Goal: Task Accomplishment & Management: Complete application form

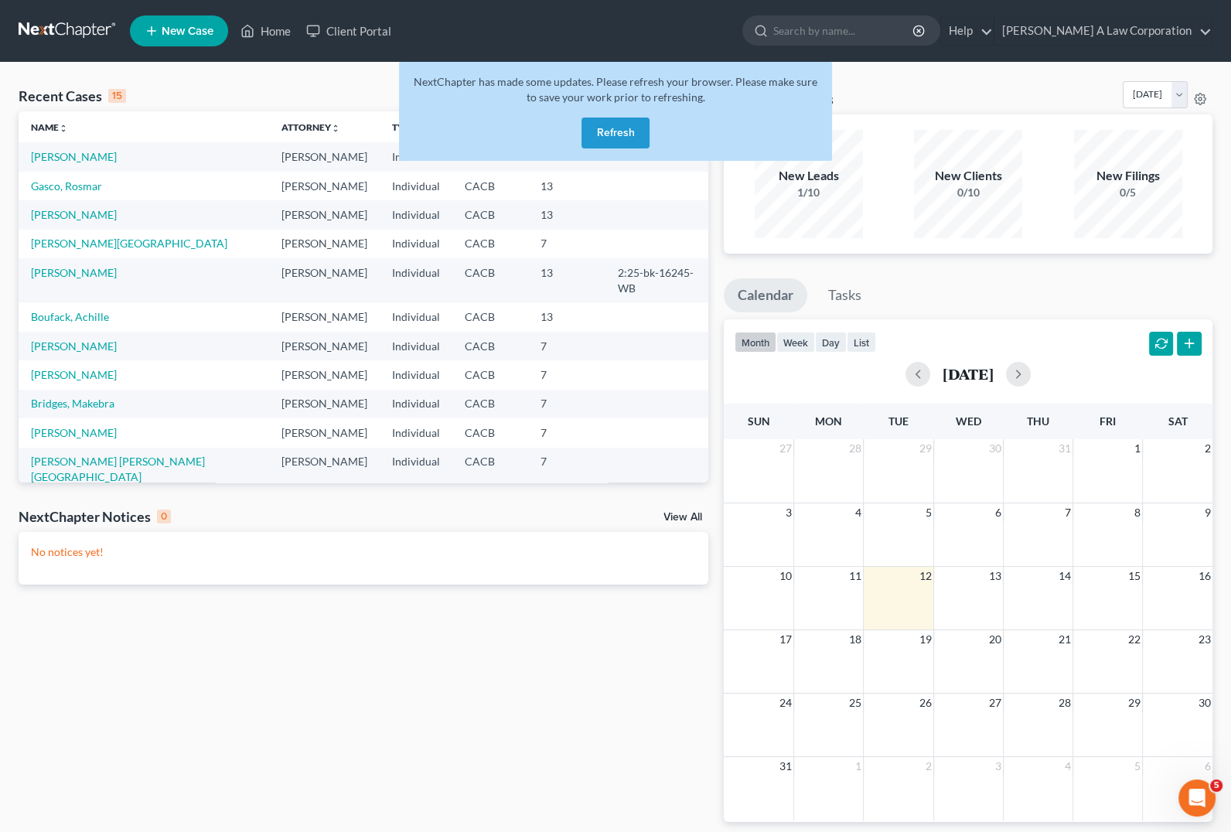
click at [626, 134] on button "Refresh" at bounding box center [616, 133] width 68 height 31
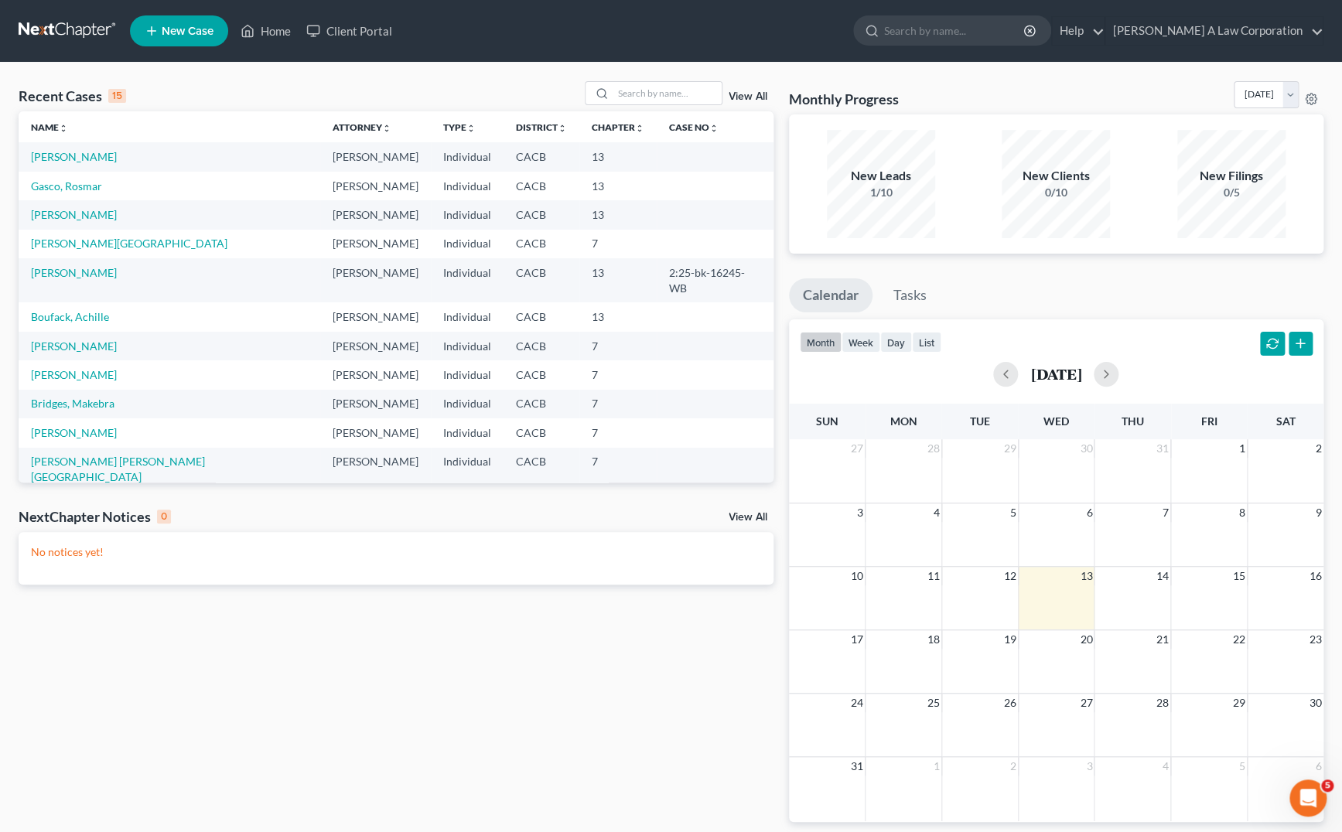
click at [167, 31] on span "New Case" at bounding box center [188, 32] width 52 height 12
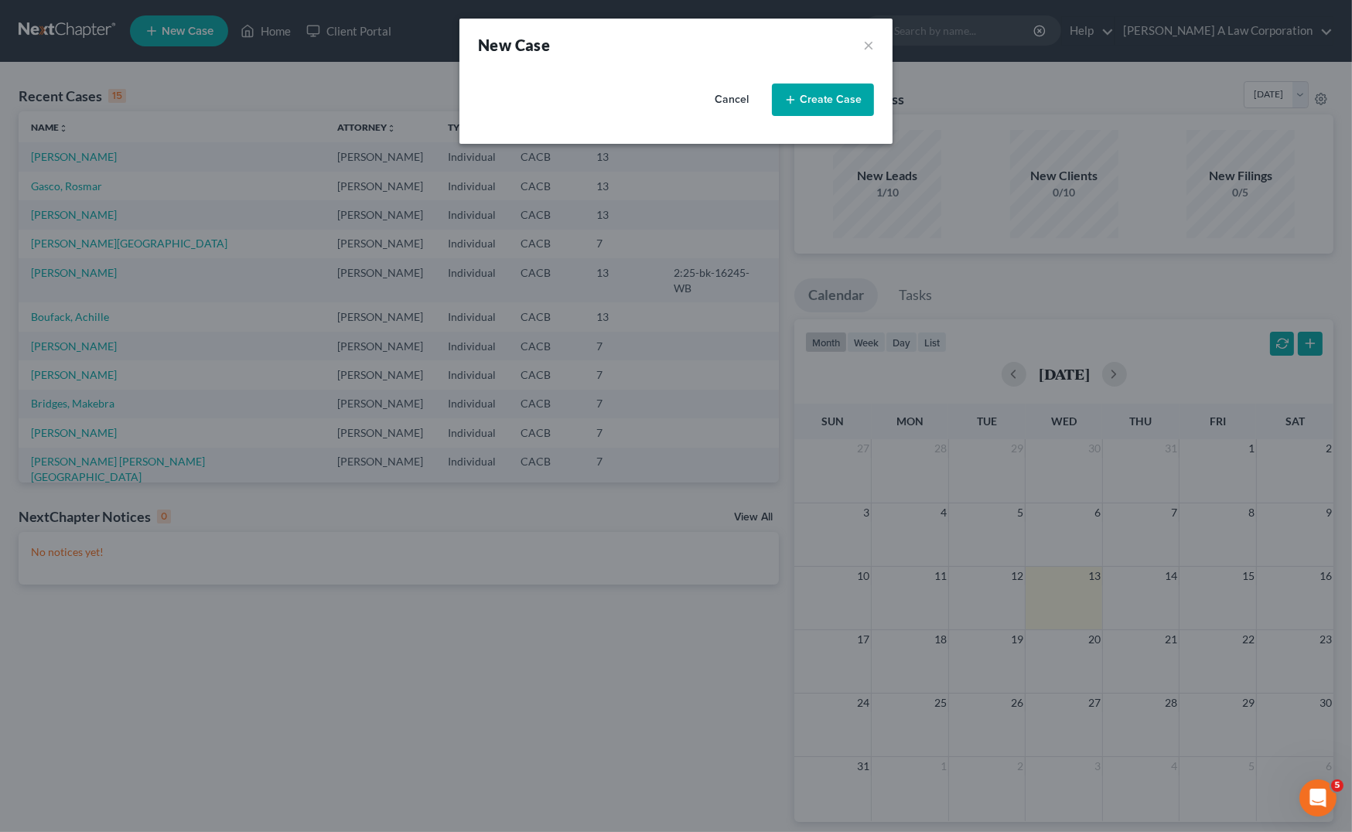
select select "7"
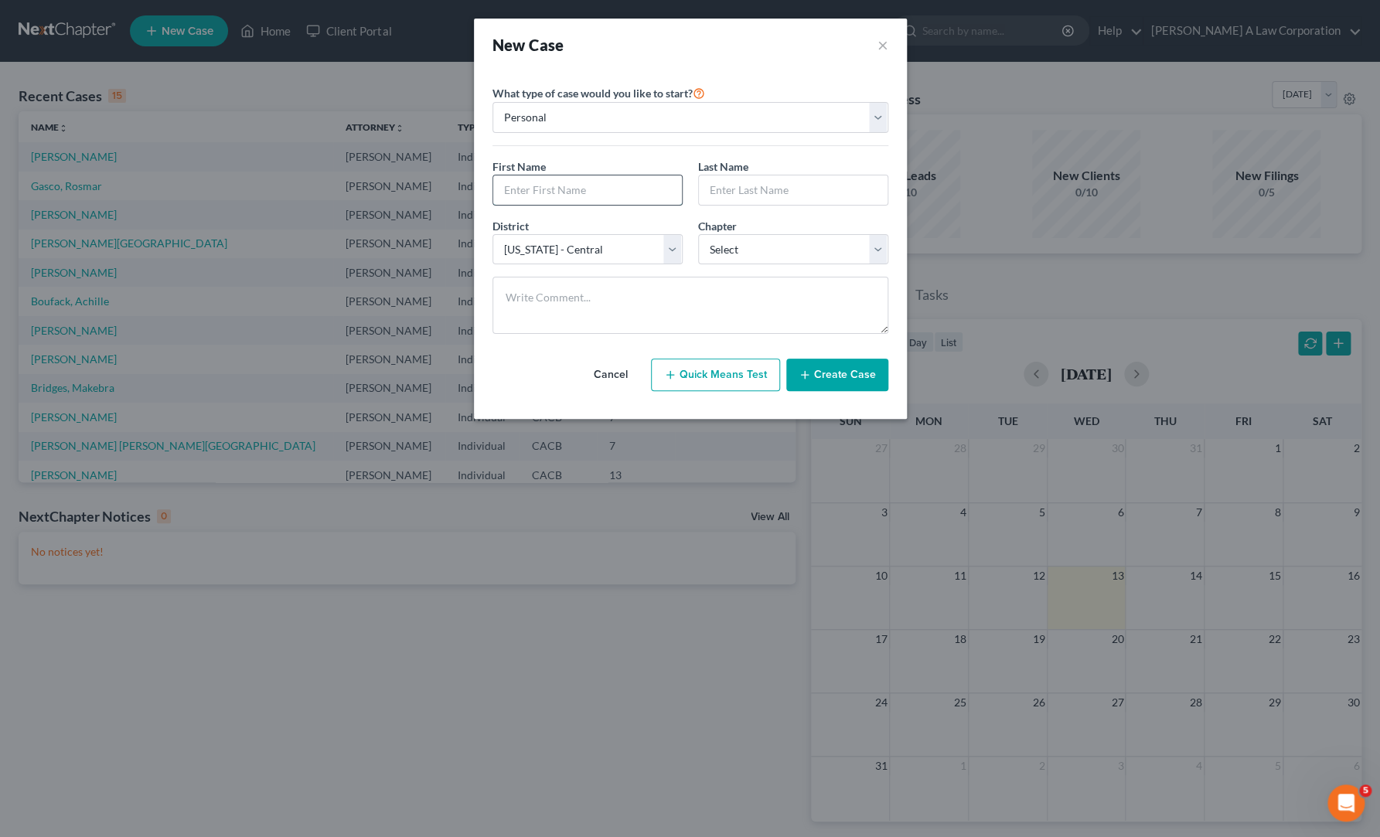
click at [567, 193] on input "text" at bounding box center [587, 190] width 189 height 29
click at [527, 189] on input "text" at bounding box center [587, 190] width 189 height 29
type input "Gaiane"
drag, startPoint x: 541, startPoint y: 307, endPoint x: 562, endPoint y: 313, distance: 21.8
click at [549, 309] on textarea at bounding box center [691, 305] width 396 height 57
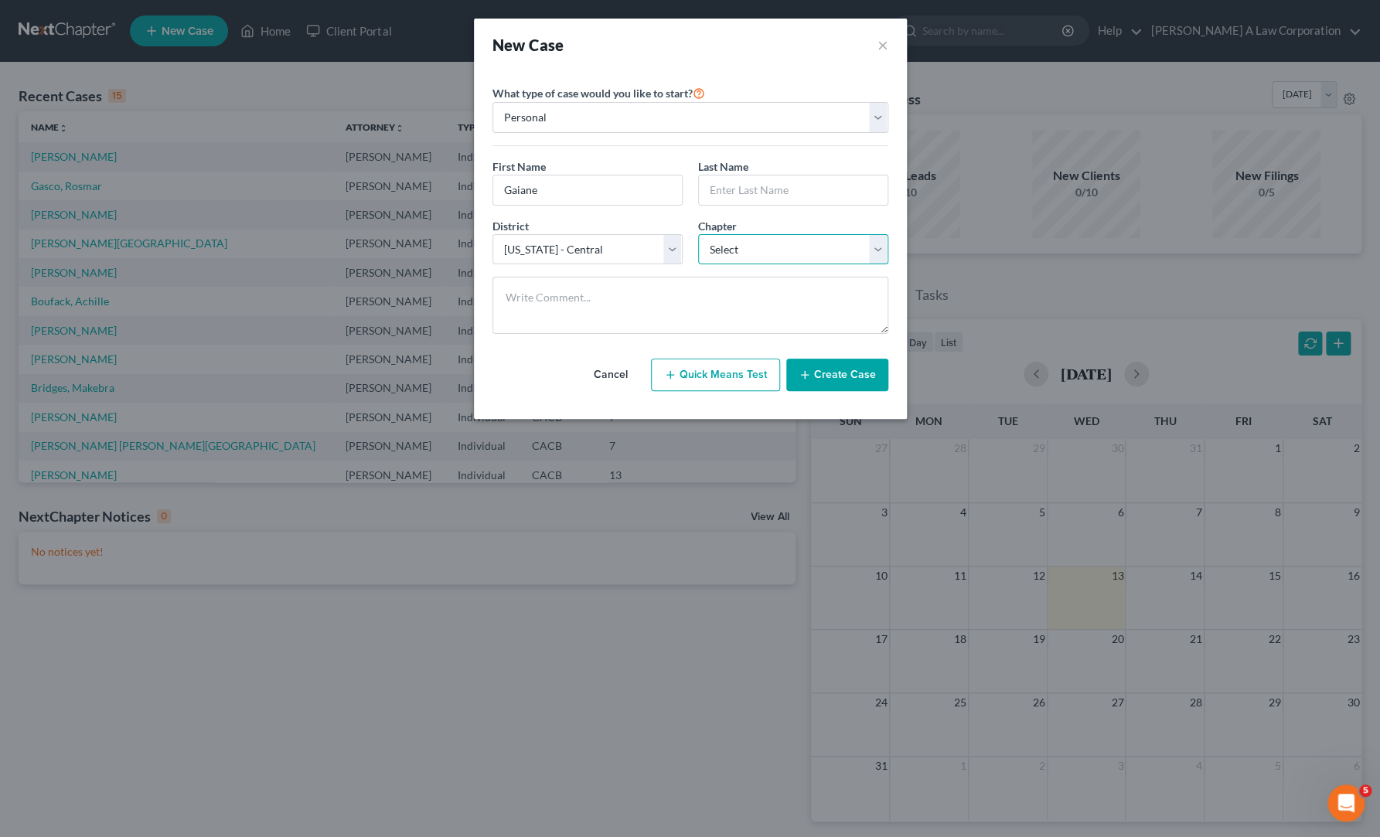
click at [747, 252] on select "Select 7 11 12 13" at bounding box center [793, 249] width 190 height 31
select select "3"
click at [698, 234] on select "Select 7 11 12 13" at bounding box center [793, 249] width 190 height 31
click at [690, 207] on div "First Name * [PERSON_NAME] Last Name *" at bounding box center [690, 189] width 411 height 60
drag, startPoint x: 724, startPoint y: 182, endPoint x: 730, endPoint y: 176, distance: 8.7
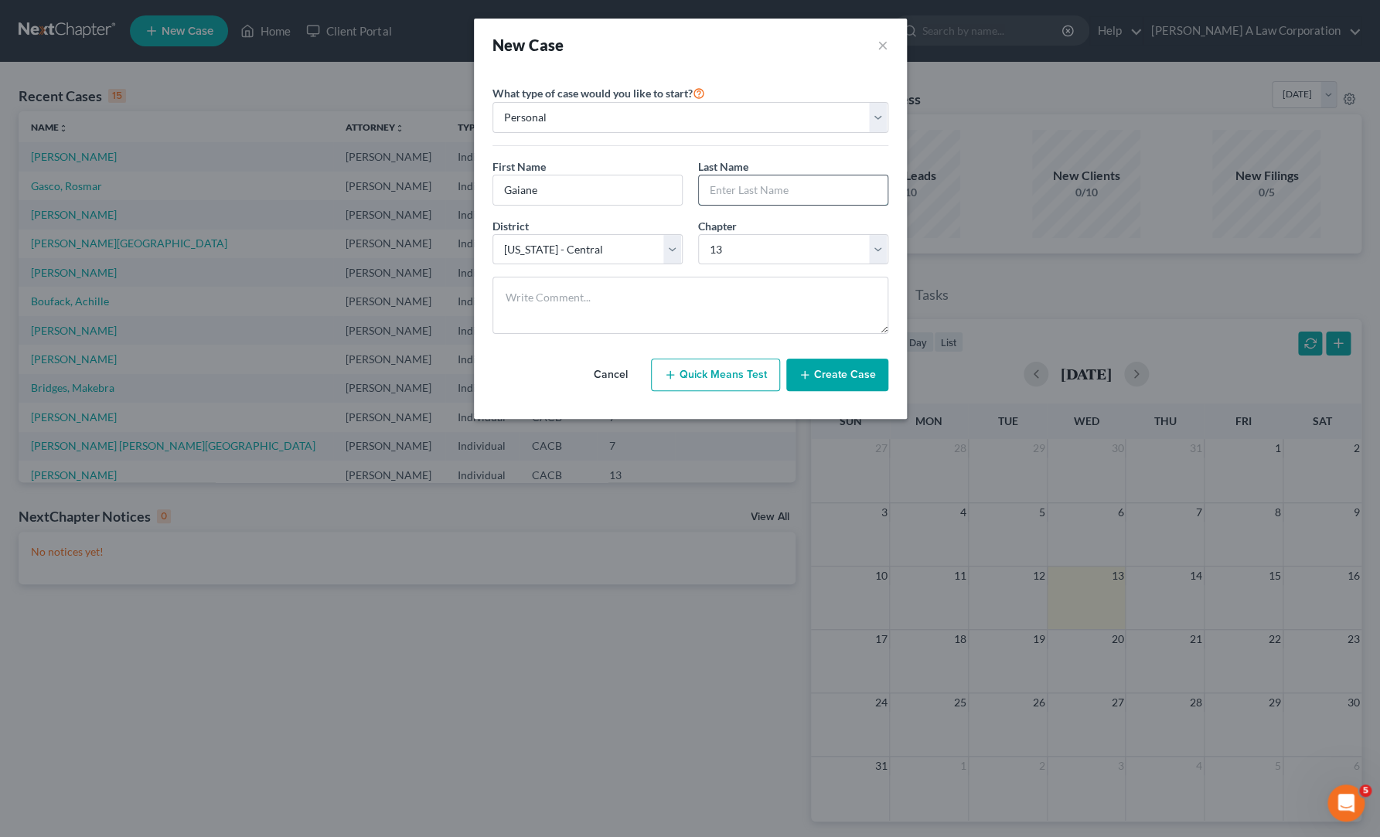
click at [724, 182] on input "text" at bounding box center [793, 190] width 189 height 29
type input "[PERSON_NAME]"
click at [725, 325] on textarea at bounding box center [691, 305] width 396 height 57
click at [807, 67] on div "New Case ×" at bounding box center [690, 45] width 433 height 53
click at [856, 106] on select "Personal Business" at bounding box center [691, 117] width 396 height 31
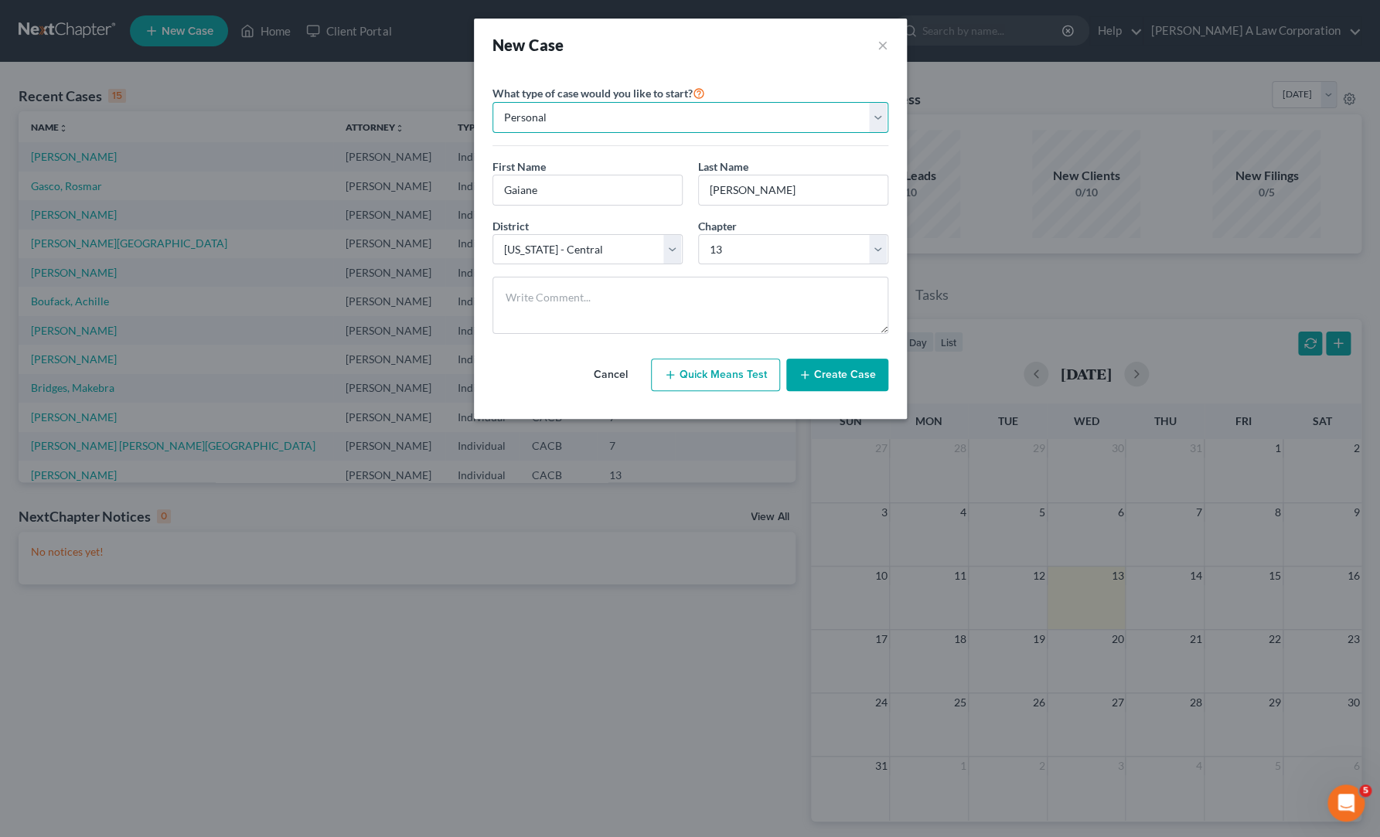
click at [856, 106] on select "Personal Business" at bounding box center [691, 117] width 396 height 31
click at [837, 373] on button "Create Case" at bounding box center [837, 375] width 102 height 32
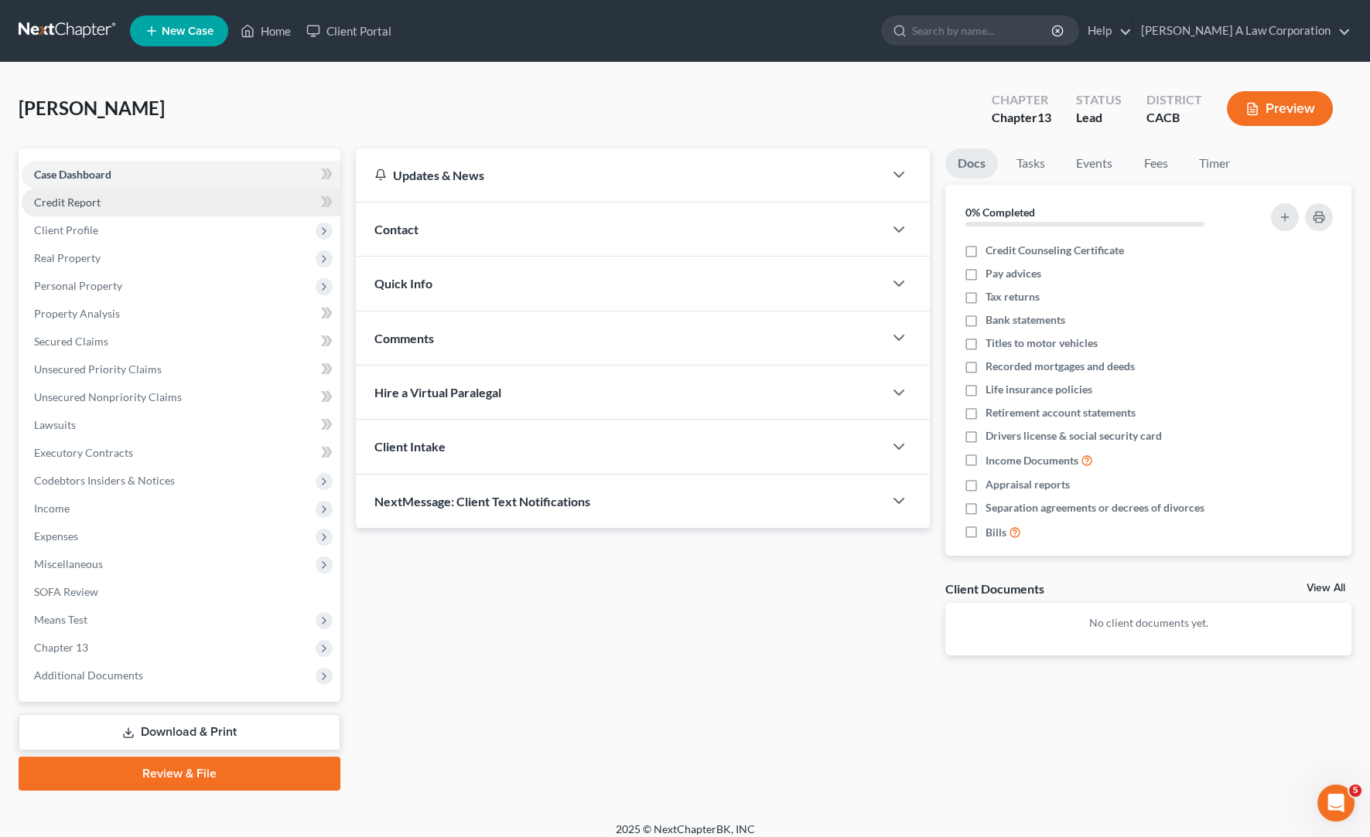
click at [63, 198] on span "Credit Report" at bounding box center [67, 202] width 67 height 13
click at [70, 234] on span "Client Profile" at bounding box center [66, 229] width 64 height 13
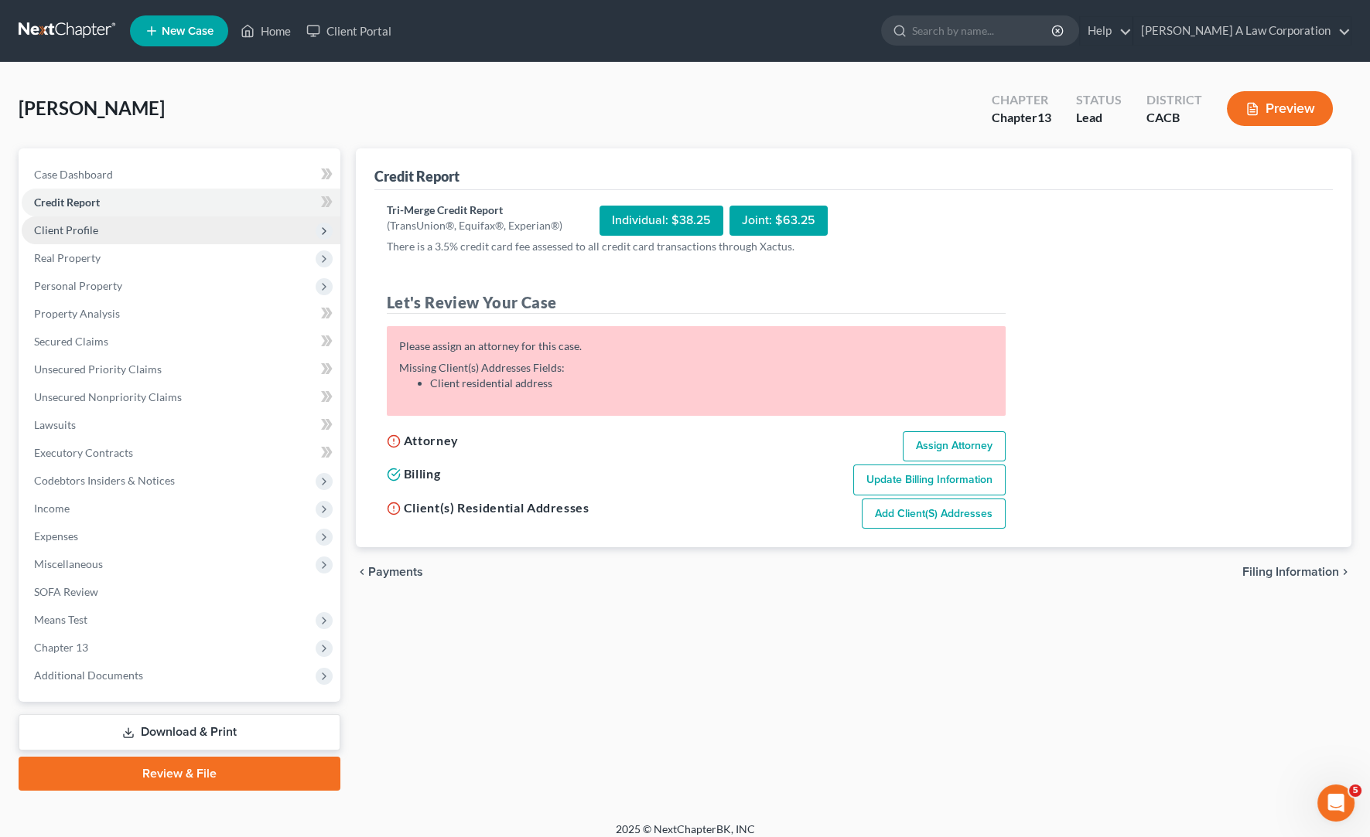
click at [87, 234] on span "Client Profile" at bounding box center [66, 229] width 64 height 13
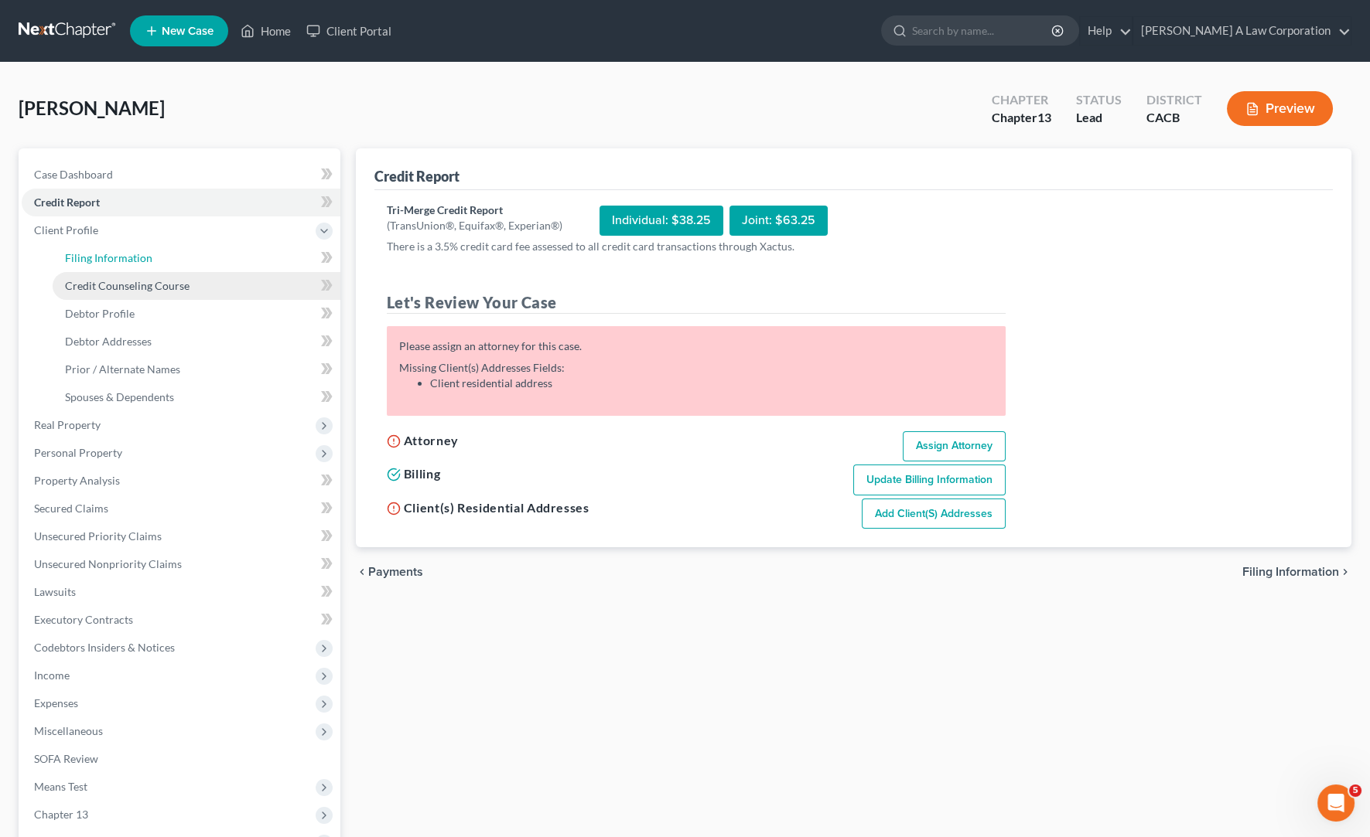
click at [101, 266] on link "Filing Information" at bounding box center [197, 258] width 288 height 28
select select "1"
select select "0"
select select "3"
select select "7"
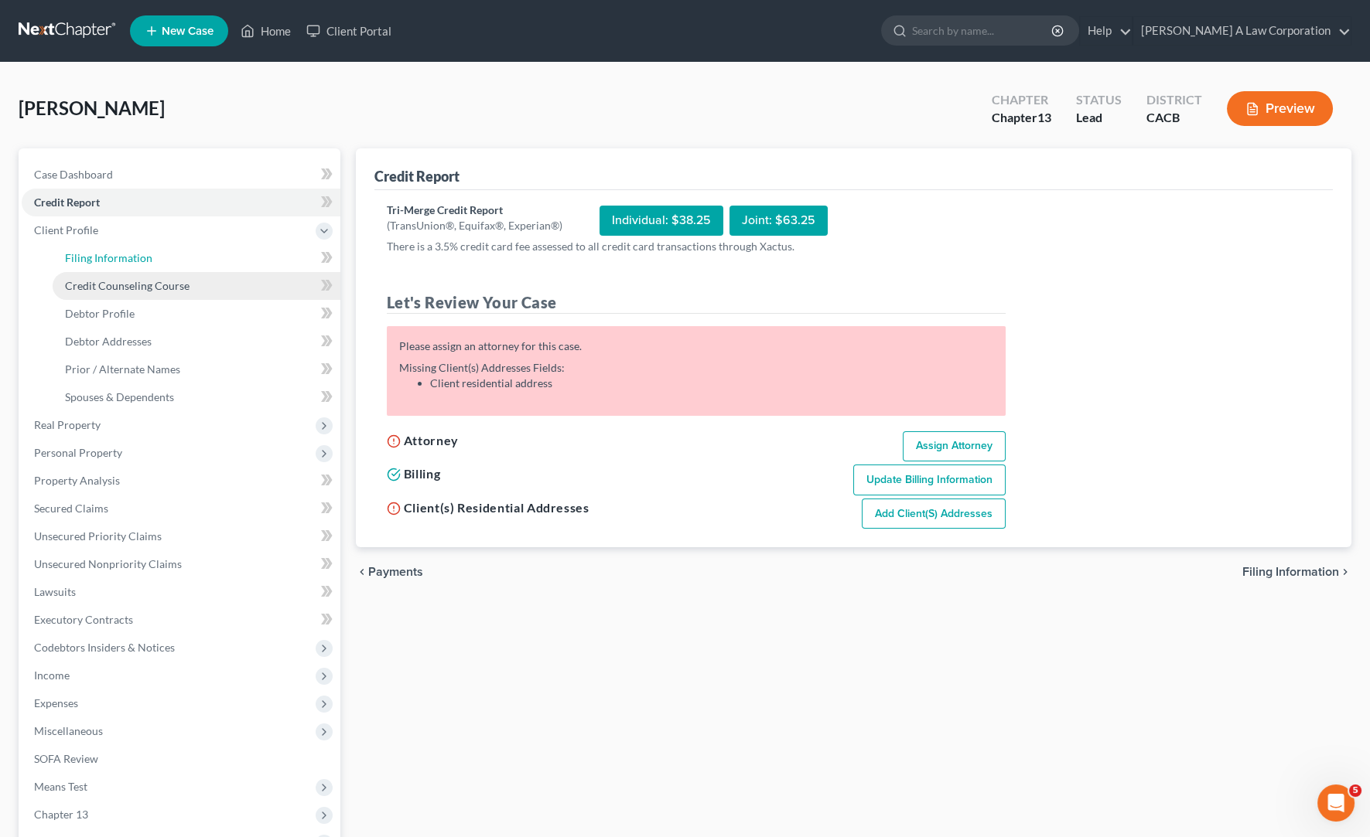
select select "4"
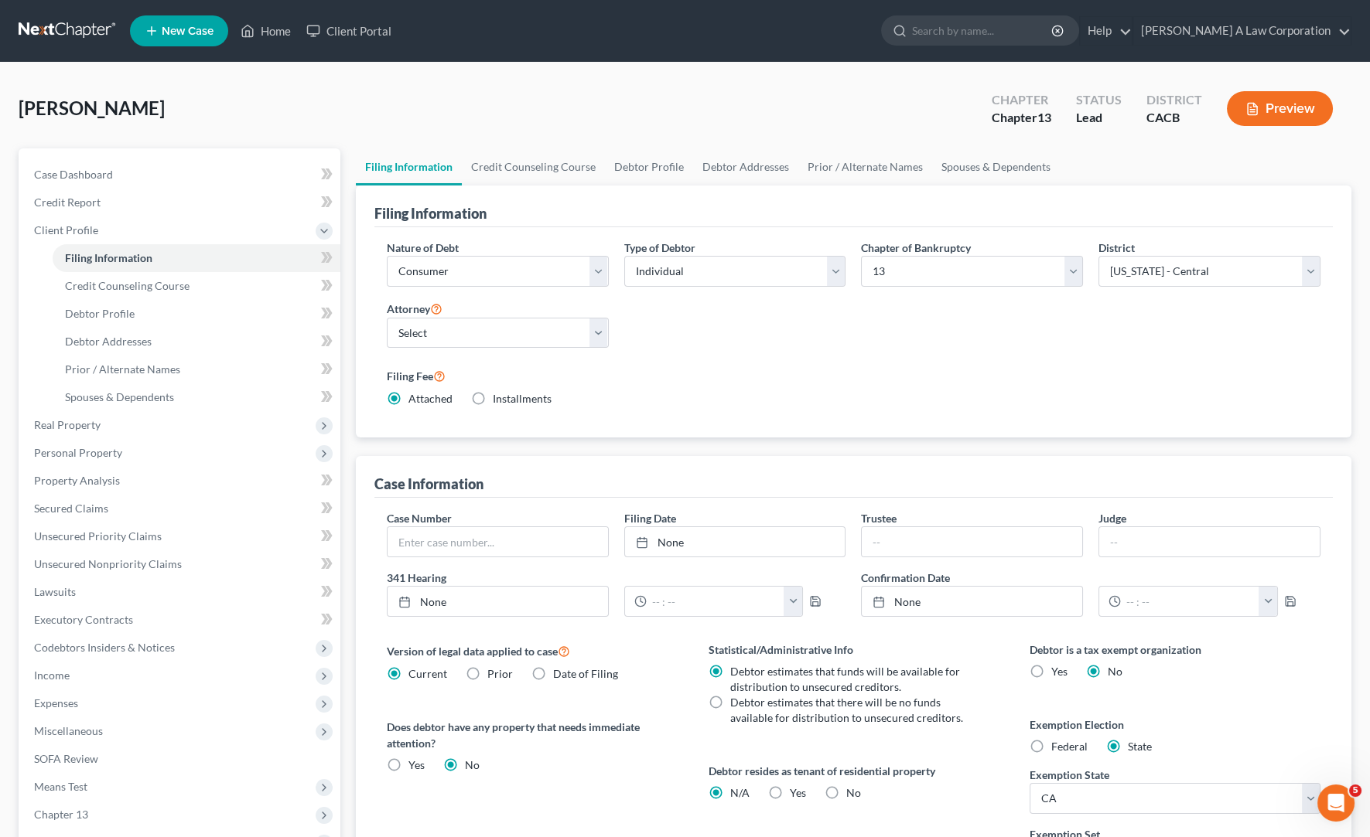
click at [14, 144] on div "[PERSON_NAME] Upgraded Chapter Chapter 13 Status Lead District CACB Preview Pet…" at bounding box center [685, 528] width 1370 height 931
click at [872, 116] on div "[PERSON_NAME] Upgraded Chapter Chapter 13 Status Lead District CACB Preview" at bounding box center [685, 114] width 1332 height 67
click at [1240, 433] on div "Nature of Debt Select Business Consumer Other Nature of Business Select Clearin…" at bounding box center [853, 332] width 958 height 211
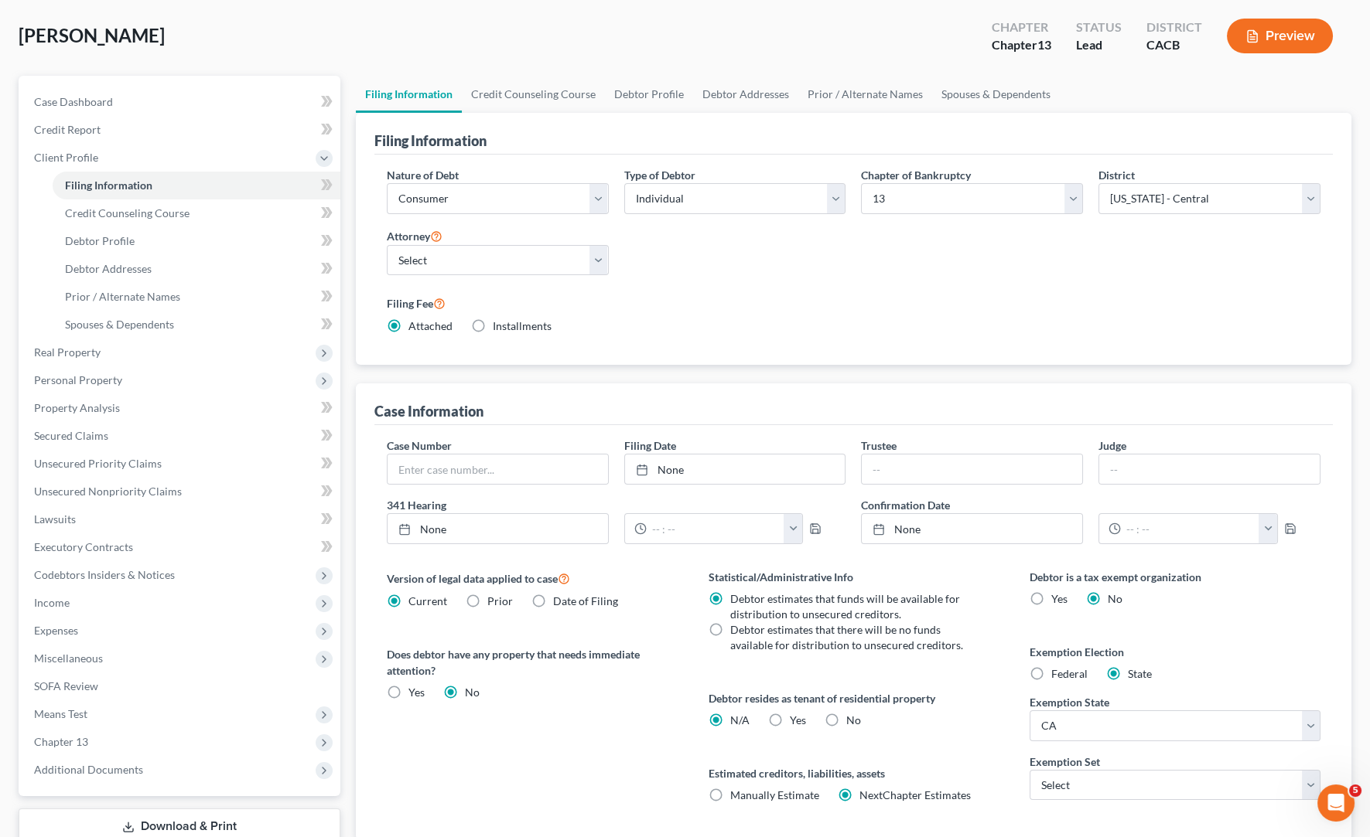
scroll to position [182, 0]
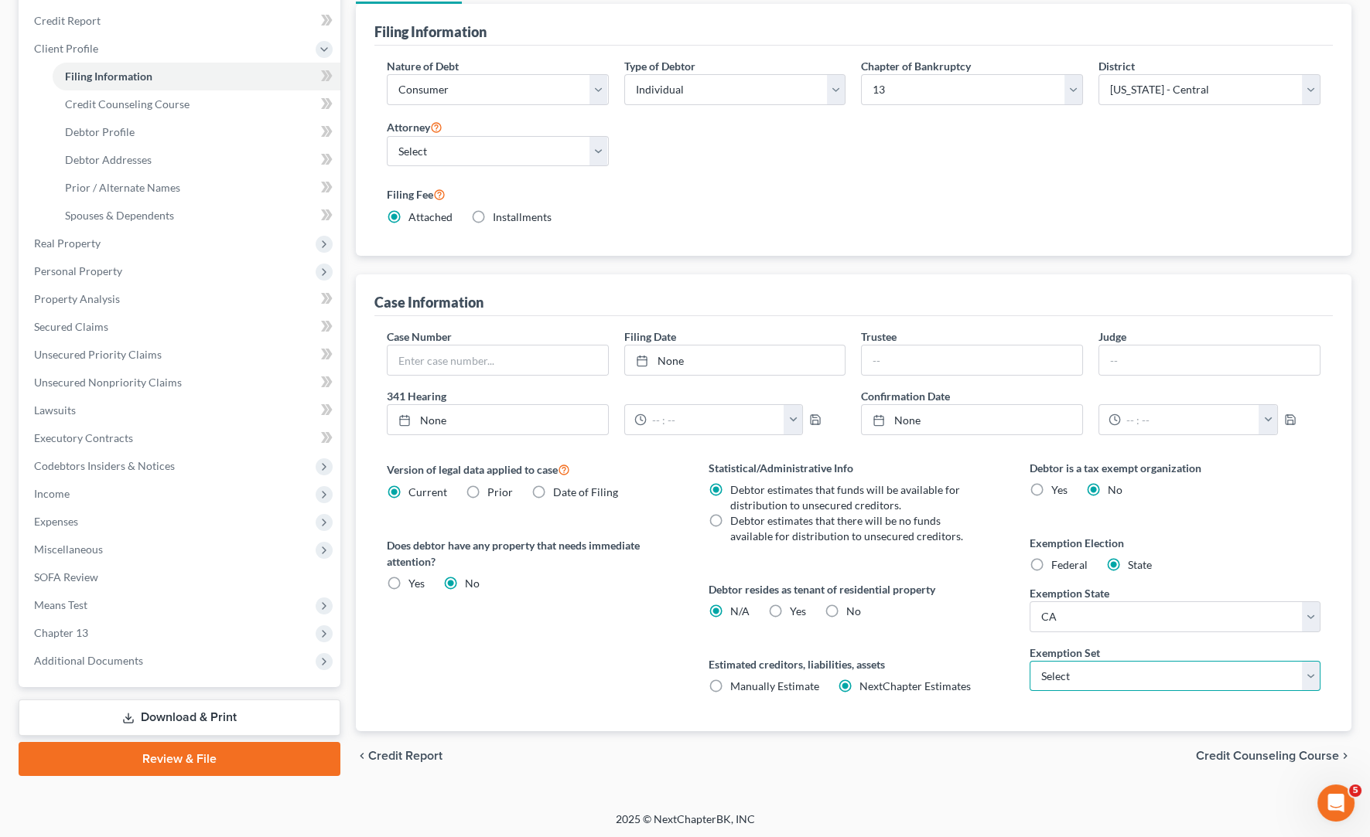
drag, startPoint x: 1092, startPoint y: 667, endPoint x: 1094, endPoint y: 681, distance: 14.1
click at [1092, 667] on select "Select 703 704" at bounding box center [1174, 676] width 291 height 31
click at [1029, 661] on select "Select 703 704" at bounding box center [1174, 676] width 291 height 31
drag, startPoint x: 983, startPoint y: 585, endPoint x: 982, endPoint y: 572, distance: 12.4
click at [985, 582] on label "Debtor resides as tenant of residential property" at bounding box center [853, 590] width 291 height 16
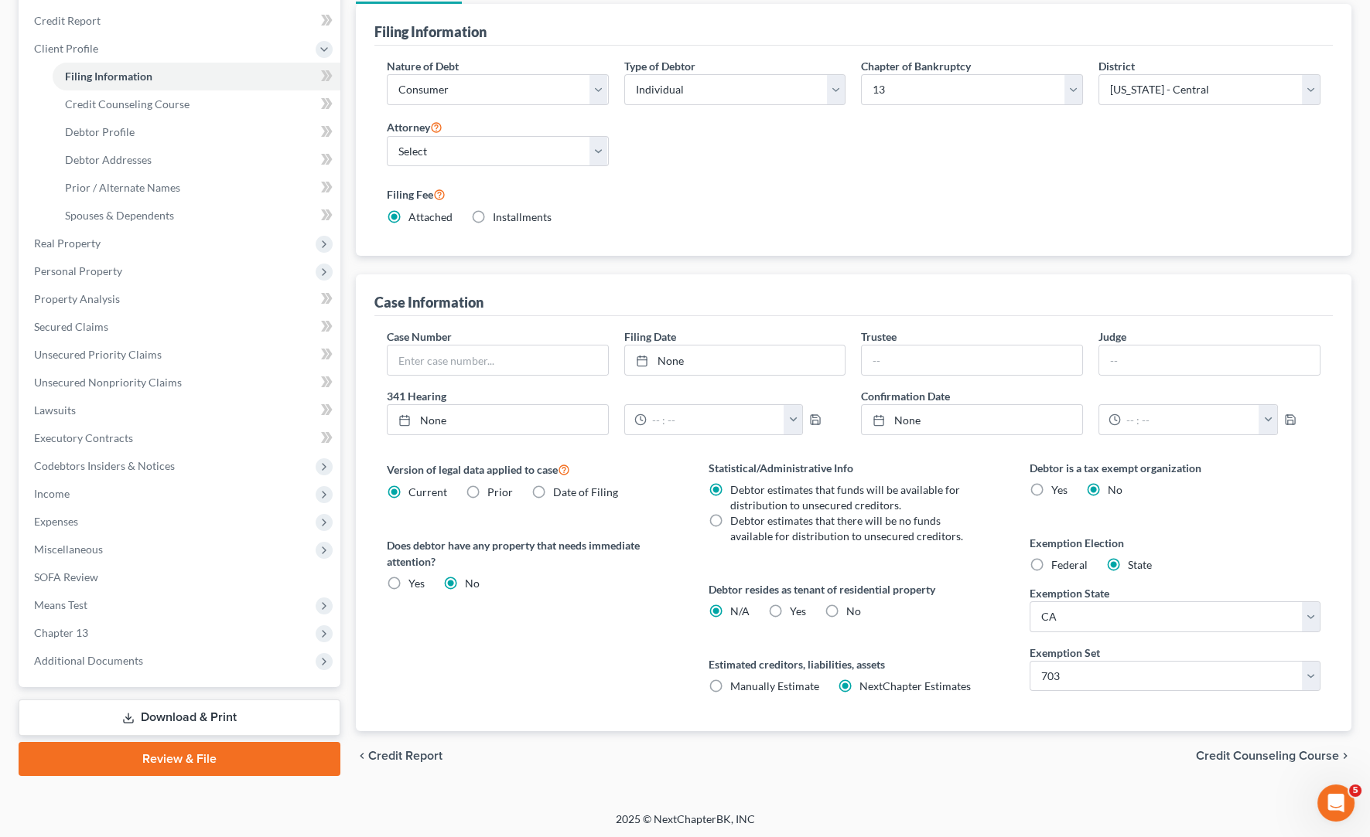
click at [1203, 517] on div "Debtor is a tax exempt organization Yes No Exemption Election Federal State Exe…" at bounding box center [1175, 595] width 322 height 271
drag, startPoint x: 1092, startPoint y: 671, endPoint x: 1093, endPoint y: 687, distance: 16.3
click at [1092, 671] on select "Select 703 704" at bounding box center [1174, 676] width 291 height 31
select select "1"
click at [1029, 661] on select "Select 703 704" at bounding box center [1174, 676] width 291 height 31
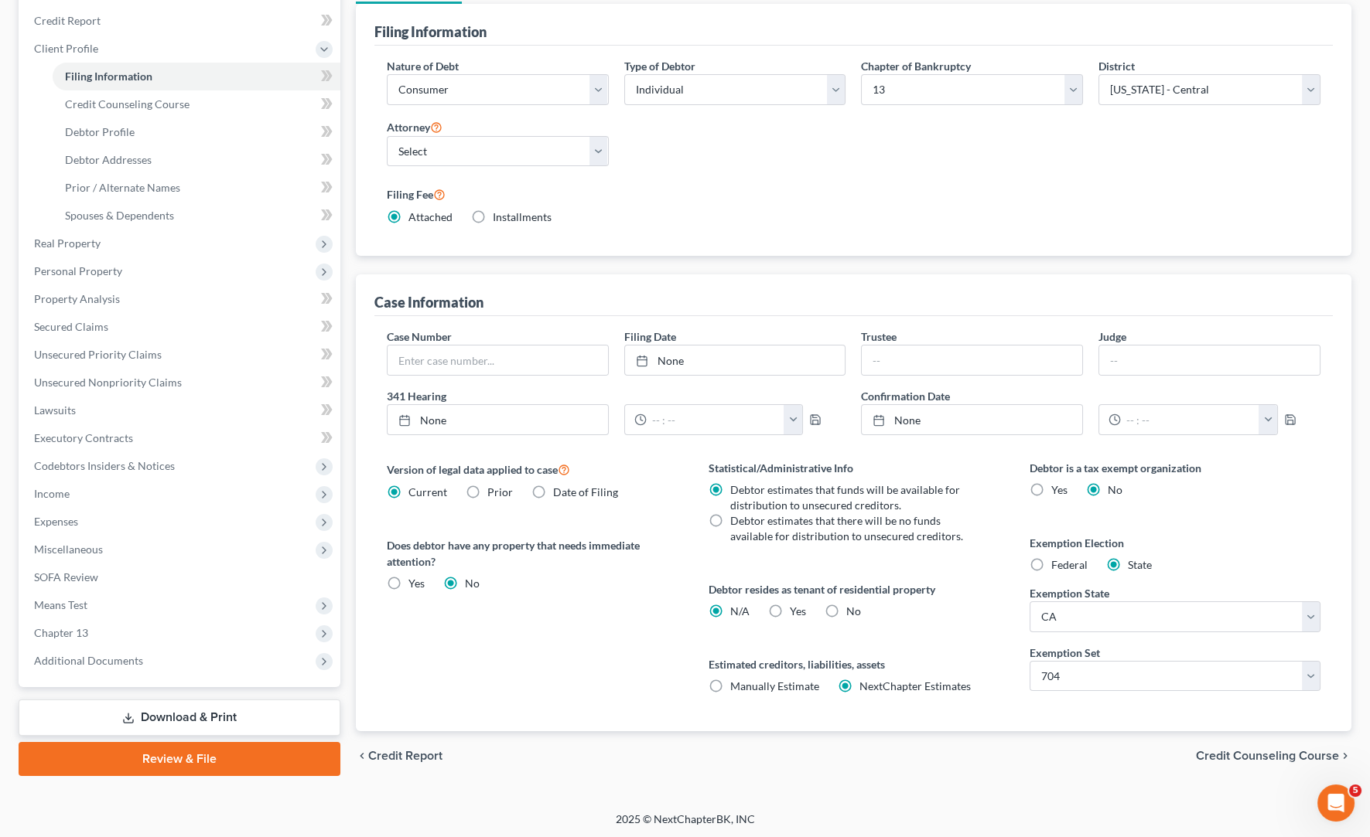
click at [625, 664] on div "Version of legal data applied to case Current Prior Date of Filing Legal data v…" at bounding box center [532, 595] width 322 height 271
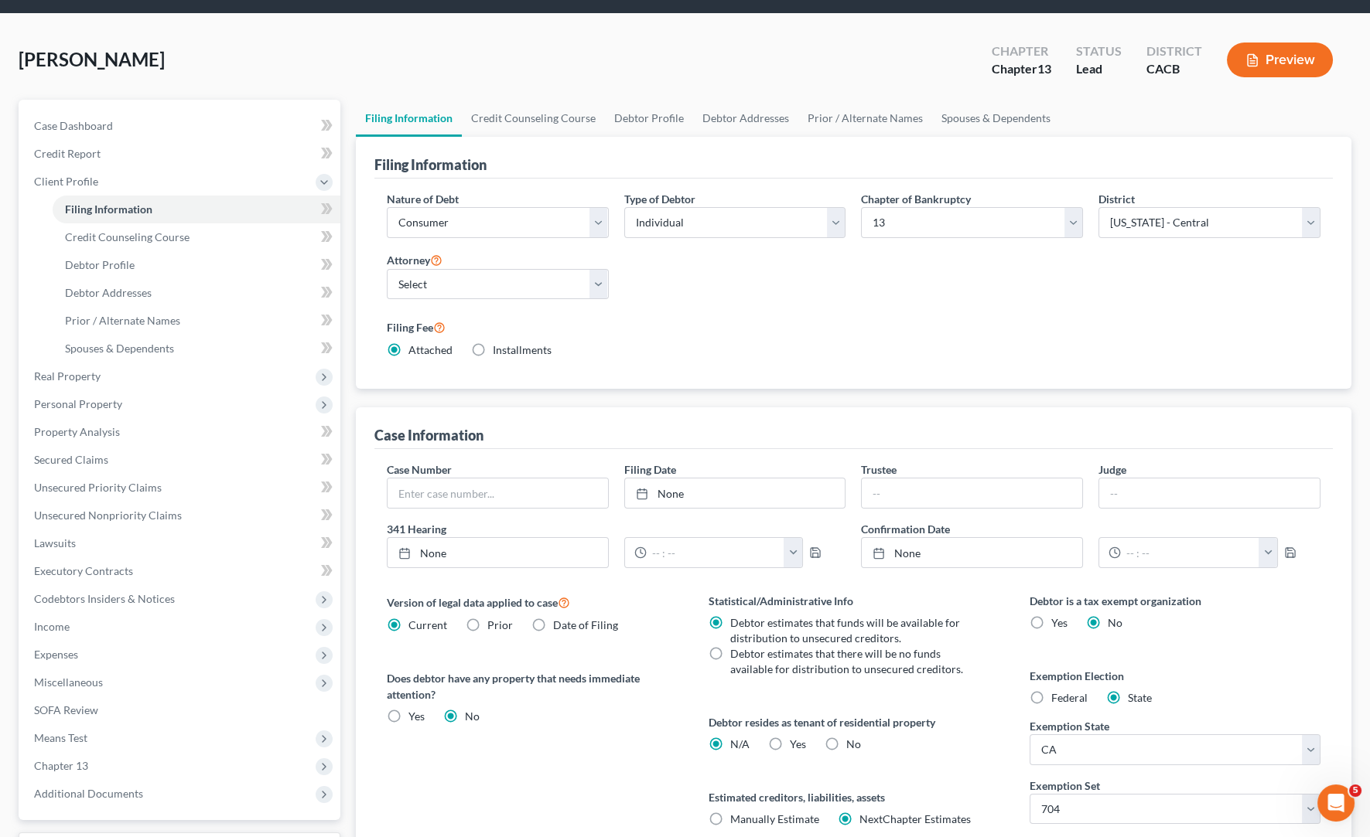
scroll to position [0, 0]
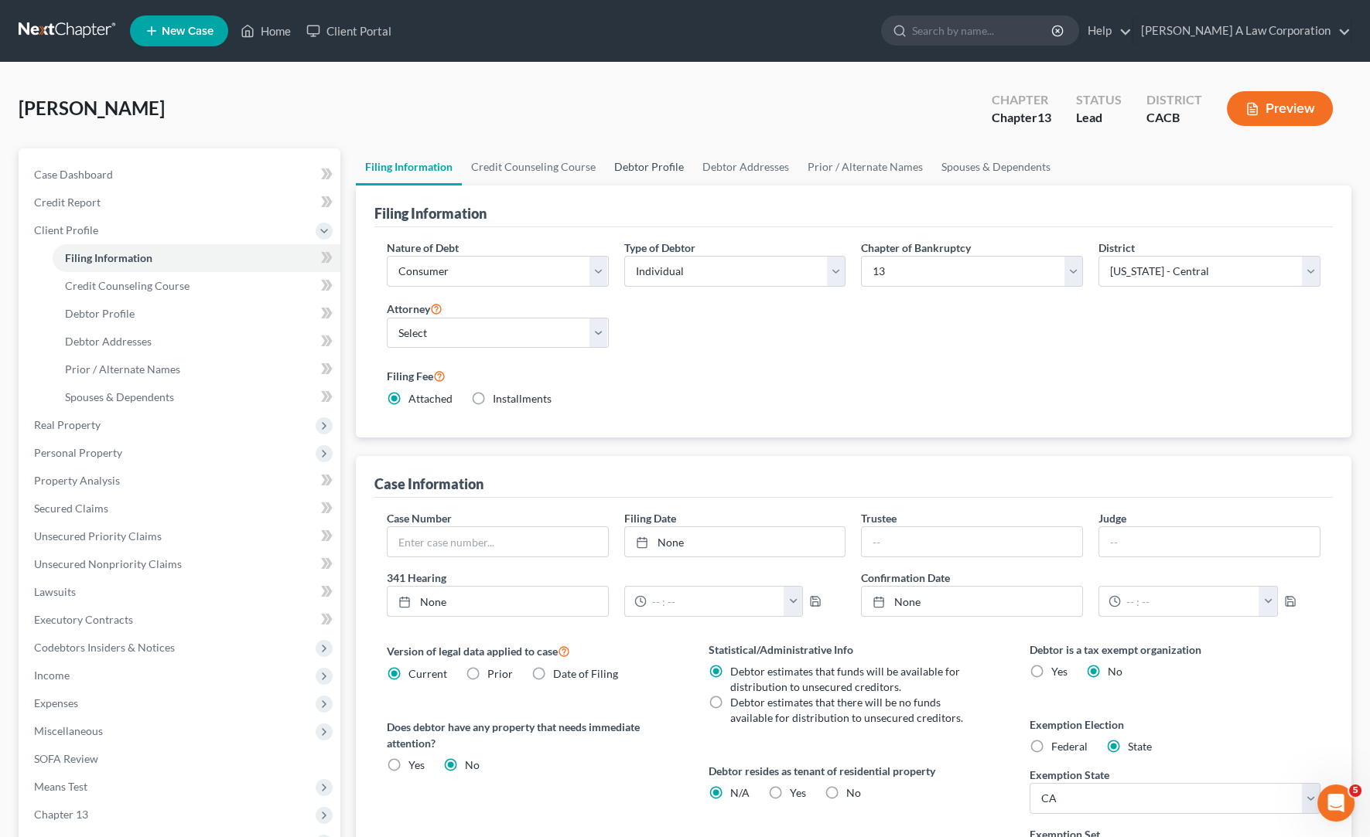
click at [655, 168] on link "Debtor Profile" at bounding box center [649, 166] width 88 height 37
select select "0"
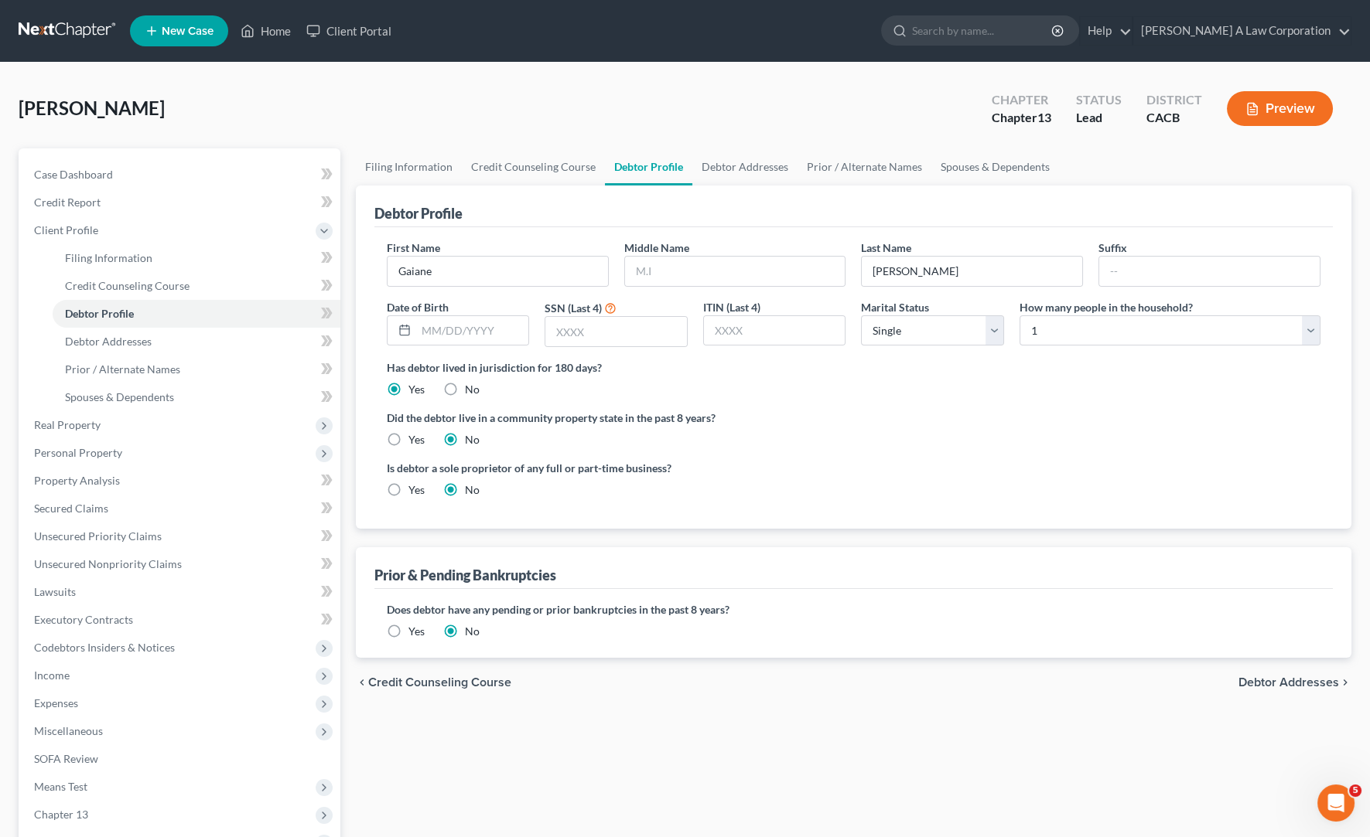
click at [1001, 425] on div "Did the debtor live in a community property state in the past 8 years? Yes No" at bounding box center [853, 429] width 933 height 38
click at [1090, 330] on select "Select 1 2 3 4 5 6 7 8 9 10 11 12 13 14 15 16 17 18 19 20" at bounding box center [1169, 331] width 301 height 31
drag, startPoint x: 735, startPoint y: 442, endPoint x: 751, endPoint y: 432, distance: 18.9
click at [744, 435] on div "Did the debtor live in a community property state in the past 8 years? Yes No" at bounding box center [853, 429] width 933 height 38
click at [938, 331] on select "Select Single Married Separated Divorced Widowed" at bounding box center [932, 331] width 143 height 31
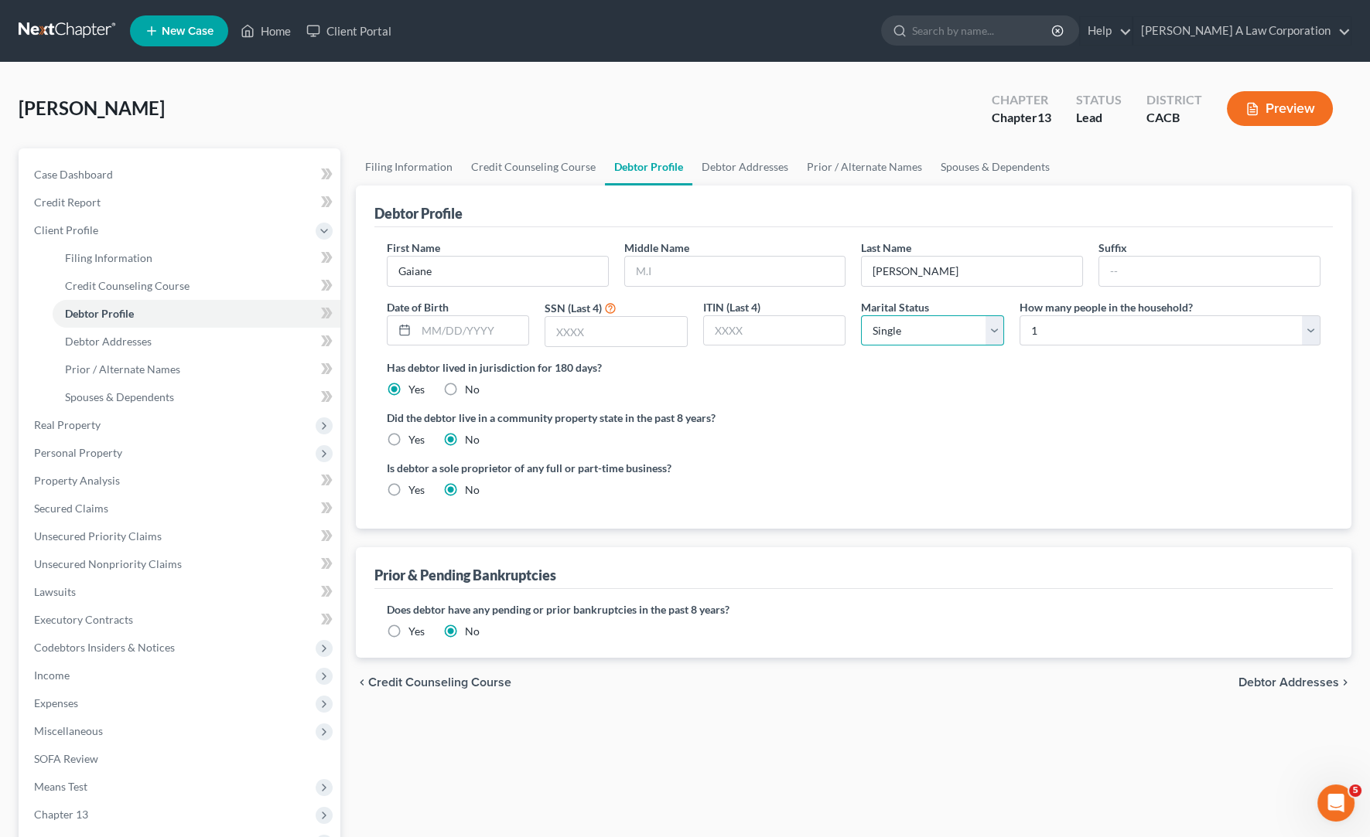
select select "1"
click at [861, 316] on select "Select Single Married Separated Divorced Widowed" at bounding box center [932, 331] width 143 height 31
click at [556, 330] on input "text" at bounding box center [616, 331] width 142 height 29
type input "6369"
drag, startPoint x: 942, startPoint y: 450, endPoint x: 940, endPoint y: 442, distance: 7.9
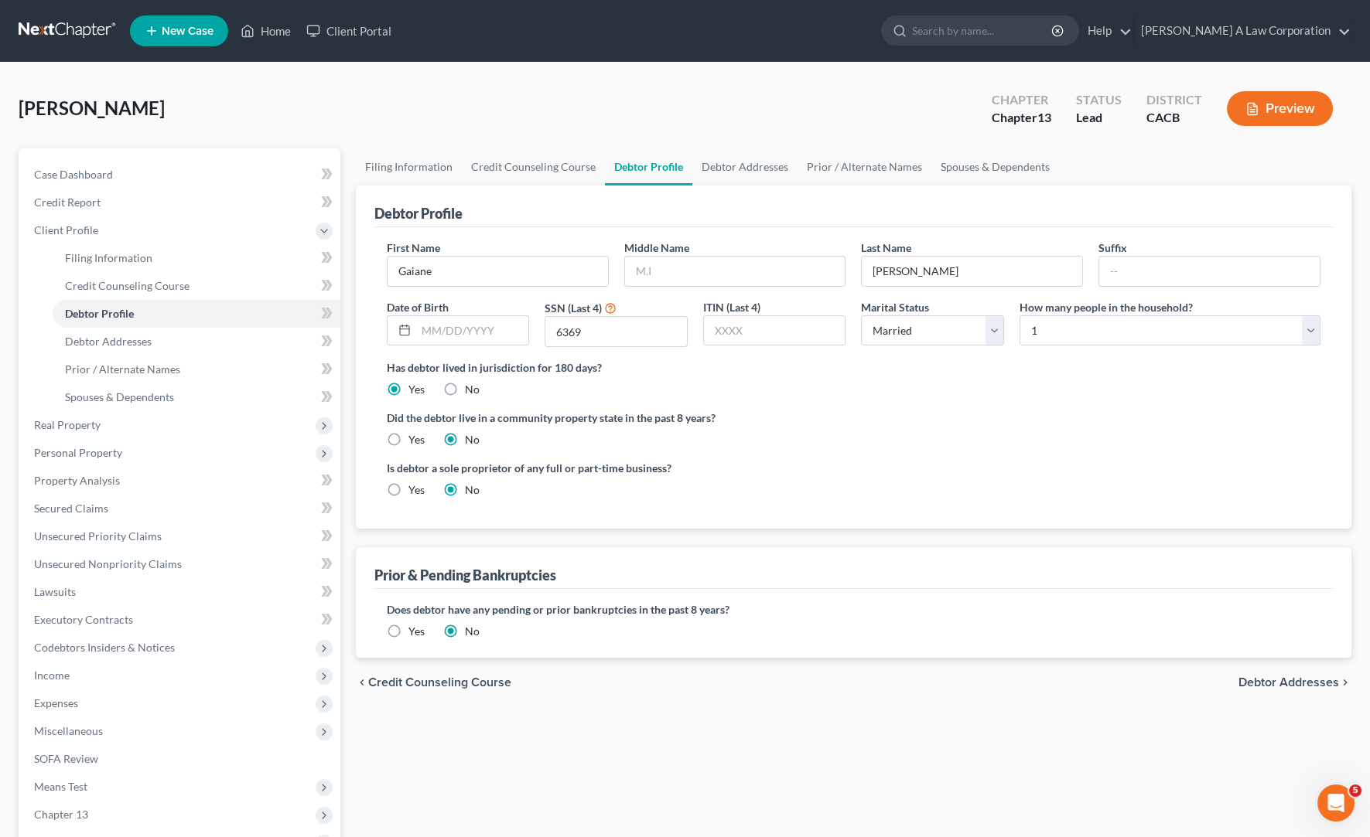
click at [941, 445] on ng-include "First Name [PERSON_NAME] Middle Name Last Name [PERSON_NAME] Suffix Date of Bir…" at bounding box center [853, 375] width 933 height 271
click at [854, 464] on div "Is debtor a sole proprietor of any full or part-time business? Yes No" at bounding box center [853, 485] width 949 height 50
click at [763, 169] on link "Debtor Addresses" at bounding box center [744, 166] width 105 height 37
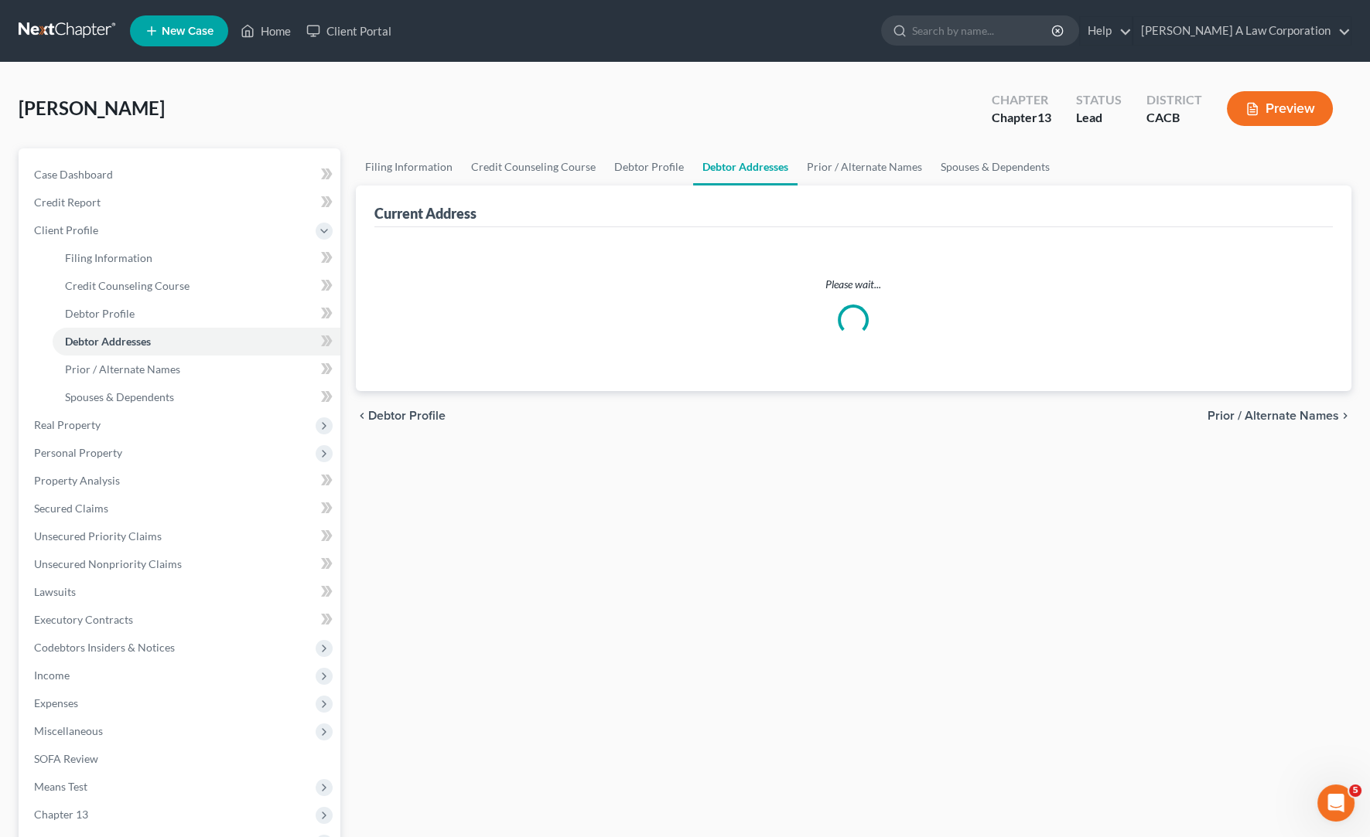
select select "0"
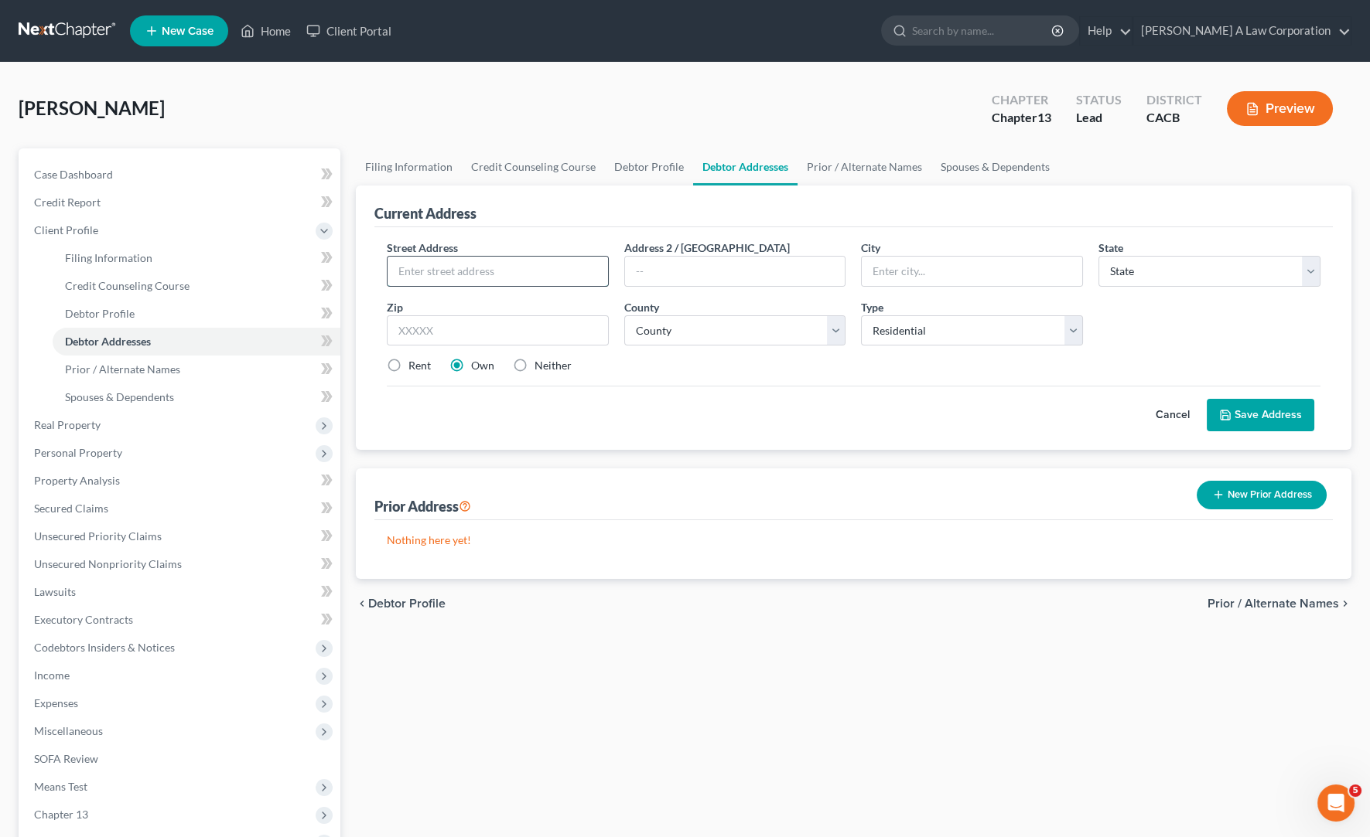
click at [405, 271] on input "text" at bounding box center [497, 271] width 220 height 29
type input "[STREET_ADDRESS][PERSON_NAME]"
type input "[GEOGRAPHIC_DATA]"
select select "4"
type input "91343"
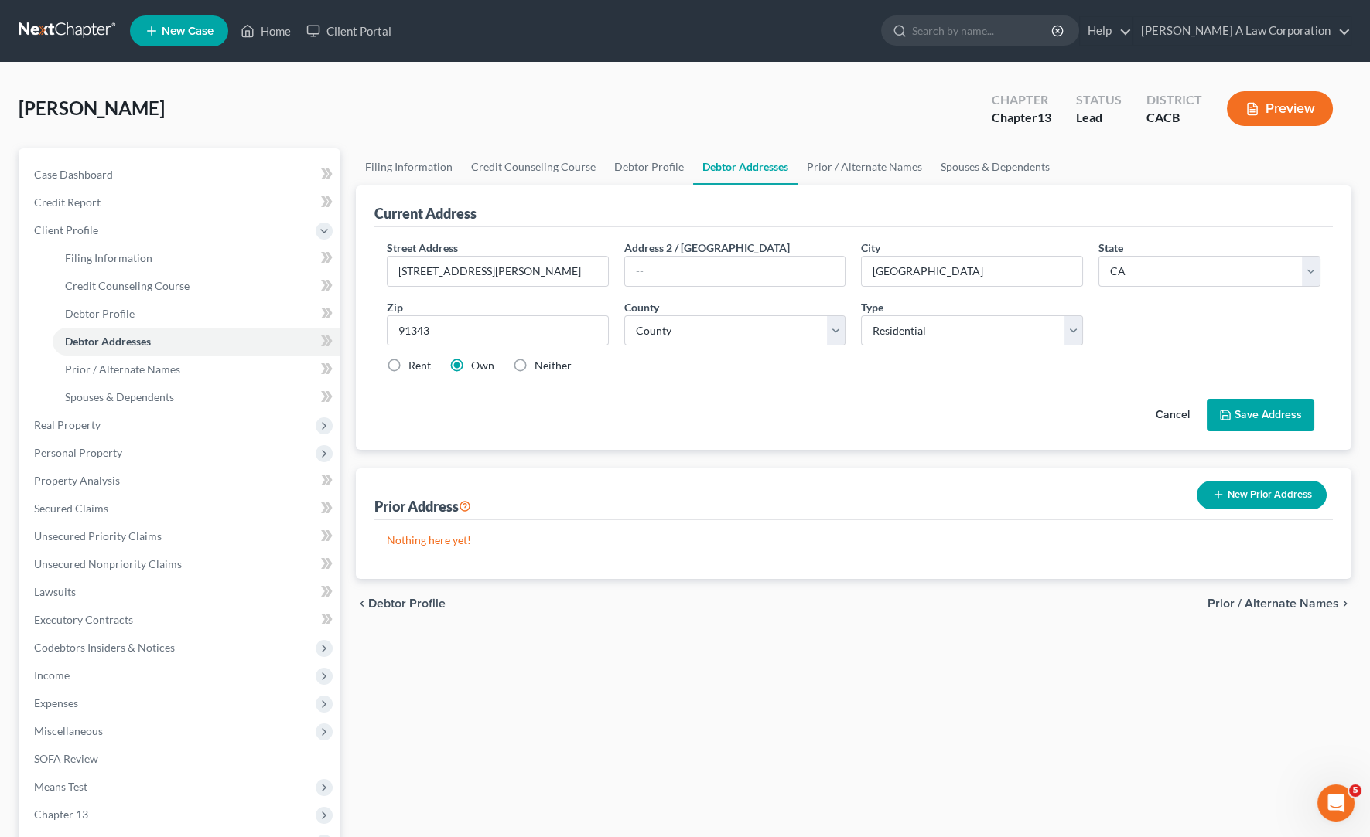
click at [589, 431] on div "Street Address * [STREET_ADDRESS][PERSON_NAME] Address [GEOGRAPHIC_DATA] * [GEO…" at bounding box center [853, 338] width 958 height 223
drag, startPoint x: 799, startPoint y: 449, endPoint x: 815, endPoint y: 377, distance: 73.0
click at [801, 447] on div "Current Address Street Address * [STREET_ADDRESS][PERSON_NAME] Address [GEOGRAP…" at bounding box center [853, 383] width 995 height 394
click at [873, 172] on link "Prior / Alternate Names" at bounding box center [864, 166] width 134 height 37
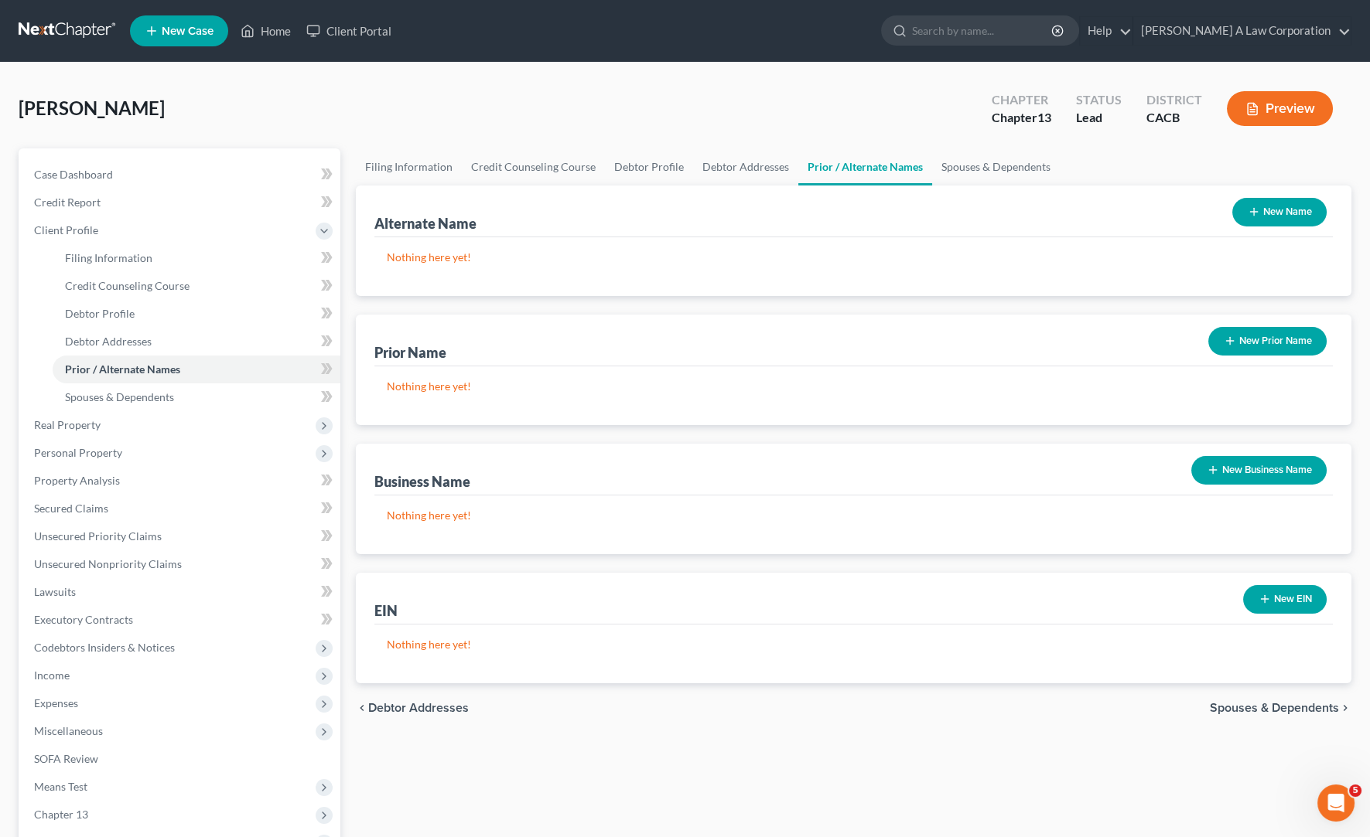
click at [1240, 469] on button "New Business Name" at bounding box center [1258, 470] width 135 height 29
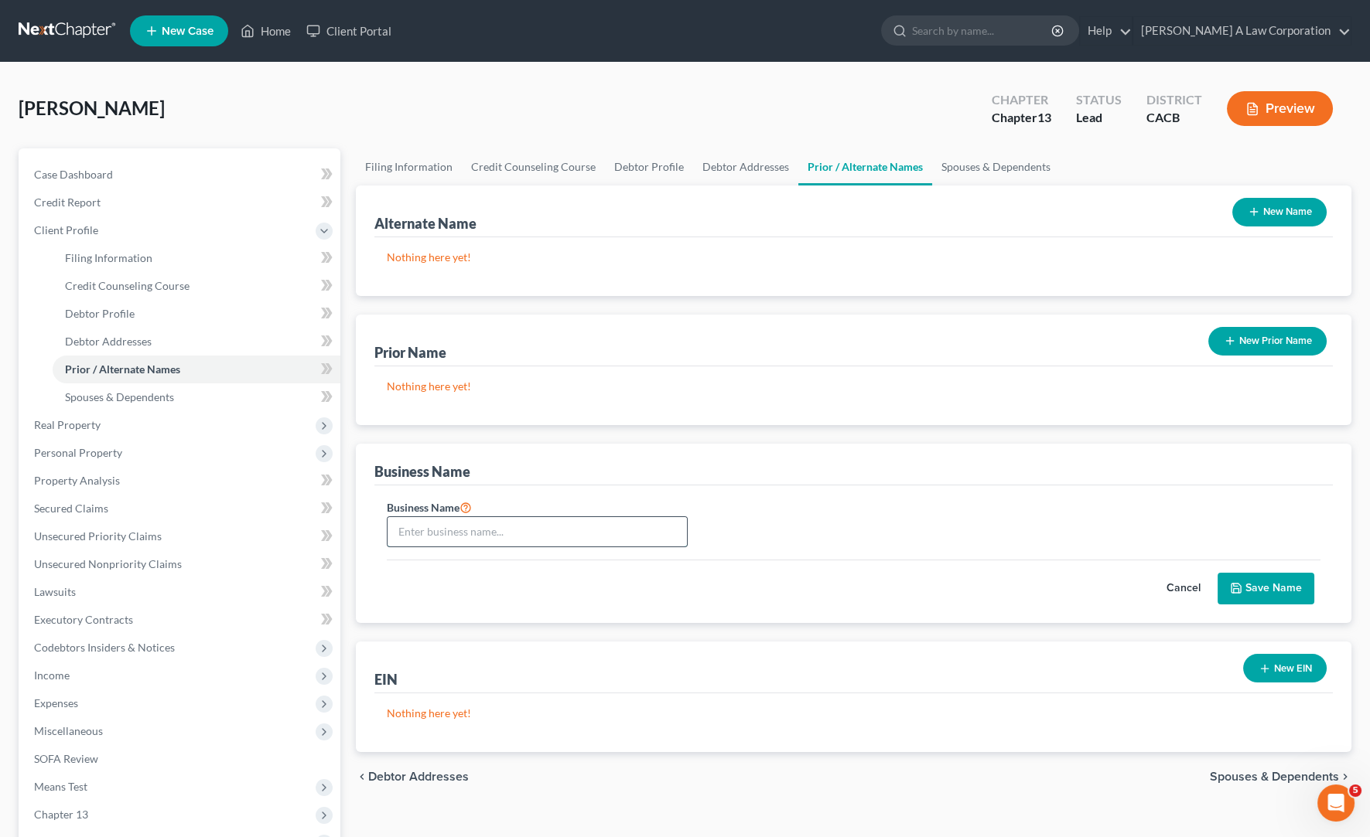
click at [473, 536] on input "text" at bounding box center [536, 531] width 299 height 29
type input "[MEDICAL_DATA]"
click at [1240, 585] on button "Save Name" at bounding box center [1265, 589] width 97 height 32
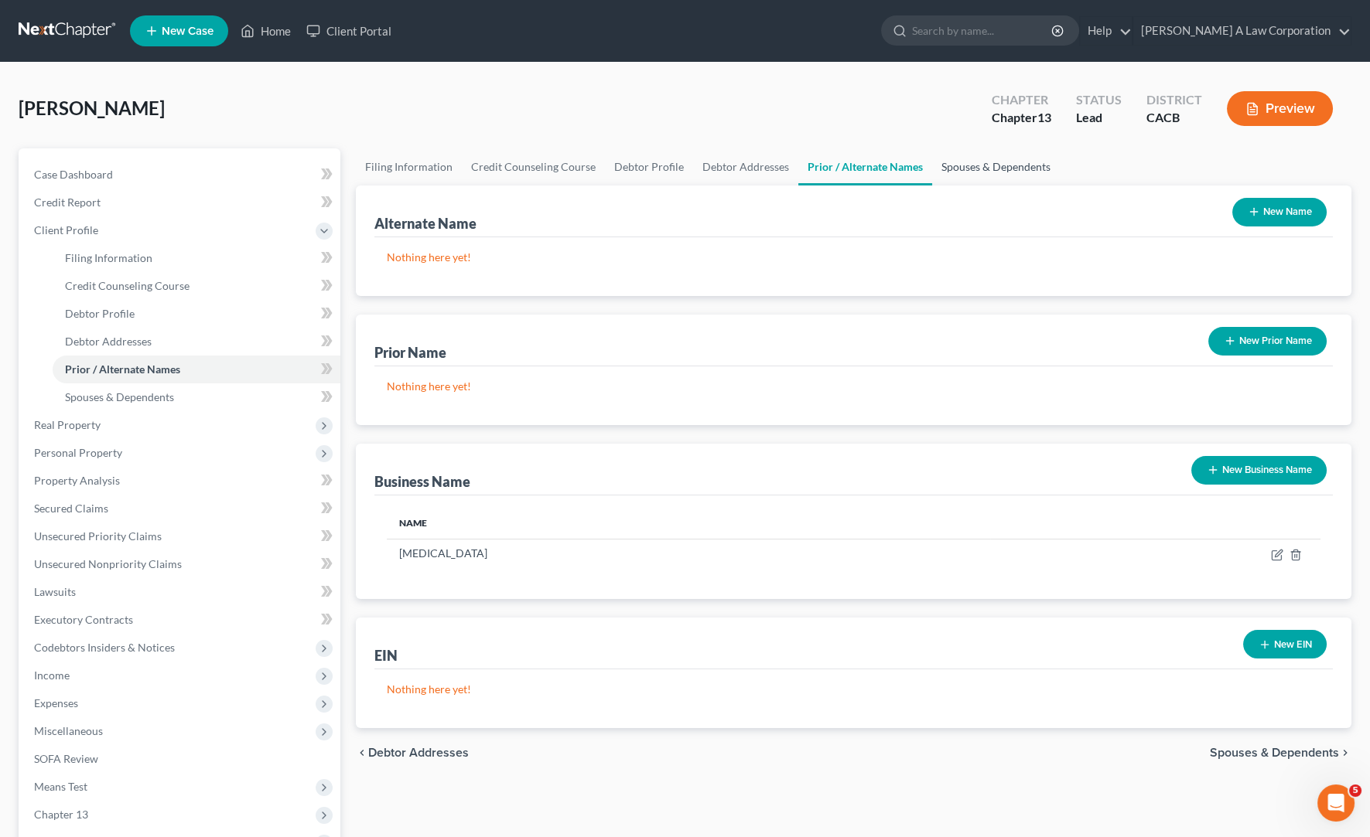
click at [998, 162] on link "Spouses & Dependents" at bounding box center [996, 166] width 128 height 37
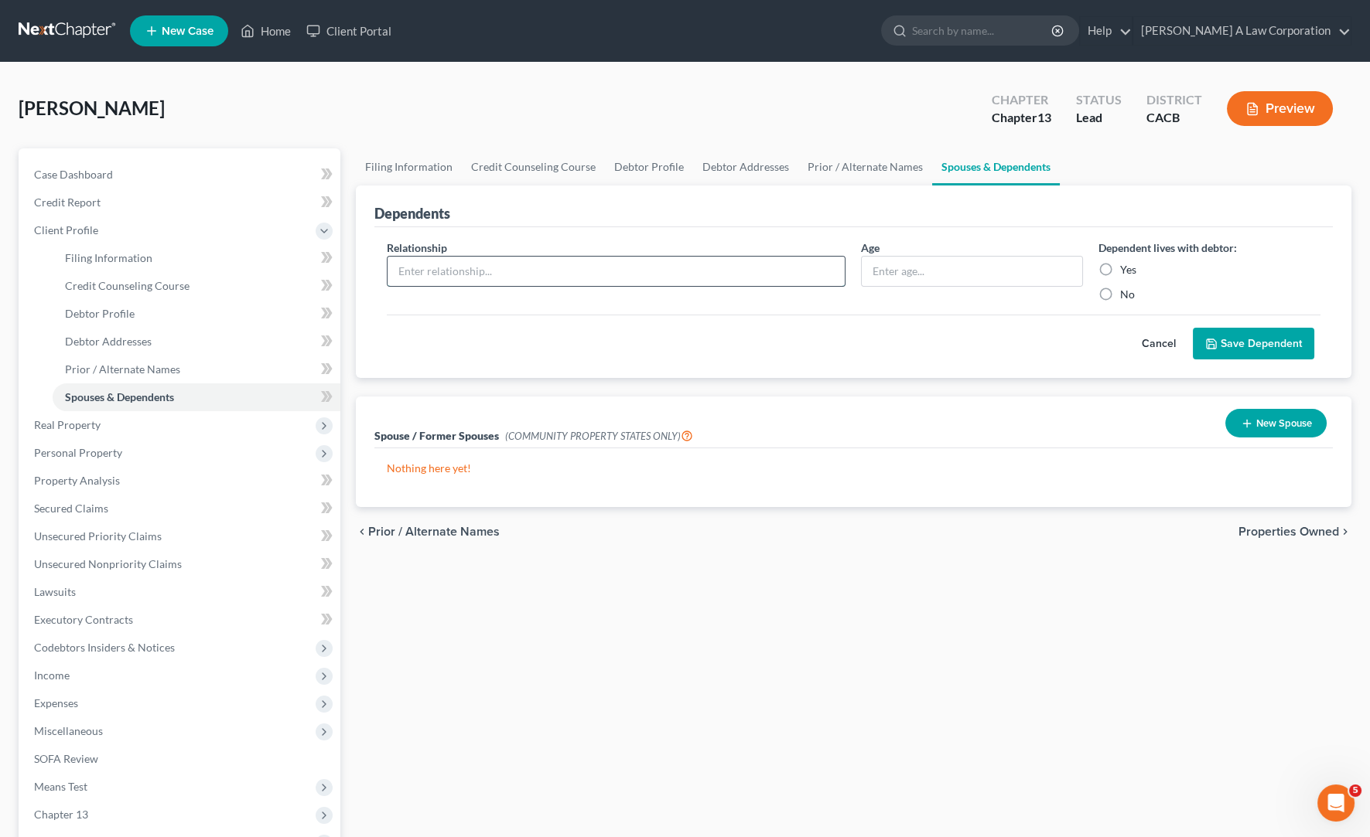
click at [464, 275] on input "text" at bounding box center [616, 271] width 458 height 29
drag, startPoint x: 1276, startPoint y: 414, endPoint x: 1262, endPoint y: 421, distance: 15.2
click at [1240, 418] on button "New Spouse" at bounding box center [1275, 423] width 101 height 29
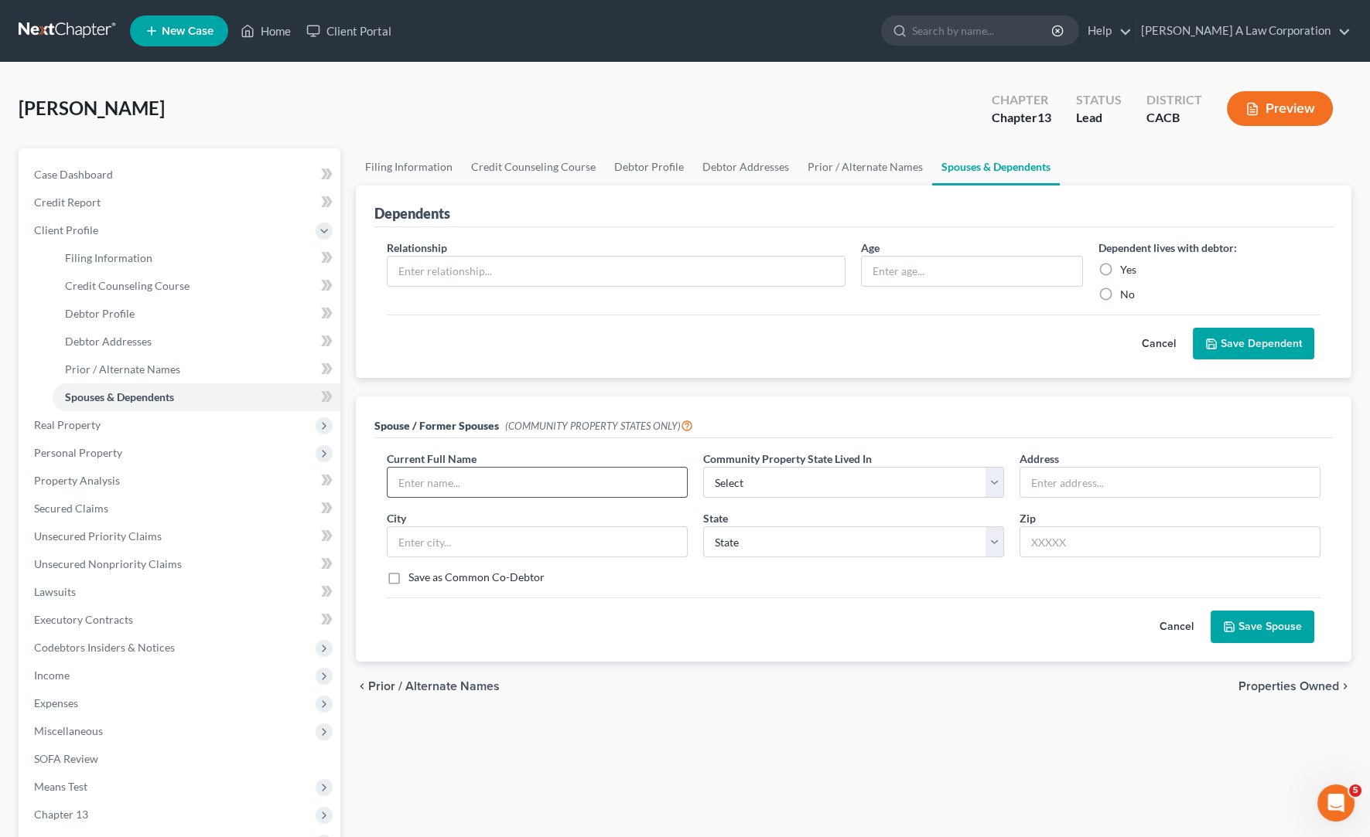
click at [507, 490] on input "text" at bounding box center [536, 482] width 299 height 29
type input "XXXXXXX"
click at [750, 479] on select "Select AZ CA GU ID LA NV NM PR [GEOGRAPHIC_DATA] [GEOGRAPHIC_DATA] [GEOGRAPHIC_…" at bounding box center [853, 482] width 301 height 31
select select "1"
click at [703, 467] on select "Select AZ CA GU ID LA NV NM PR [GEOGRAPHIC_DATA] [GEOGRAPHIC_DATA] [GEOGRAPHIC_…" at bounding box center [853, 482] width 301 height 31
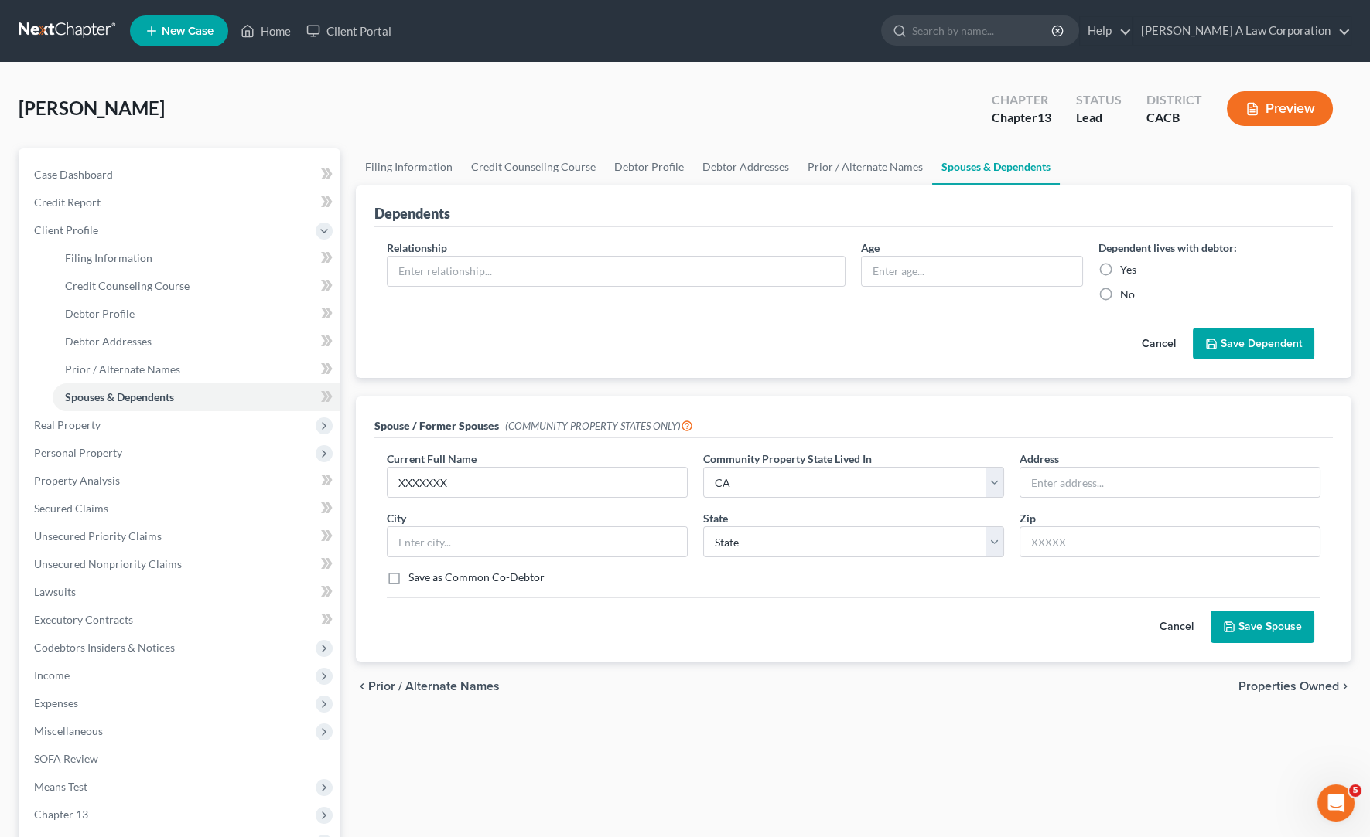
click at [1011, 420] on div "Spouse / Former Spouses (COMMUNITY PROPERTY STATES ONLY)" at bounding box center [853, 418] width 958 height 42
click at [1059, 487] on input "text" at bounding box center [1169, 482] width 299 height 29
click at [408, 577] on label "Save as Common Co-Debtor" at bounding box center [476, 577] width 136 height 15
click at [414, 577] on input "Save as Common Co-Debtor" at bounding box center [419, 575] width 10 height 10
checkbox input "true"
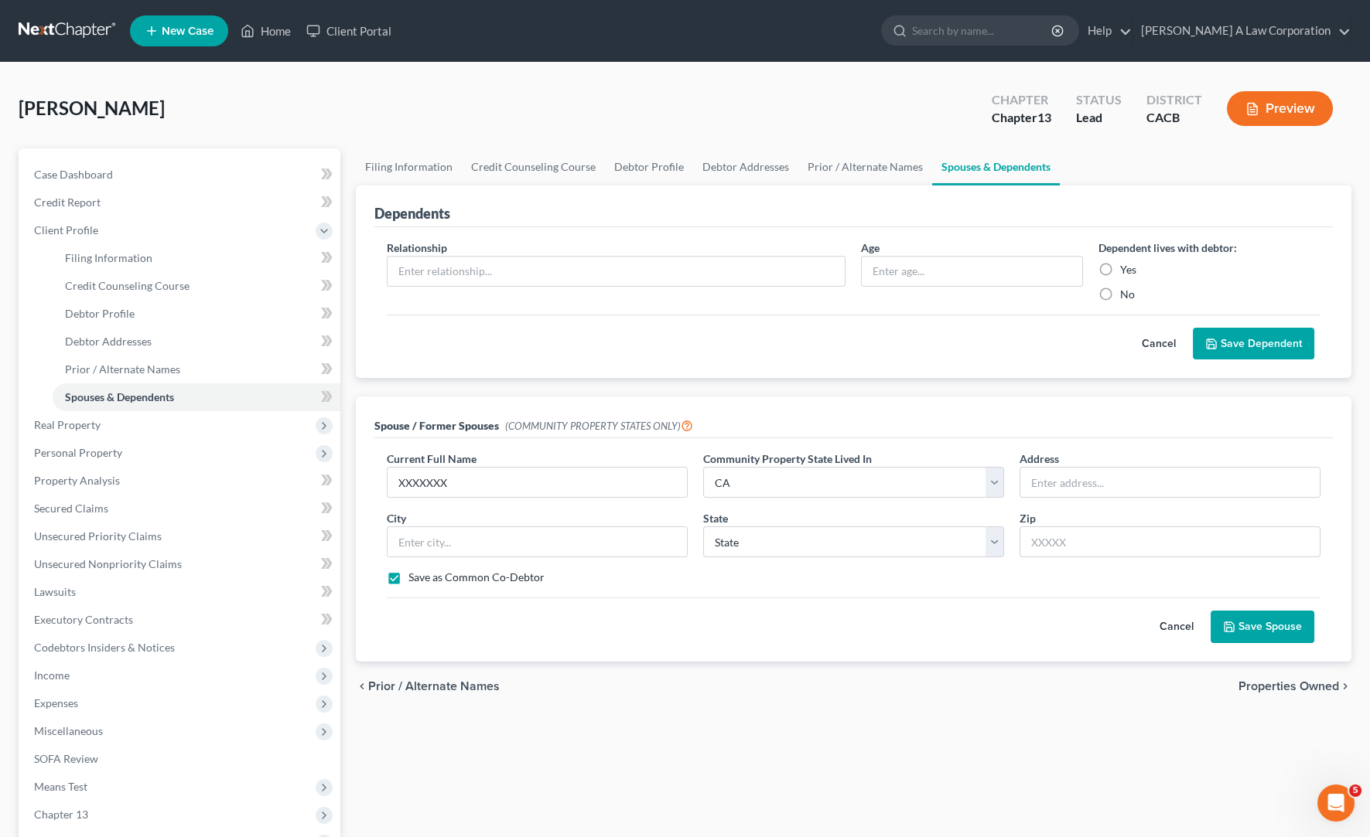
click at [1240, 629] on button "Save Spouse" at bounding box center [1262, 627] width 104 height 32
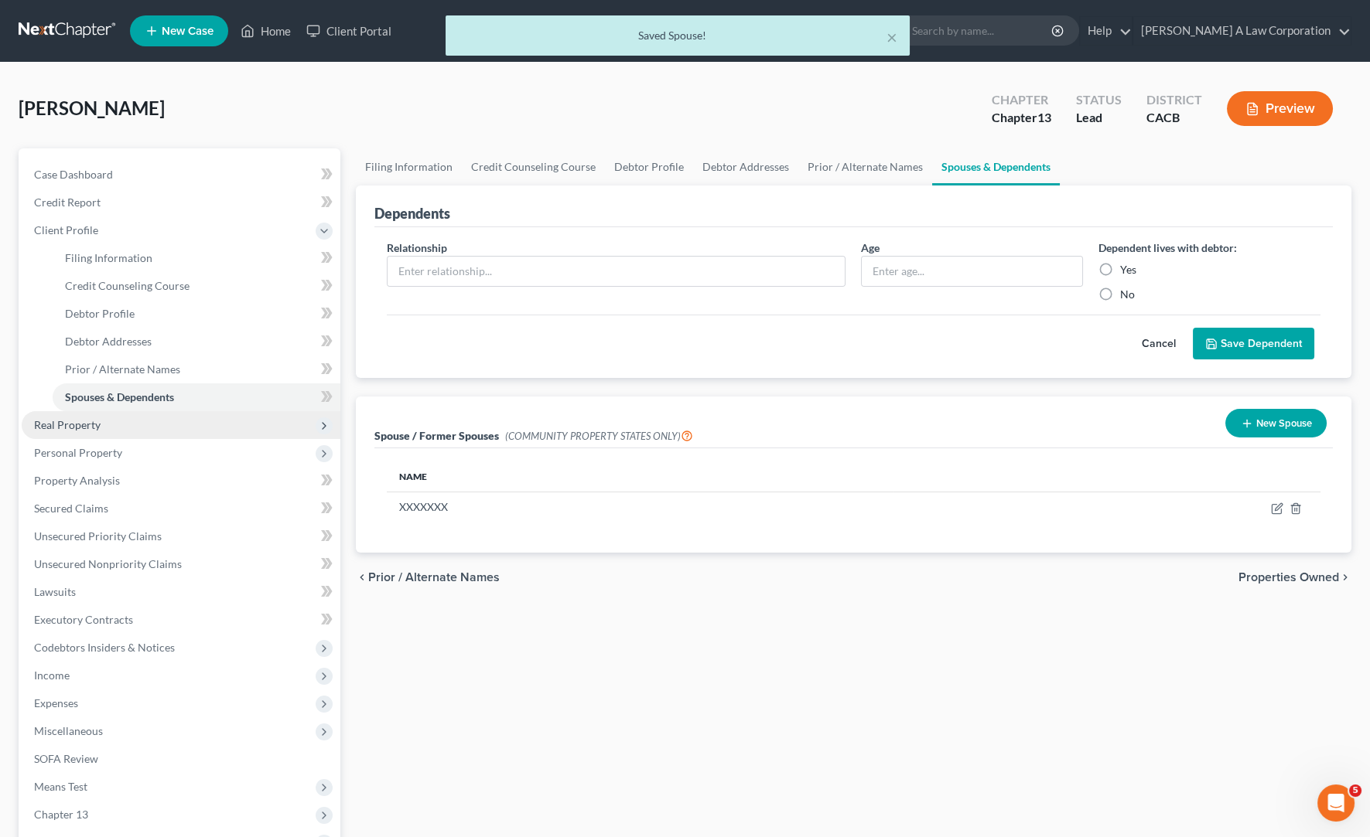
click at [54, 422] on span "Real Property" at bounding box center [67, 424] width 67 height 13
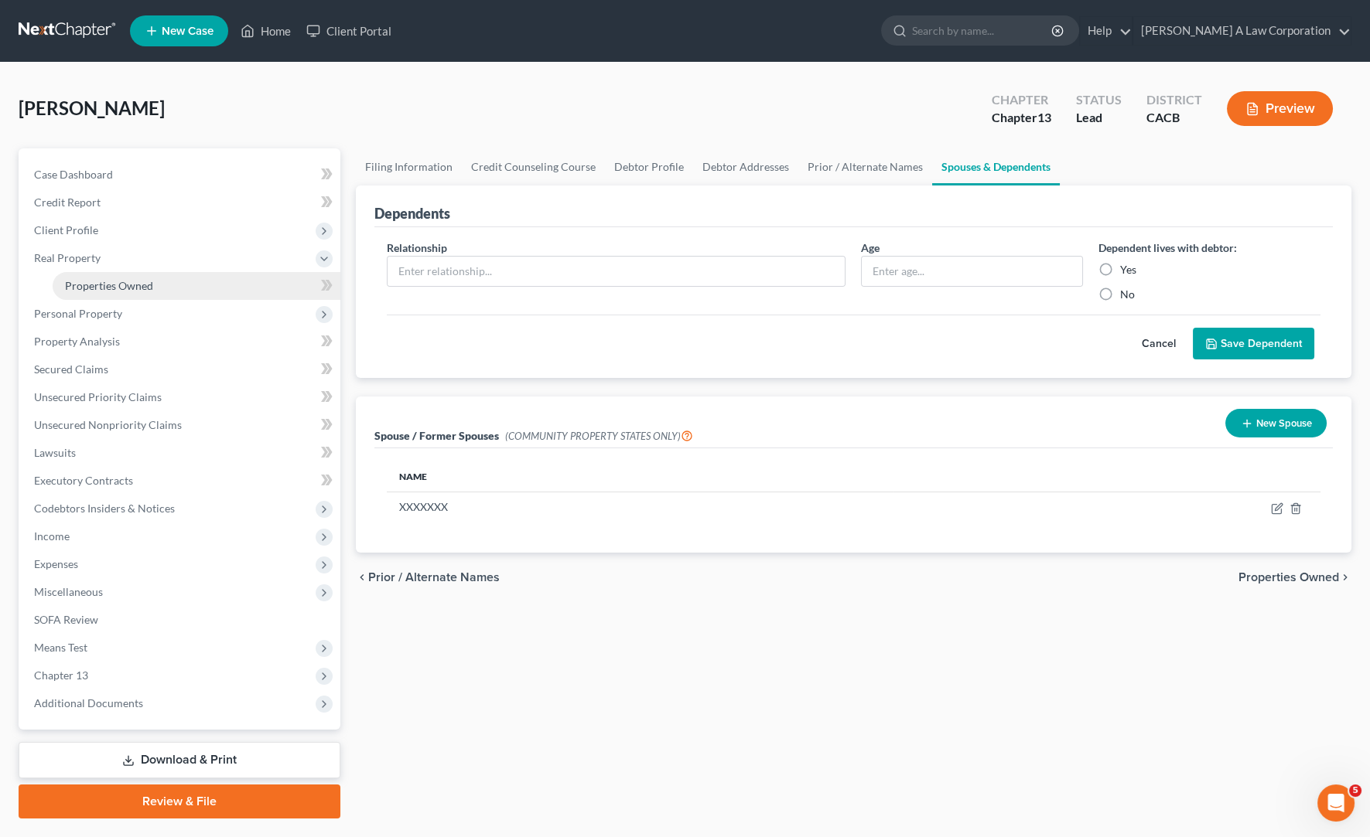
click at [131, 286] on span "Properties Owned" at bounding box center [109, 285] width 88 height 13
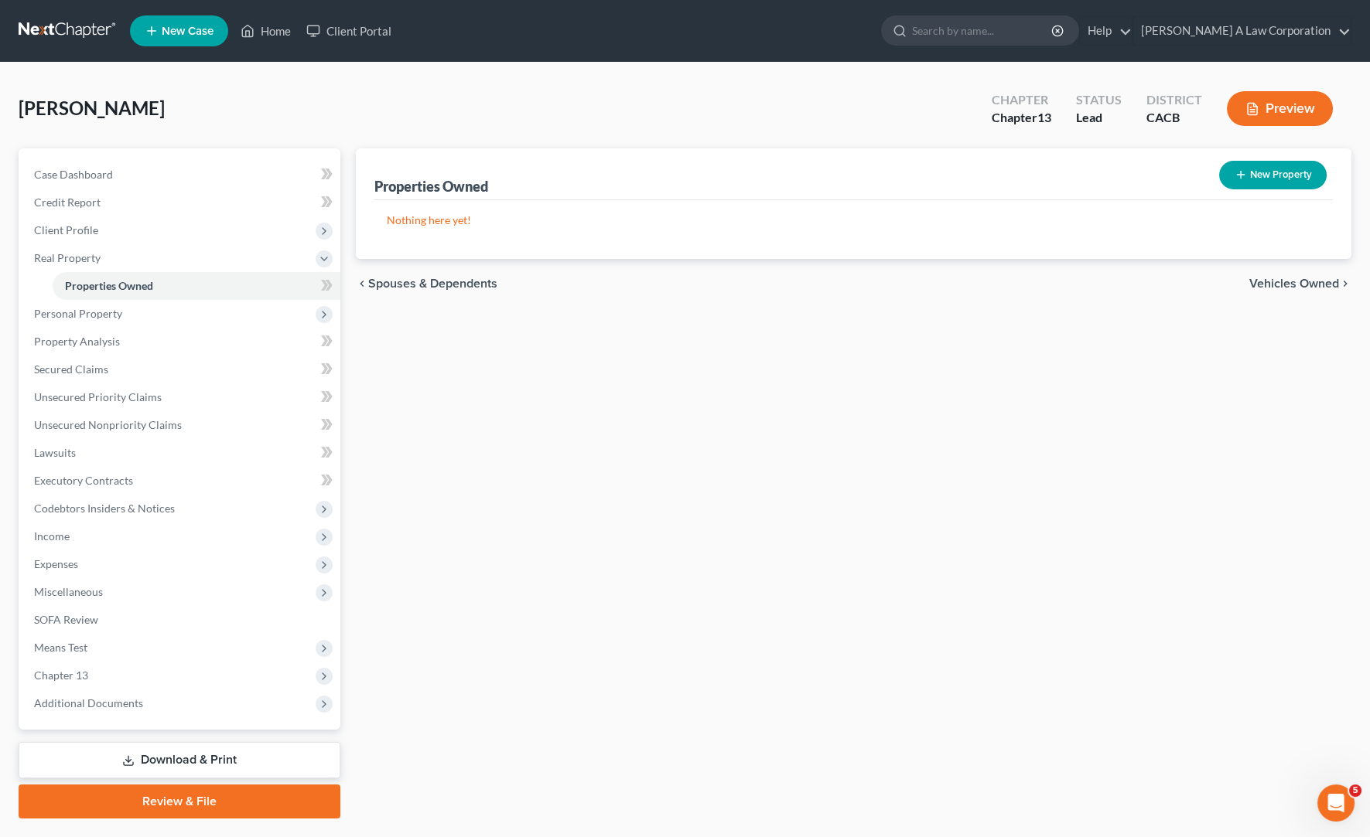
click at [1240, 181] on button "New Property" at bounding box center [1272, 175] width 107 height 29
select select "0"
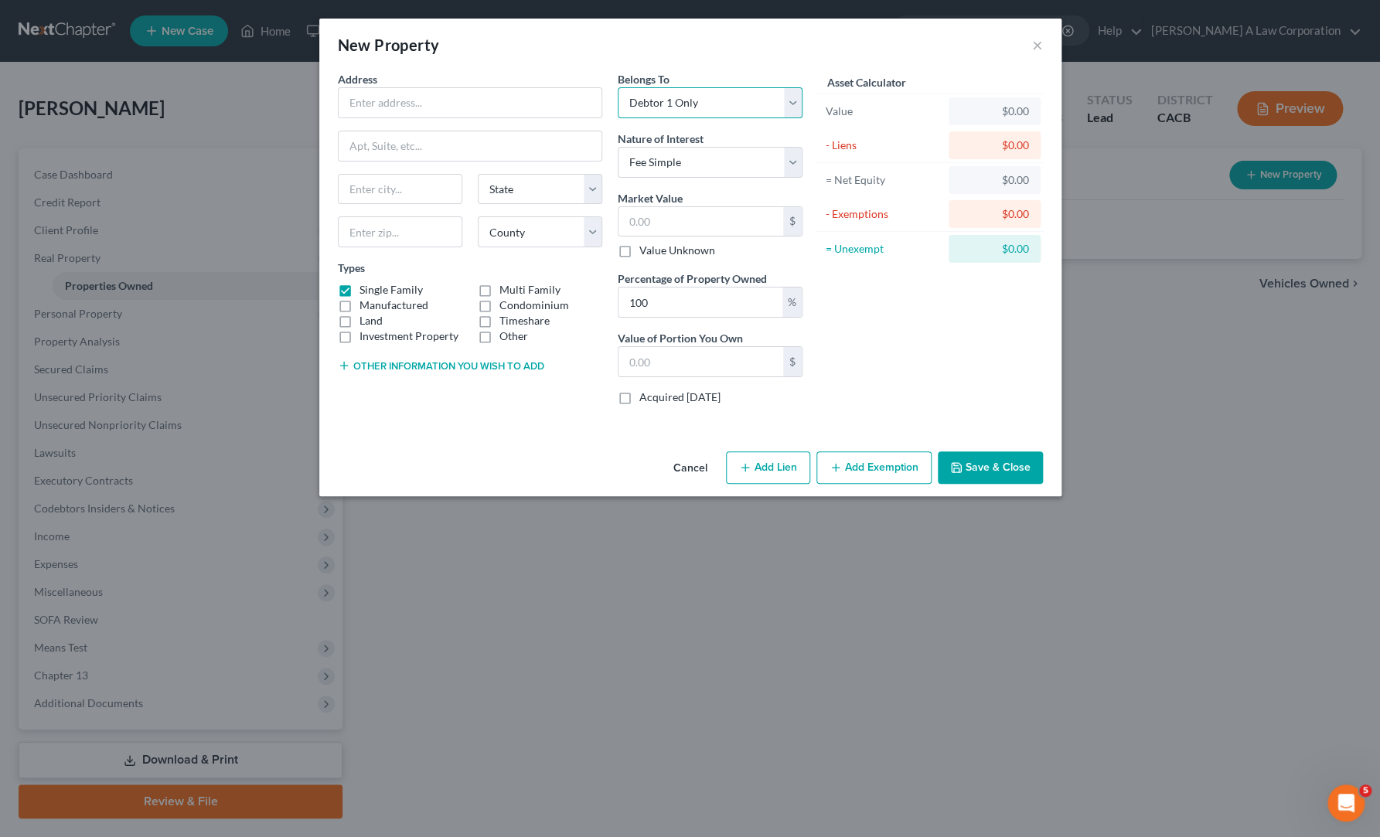
click at [671, 98] on select "Select Debtor 1 Only Debtor 2 Only Debtor 1 And Debtor 2 Only At Least One Of T…" at bounding box center [710, 102] width 185 height 31
select select "4"
click at [618, 87] on select "Select Debtor 1 Only Debtor 2 Only Debtor 1 And Debtor 2 Only At Least One Of T…" at bounding box center [710, 102] width 185 height 31
click at [878, 360] on div "Asset Calculator Value $0.00 - Liens $0.00 = Net Equity $0.00 - Exemptions $0.0…" at bounding box center [930, 244] width 240 height 346
click at [885, 350] on div "Asset Calculator Value $0.00 - Liens $0.00 = Net Equity $0.00 - Exemptions $0.0…" at bounding box center [930, 244] width 240 height 346
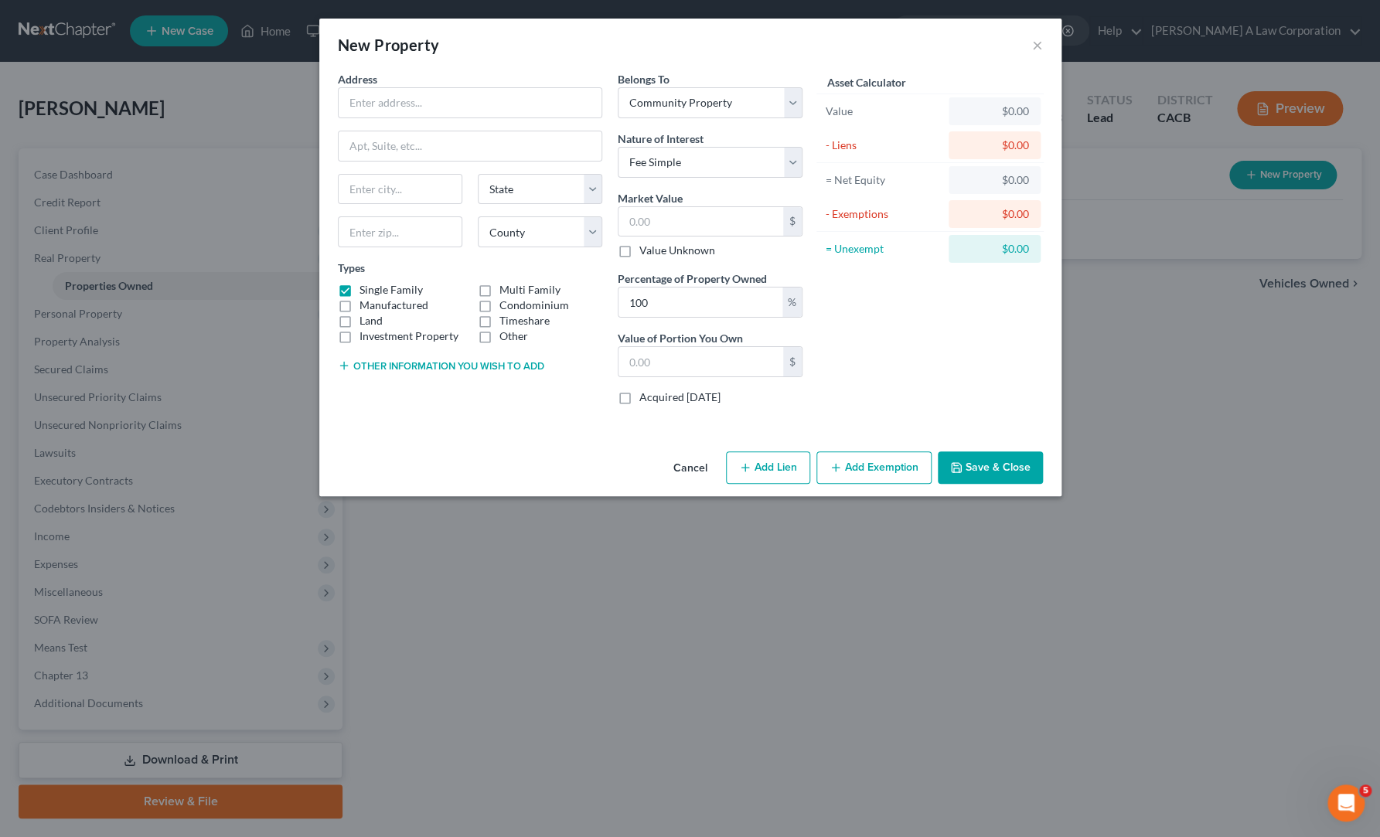
click at [881, 340] on div "Asset Calculator Value $0.00 - Liens $0.00 = Net Equity $0.00 - Exemptions $0.0…" at bounding box center [930, 244] width 240 height 346
drag, startPoint x: 635, startPoint y: 219, endPoint x: 646, endPoint y: 208, distance: 15.3
click at [635, 219] on input "text" at bounding box center [701, 221] width 165 height 29
type input "5"
type input "5.00"
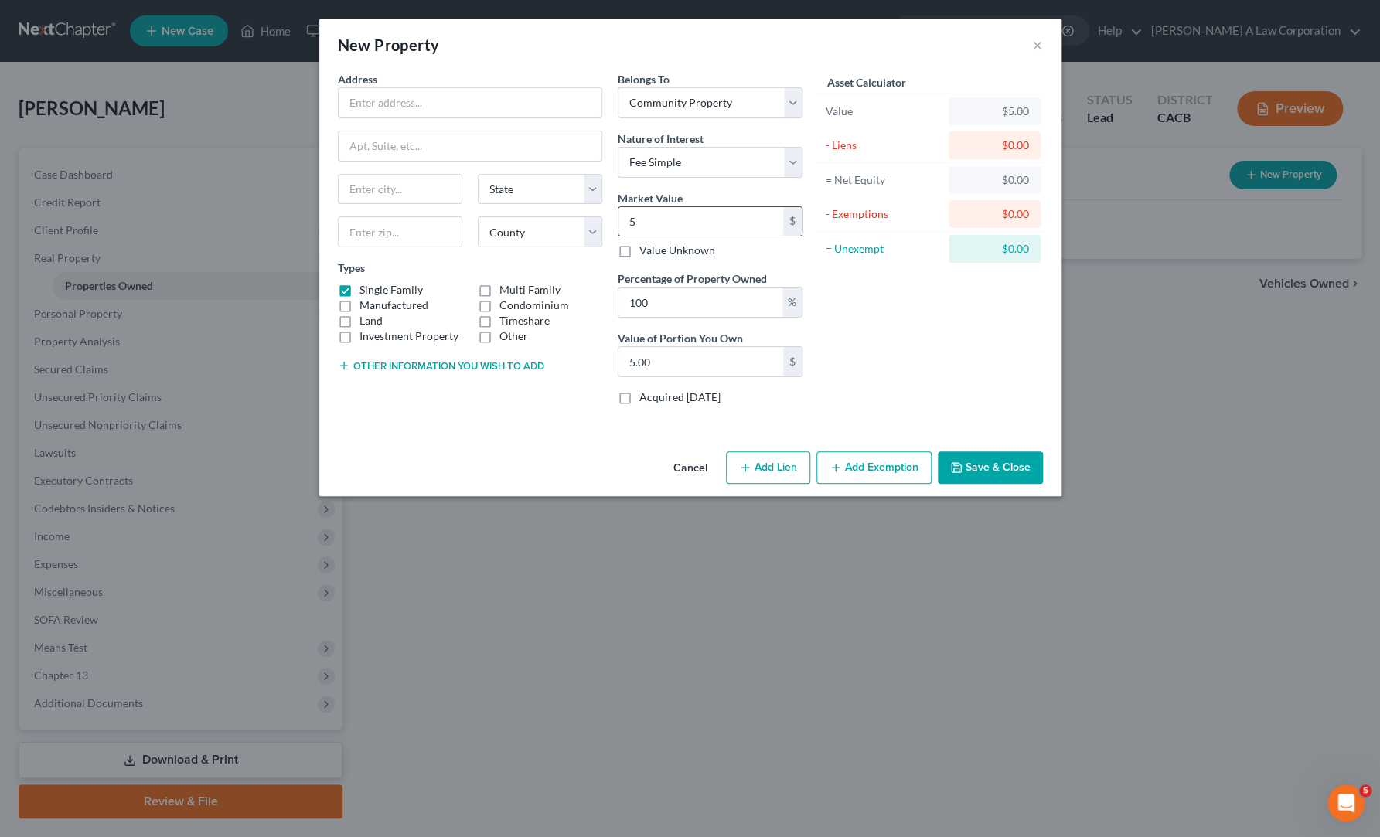
type input "0"
type input "6"
type input "6.00"
type input "65"
type input "65.00"
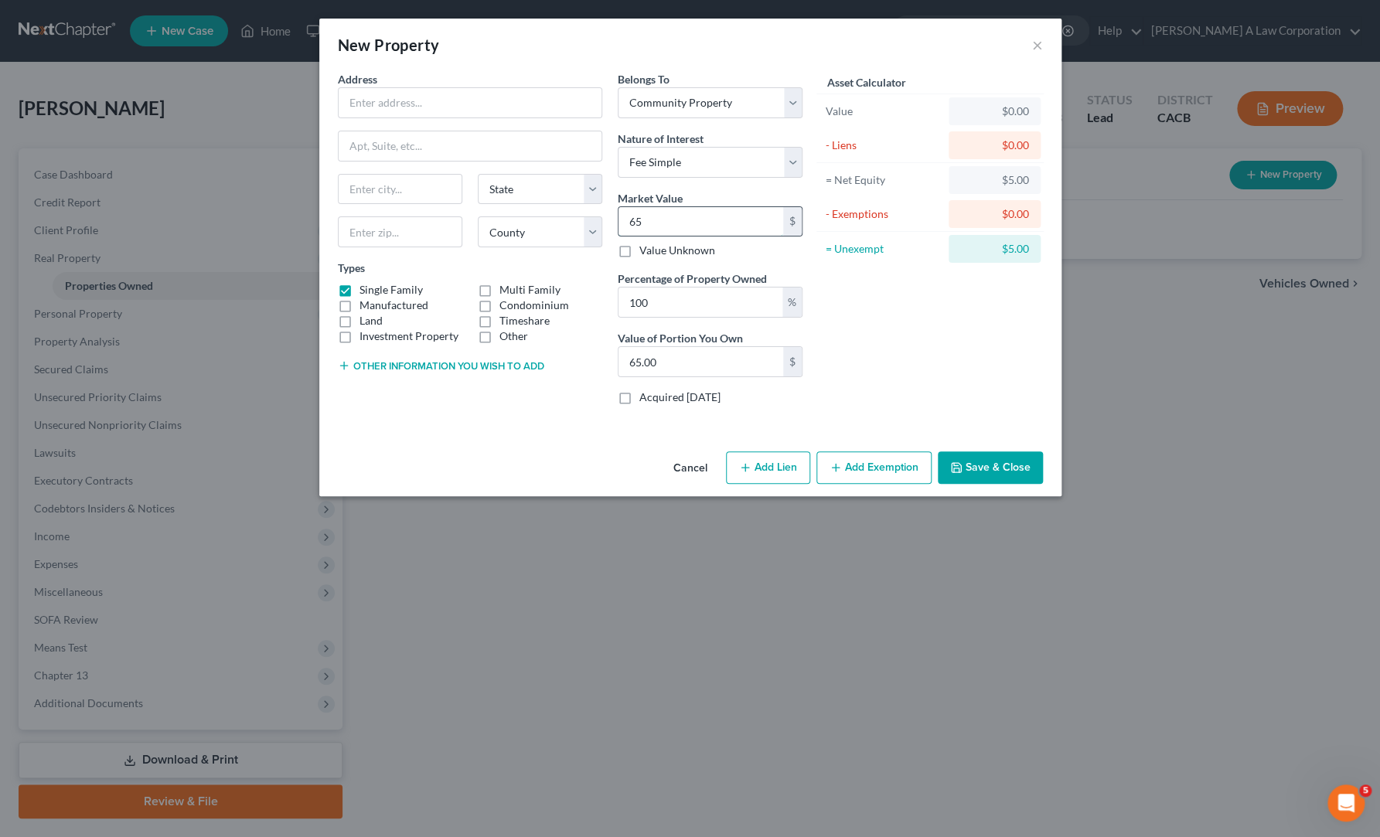
type input "650"
type input "650.00"
type input "6500"
type input "6,500.00"
type input "6,5000"
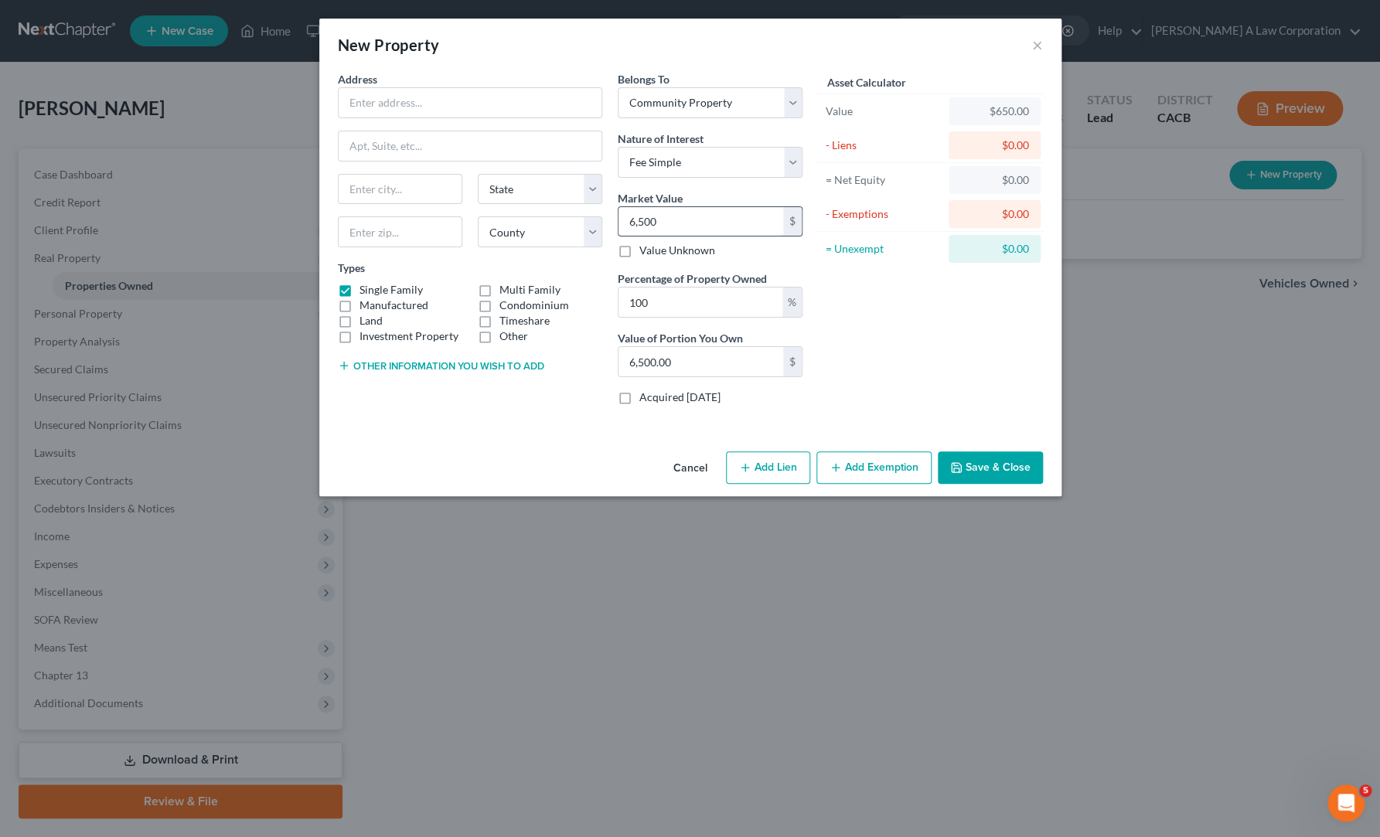
type input "65,000.00"
drag, startPoint x: 696, startPoint y: 220, endPoint x: 546, endPoint y: 227, distance: 150.2
click at [546, 227] on div "Address * State [US_STATE] AK AR AZ CA CO CT DE DC [GEOGRAPHIC_DATA] [GEOGRAPHI…" at bounding box center [570, 244] width 480 height 346
type input "6"
type input "6.00"
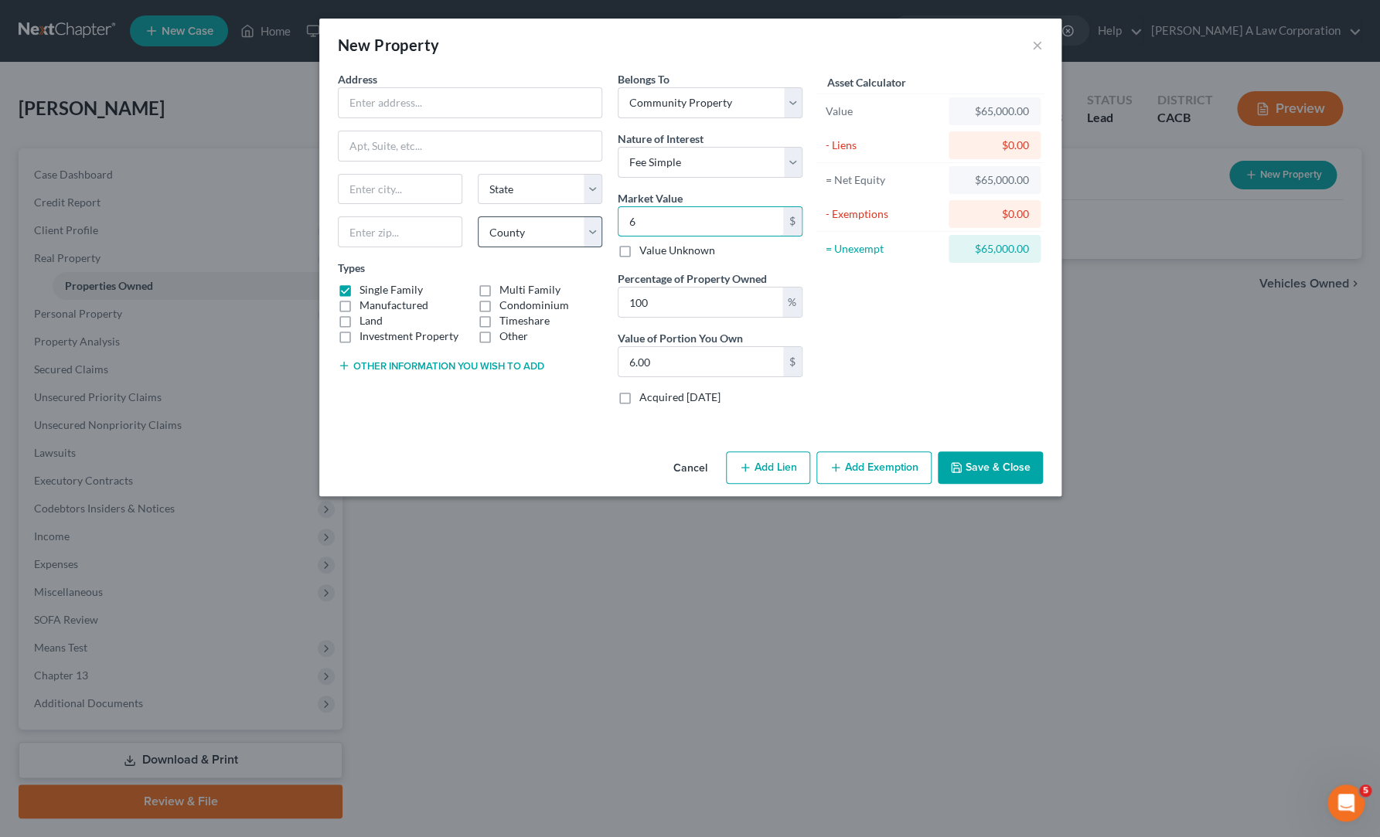
type input "65"
type input "65.00"
type input "650"
type input "650.00"
type input "6500"
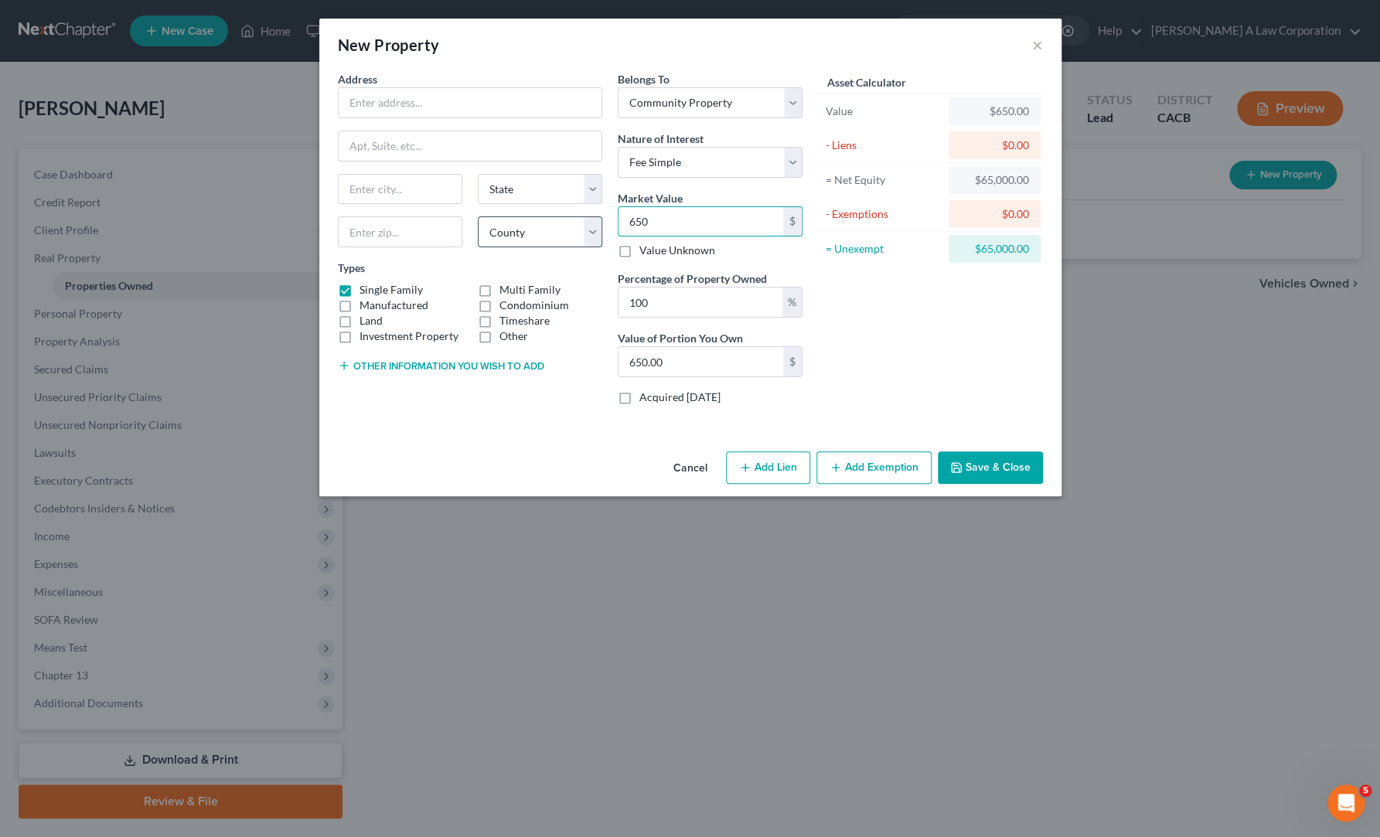
type input "6,500.00"
type input "6,5000"
type input "65,000.00"
type input "65,0000"
type input "650,000.00"
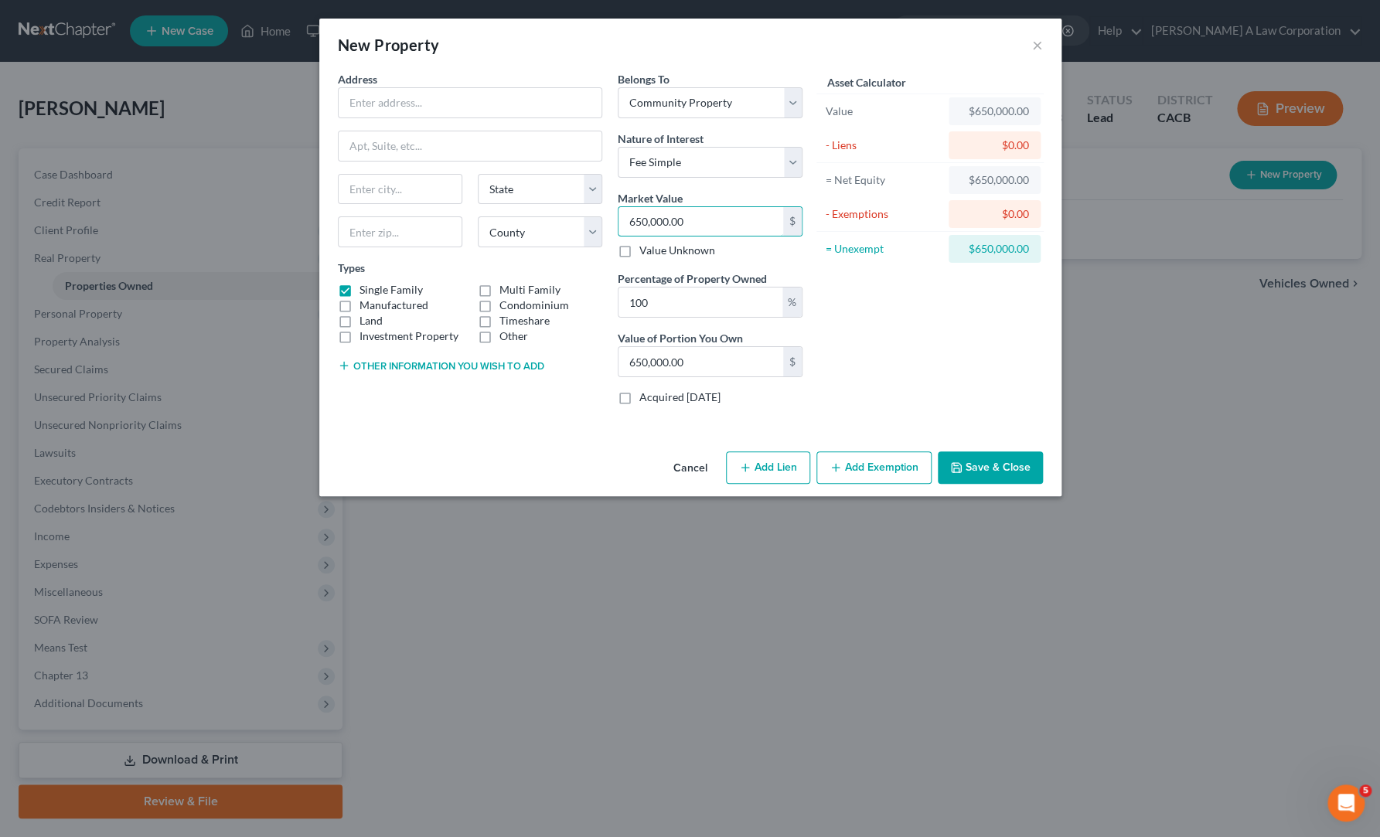
type input "650,000.00"
click at [893, 355] on div "Asset Calculator Value $650,000.00 - Liens $0.00 = Net Equity $650,000.00 - Exe…" at bounding box center [930, 244] width 240 height 346
click at [936, 334] on div "Asset Calculator Value $650,000.00 - Liens $0.00 = Net Equity $650,000.00 - Exe…" at bounding box center [930, 244] width 240 height 346
click at [374, 105] on input "text" at bounding box center [470, 102] width 263 height 29
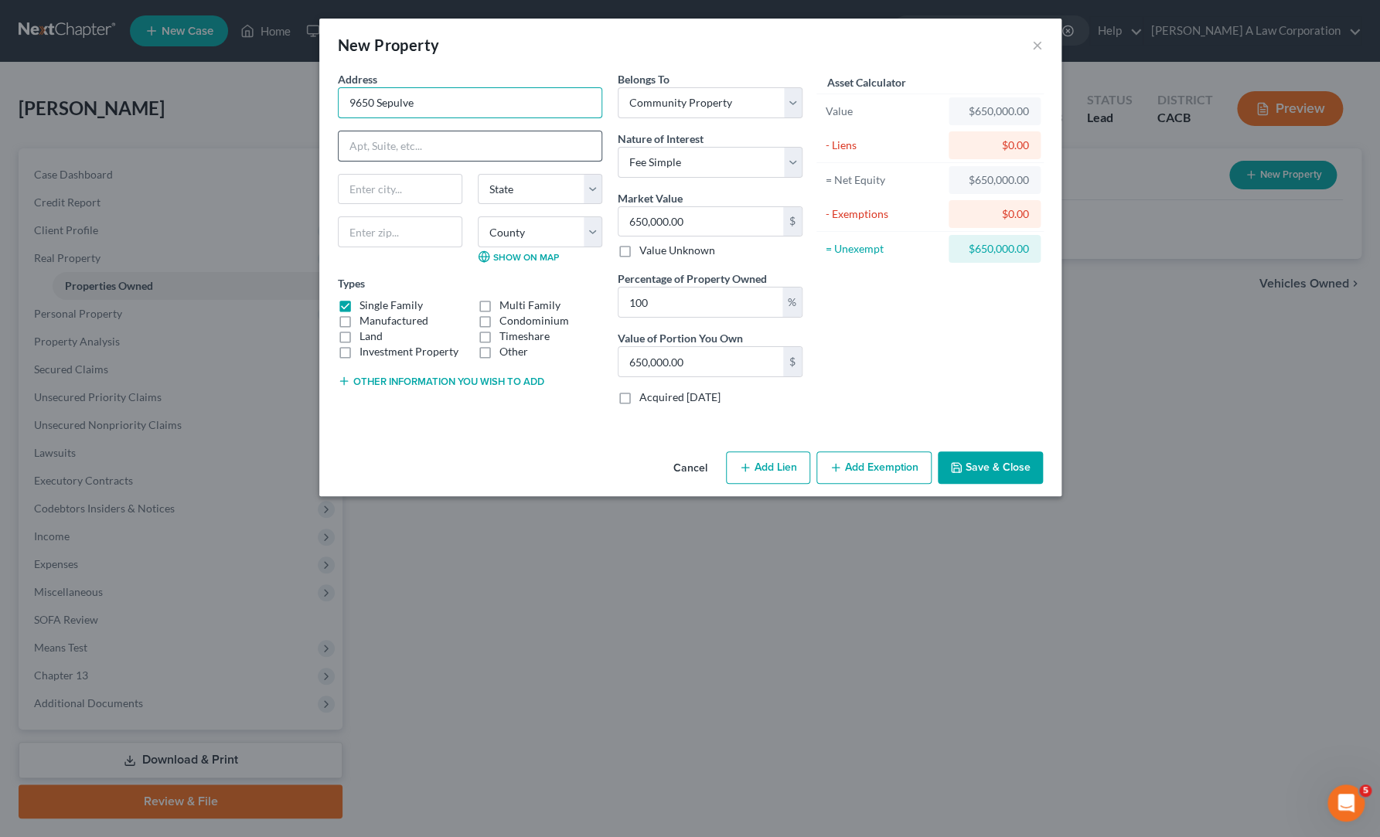
type input "[STREET_ADDRESS][PERSON_NAME]"
click at [429, 189] on input "text" at bounding box center [400, 189] width 123 height 29
type input "[GEOGRAPHIC_DATA]"
click at [575, 193] on select "State [US_STATE] AK AR AZ CA CO CT DE DC [GEOGRAPHIC_DATA] [GEOGRAPHIC_DATA] GU…" at bounding box center [540, 189] width 125 height 31
select select "4"
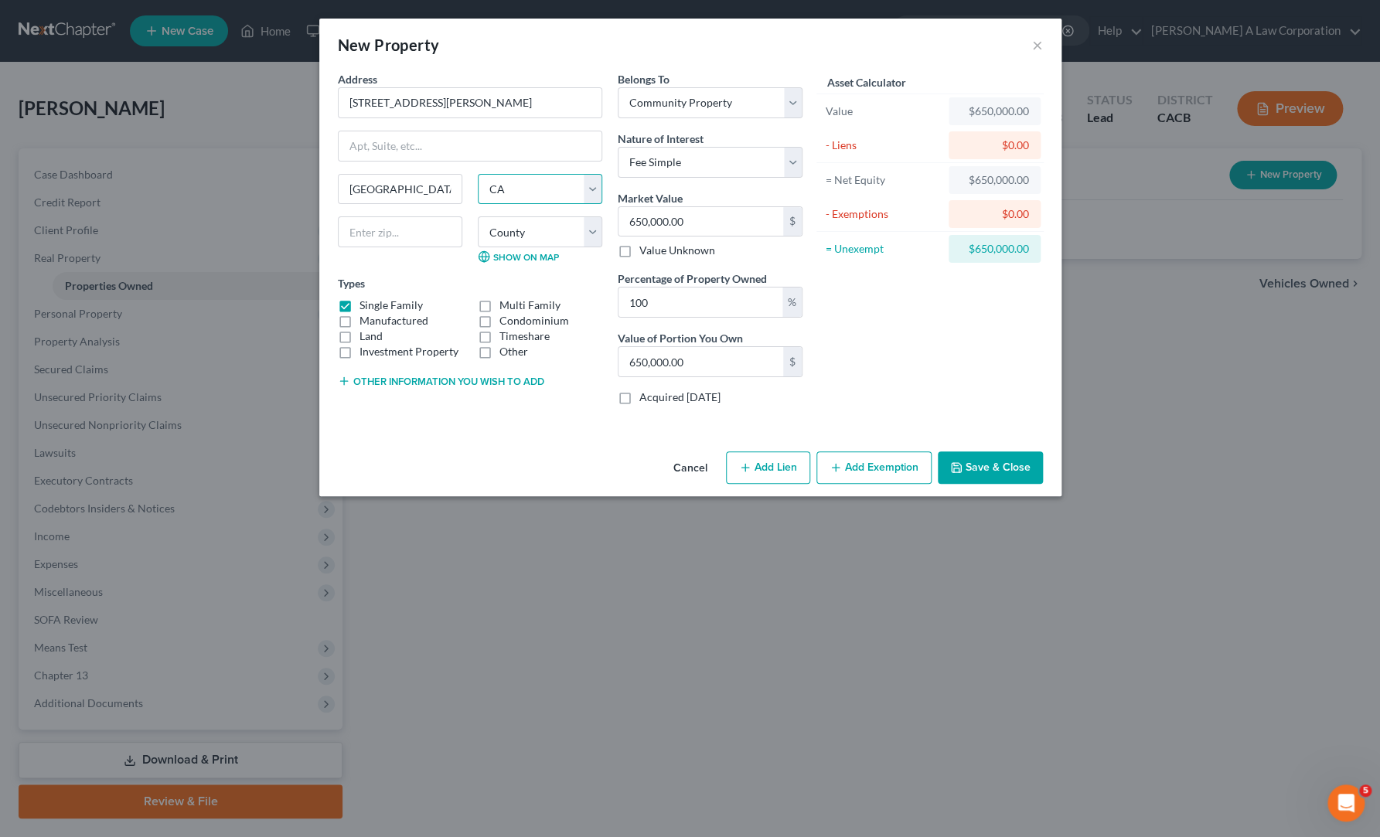
click at [478, 174] on select "State [US_STATE] AK AR AZ CA CO CT DE DC [GEOGRAPHIC_DATA] [GEOGRAPHIC_DATA] GU…" at bounding box center [540, 189] width 125 height 31
drag, startPoint x: 384, startPoint y: 232, endPoint x: 387, endPoint y: 218, distance: 14.1
click at [384, 232] on input "text" at bounding box center [400, 232] width 125 height 31
type input "91343"
drag, startPoint x: 525, startPoint y: 248, endPoint x: 525, endPoint y: 232, distance: 16.2
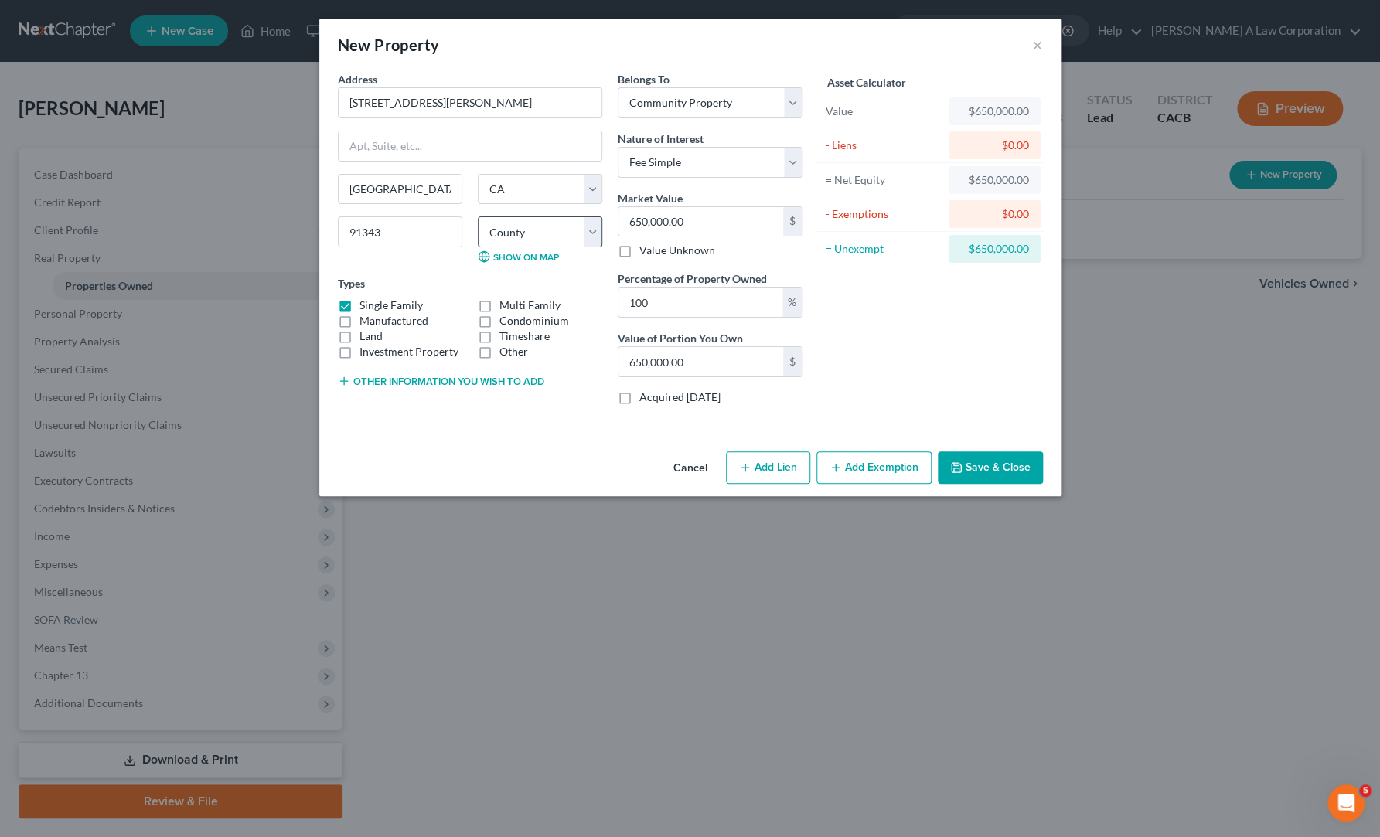
click at [526, 247] on div "County [GEOGRAPHIC_DATA] [GEOGRAPHIC_DATA] [GEOGRAPHIC_DATA] [GEOGRAPHIC_DATA] …" at bounding box center [540, 240] width 140 height 46
click at [524, 232] on select "County [GEOGRAPHIC_DATA] [GEOGRAPHIC_DATA] [GEOGRAPHIC_DATA] [GEOGRAPHIC_DATA] …" at bounding box center [540, 232] width 125 height 31
click at [519, 237] on select "County [GEOGRAPHIC_DATA] [GEOGRAPHIC_DATA] [GEOGRAPHIC_DATA] [GEOGRAPHIC_DATA] …" at bounding box center [540, 232] width 125 height 31
select select "18"
click at [478, 217] on select "County [GEOGRAPHIC_DATA] [GEOGRAPHIC_DATA] [GEOGRAPHIC_DATA] [GEOGRAPHIC_DATA] …" at bounding box center [540, 232] width 125 height 31
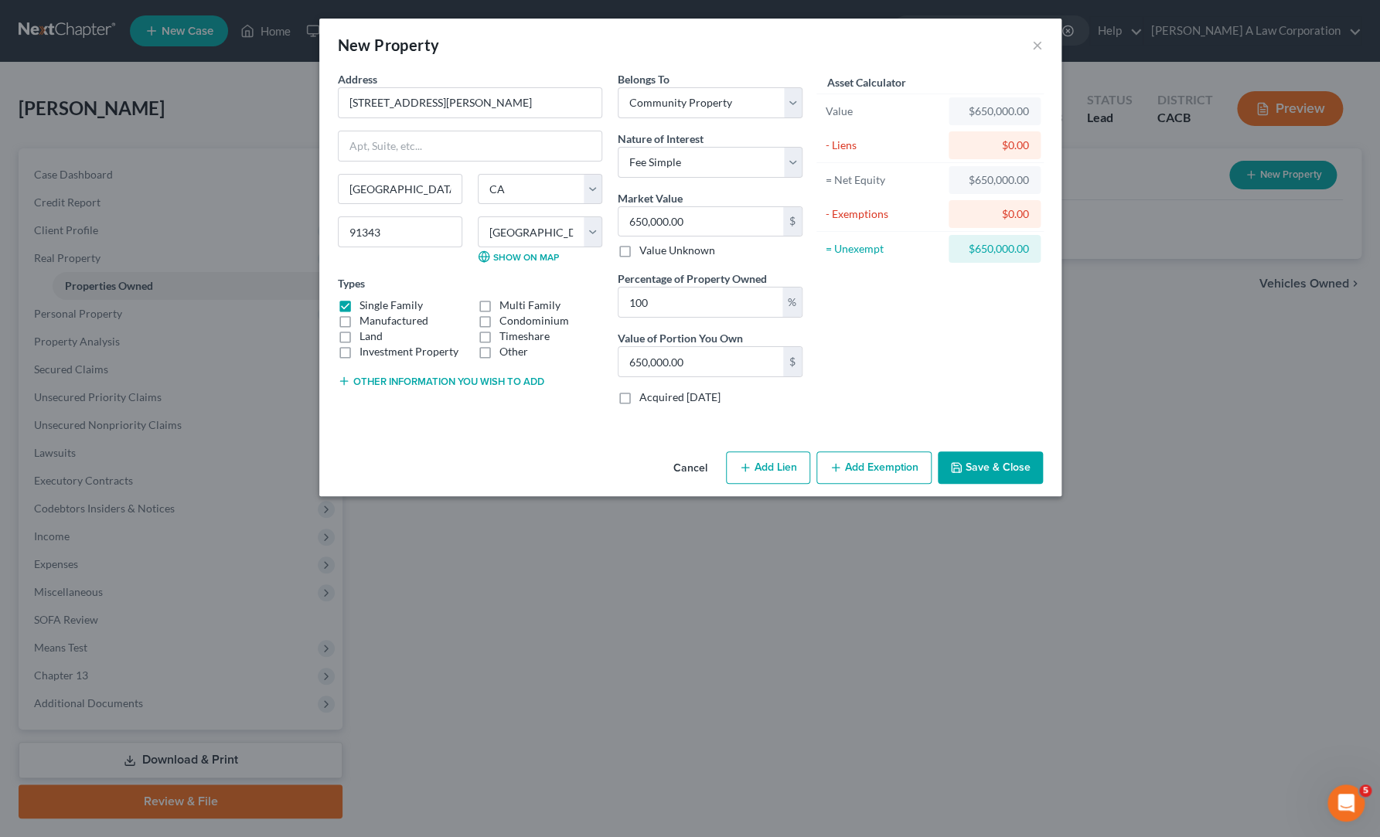
click at [543, 449] on div "Cancel Add Lien Add Lease Add Exemption Save & Close" at bounding box center [690, 470] width 742 height 51
click at [994, 461] on button "Save & Close" at bounding box center [990, 468] width 105 height 32
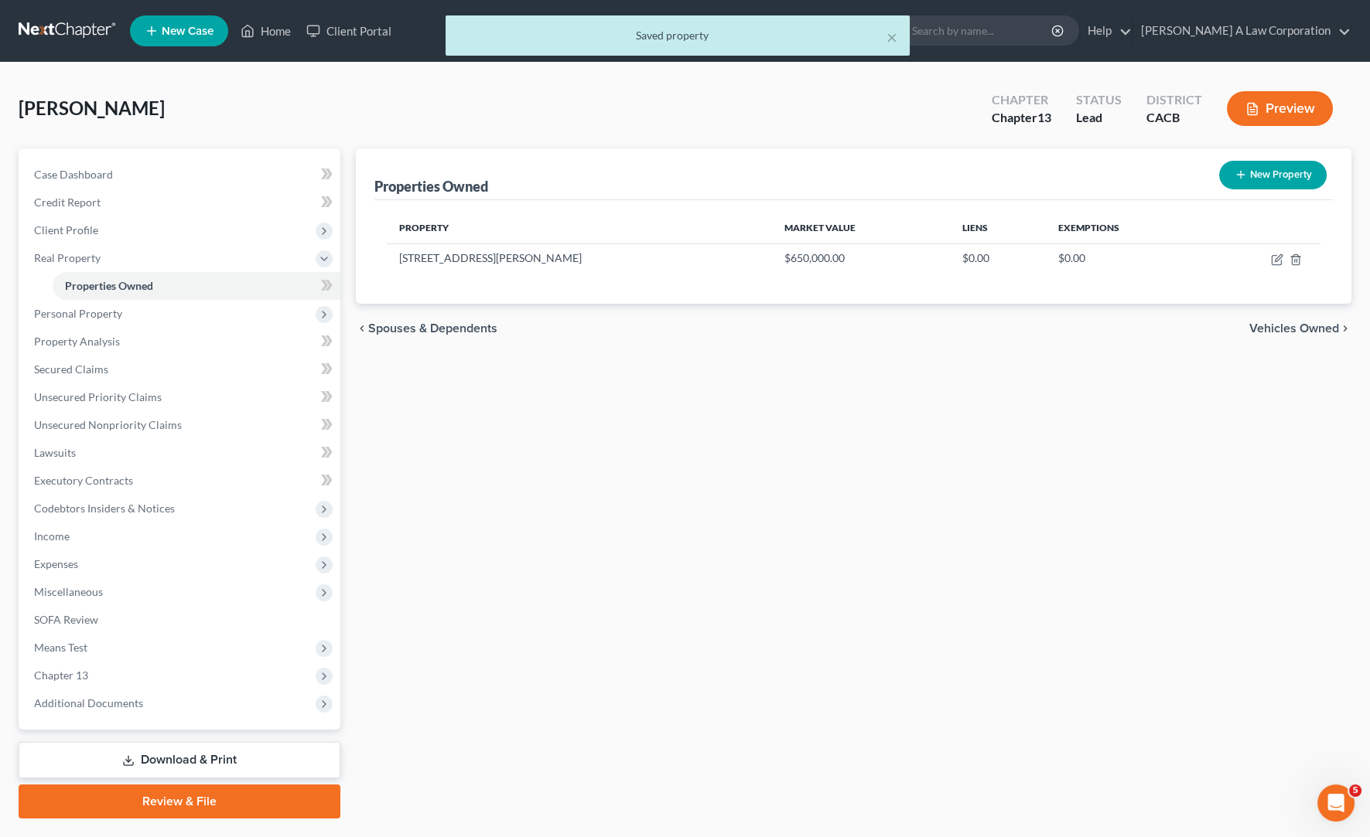
click at [1240, 179] on button "New Property" at bounding box center [1272, 175] width 107 height 29
select select "0"
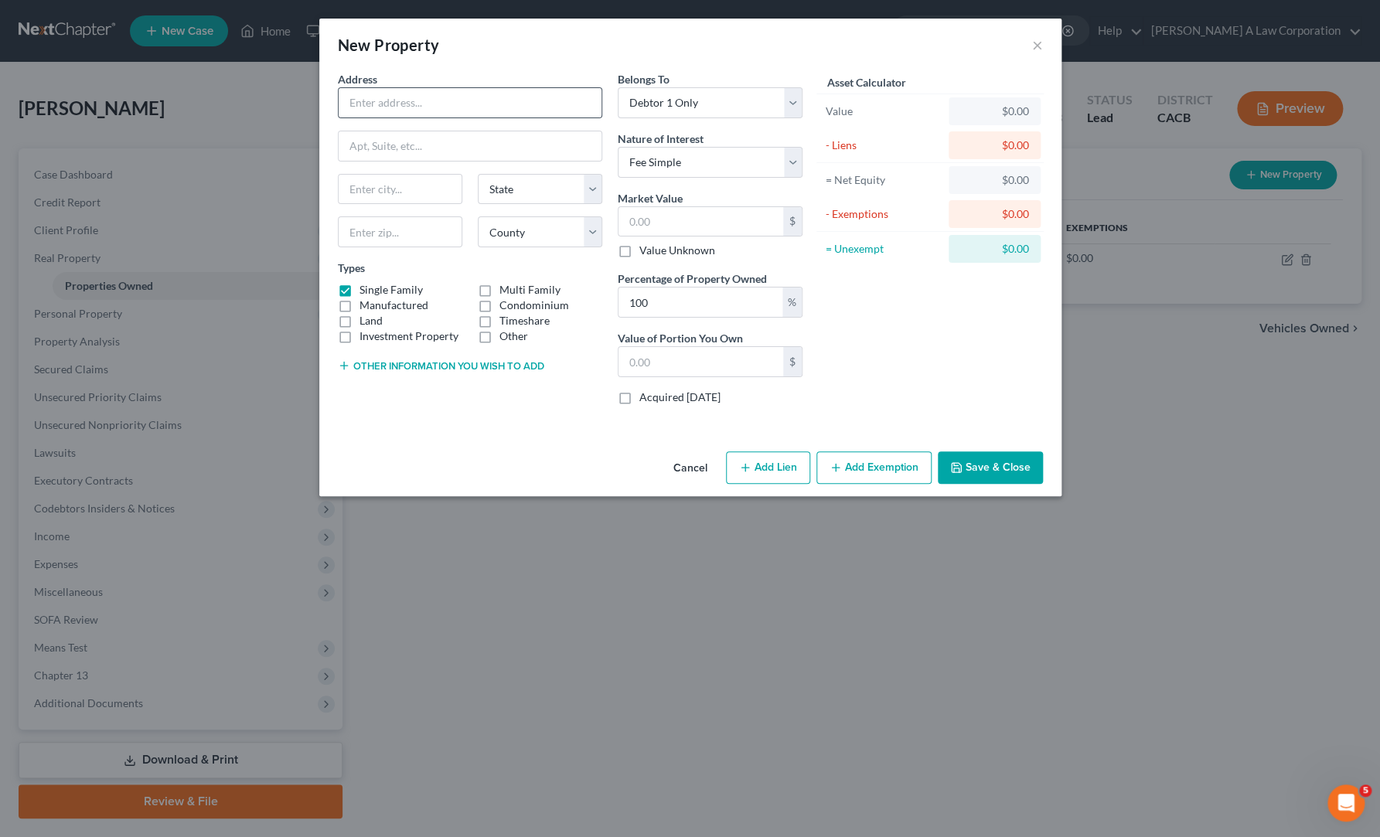
click at [390, 87] on div at bounding box center [470, 102] width 264 height 31
click at [357, 101] on input "text" at bounding box center [470, 102] width 263 height 29
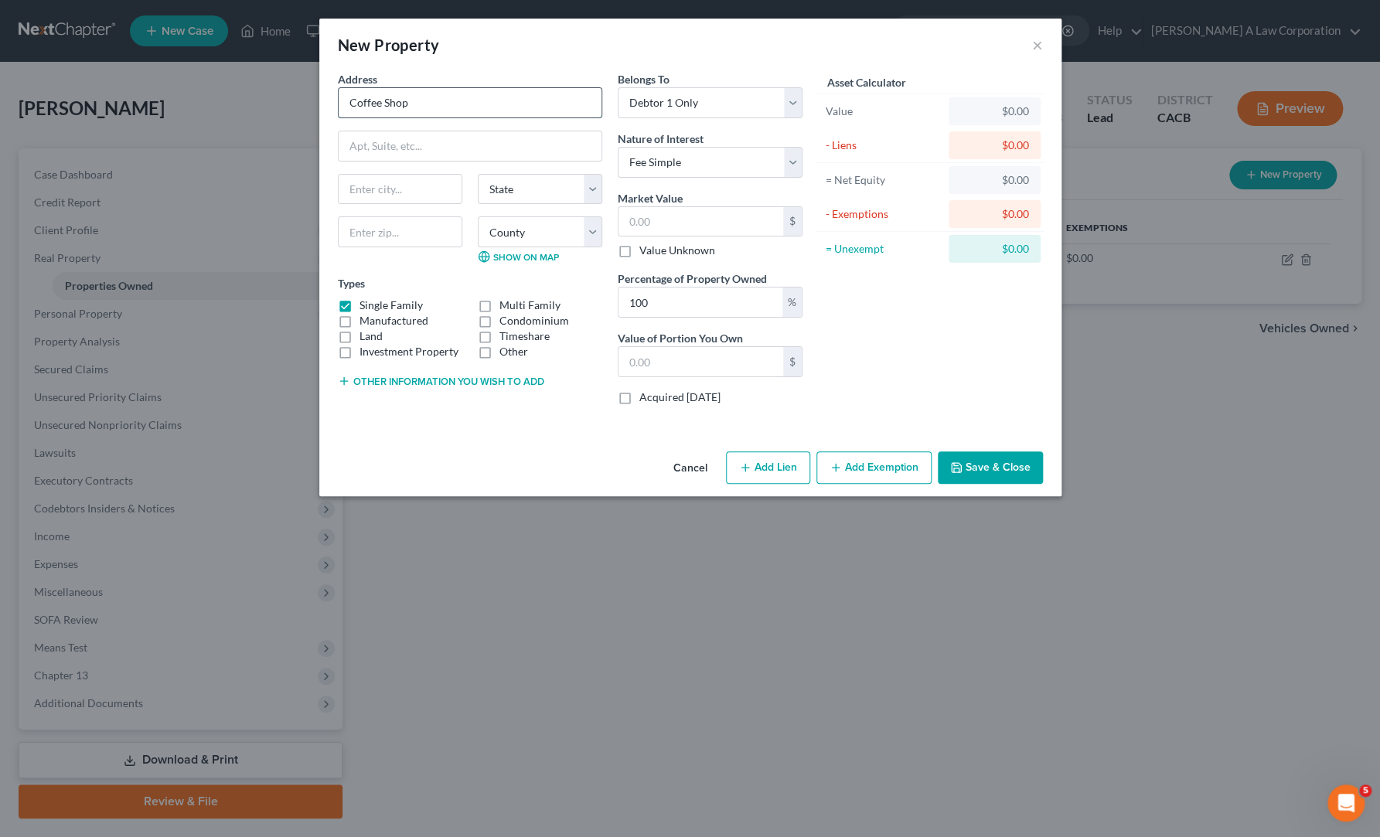
type input "Coffee Shop"
click at [361, 145] on input "text" at bounding box center [470, 145] width 263 height 29
drag, startPoint x: 913, startPoint y: 333, endPoint x: 902, endPoint y: 333, distance: 11.6
click at [912, 333] on div "Asset Calculator Value $0.00 - Liens $0.00 = Net Equity $0.00 - Exemptions $0.0…" at bounding box center [930, 244] width 240 height 346
click at [984, 466] on button "Save & Close" at bounding box center [990, 468] width 105 height 32
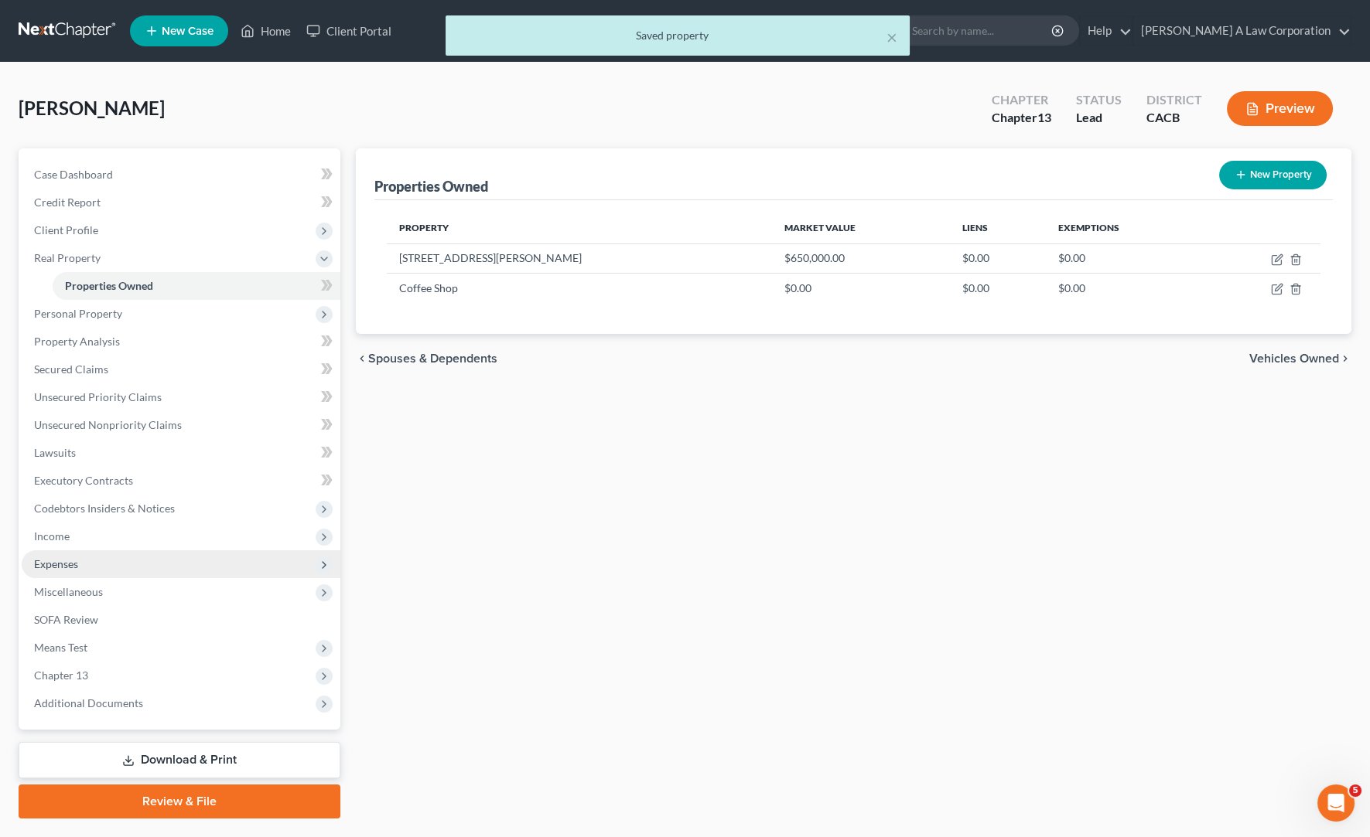
click at [57, 559] on span "Expenses" at bounding box center [56, 564] width 44 height 13
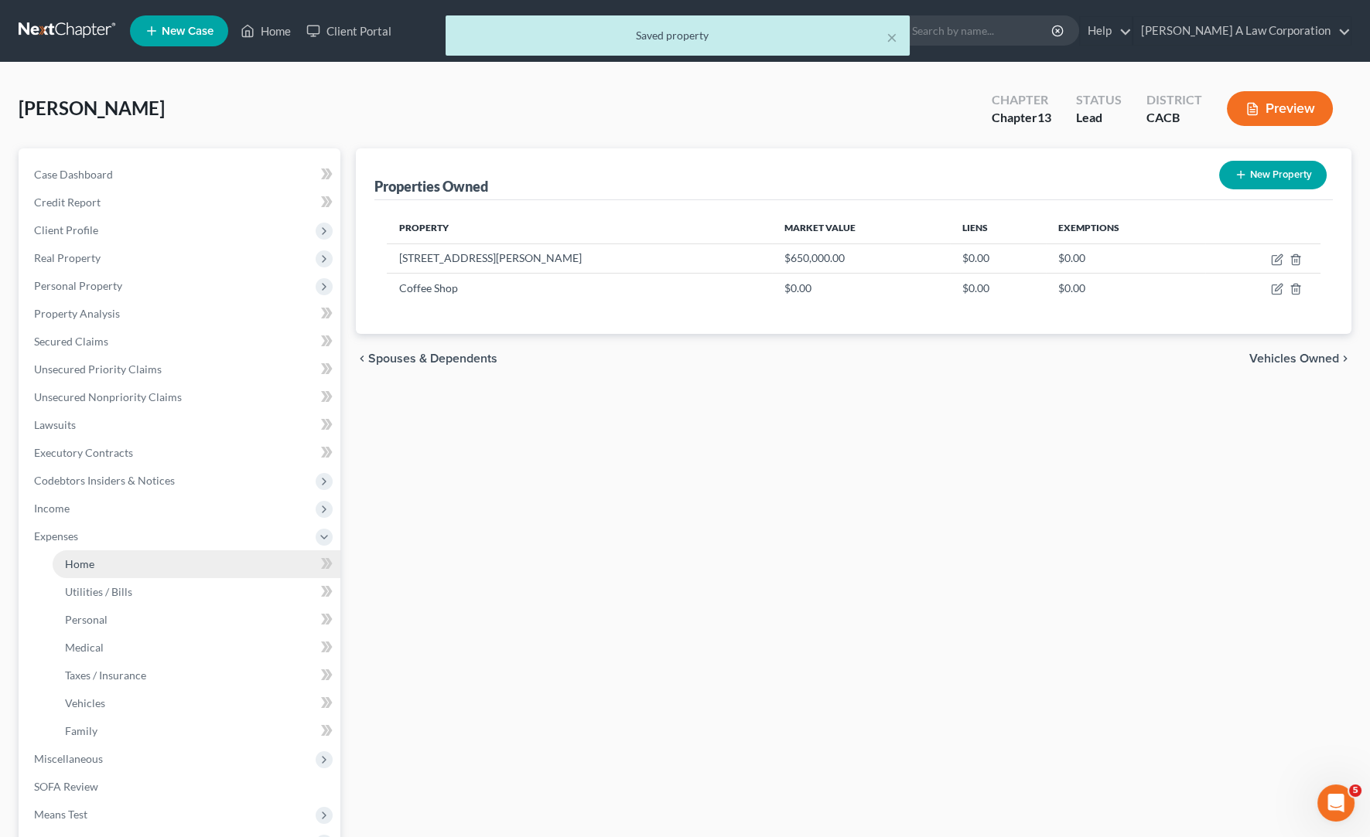
click at [84, 568] on span "Home" at bounding box center [79, 564] width 29 height 13
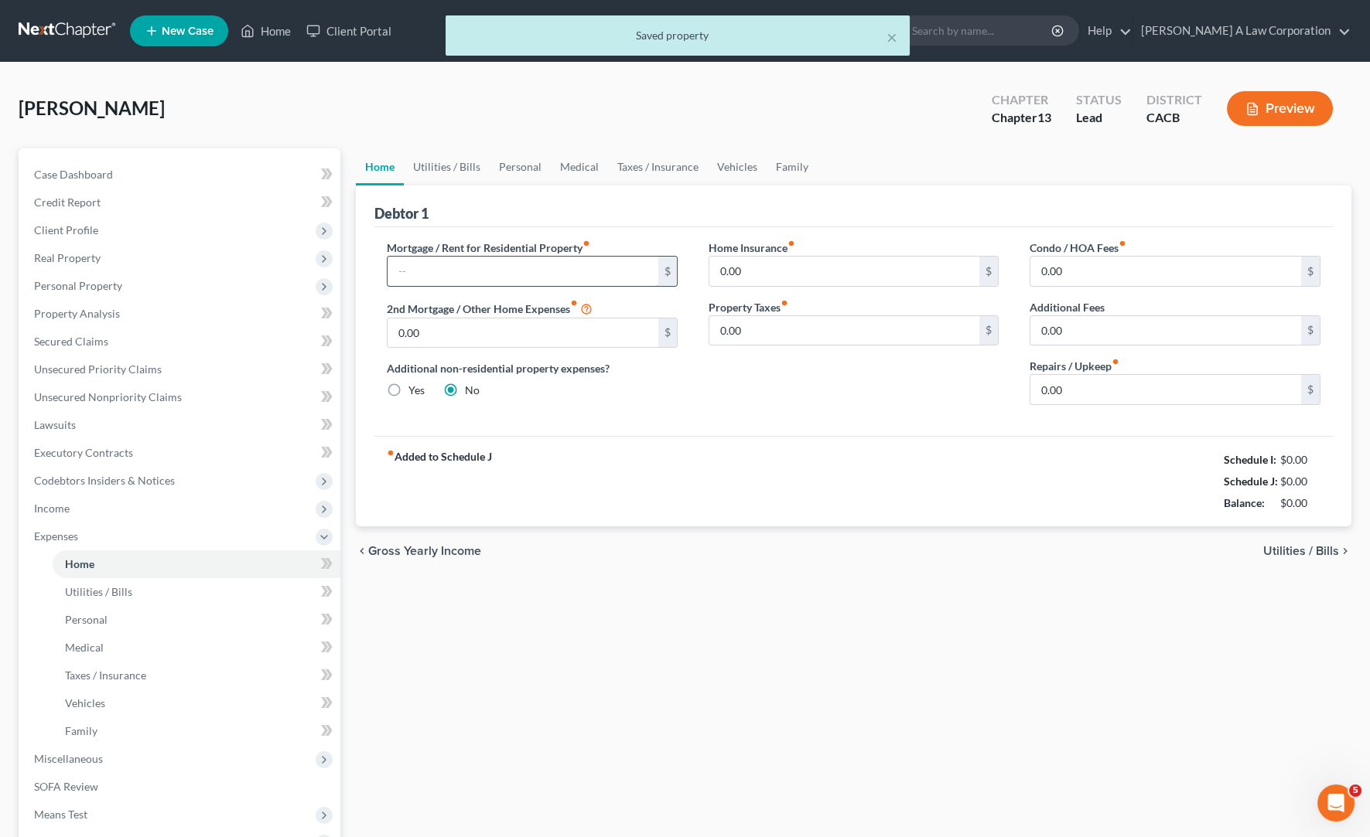
click at [422, 272] on input "text" at bounding box center [522, 271] width 271 height 29
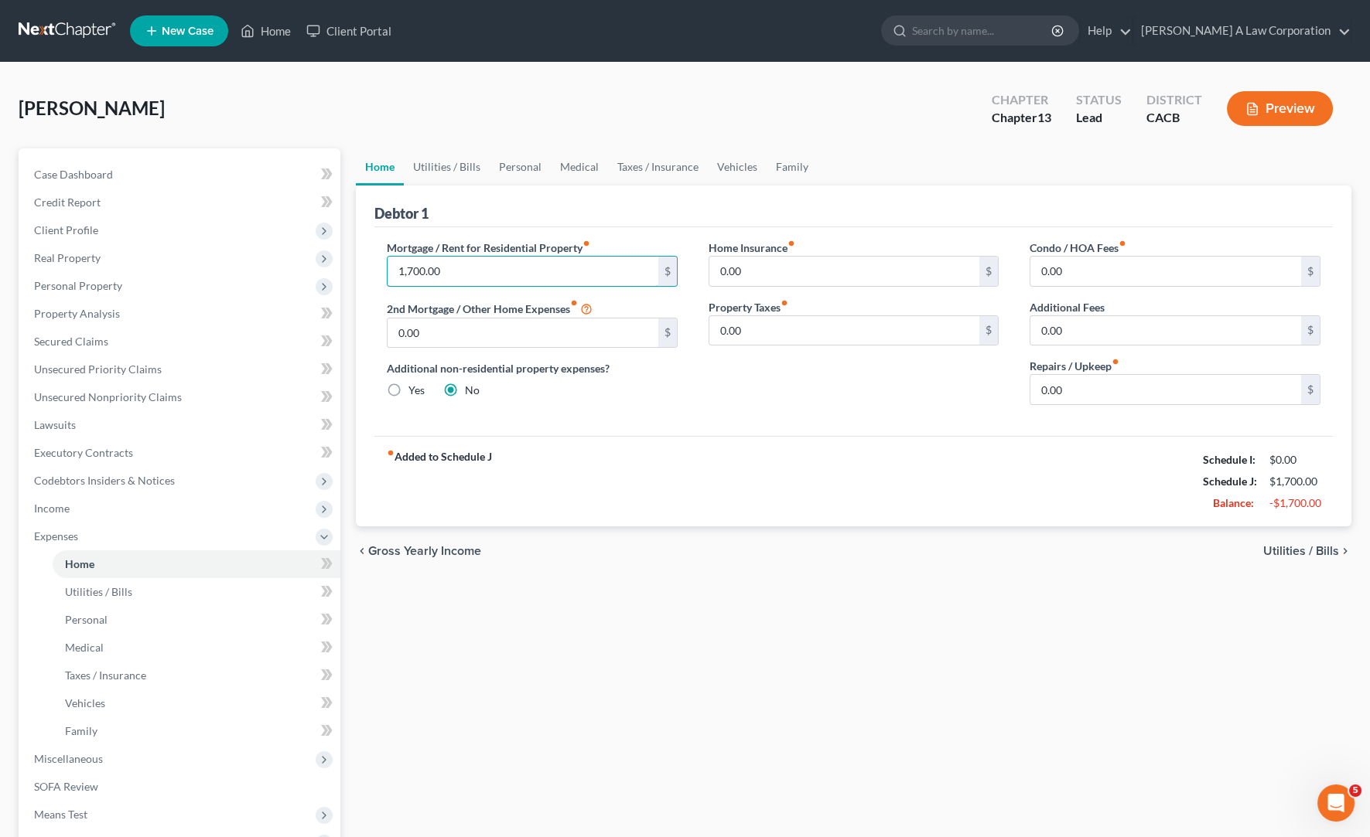
type input "1,700.00"
click at [1199, 205] on div "Debtor 1" at bounding box center [853, 207] width 958 height 42
click at [1110, 271] on input "0.00" at bounding box center [1165, 271] width 271 height 29
type input "350.00"
drag, startPoint x: 930, startPoint y: 403, endPoint x: 729, endPoint y: 384, distance: 201.9
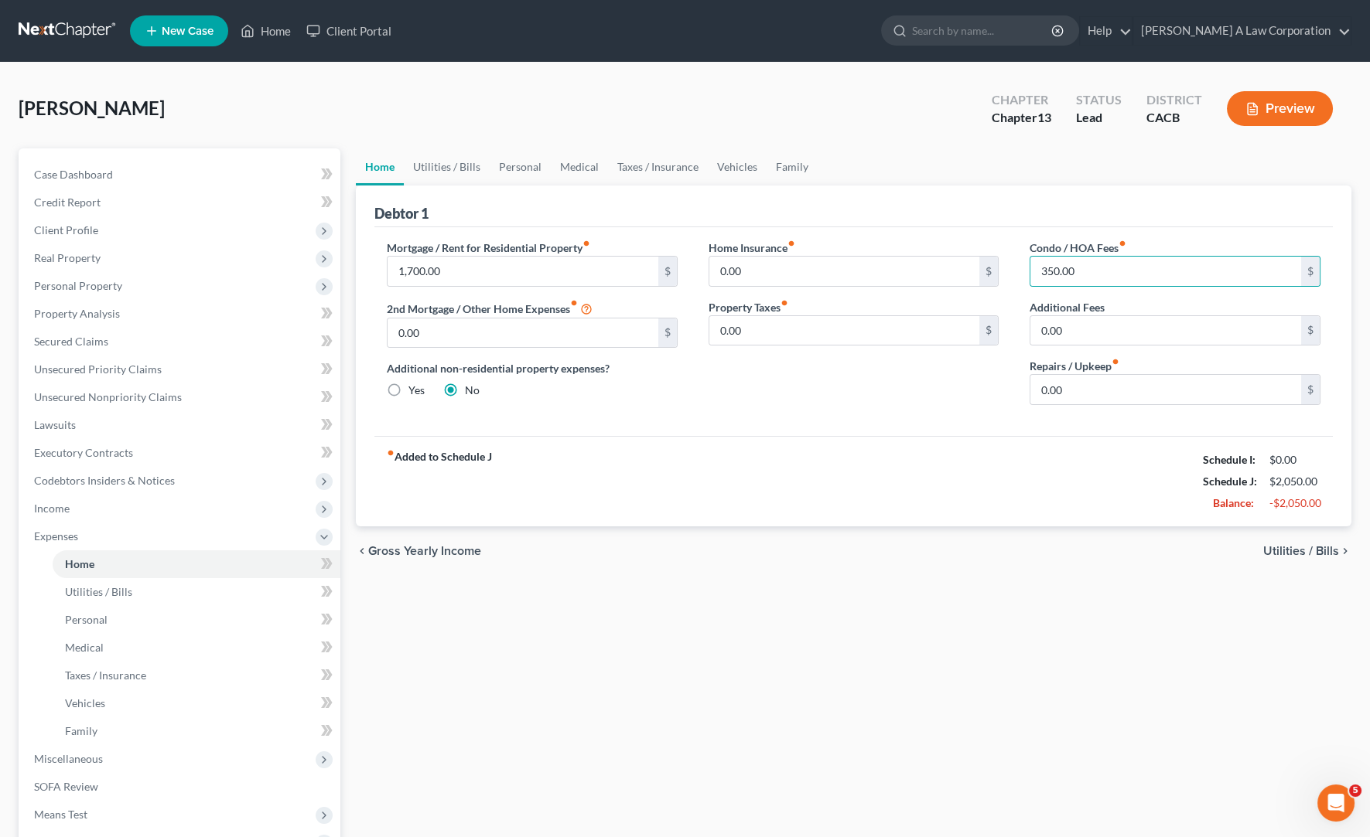
click at [928, 404] on div "Home Insurance fiber_manual_record 0.00 $ Property Taxes fiber_manual_record 0.…" at bounding box center [854, 329] width 322 height 178
type input "4,000.00"
drag, startPoint x: 849, startPoint y: 416, endPoint x: 849, endPoint y: 398, distance: 17.8
click at [850, 412] on div "Mortgage / Rent for Residential Property fiber_manual_record 1,700.00 $ 2nd Mor…" at bounding box center [853, 331] width 958 height 209
click at [843, 414] on div "Home Insurance fiber_manual_record 0.00 $ Property Taxes fiber_manual_record 0.…" at bounding box center [854, 329] width 322 height 178
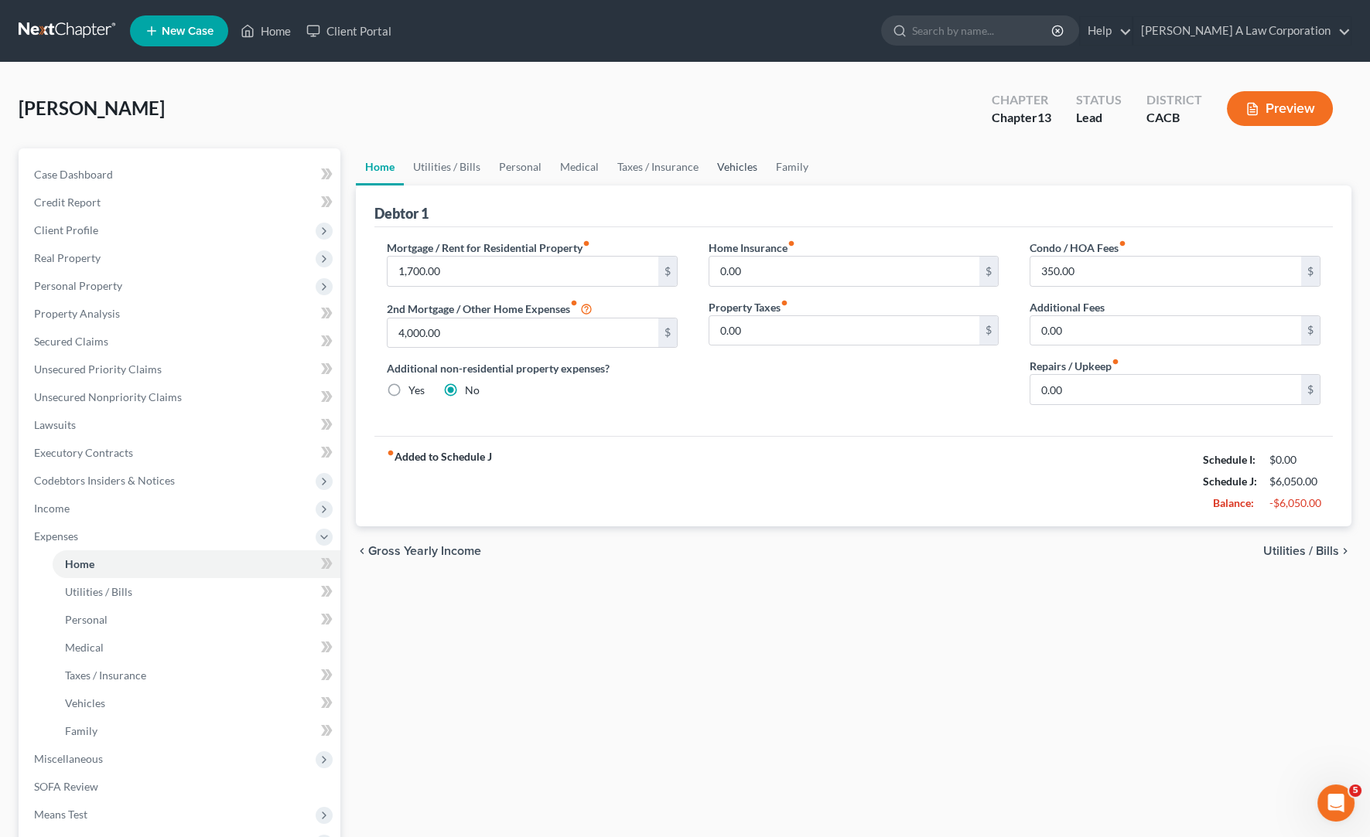
click at [735, 168] on link "Vehicles" at bounding box center [737, 166] width 59 height 37
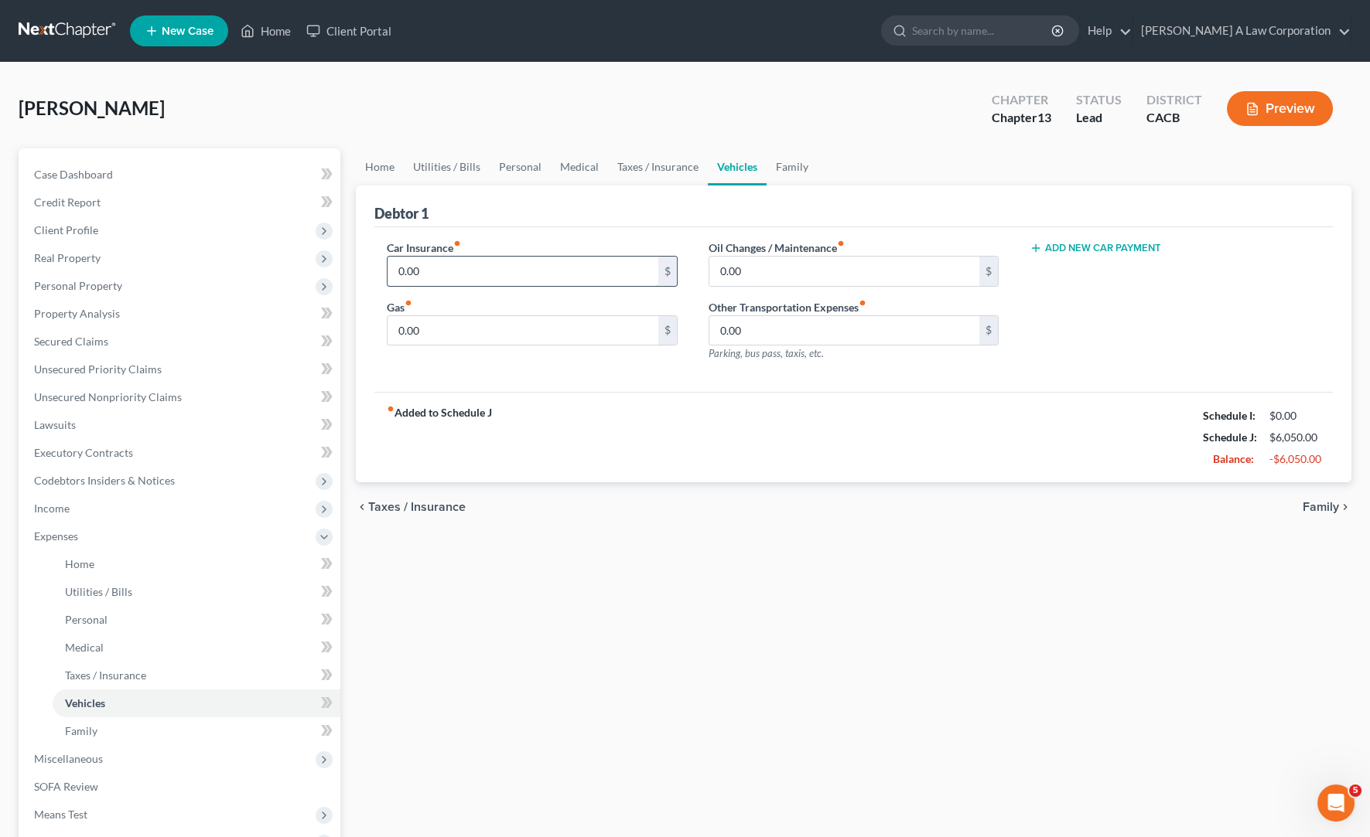
click at [478, 277] on input "0.00" at bounding box center [522, 271] width 271 height 29
click at [435, 328] on input "0.00" at bounding box center [522, 330] width 271 height 29
type input "3"
type input "250.00"
drag, startPoint x: 954, startPoint y: 452, endPoint x: 571, endPoint y: 230, distance: 443.1
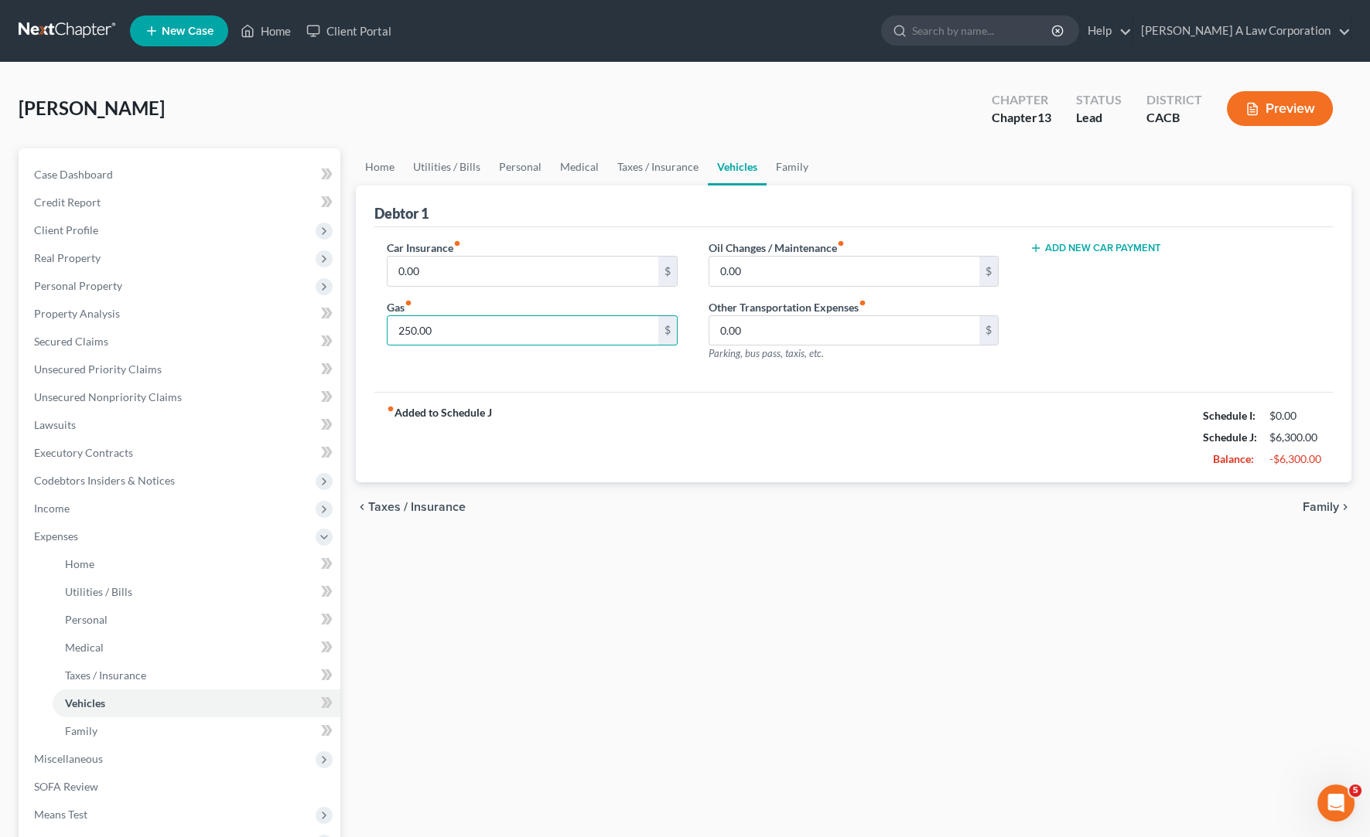
click at [940, 444] on div "fiber_manual_record Added to Schedule J Schedule I: $0.00 Schedule J: $6,300.00…" at bounding box center [853, 437] width 958 height 90
click at [837, 505] on div "chevron_left Taxes / Insurance Family chevron_right" at bounding box center [853, 507] width 995 height 49
click at [60, 201] on span "Credit Report" at bounding box center [67, 202] width 67 height 13
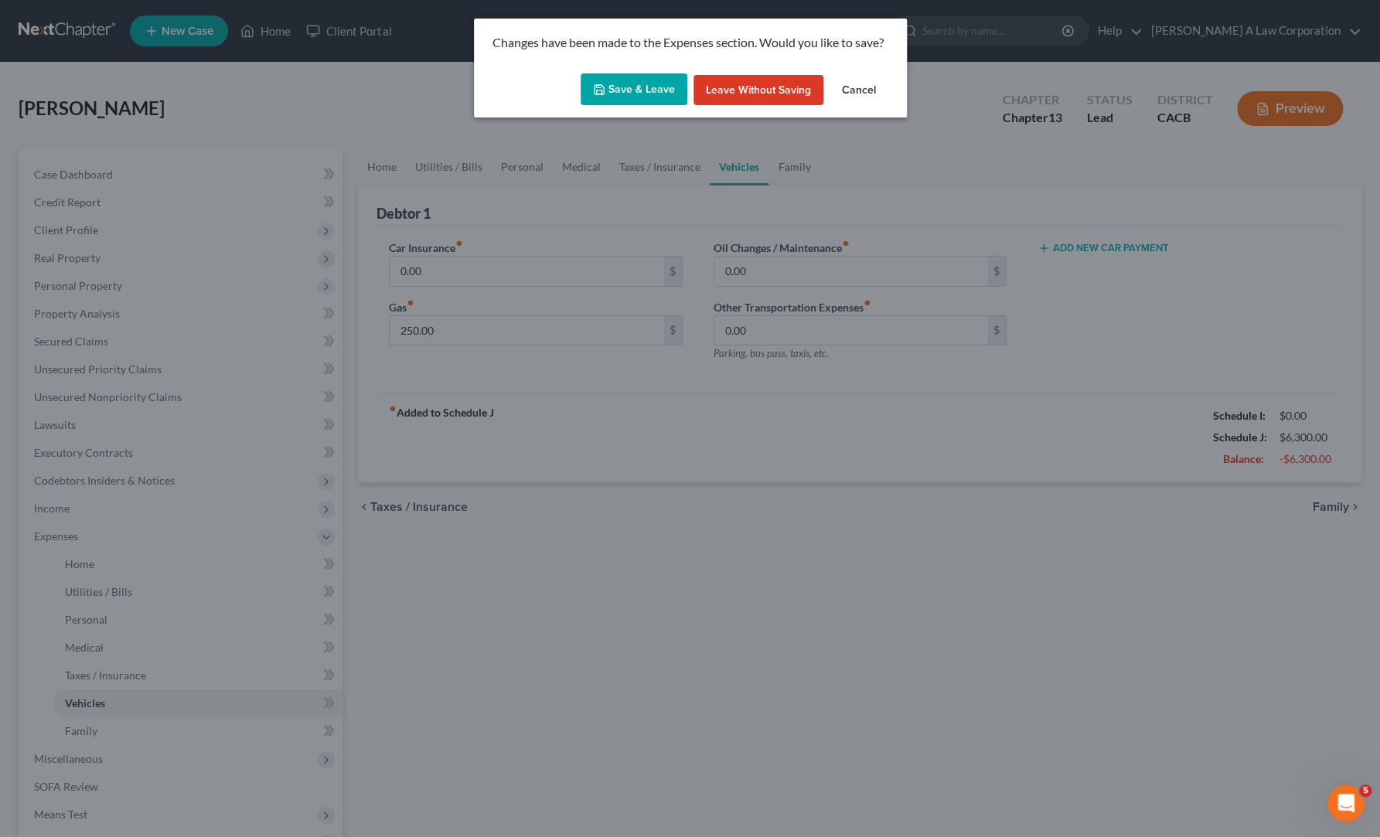
click at [619, 89] on button "Save & Leave" at bounding box center [634, 89] width 107 height 32
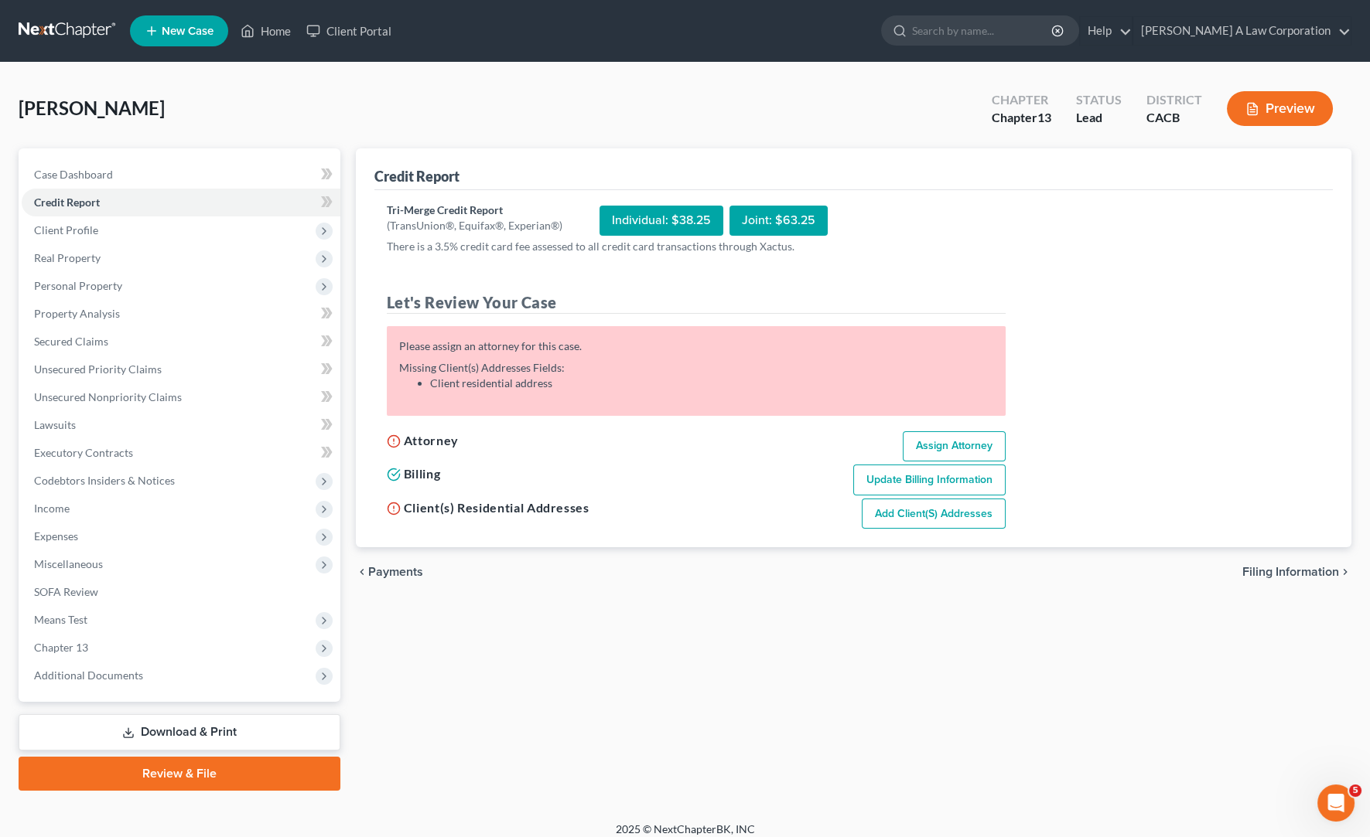
drag, startPoint x: 611, startPoint y: 664, endPoint x: 598, endPoint y: 385, distance: 279.5
click at [612, 648] on div "Credit Report Tri-Merge Credit Report (TransUnion®, Equifax®, Experian®) Indivi…" at bounding box center [853, 469] width 1011 height 643
click at [937, 445] on link "Assign Attorney" at bounding box center [953, 447] width 103 height 31
select select "1"
select select "0"
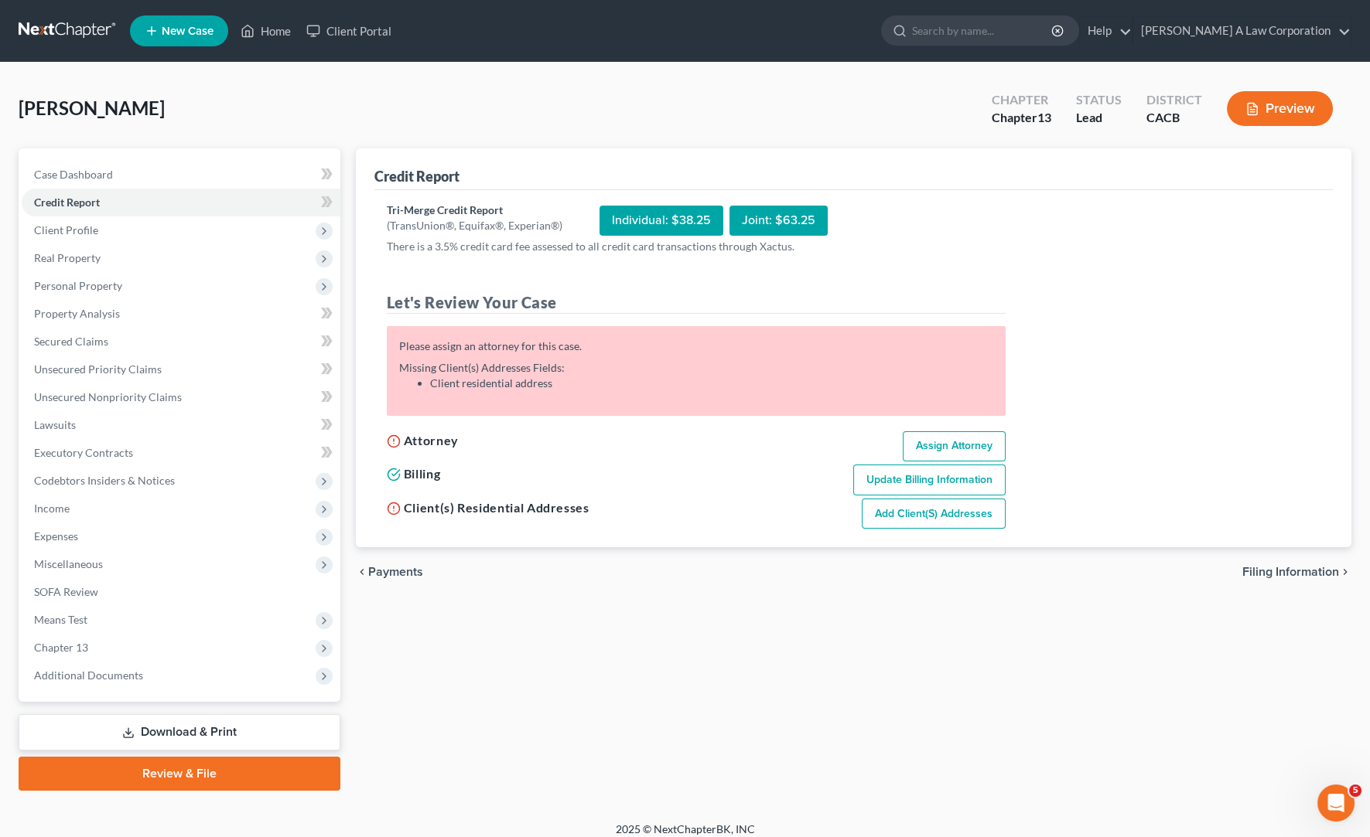
select select "3"
select select "7"
select select "4"
select select "1"
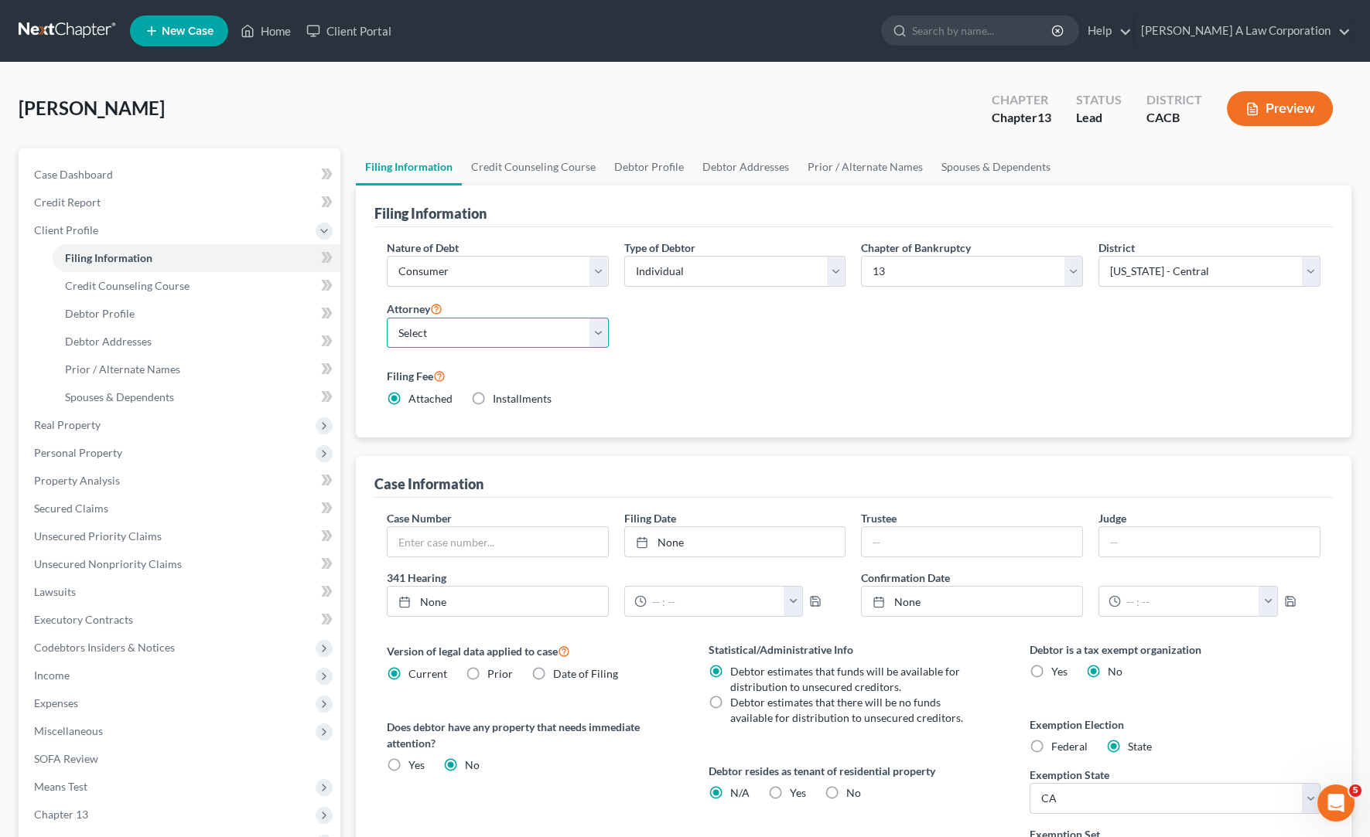
drag, startPoint x: 484, startPoint y: 337, endPoint x: 489, endPoint y: 343, distance: 8.2
click at [484, 337] on select "Select [PERSON_NAME] - CACB" at bounding box center [498, 333] width 222 height 31
select select "0"
click at [387, 318] on select "Select [PERSON_NAME] - CACB" at bounding box center [498, 333] width 222 height 31
click at [725, 463] on div "Case Information" at bounding box center [853, 477] width 958 height 42
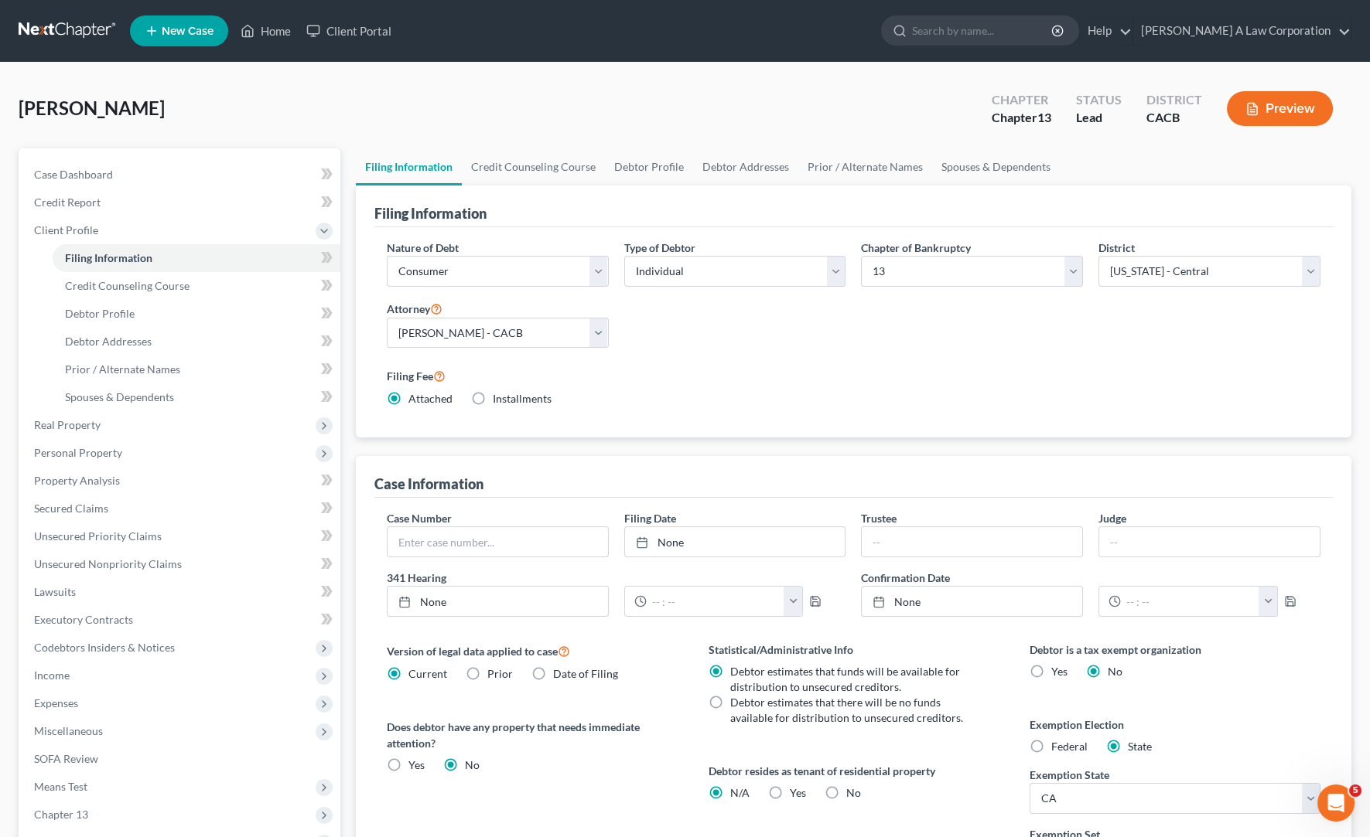
click at [753, 429] on div "Nature of Debt Select Business Consumer Other Nature of Business Select Clearin…" at bounding box center [853, 332] width 958 height 211
click at [836, 394] on div "Filing Fee Attached Installments Installments" at bounding box center [853, 387] width 933 height 40
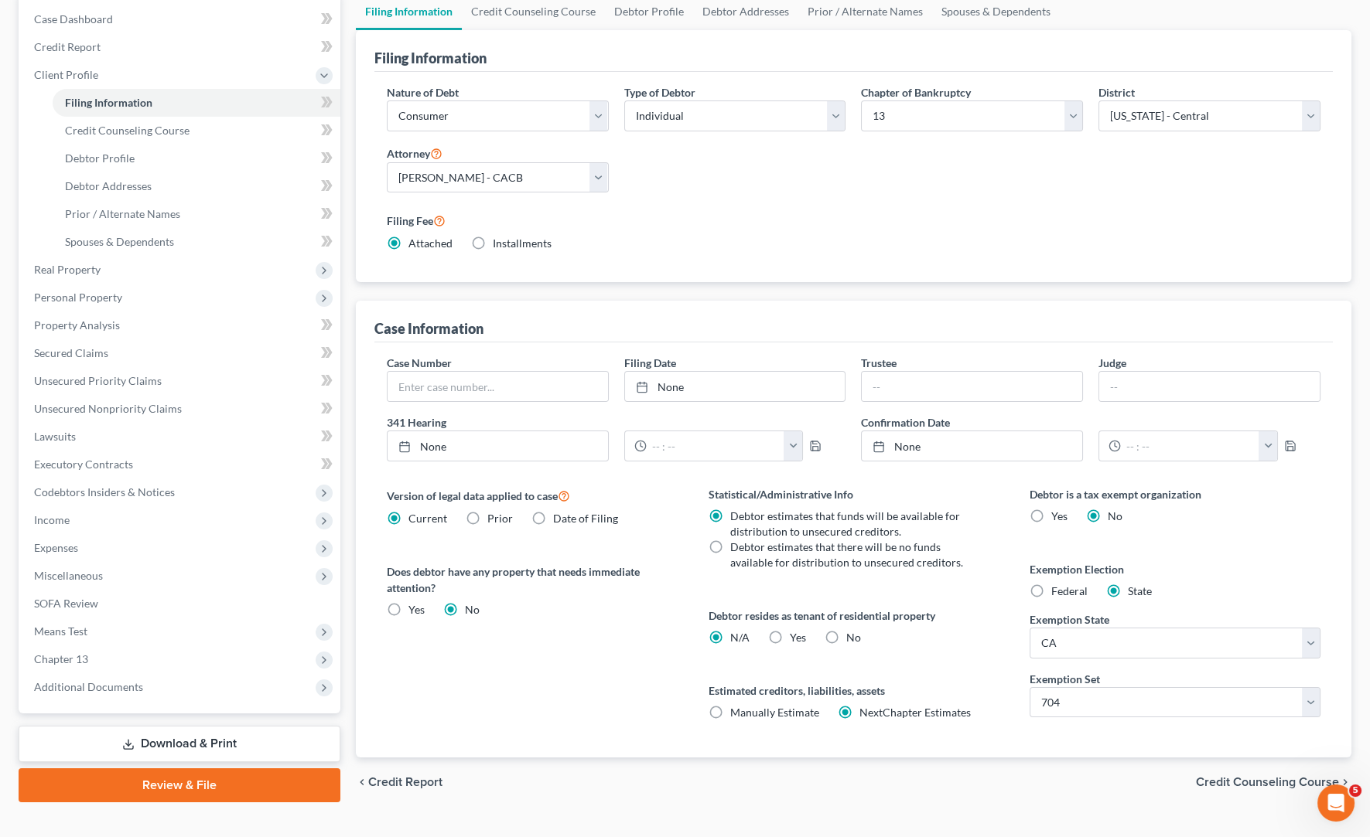
scroll to position [182, 0]
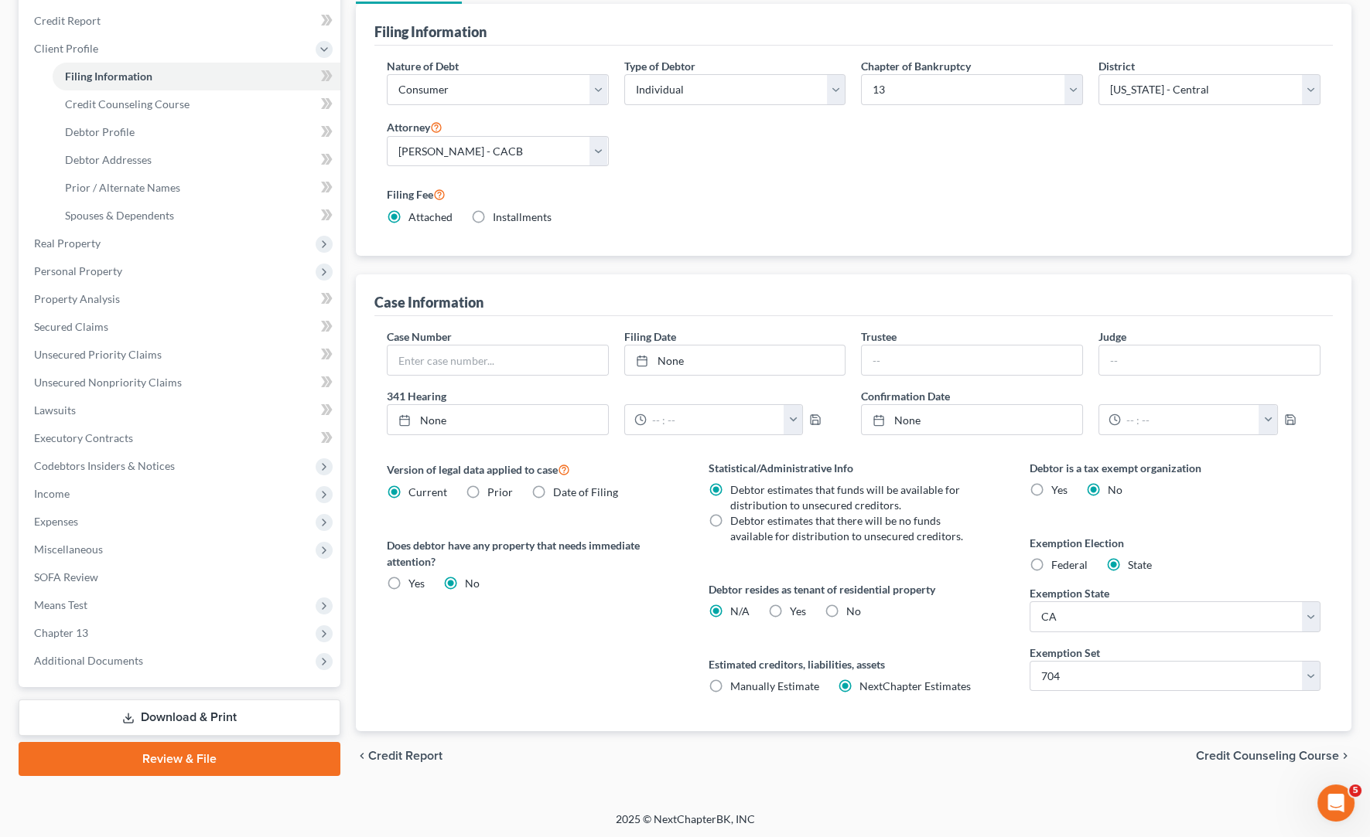
click at [558, 688] on div "Version of legal data applied to case Current Prior Date of Filing Legal data v…" at bounding box center [532, 595] width 322 height 271
drag, startPoint x: 1295, startPoint y: 541, endPoint x: 1271, endPoint y: 554, distance: 28.0
click at [1240, 544] on label "Exemption Election" at bounding box center [1174, 543] width 291 height 16
click at [535, 643] on div "Version of legal data applied to case Current Prior Date of Filing Legal data v…" at bounding box center [532, 595] width 322 height 271
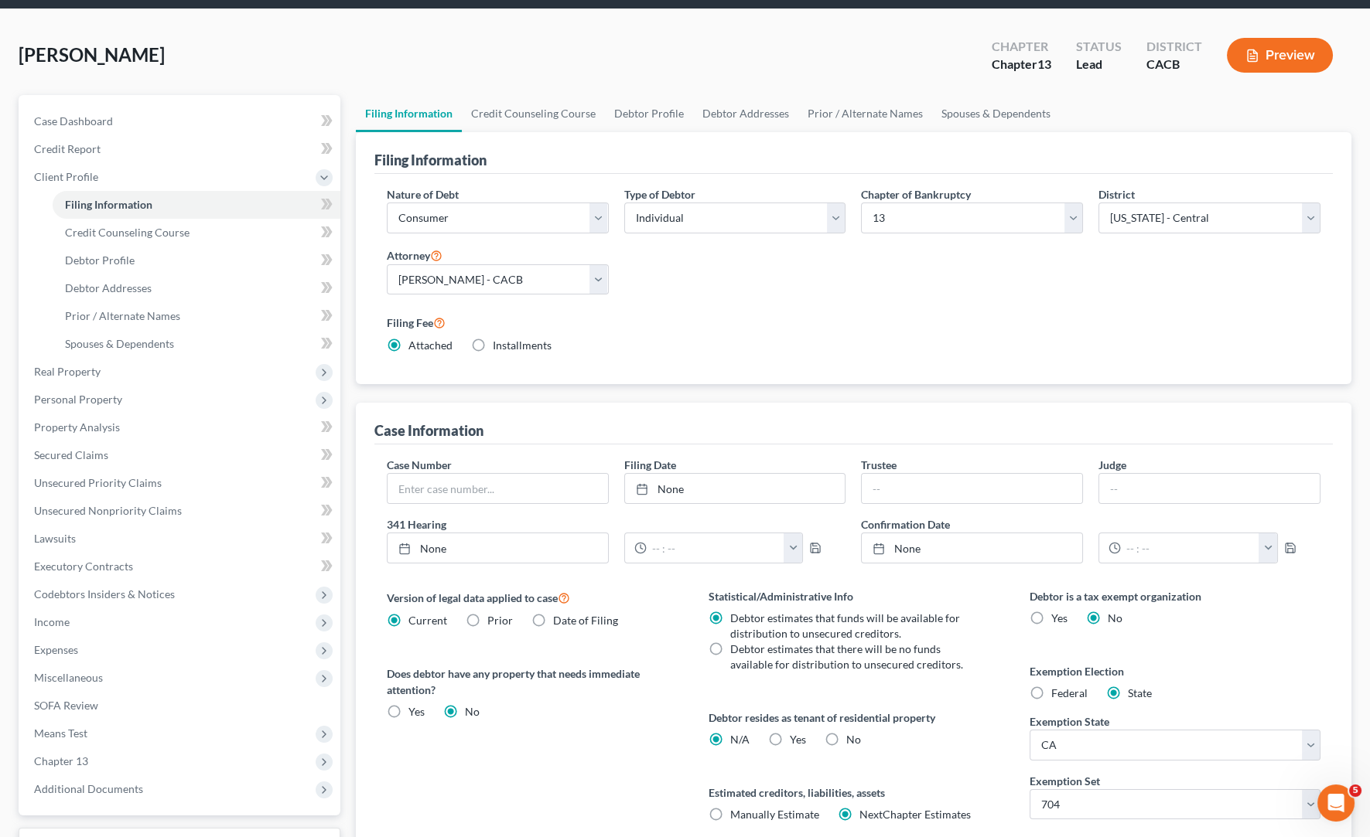
scroll to position [41, 0]
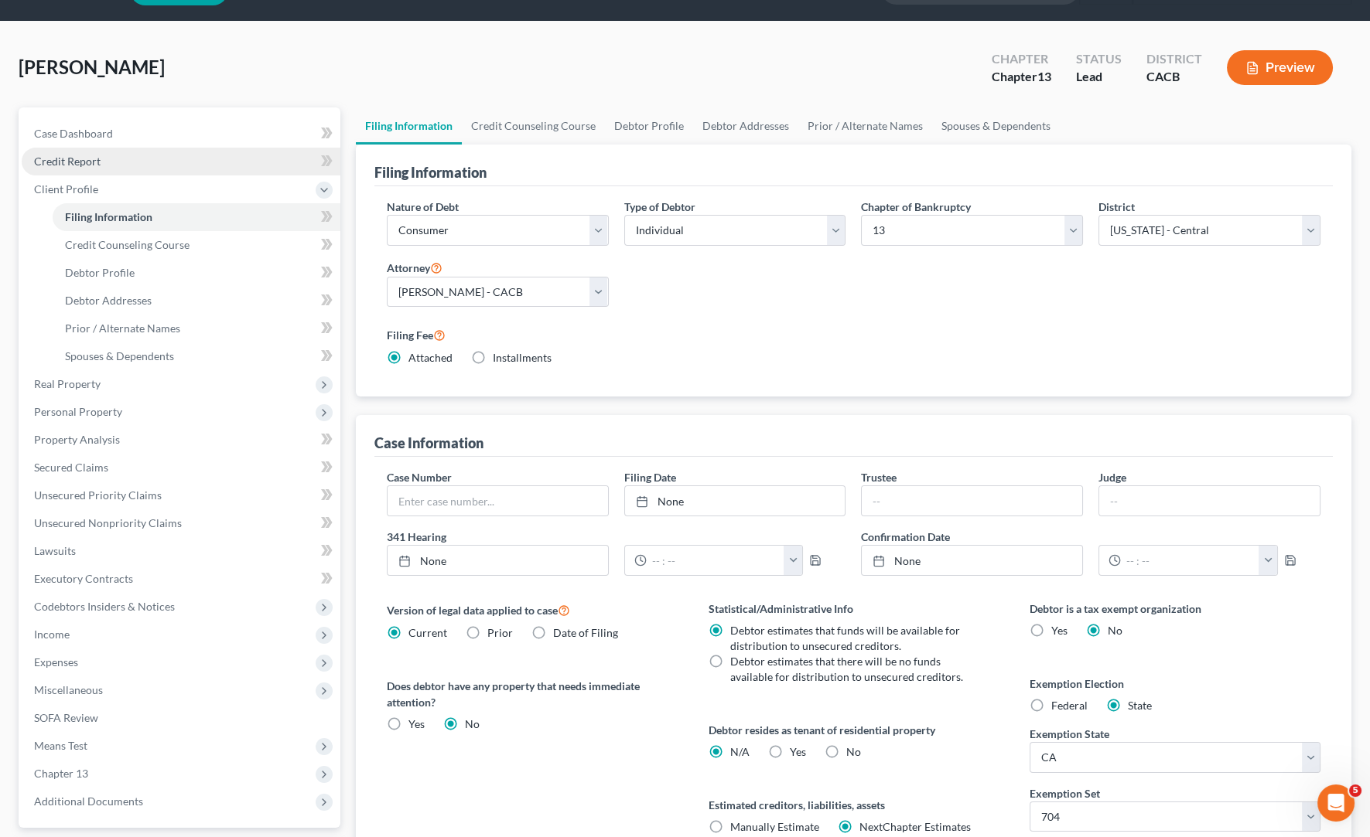
click at [96, 155] on span "Credit Report" at bounding box center [67, 161] width 67 height 13
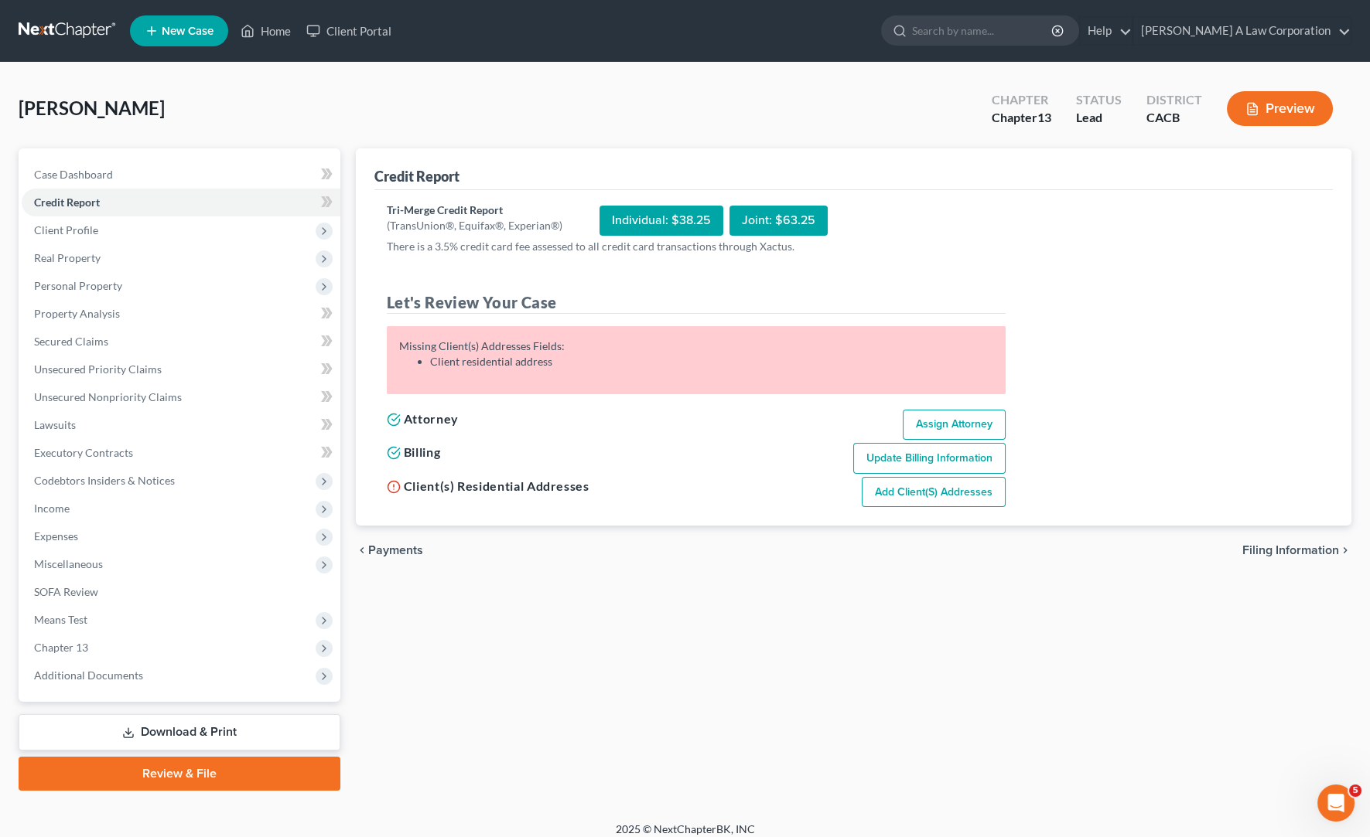
click at [974, 489] on link "Add Client(s) Addresses" at bounding box center [933, 492] width 144 height 31
select select "0"
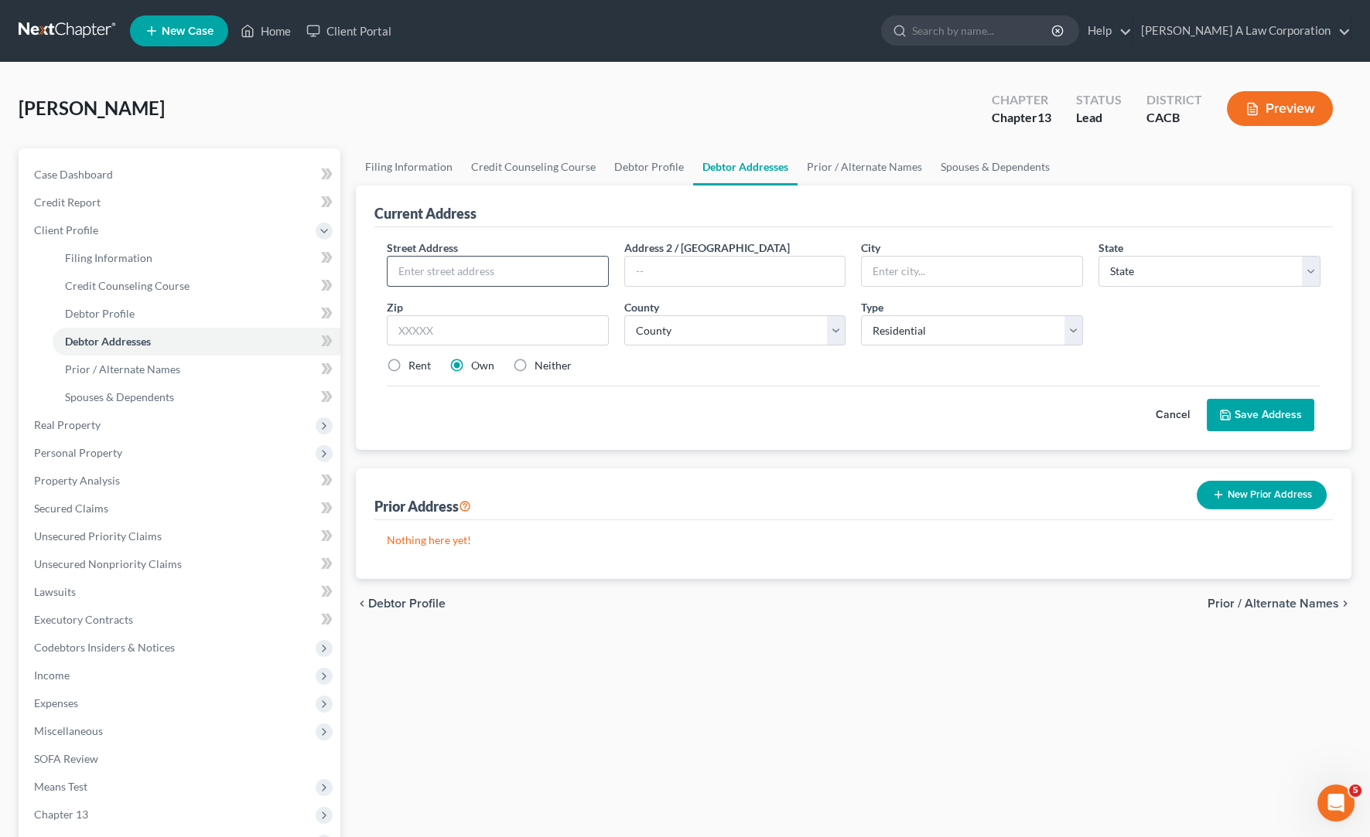
click at [449, 278] on input "text" at bounding box center [497, 271] width 220 height 29
type input "[STREET_ADDRESS][PERSON_NAME]"
click at [882, 272] on input "text" at bounding box center [971, 271] width 220 height 29
type input "[GEOGRAPHIC_DATA]"
drag, startPoint x: 1133, startPoint y: 269, endPoint x: 1135, endPoint y: 284, distance: 14.9
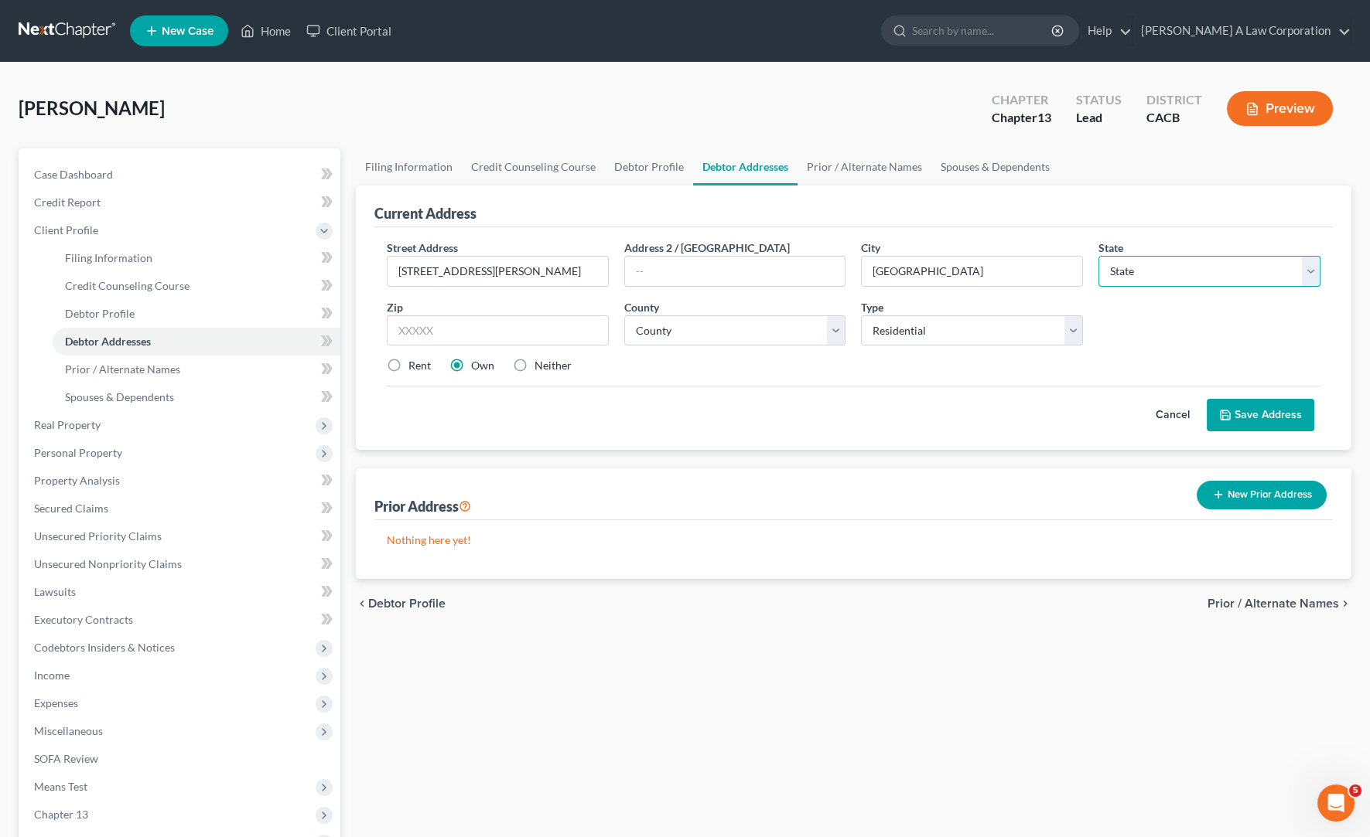
click at [1133, 269] on select "State [US_STATE] AK AR AZ CA CO CT DE DC [GEOGRAPHIC_DATA] [GEOGRAPHIC_DATA] GU…" at bounding box center [1209, 271] width 222 height 31
select select "4"
click at [1098, 256] on select "State [US_STATE] AK AR AZ CA CO CT DE DC [GEOGRAPHIC_DATA] [GEOGRAPHIC_DATA] GU…" at bounding box center [1209, 271] width 222 height 31
click at [399, 332] on input "text" at bounding box center [498, 331] width 222 height 31
type input "91343"
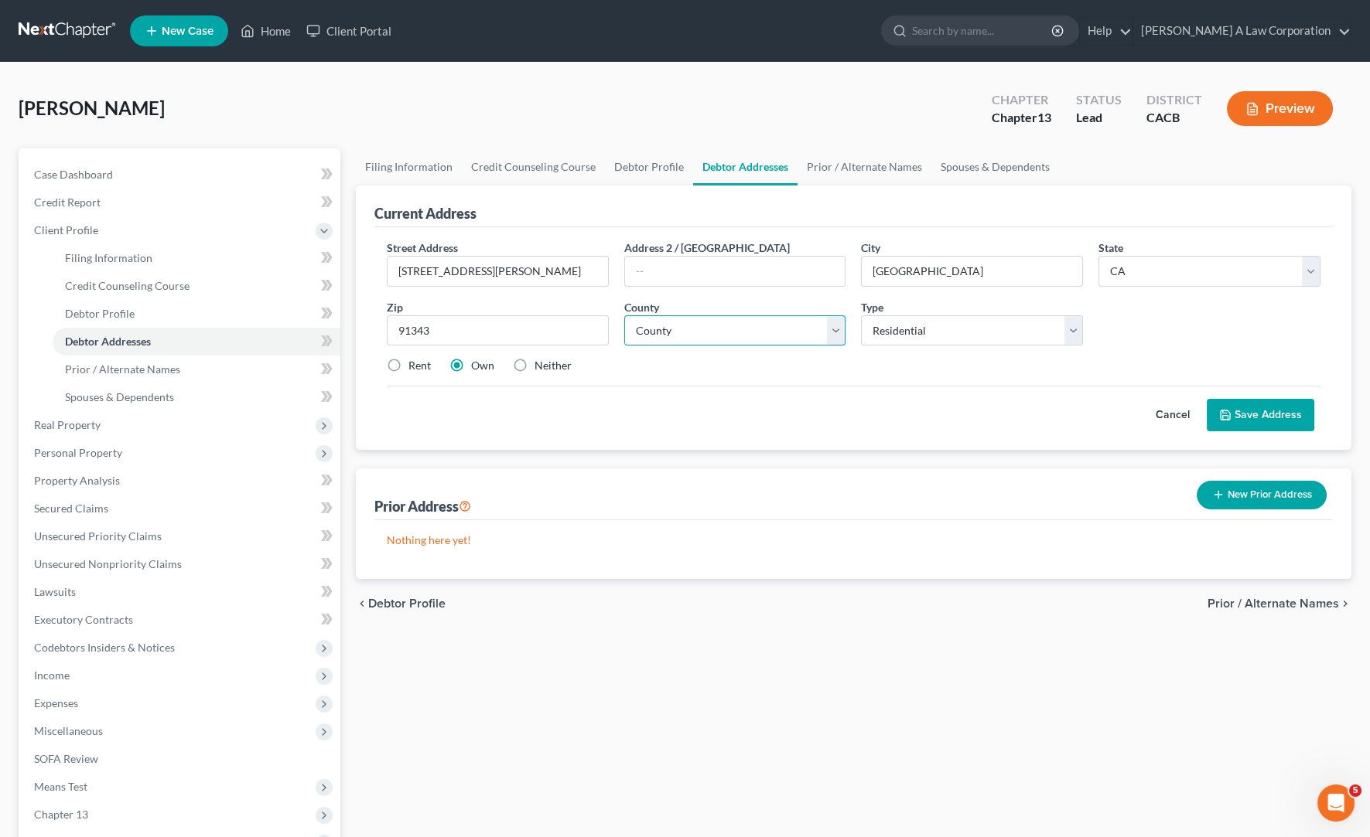
click at [711, 337] on select "County [GEOGRAPHIC_DATA] [GEOGRAPHIC_DATA] [GEOGRAPHIC_DATA] [GEOGRAPHIC_DATA] …" at bounding box center [735, 331] width 222 height 31
select select "18"
click at [624, 316] on select "County [GEOGRAPHIC_DATA] [GEOGRAPHIC_DATA] [GEOGRAPHIC_DATA] [GEOGRAPHIC_DATA] …" at bounding box center [735, 331] width 222 height 31
drag, startPoint x: 881, startPoint y: 653, endPoint x: 956, endPoint y: 592, distance: 96.7
click at [886, 648] on div "Filing Information Credit Counseling Course Debtor Profile Debtor Addresses Pri…" at bounding box center [853, 553] width 1011 height 810
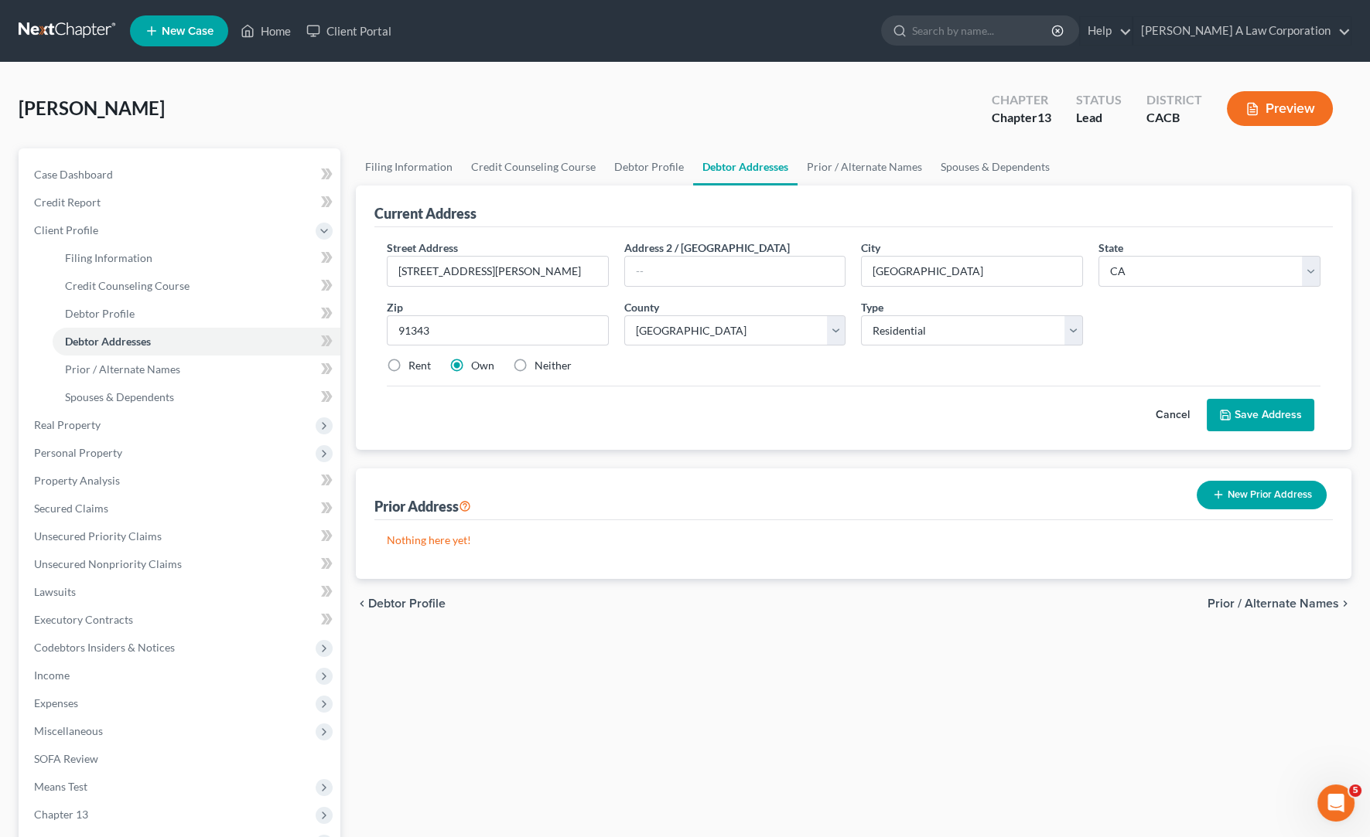
click at [1240, 406] on button "Save Address" at bounding box center [1259, 415] width 107 height 32
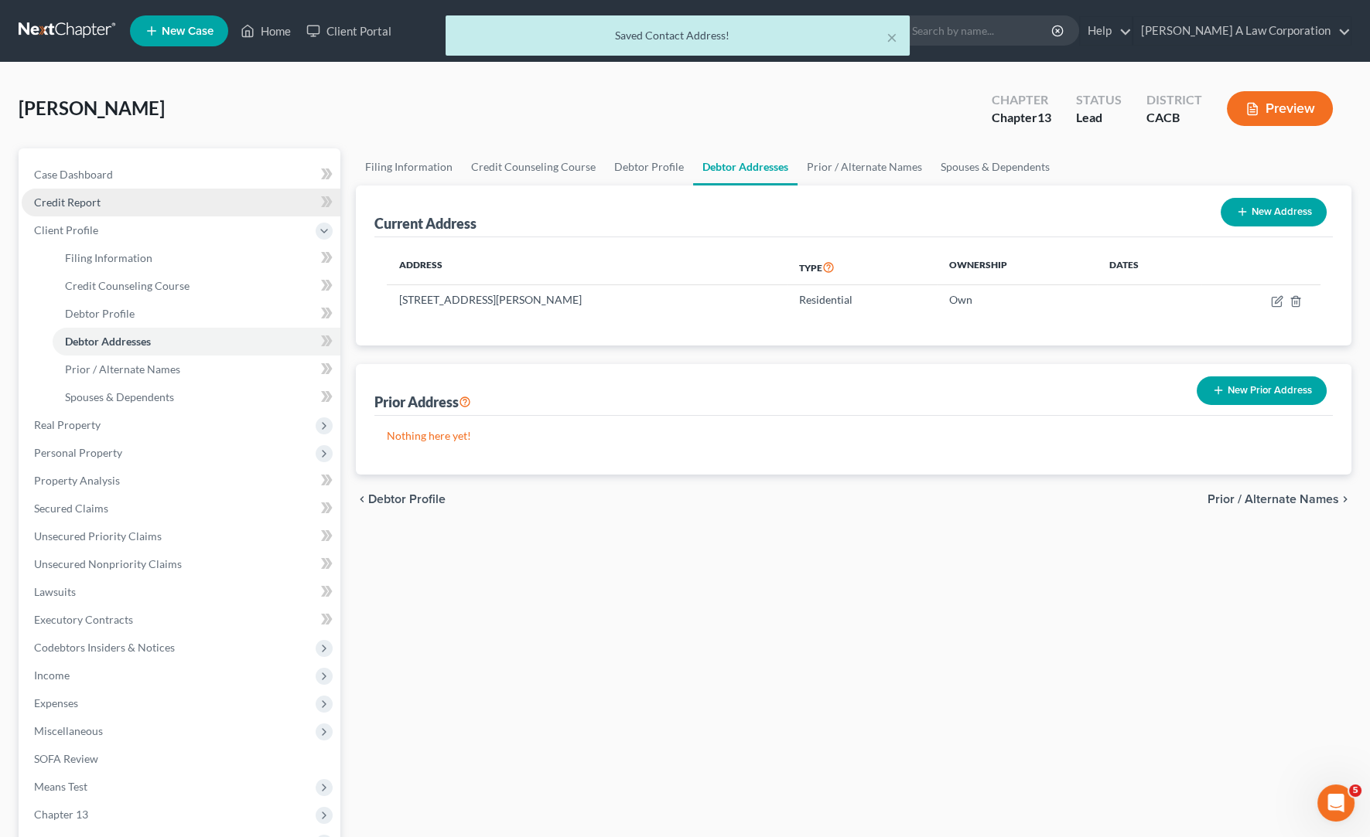
click at [62, 196] on span "Credit Report" at bounding box center [67, 202] width 67 height 13
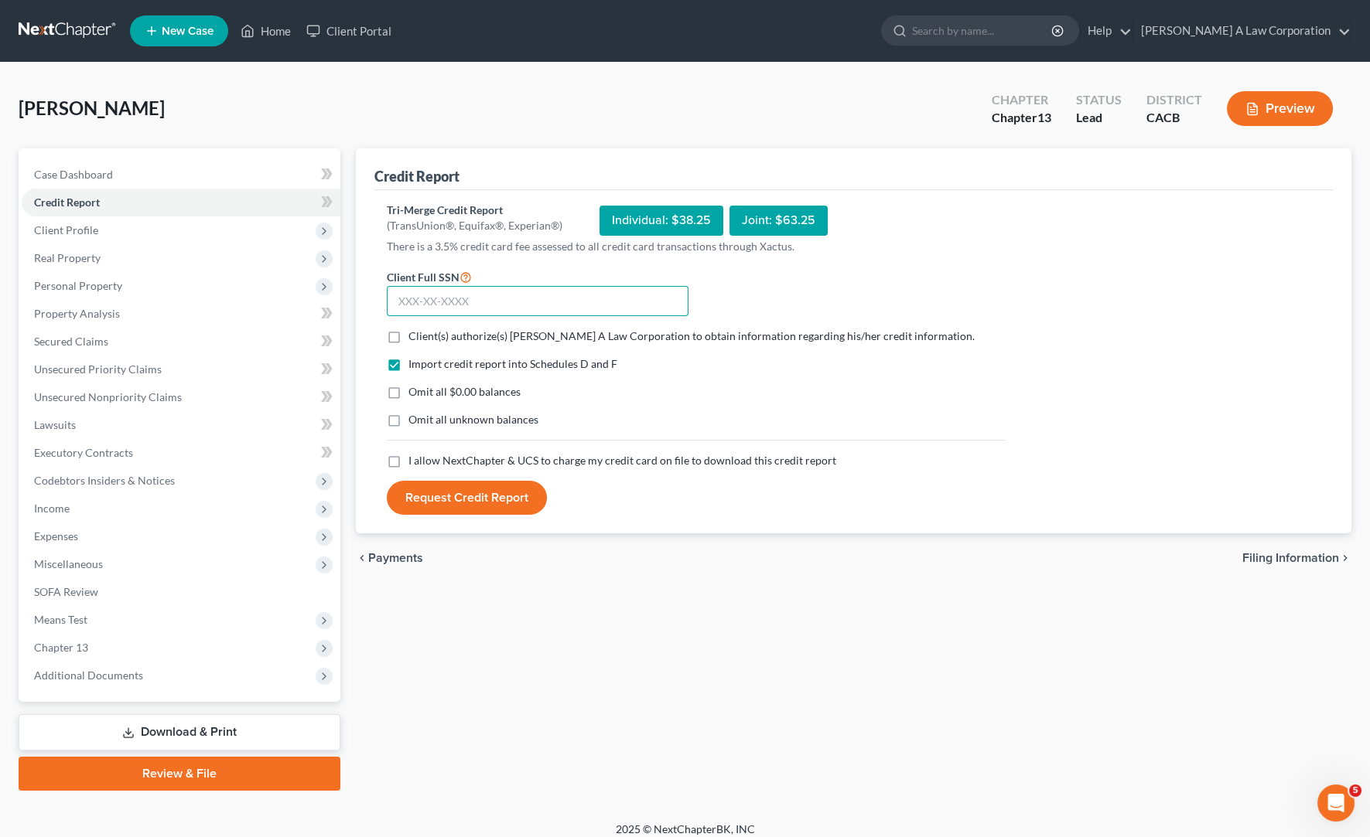
click at [402, 295] on input "text" at bounding box center [538, 301] width 302 height 31
type input "606-42-6369"
drag, startPoint x: 395, startPoint y: 339, endPoint x: 393, endPoint y: 353, distance: 13.3
click at [408, 339] on label "Client(s) authorize(s) [PERSON_NAME] A Law Corporation to obtain information re…" at bounding box center [691, 336] width 566 height 15
click at [414, 339] on input "Client(s) authorize(s) [PERSON_NAME] A Law Corporation to obtain information re…" at bounding box center [419, 334] width 10 height 10
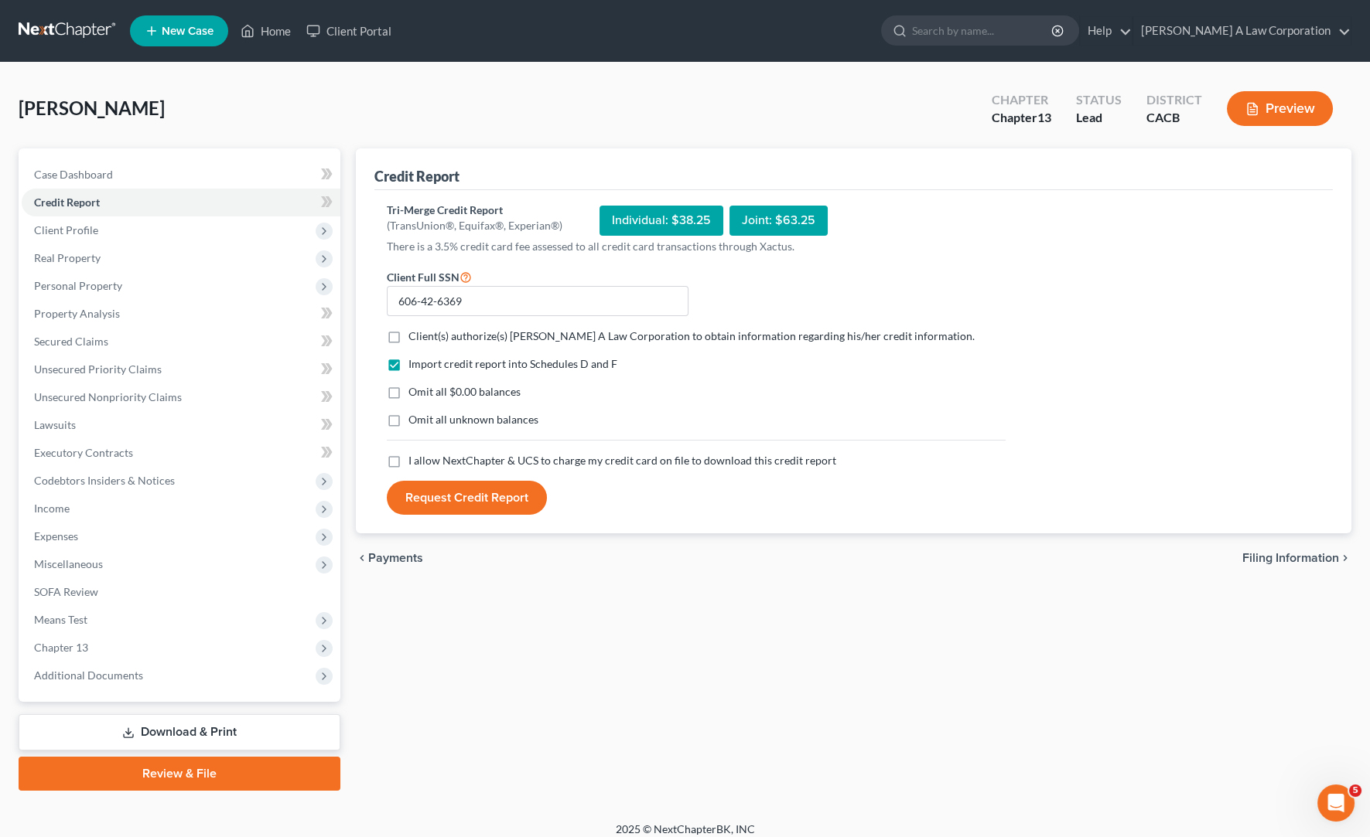
checkbox input "true"
click at [408, 393] on label "Omit all $0.00 balances" at bounding box center [464, 391] width 112 height 15
click at [414, 393] on input "Omit all $0.00 balances" at bounding box center [419, 389] width 10 height 10
checkbox input "true"
drag, startPoint x: 392, startPoint y: 414, endPoint x: 397, endPoint y: 443, distance: 29.1
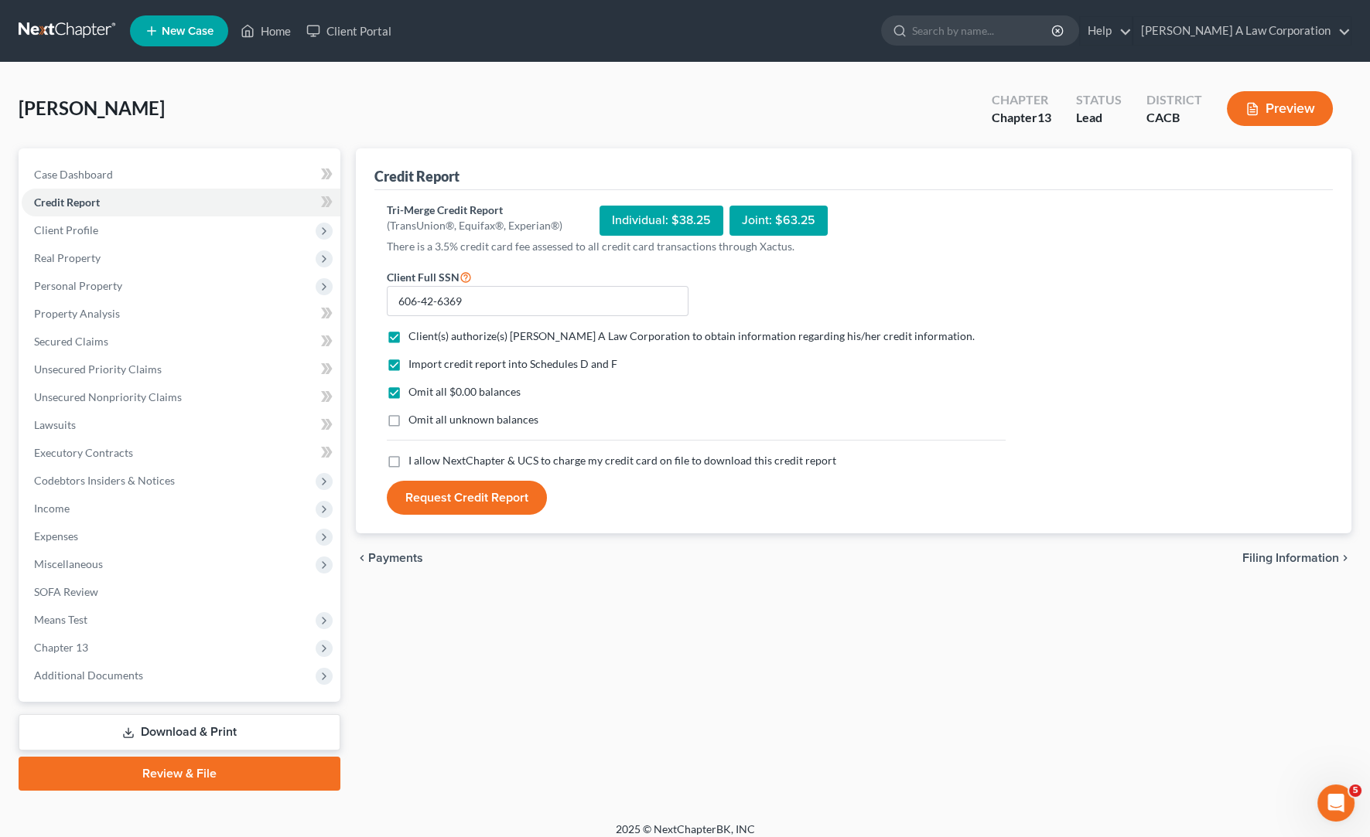
click at [408, 415] on label "Omit all unknown balances" at bounding box center [473, 419] width 130 height 15
click at [414, 415] on input "Omit all unknown balances" at bounding box center [419, 417] width 10 height 10
checkbox input "true"
drag, startPoint x: 397, startPoint y: 459, endPoint x: 406, endPoint y: 472, distance: 16.3
click at [408, 459] on label "I allow NextChapter & UCS to charge my credit card on file to download this cre…" at bounding box center [622, 460] width 428 height 15
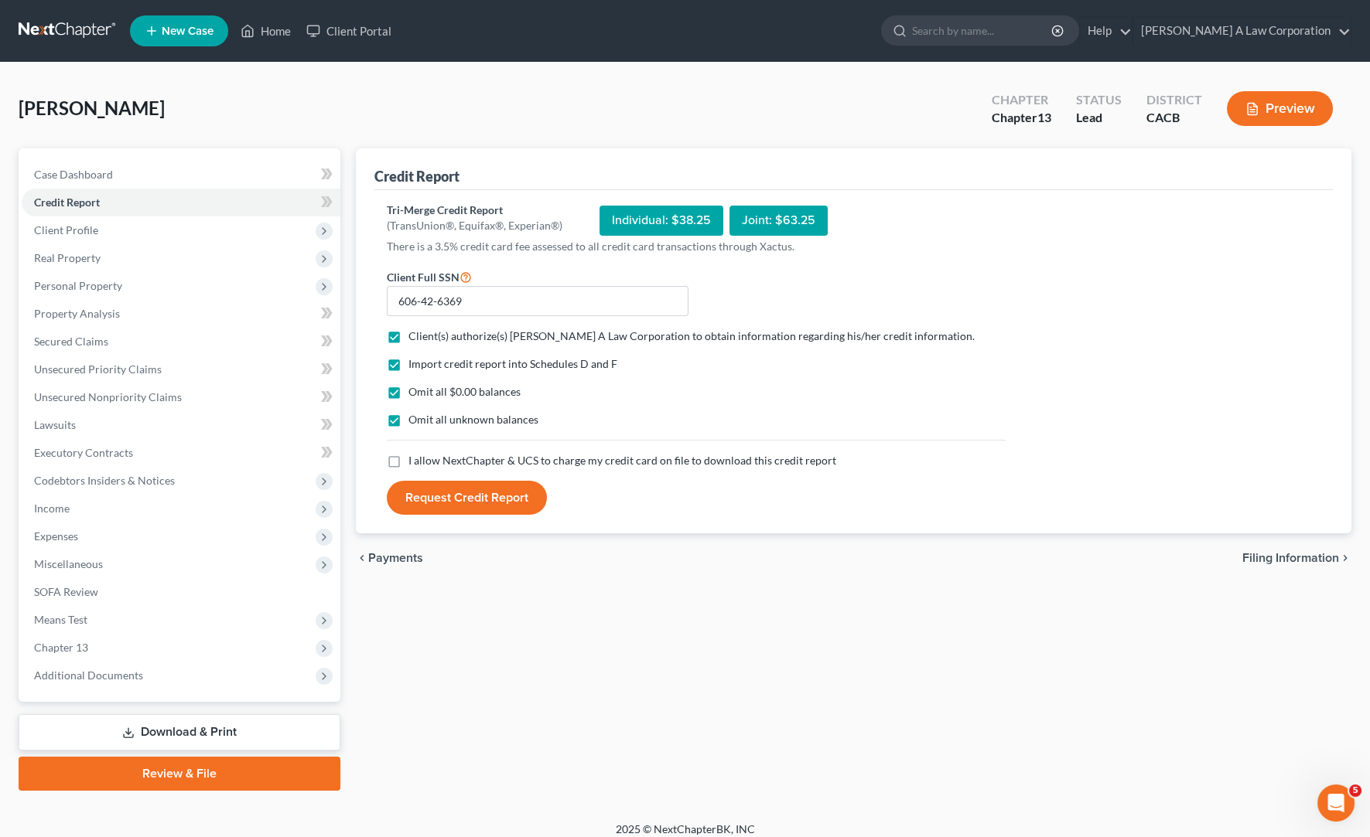
click at [414, 459] on input "I allow NextChapter & UCS to charge my credit card on file to download this cre…" at bounding box center [419, 458] width 10 height 10
checkbox input "true"
click at [455, 497] on button "Request Credit Report" at bounding box center [467, 498] width 160 height 34
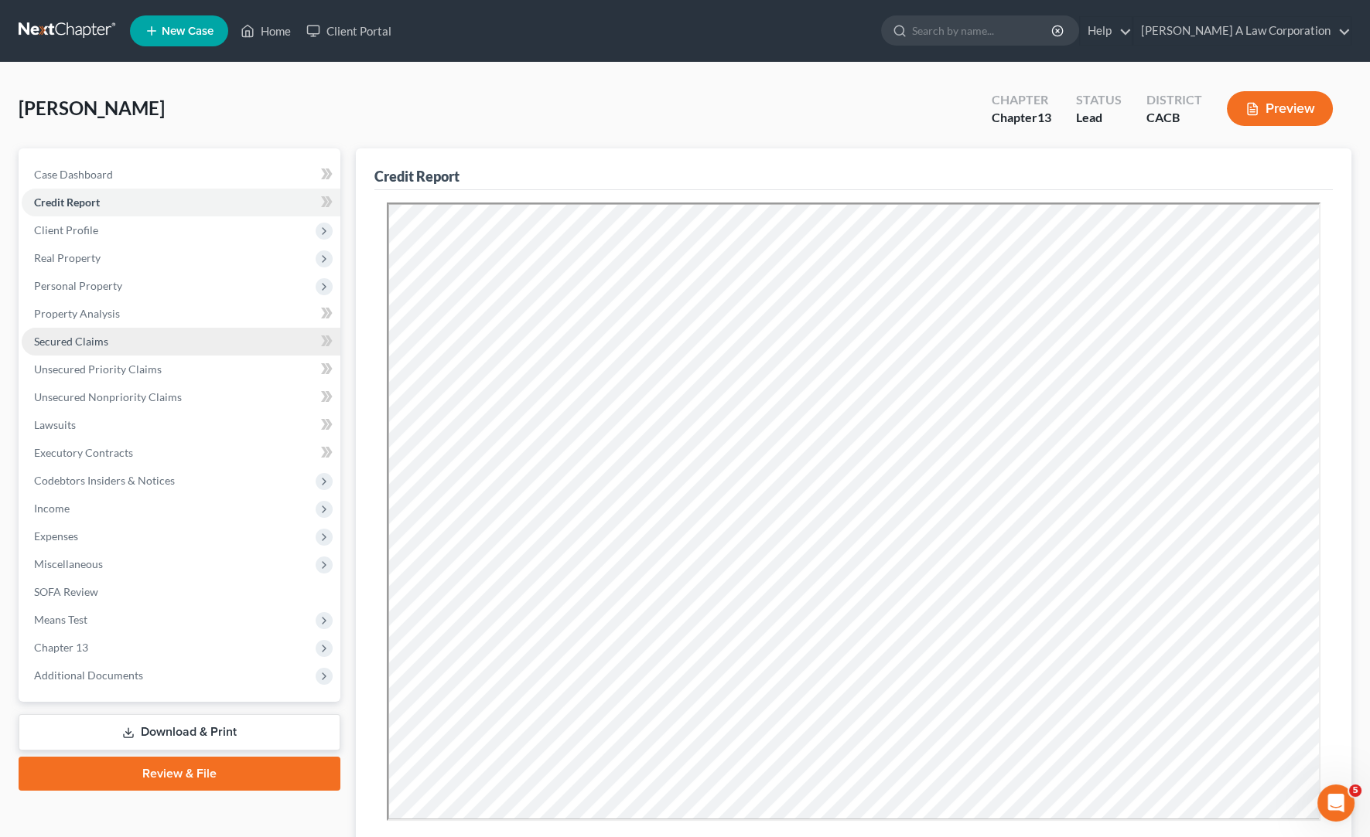
click at [83, 346] on span "Secured Claims" at bounding box center [71, 341] width 74 height 13
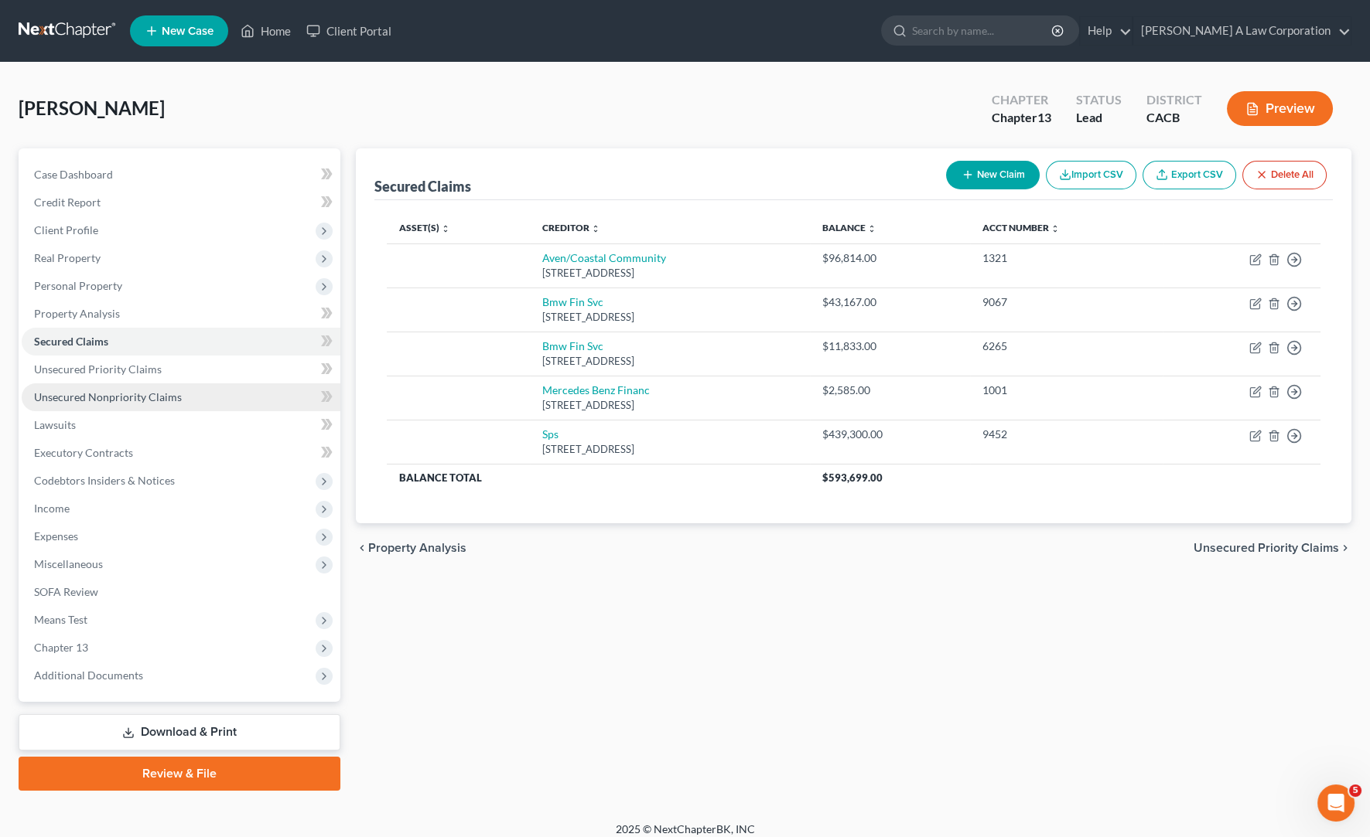
click at [117, 391] on span "Unsecured Nonpriority Claims" at bounding box center [108, 397] width 148 height 13
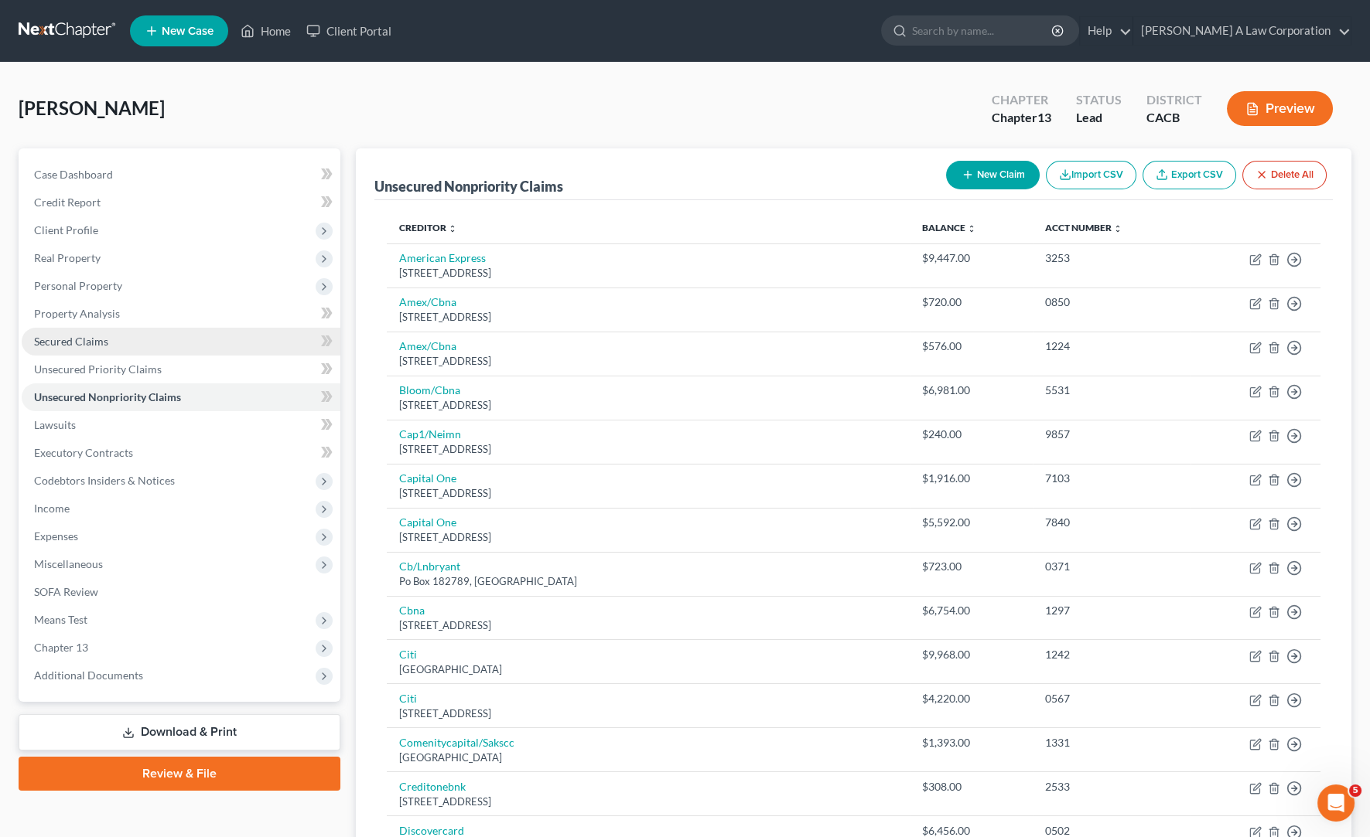
click at [81, 338] on span "Secured Claims" at bounding box center [71, 341] width 74 height 13
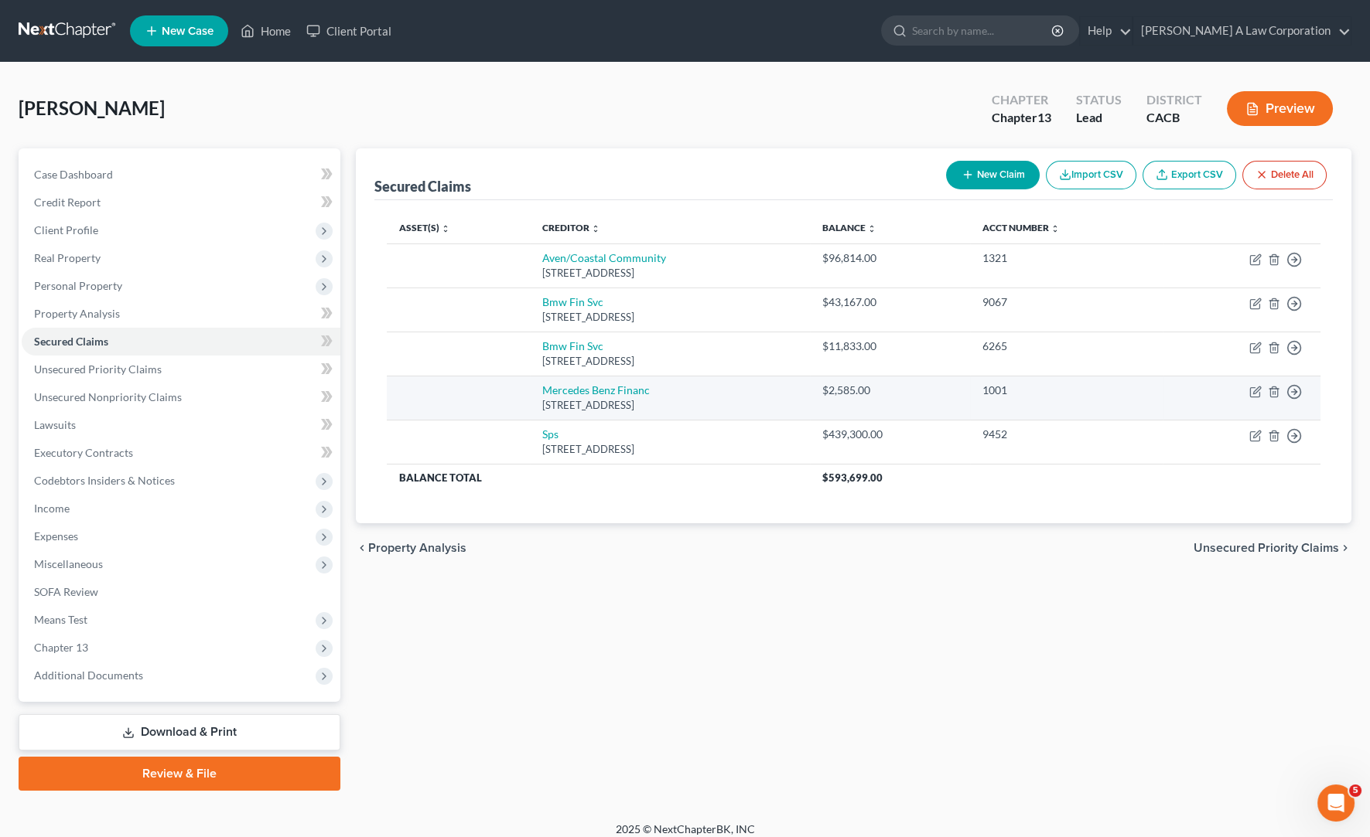
drag, startPoint x: 828, startPoint y: 309, endPoint x: 841, endPoint y: 404, distance: 95.3
click at [841, 404] on tbody "Aven/Coastal Community [STREET_ADDRESS] $96,814.00 1321 Move to E Move to F Mov…" at bounding box center [853, 368] width 933 height 248
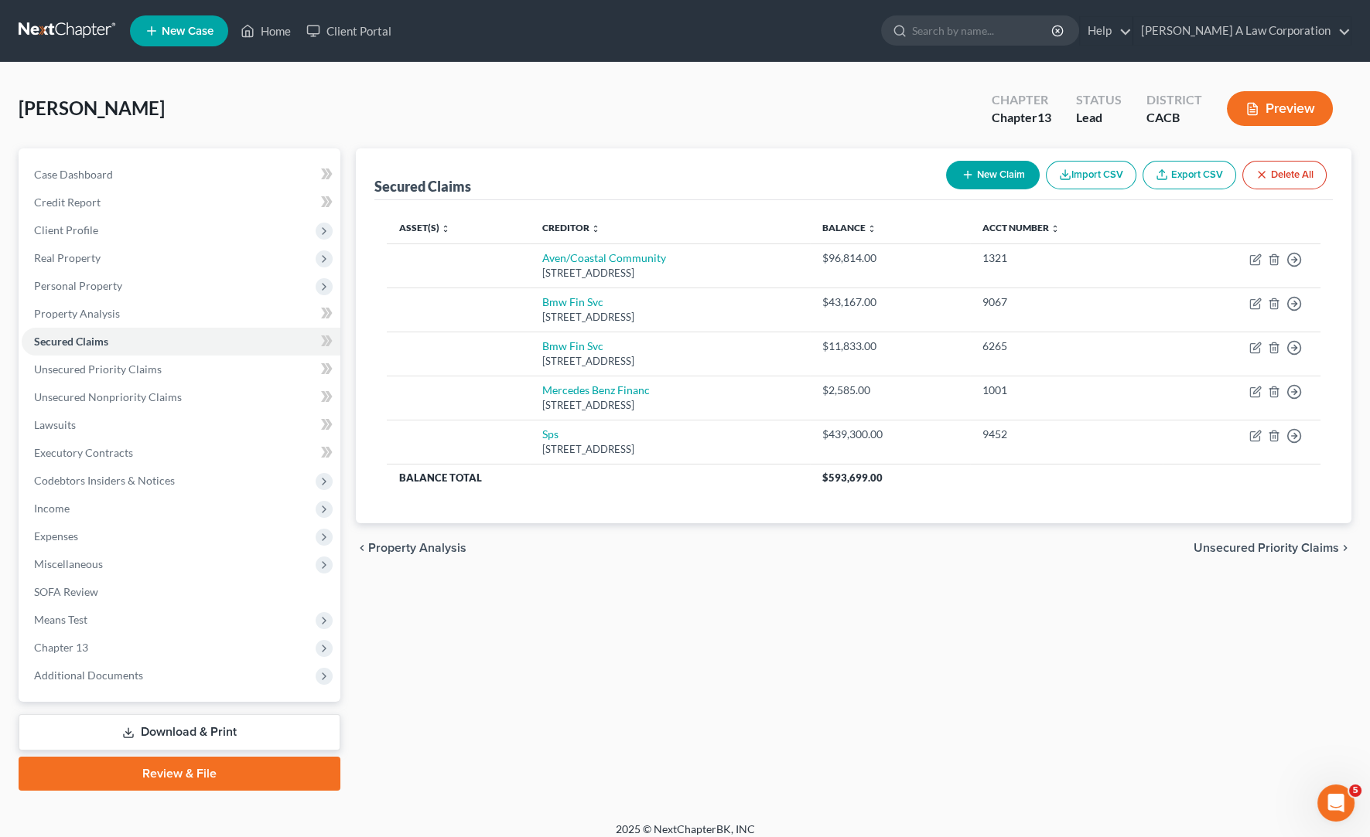
click at [766, 495] on div "Asset(s) expand_more expand_less unfold_more Creditor expand_more expand_less u…" at bounding box center [853, 361] width 958 height 323
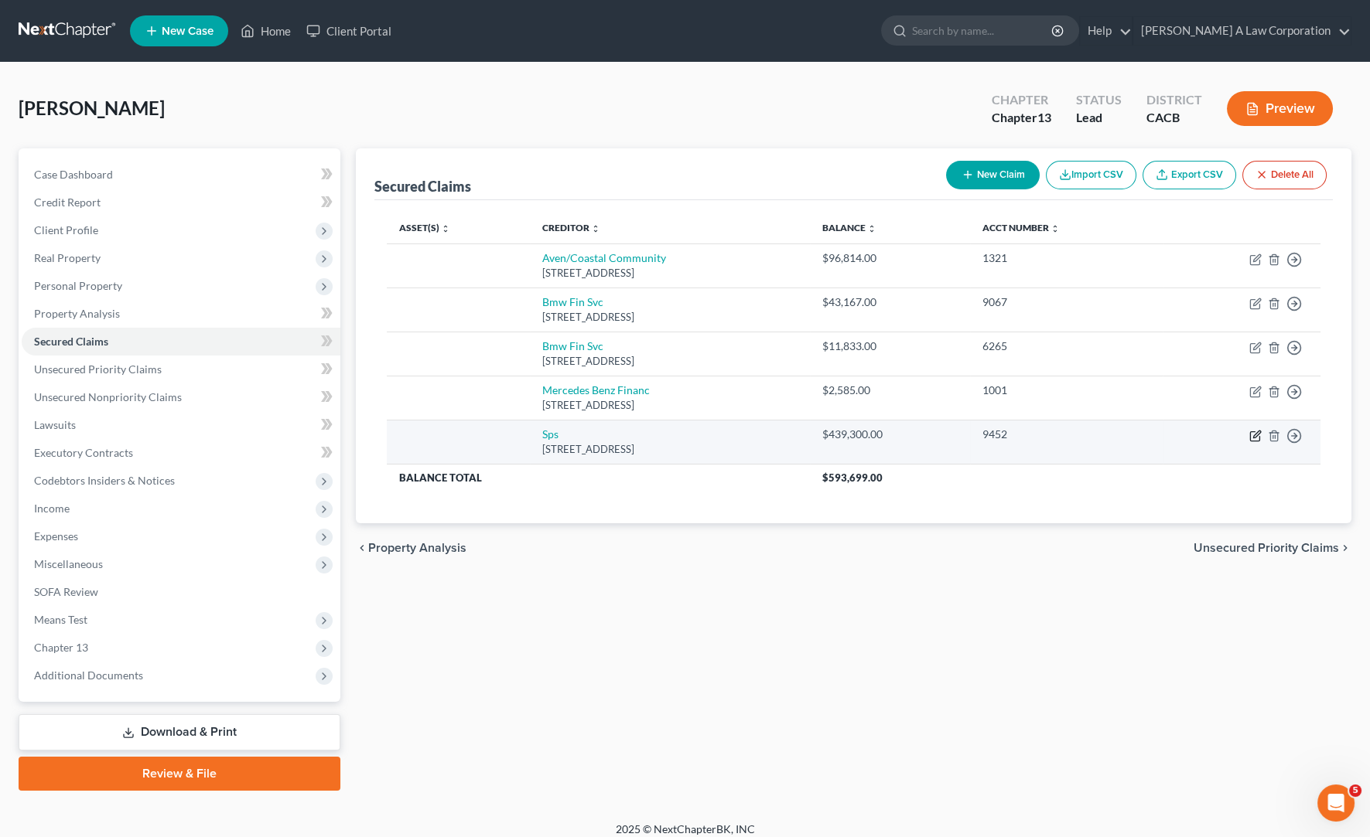
click at [1240, 437] on icon "button" at bounding box center [1254, 436] width 9 height 9
select select "9"
select select "0"
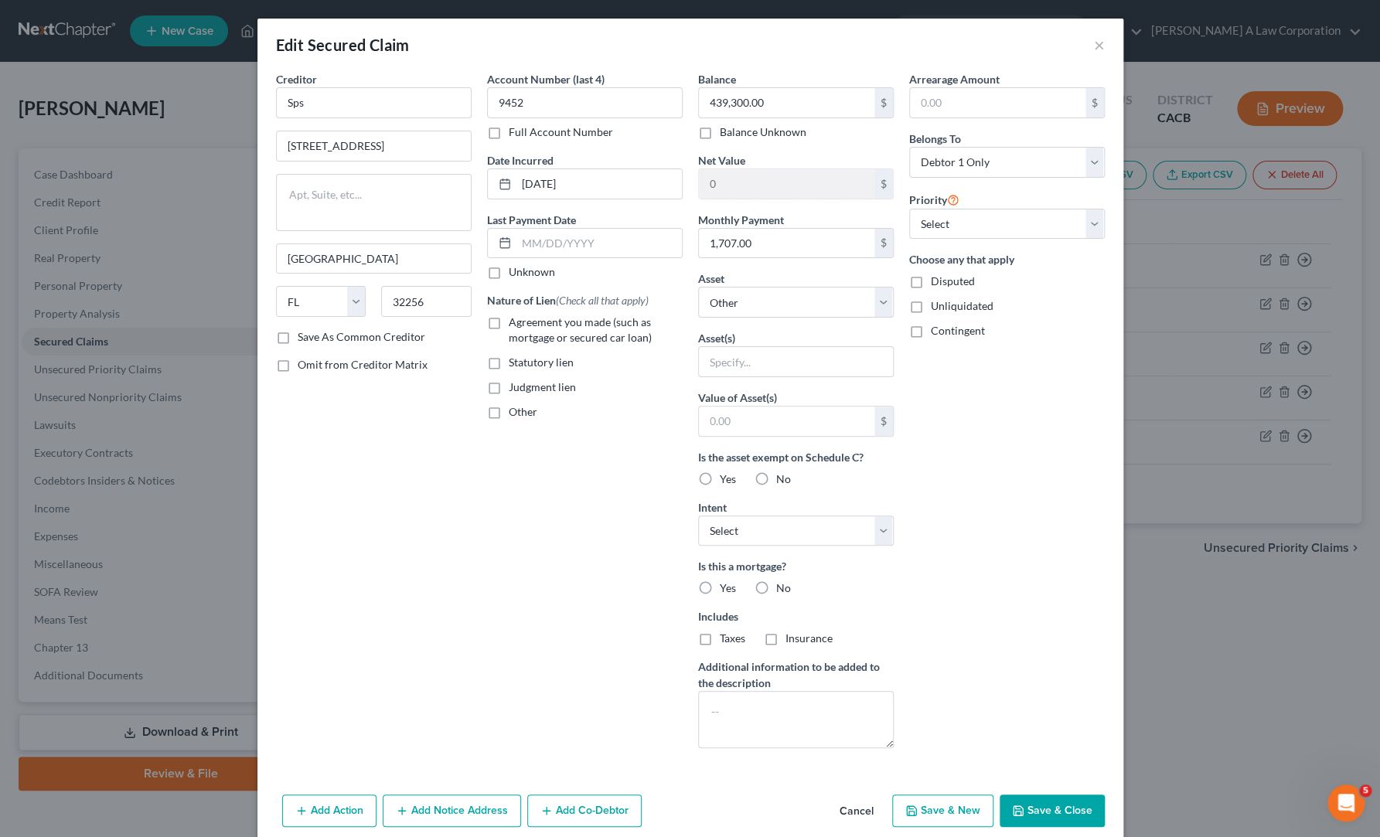
drag, startPoint x: 534, startPoint y: 517, endPoint x: 690, endPoint y: 551, distance: 159.7
click at [537, 517] on div "Account Number (last 4) 9452 Full Account Number Date Incurred [DATE] Last Paym…" at bounding box center [584, 416] width 211 height 690
drag, startPoint x: 991, startPoint y: 687, endPoint x: 703, endPoint y: 616, distance: 296.9
click at [992, 687] on div "Arrearage Amount $ Belongs To * Select Debtor 1 Only Debtor 2 Only Debtor 1 And…" at bounding box center [1007, 416] width 211 height 690
click at [320, 534] on div "Creditor * Sps [STREET_ADDRESS][GEOGRAPHIC_DATA] [US_STATE][GEOGRAPHIC_DATA] [G…" at bounding box center [373, 416] width 211 height 690
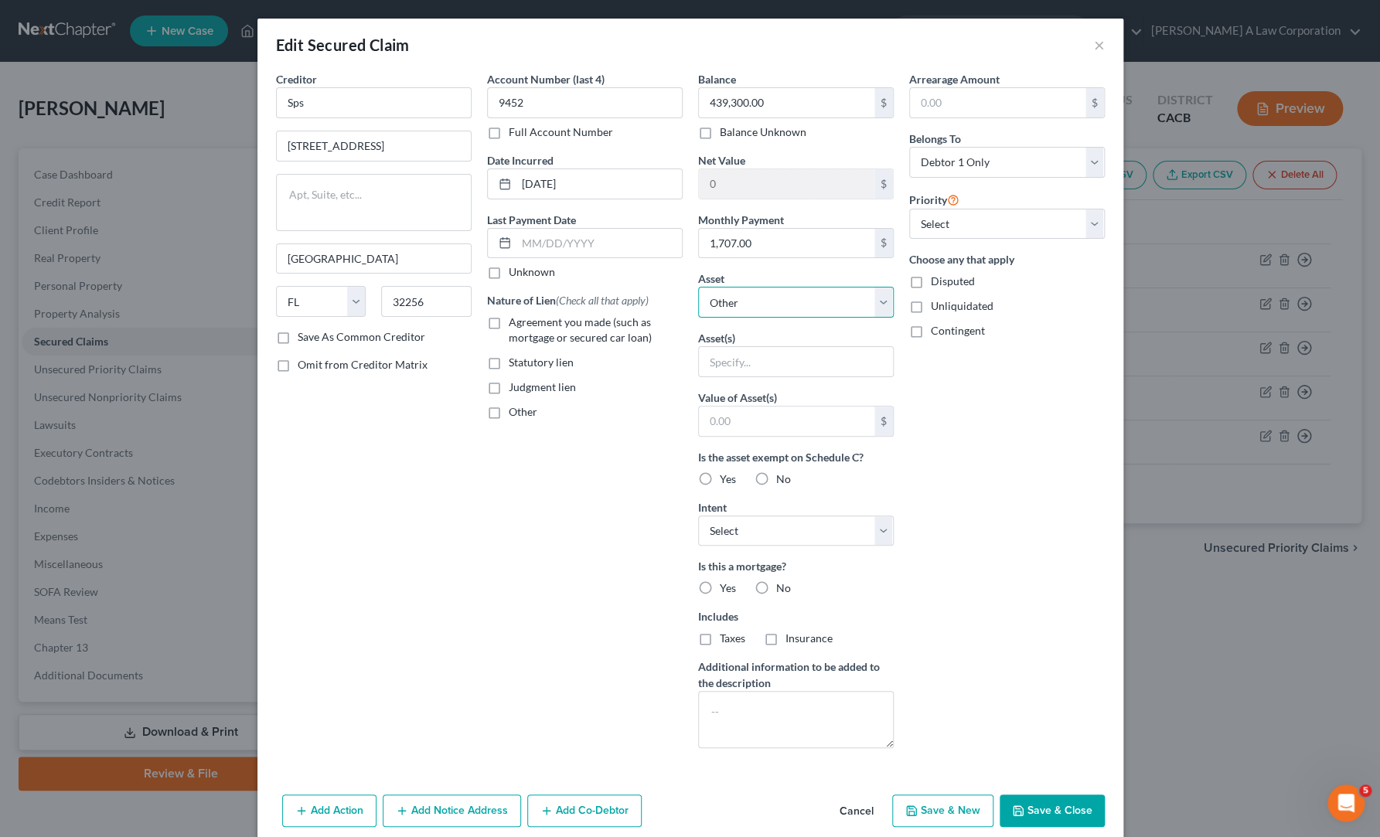
click at [775, 298] on select "Select Other Multiple Assets Coffee Shop - $0.0 [STREET_ADDRESS][PERSON_NAME] -…" at bounding box center [796, 302] width 196 height 31
select select "3"
click at [698, 287] on select "Select Other Multiple Assets Coffee Shop - $0.0 [STREET_ADDRESS][PERSON_NAME] -…" at bounding box center [796, 302] width 196 height 31
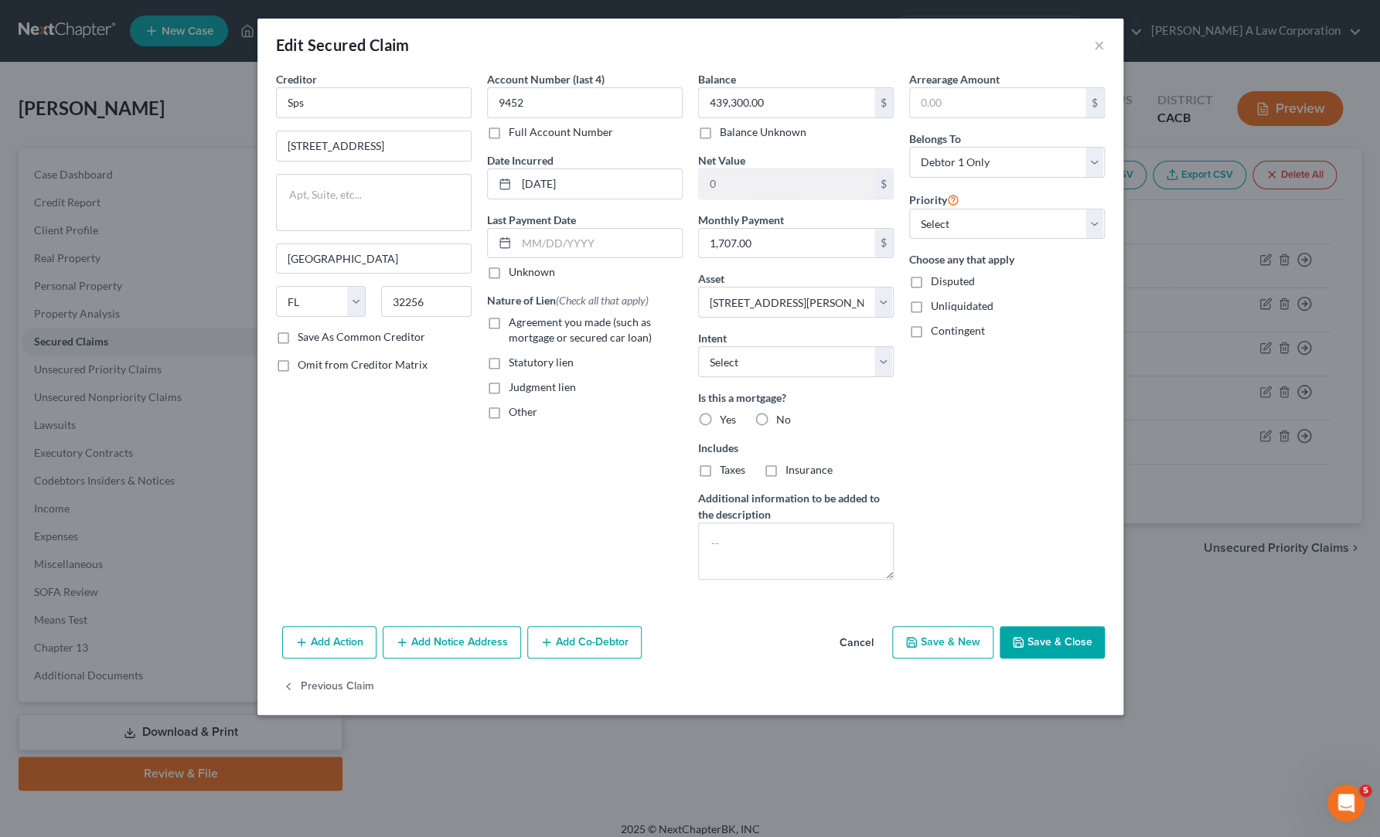
click at [1058, 641] on button "Save & Close" at bounding box center [1052, 642] width 105 height 32
select select
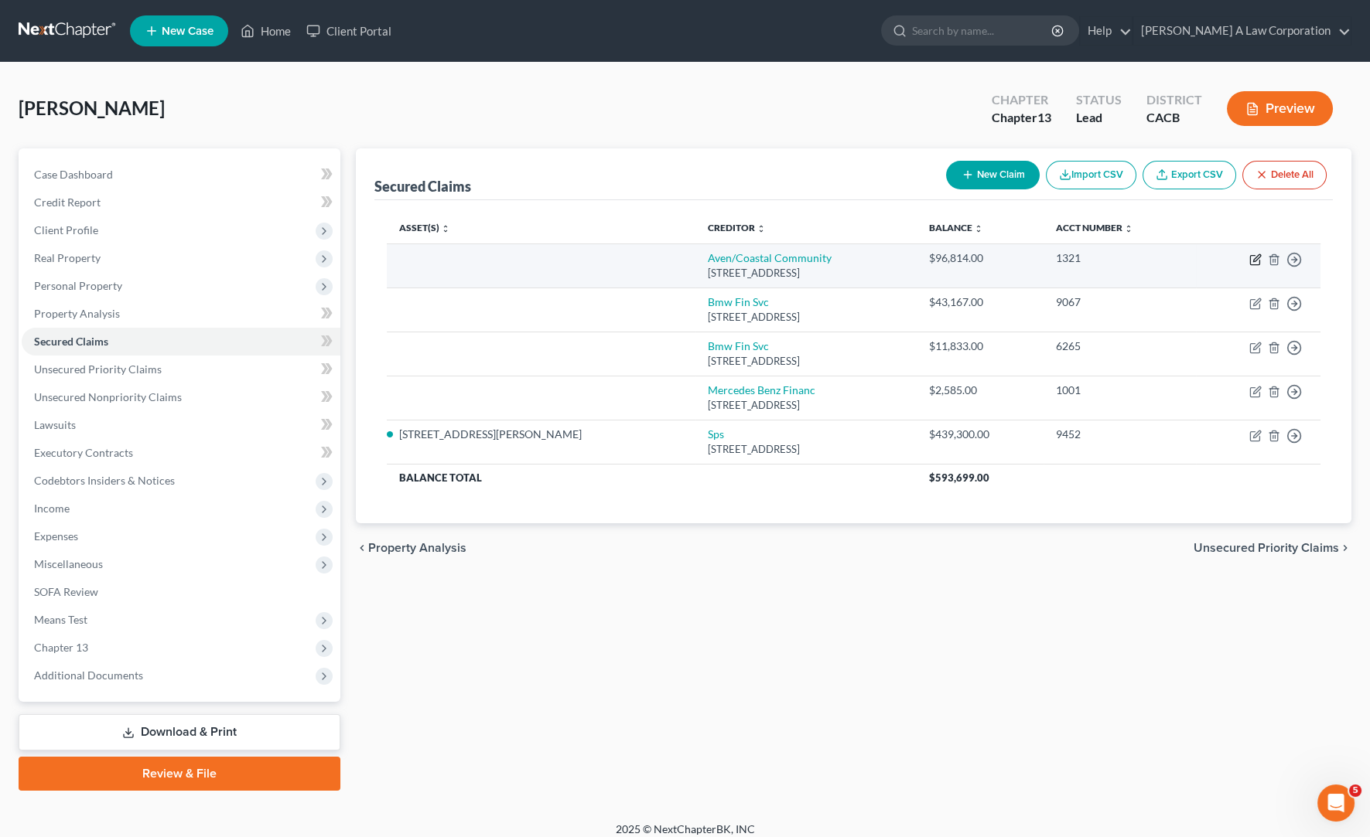
click at [1240, 258] on icon "button" at bounding box center [1255, 260] width 12 height 12
select select "4"
select select "0"
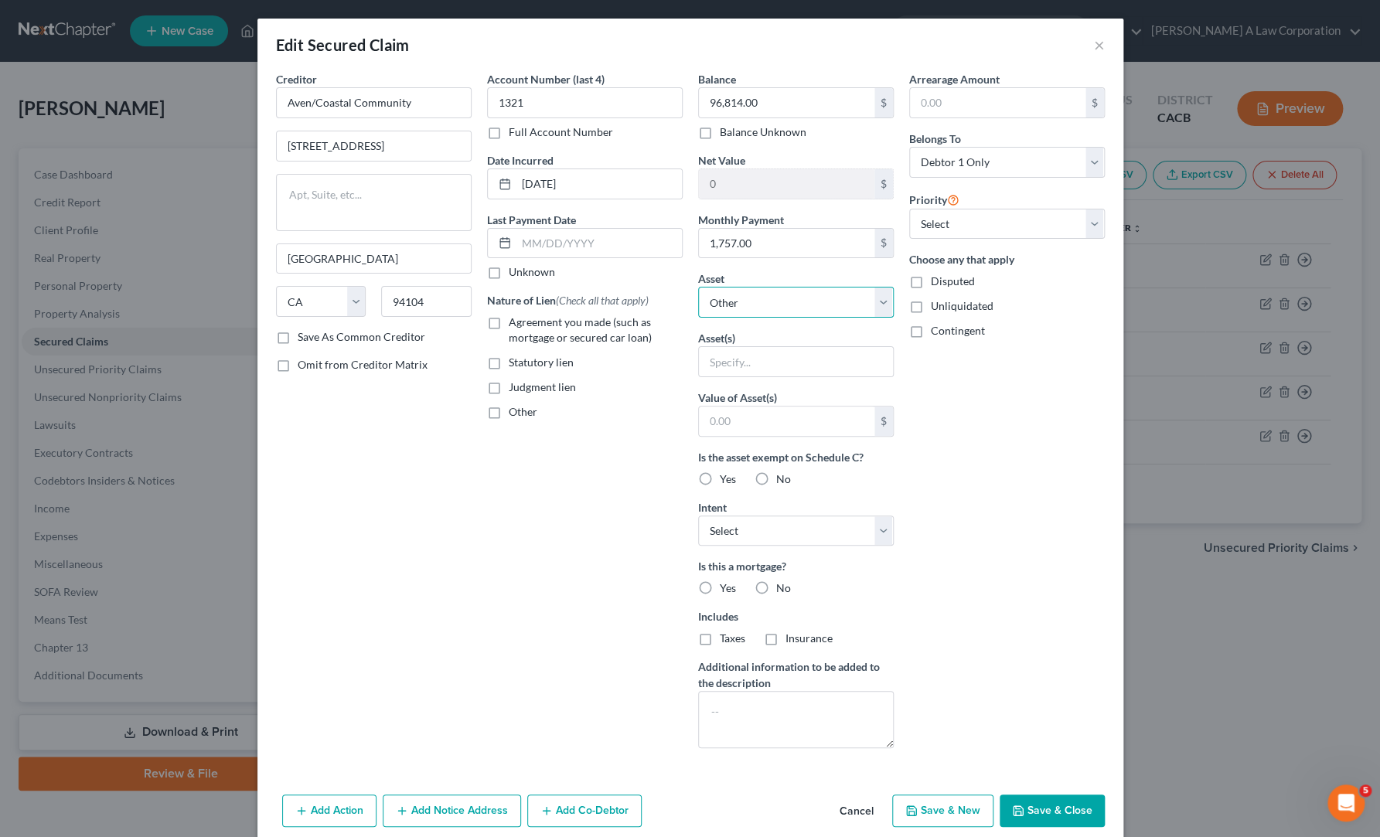
click at [877, 299] on select "Select Other Multiple Assets Coffee Shop - $0.0 [STREET_ADDRESS][PERSON_NAME] -…" at bounding box center [796, 302] width 196 height 31
select select "3"
click at [698, 287] on select "Select Other Multiple Assets Coffee Shop - $0.0 [STREET_ADDRESS][PERSON_NAME] -…" at bounding box center [796, 302] width 196 height 31
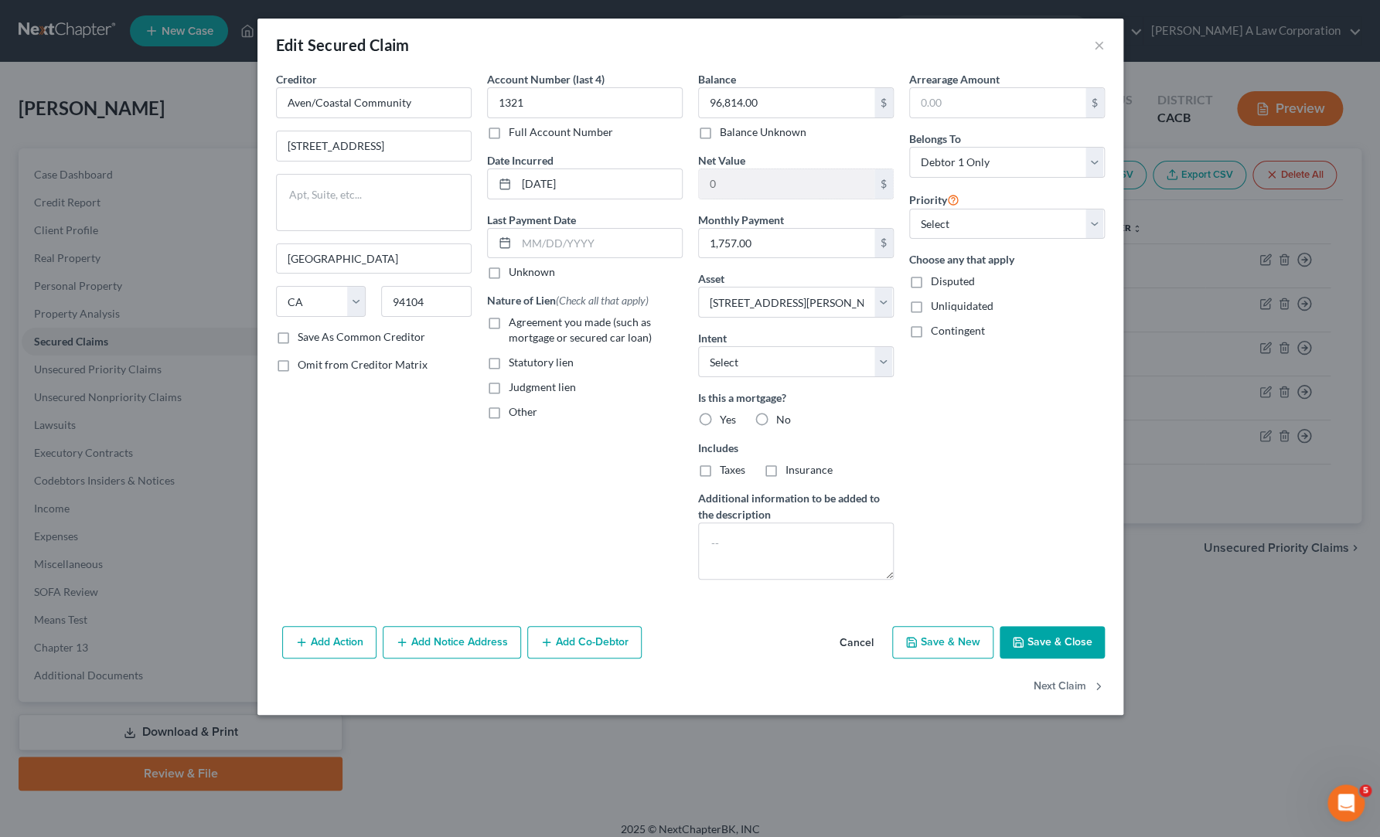
click at [1043, 656] on button "Save & Close" at bounding box center [1052, 642] width 105 height 32
select select
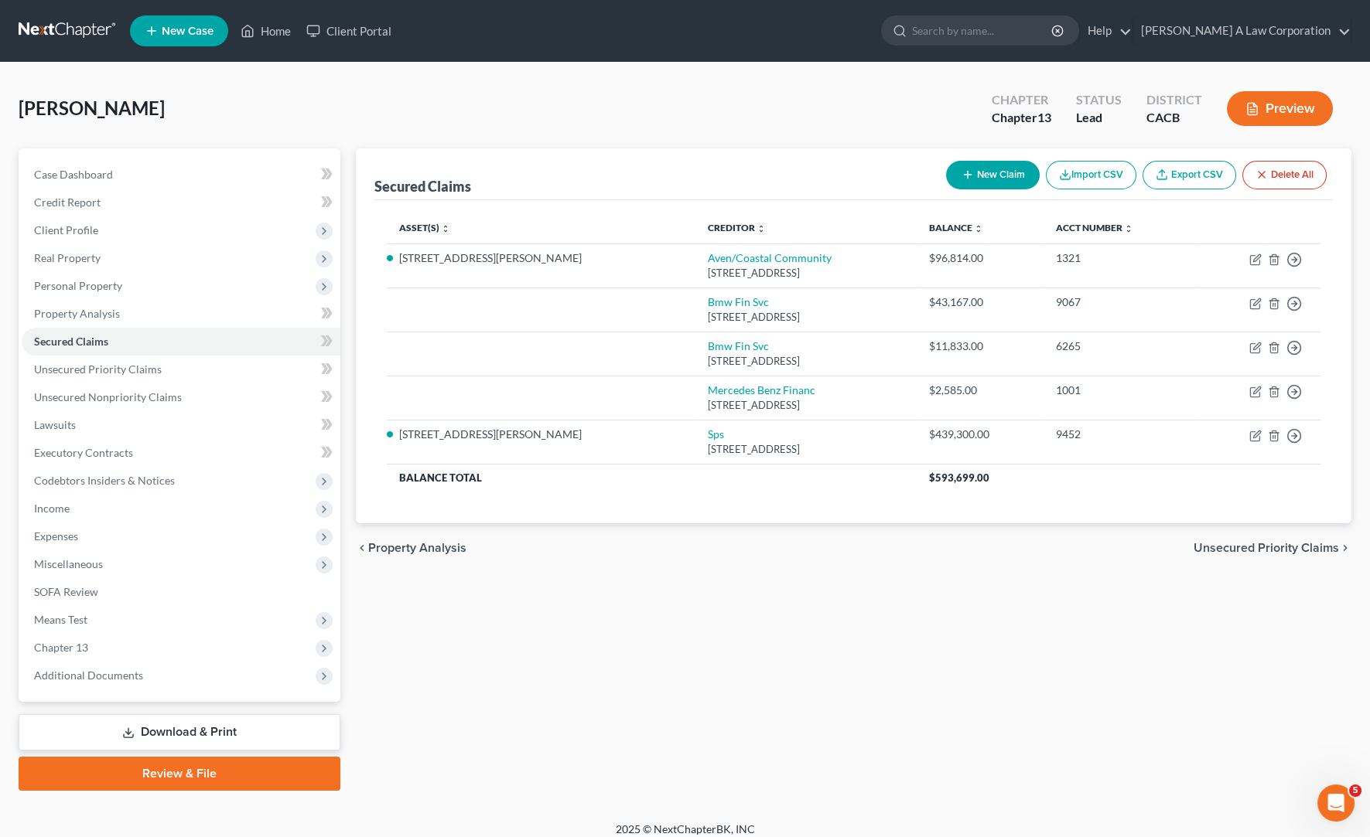
drag, startPoint x: 961, startPoint y: 724, endPoint x: 830, endPoint y: 691, distance: 135.4
click at [955, 724] on div "Secured Claims New Claim Import CSV Export CSV Delete All Asset(s) expand_more …" at bounding box center [853, 469] width 1011 height 643
click at [176, 726] on link "Download & Print" at bounding box center [180, 733] width 322 height 36
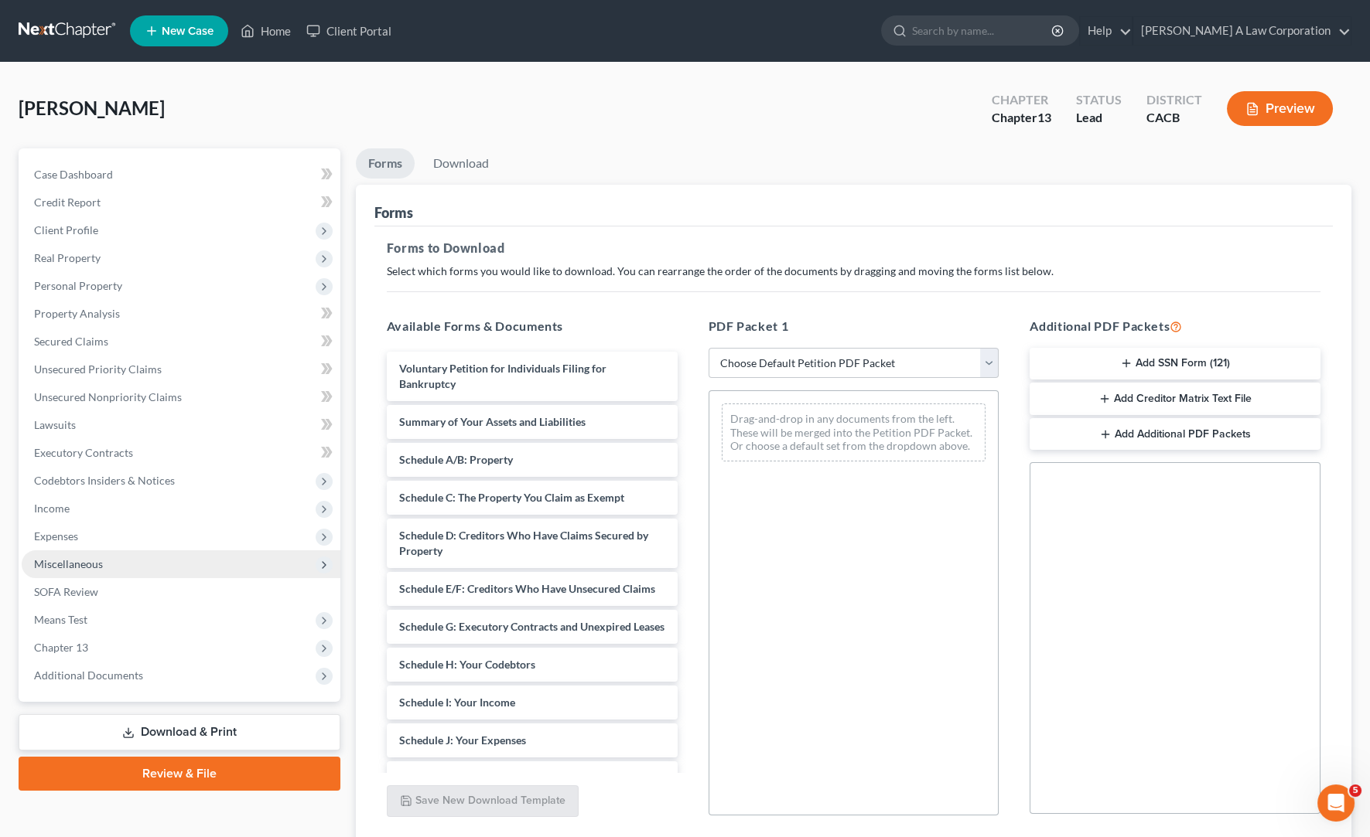
click at [77, 568] on span "Miscellaneous" at bounding box center [68, 564] width 69 height 13
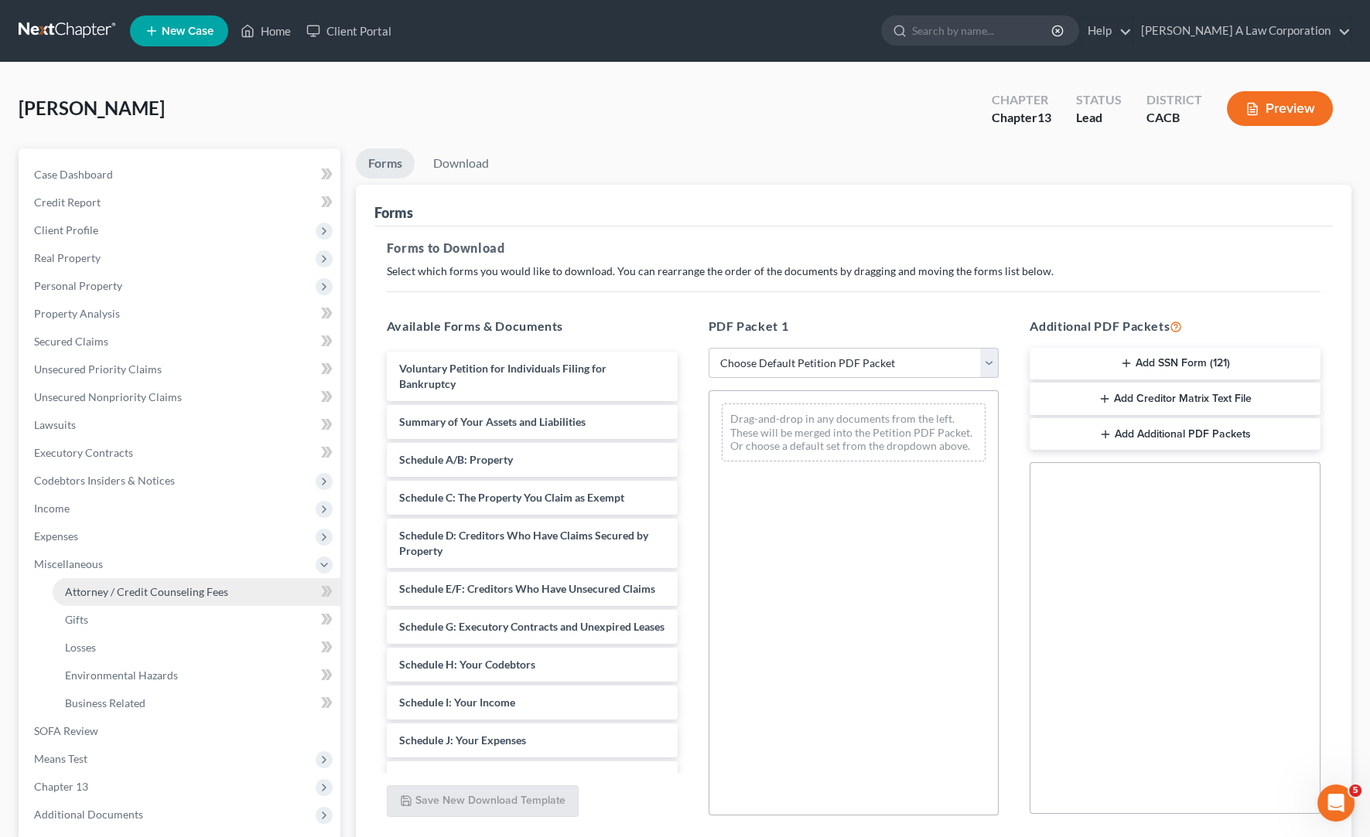
click at [120, 585] on span "Attorney / Credit Counseling Fees" at bounding box center [146, 591] width 163 height 13
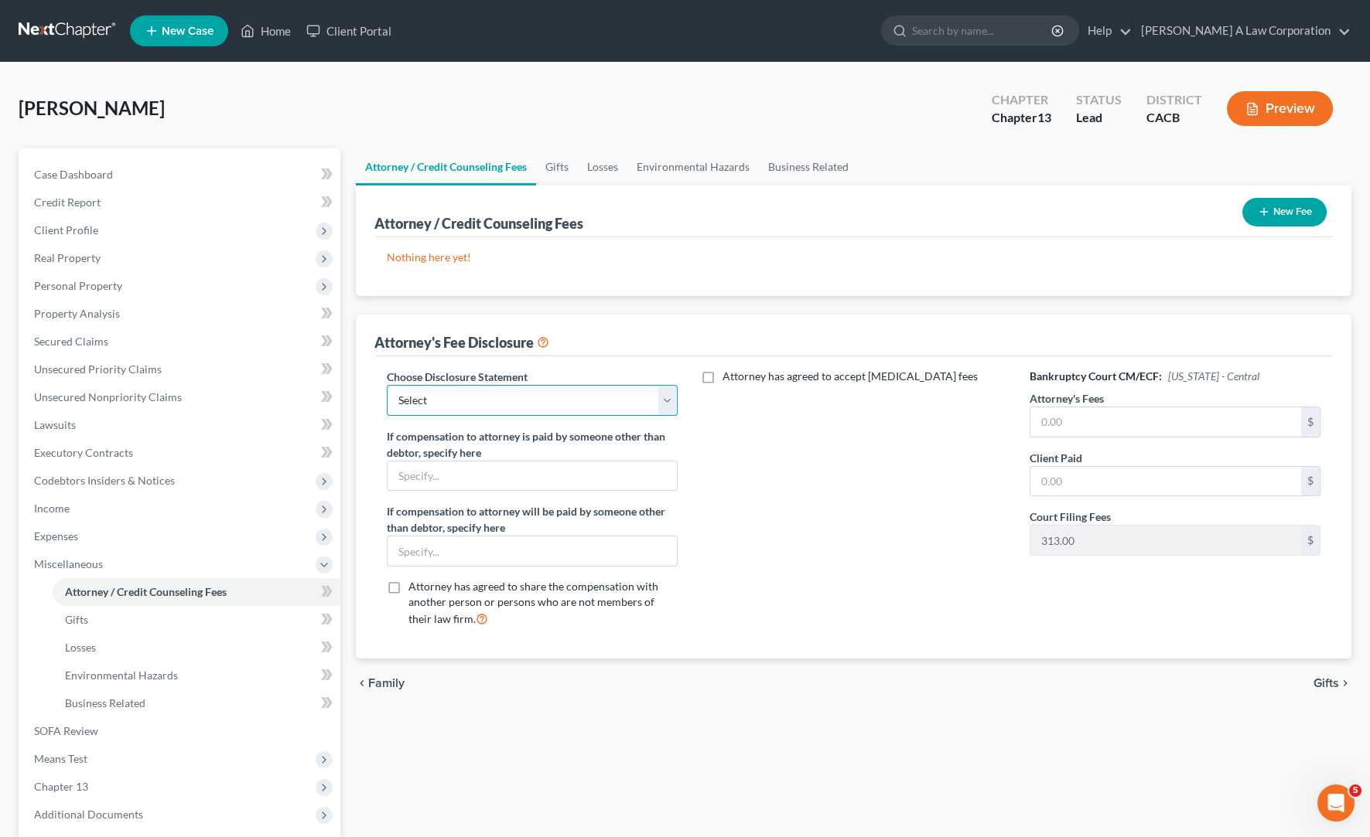
drag, startPoint x: 511, startPoint y: 384, endPoint x: 511, endPoint y: 412, distance: 28.6
click at [511, 385] on select "Select DISCLOSURE OF COMPENSATION OF ATTORNEY FOR DEBTOR(S)" at bounding box center [532, 400] width 291 height 31
select select "0"
click at [387, 385] on select "Select DISCLOSURE OF COMPENSATION OF ATTORNEY FOR DEBTOR(S)" at bounding box center [532, 400] width 291 height 31
click at [1187, 421] on input "text" at bounding box center [1165, 422] width 271 height 29
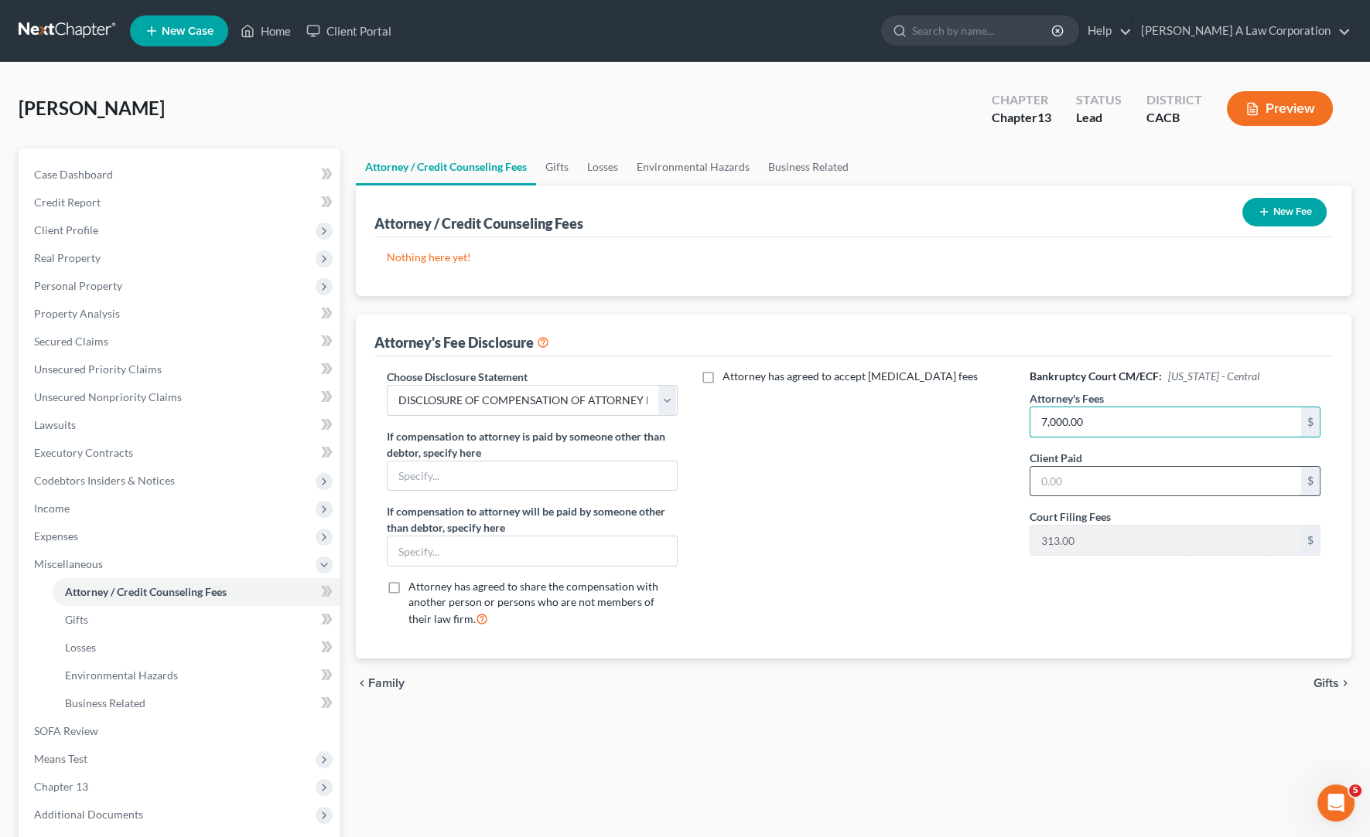
type input "7,000.00"
click at [1105, 476] on input "text" at bounding box center [1165, 481] width 271 height 29
drag, startPoint x: 855, startPoint y: 592, endPoint x: 760, endPoint y: 492, distance: 137.8
click at [856, 591] on div "Attorney has agreed to accept [MEDICAL_DATA] fees" at bounding box center [854, 504] width 322 height 271
click at [1240, 213] on button "New Fee" at bounding box center [1284, 212] width 84 height 29
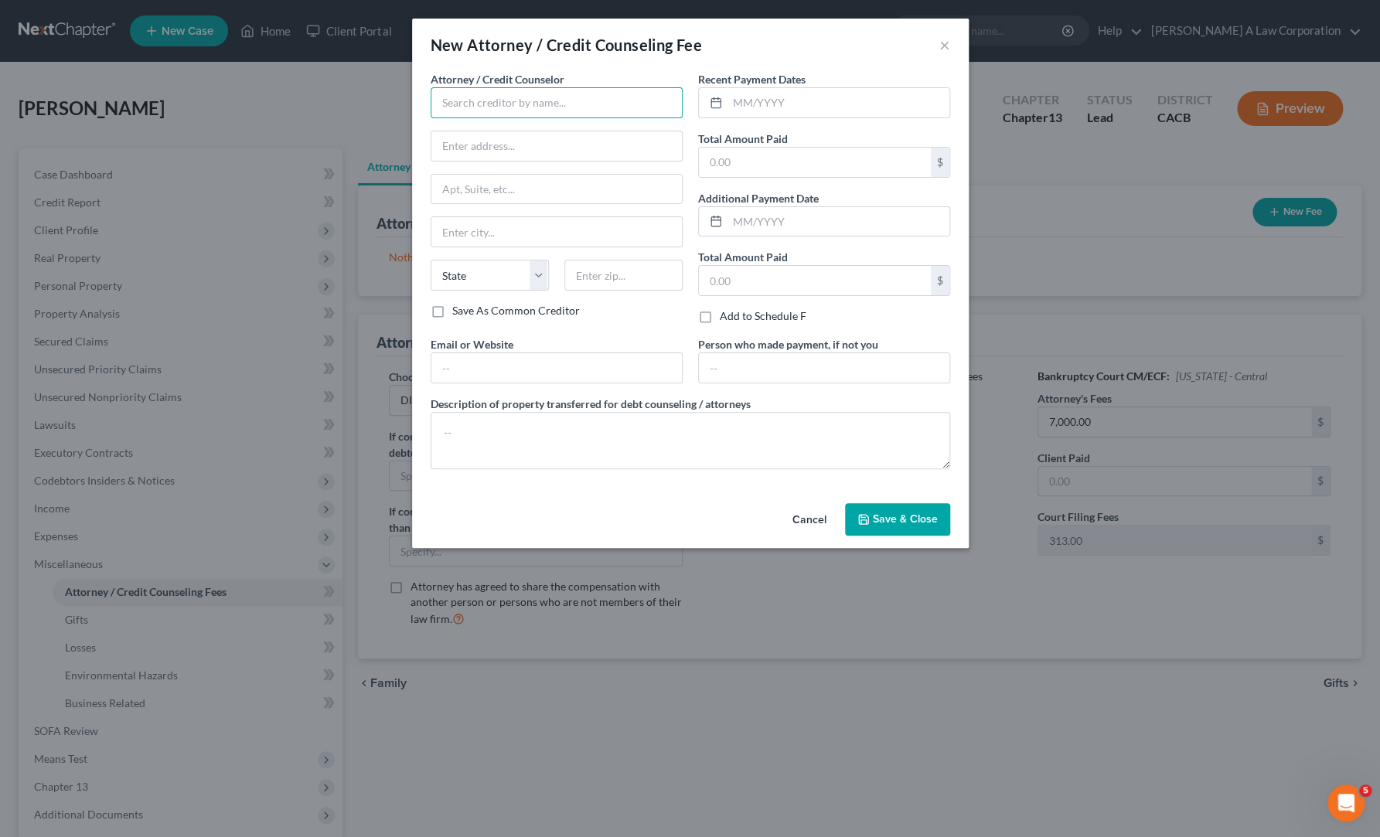
click at [522, 106] on input "text" at bounding box center [557, 102] width 252 height 31
click at [527, 106] on input "text" at bounding box center [557, 102] width 252 height 31
type input "[PERSON_NAME] A Law Corporation"
type input "[STREET_ADDRESS]"
type input "[GEOGRAPHIC_DATA]"
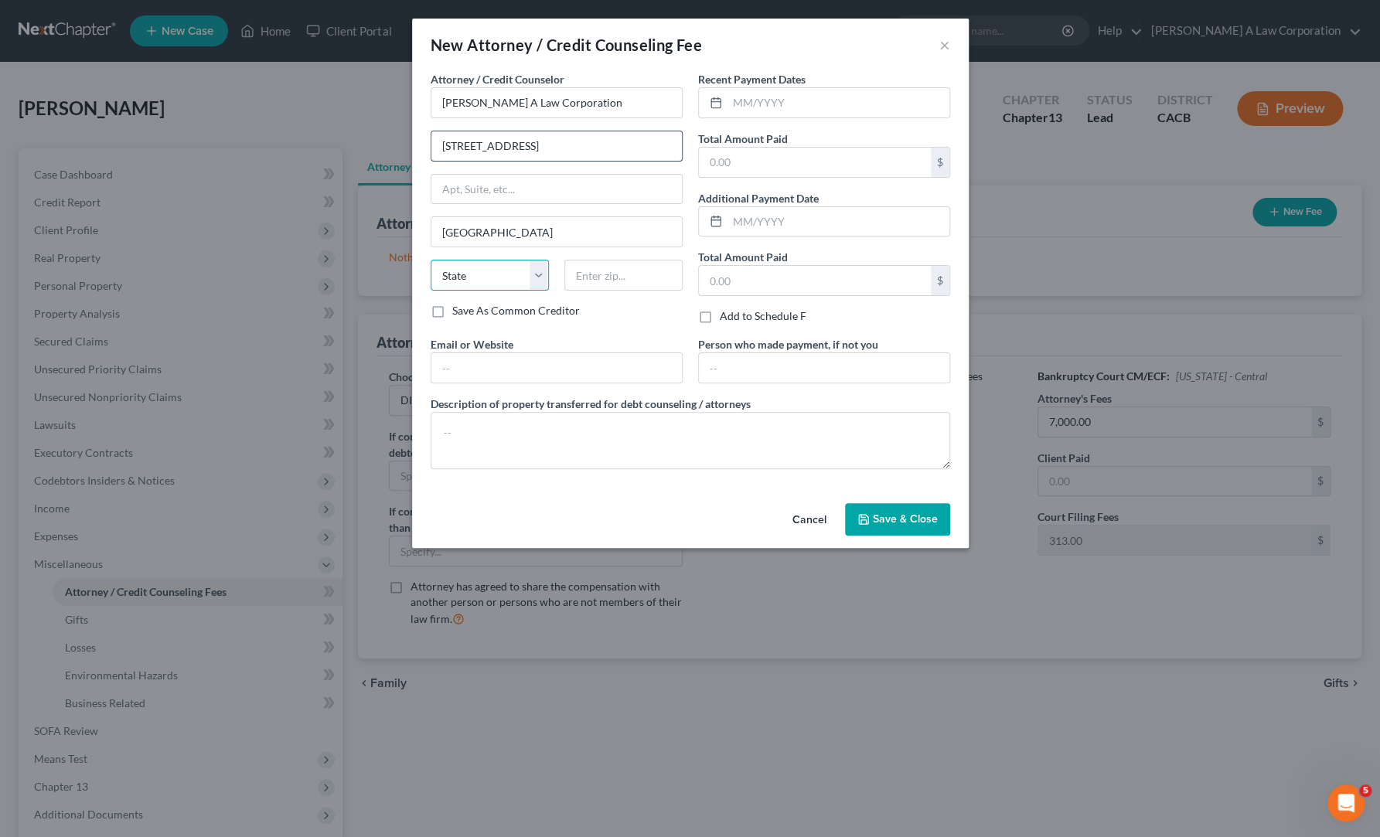
select select "4"
type input "90024"
type input "[EMAIL_ADDRESS][DOMAIN_NAME]"
click at [776, 368] on input "text" at bounding box center [824, 367] width 251 height 29
drag, startPoint x: 568, startPoint y: 469, endPoint x: 479, endPoint y: 289, distance: 200.6
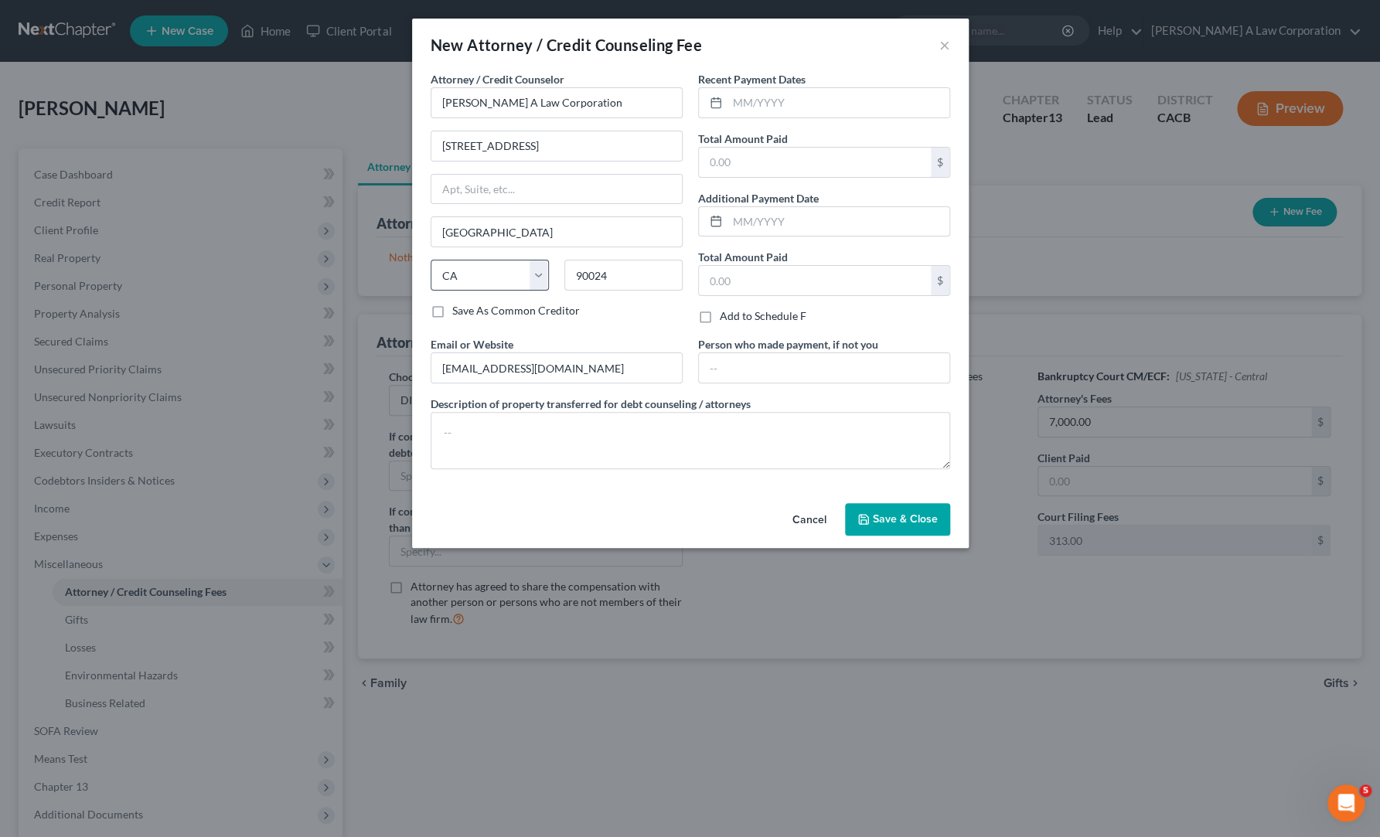
click at [568, 468] on div "Attorney / Credit Counselor * [PERSON_NAME] A Law Corporation [STREET_ADDRESS][…" at bounding box center [690, 276] width 535 height 411
drag, startPoint x: 735, startPoint y: 98, endPoint x: 740, endPoint y: 113, distance: 15.7
click at [735, 98] on input "text" at bounding box center [839, 102] width 222 height 29
click at [904, 516] on span "Save & Close" at bounding box center [905, 519] width 65 height 13
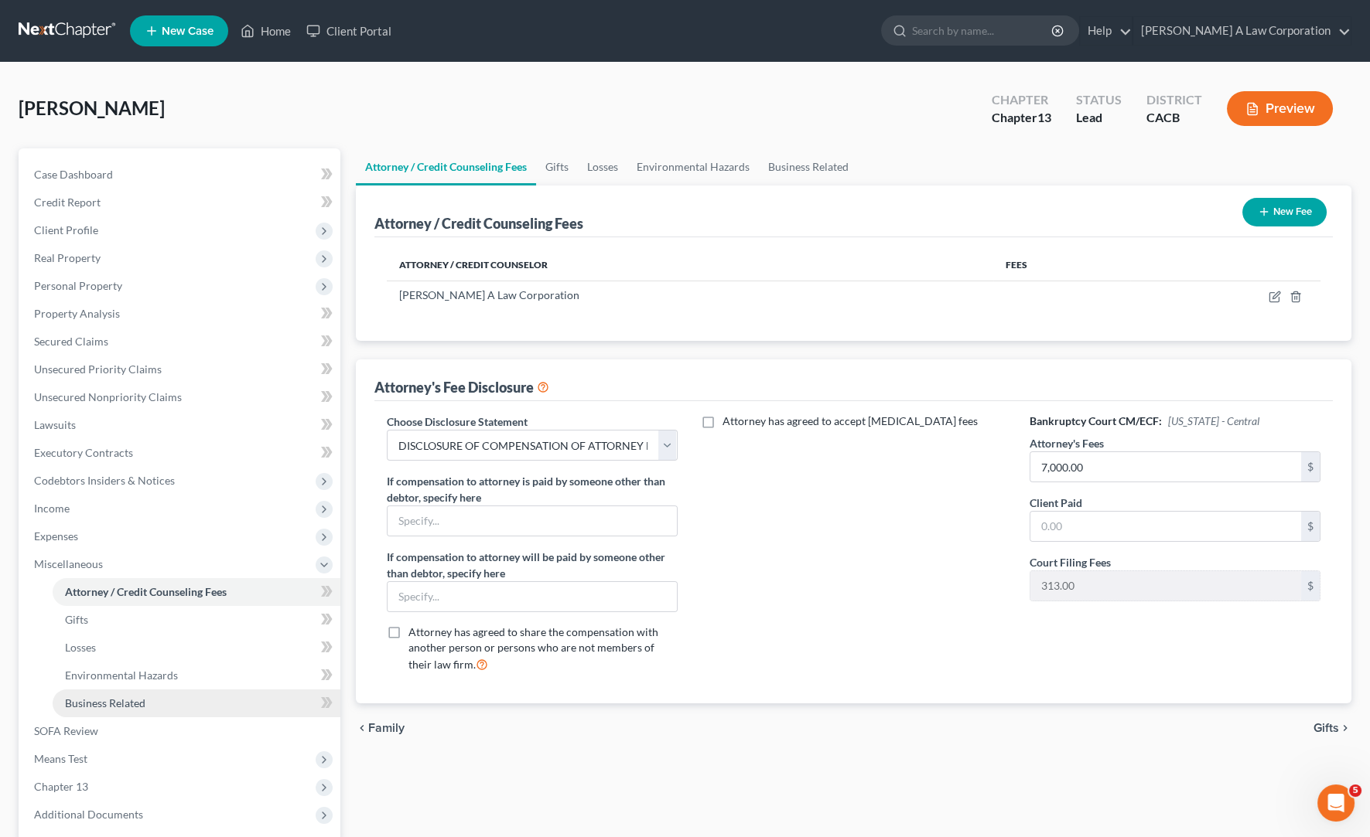
click at [116, 708] on span "Business Related" at bounding box center [105, 703] width 80 height 13
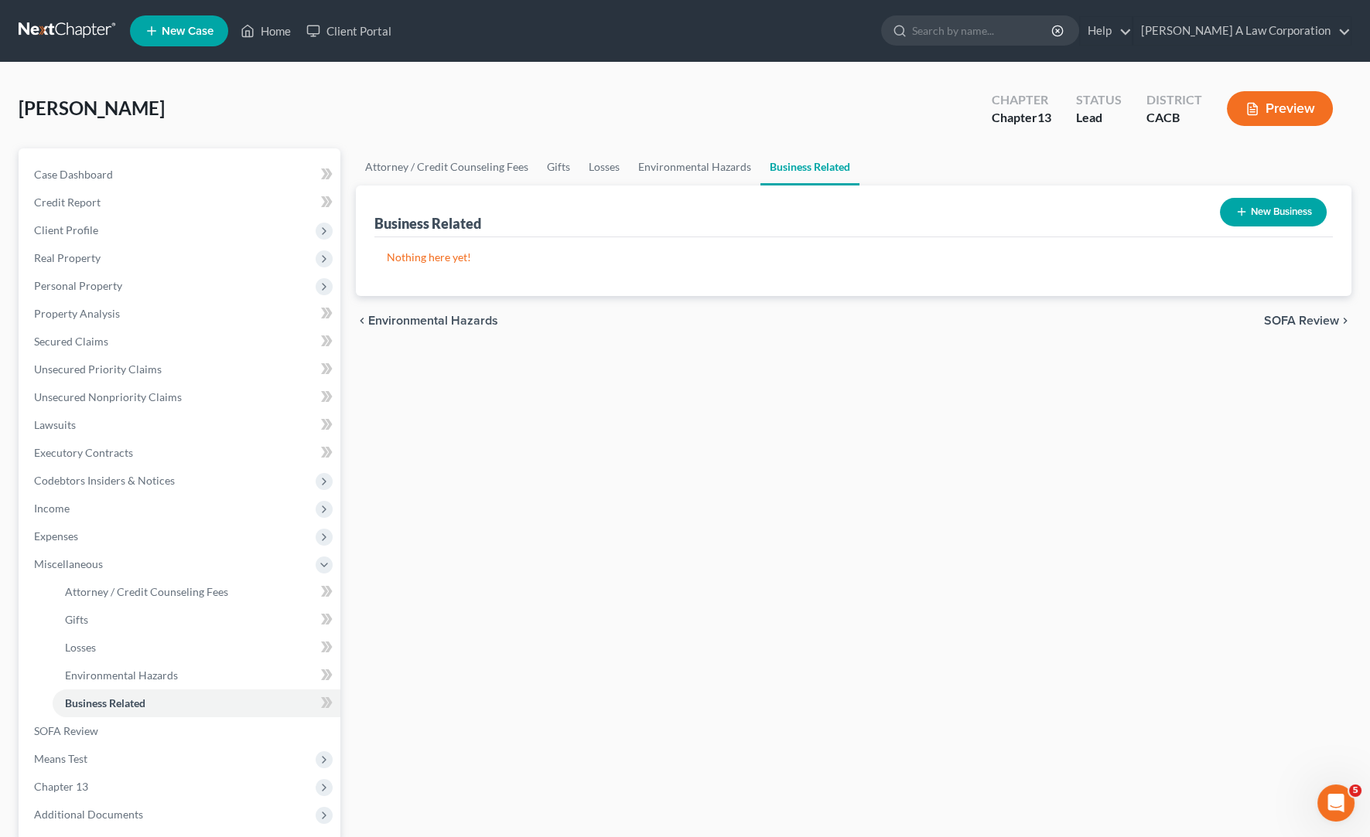
click at [1240, 210] on button "New Business" at bounding box center [1272, 212] width 107 height 29
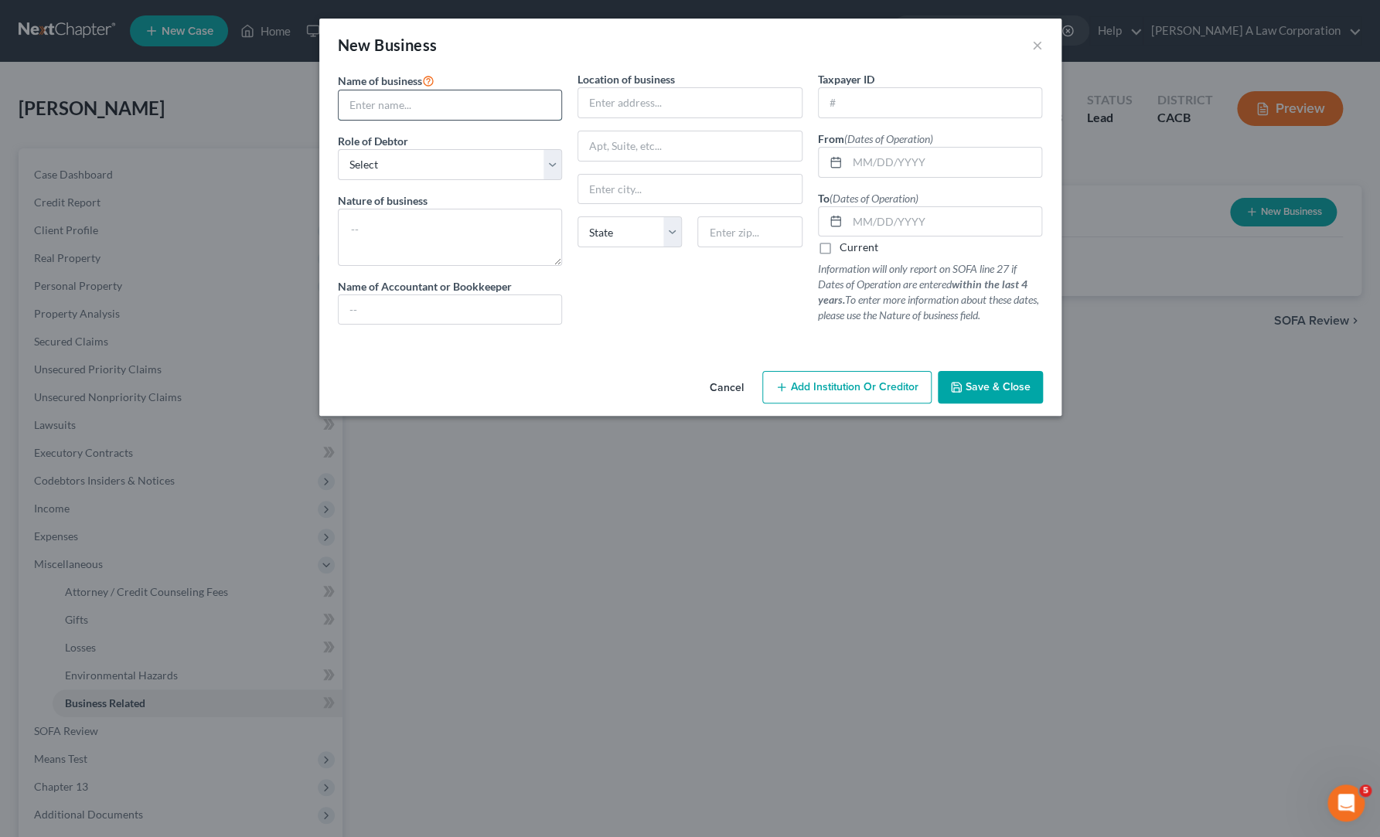
click at [425, 104] on input "text" at bounding box center [450, 104] width 223 height 29
type input "[MEDICAL_DATA]"
click at [406, 157] on select "Select A member of a limited liability company (LLC) or limited liability partn…" at bounding box center [450, 164] width 225 height 31
click at [338, 149] on select "Select A member of a limited liability company (LLC) or limited liability partn…" at bounding box center [450, 164] width 225 height 31
click at [477, 240] on textarea at bounding box center [450, 237] width 225 height 57
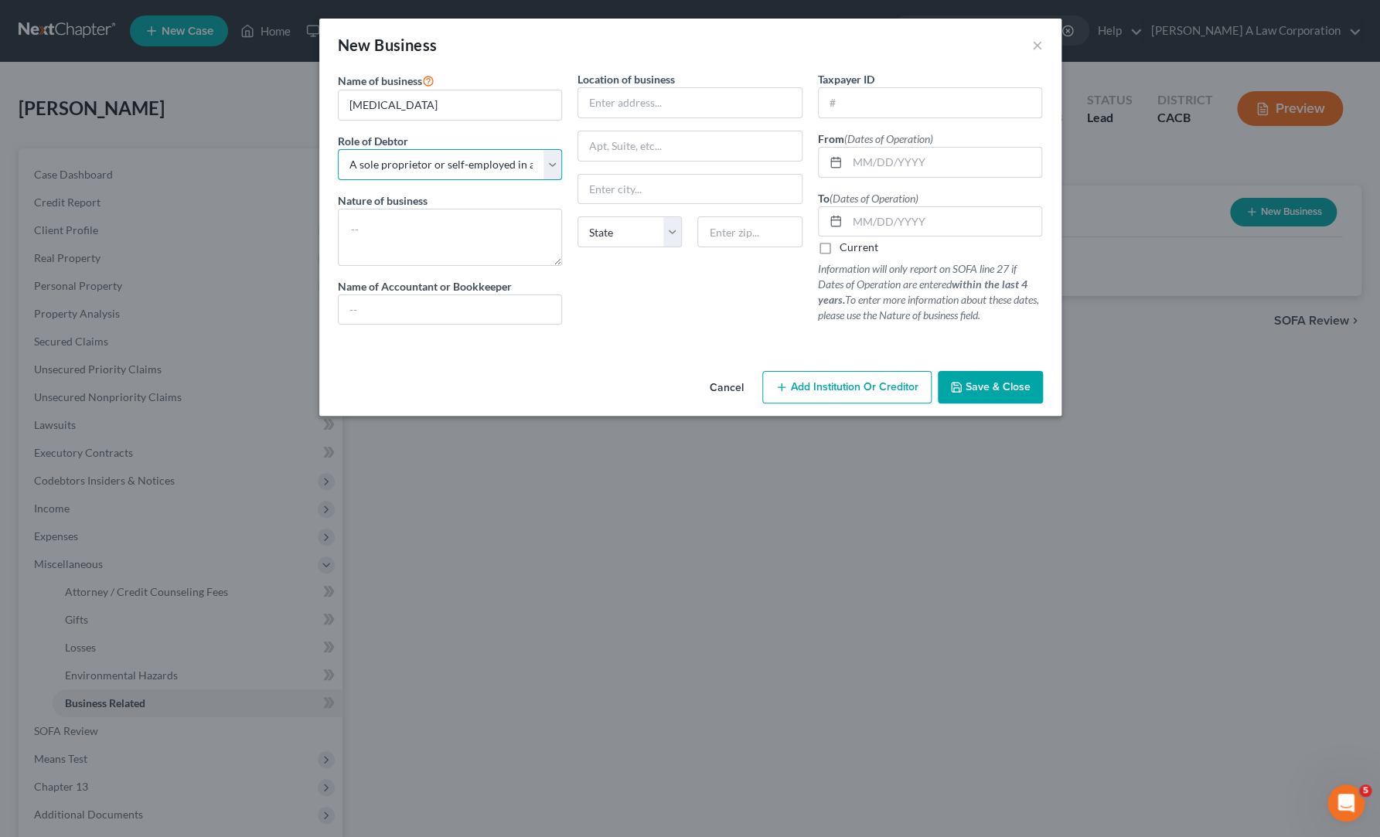
click at [558, 159] on select "Select A member of a limited liability company (LLC) or limited liability partn…" at bounding box center [450, 164] width 225 height 31
select select "partner"
click at [338, 149] on select "Select A member of a limited liability company (LLC) or limited liability partn…" at bounding box center [450, 164] width 225 height 31
drag, startPoint x: 639, startPoint y: 336, endPoint x: 588, endPoint y: 316, distance: 53.9
click at [638, 332] on div "Location of business State [US_STATE][GEOGRAPHIC_DATA] [GEOGRAPHIC_DATA] [GEOGR…" at bounding box center [690, 204] width 240 height 266
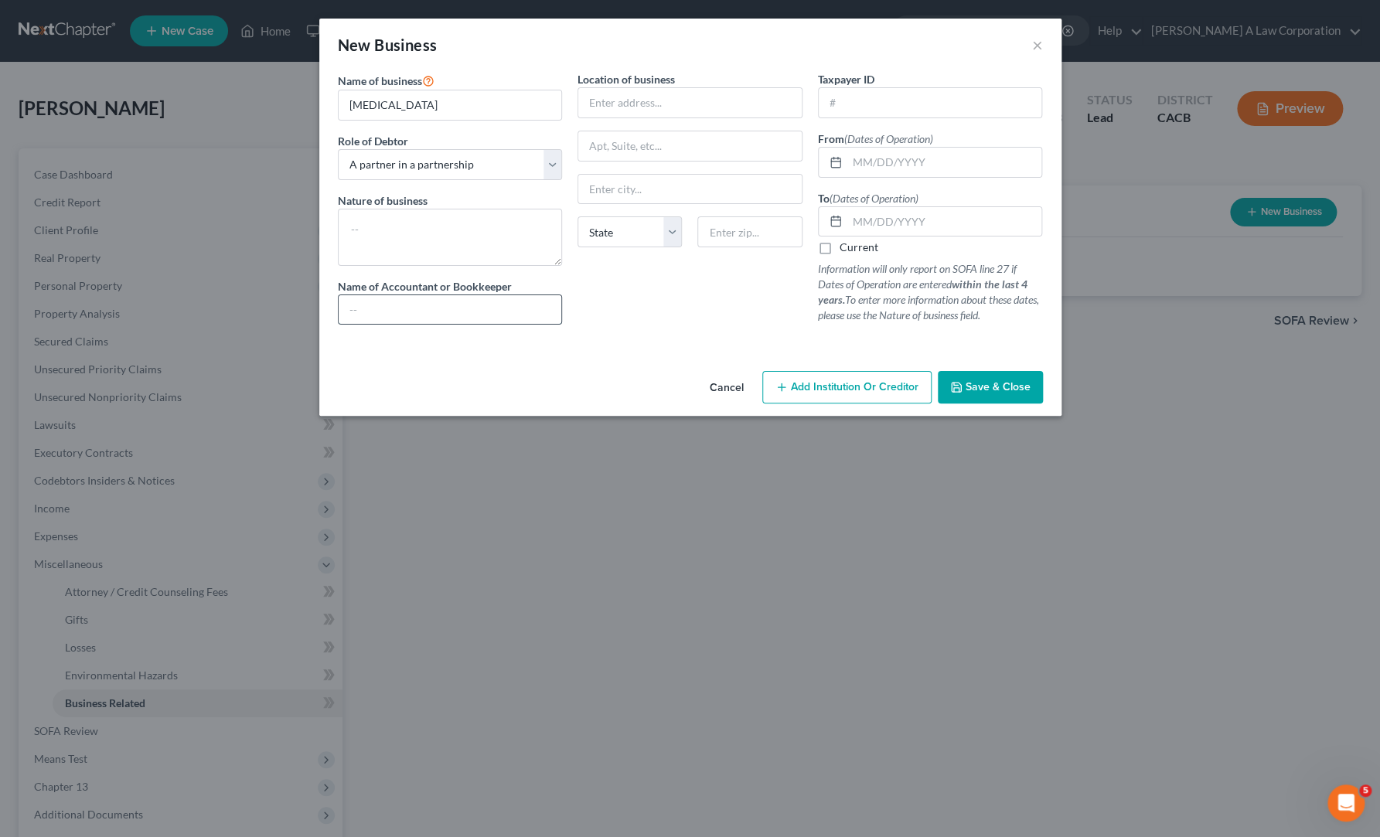
click at [496, 315] on input "text" at bounding box center [450, 309] width 223 height 29
click at [687, 312] on div "Location of business State [US_STATE][GEOGRAPHIC_DATA] [GEOGRAPHIC_DATA] [GEOGR…" at bounding box center [690, 204] width 240 height 266
click at [960, 391] on icon "button" at bounding box center [956, 387] width 12 height 12
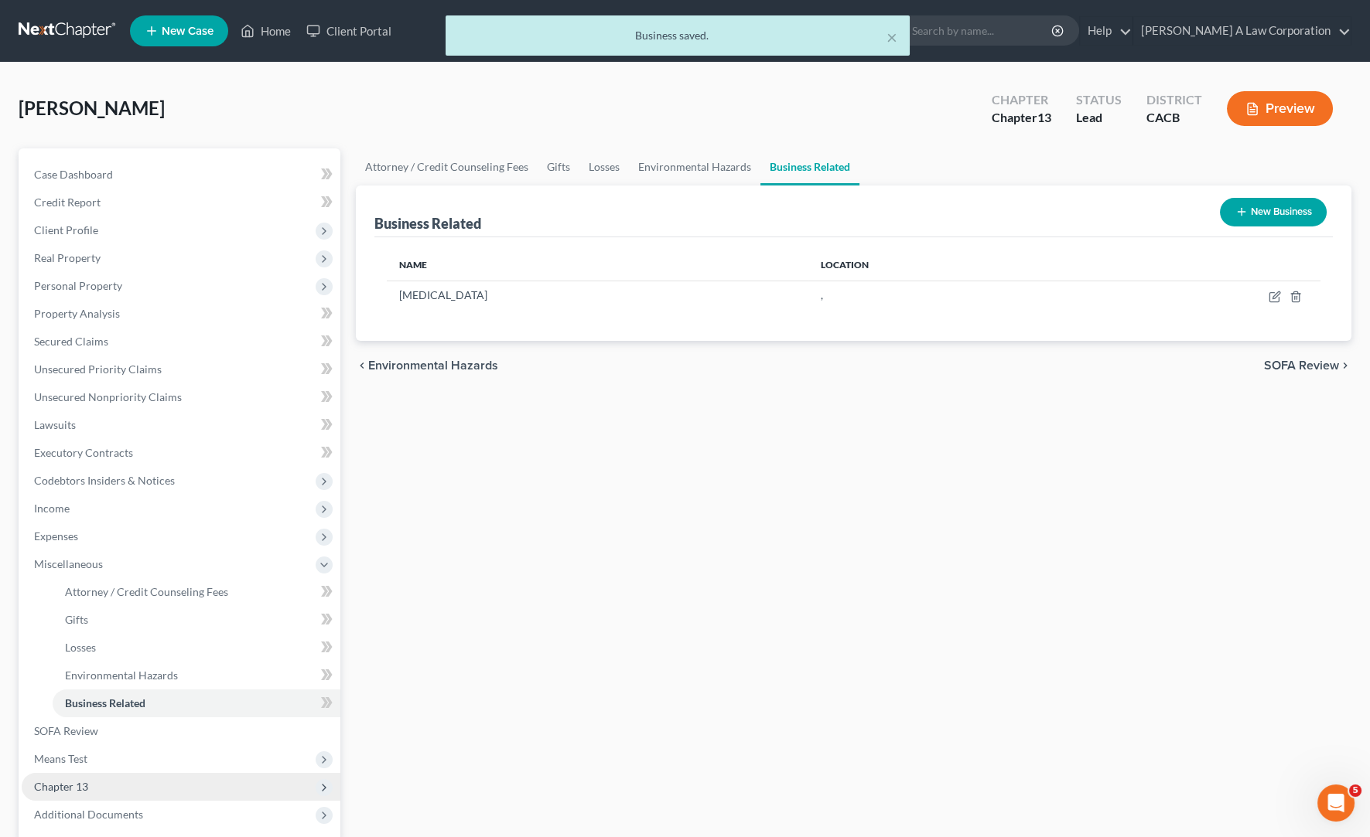
click at [74, 786] on span "Chapter 13" at bounding box center [61, 786] width 54 height 13
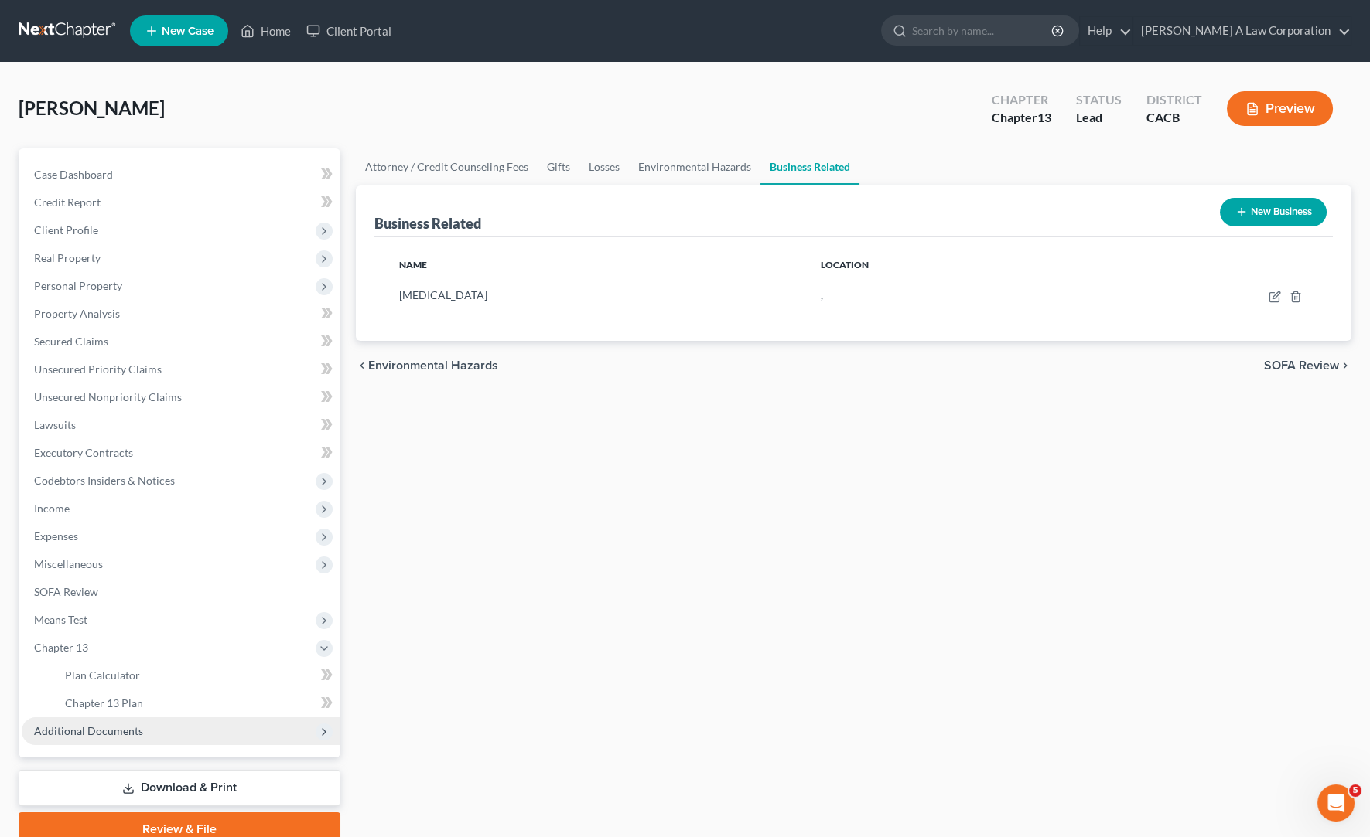
click at [121, 738] on span "Additional Documents" at bounding box center [181, 732] width 319 height 28
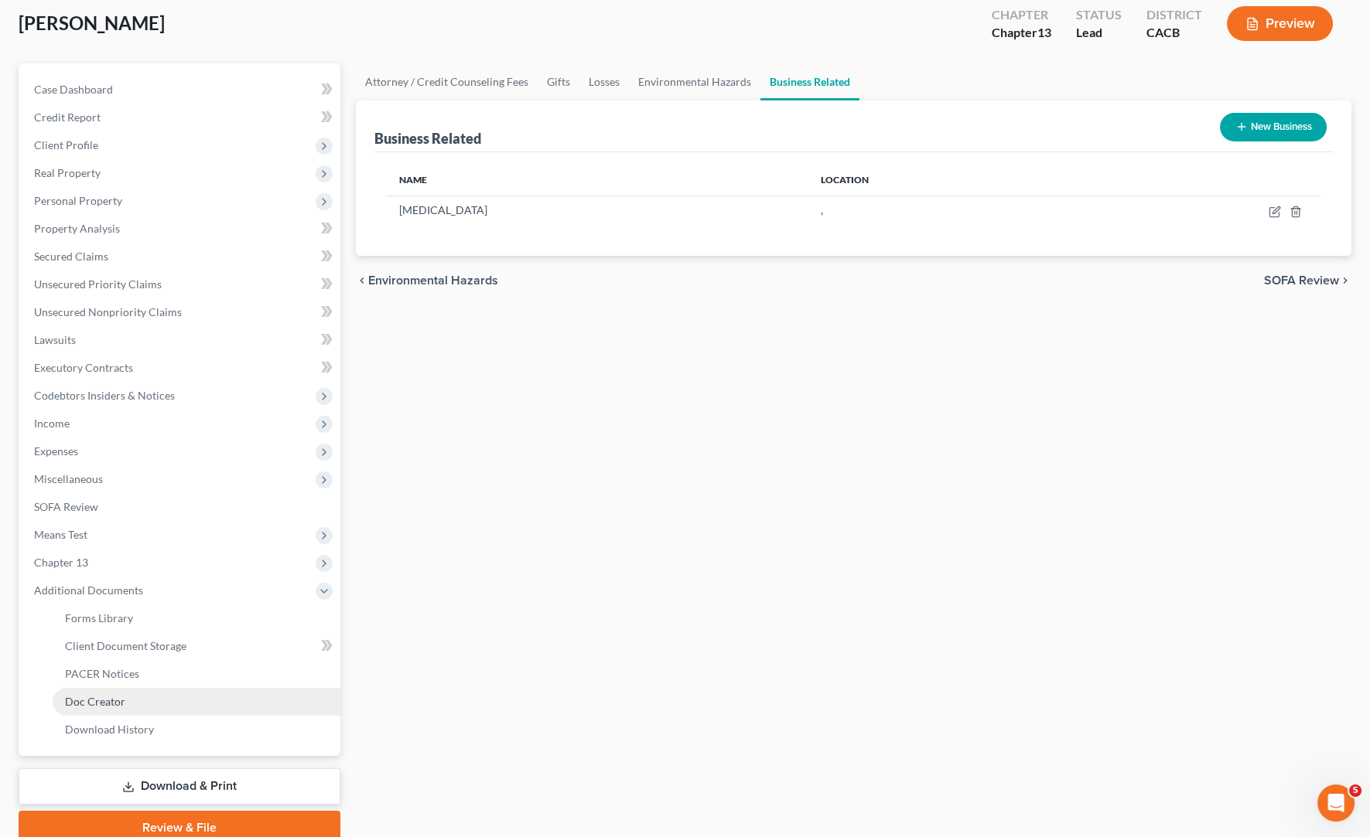
scroll to position [149, 0]
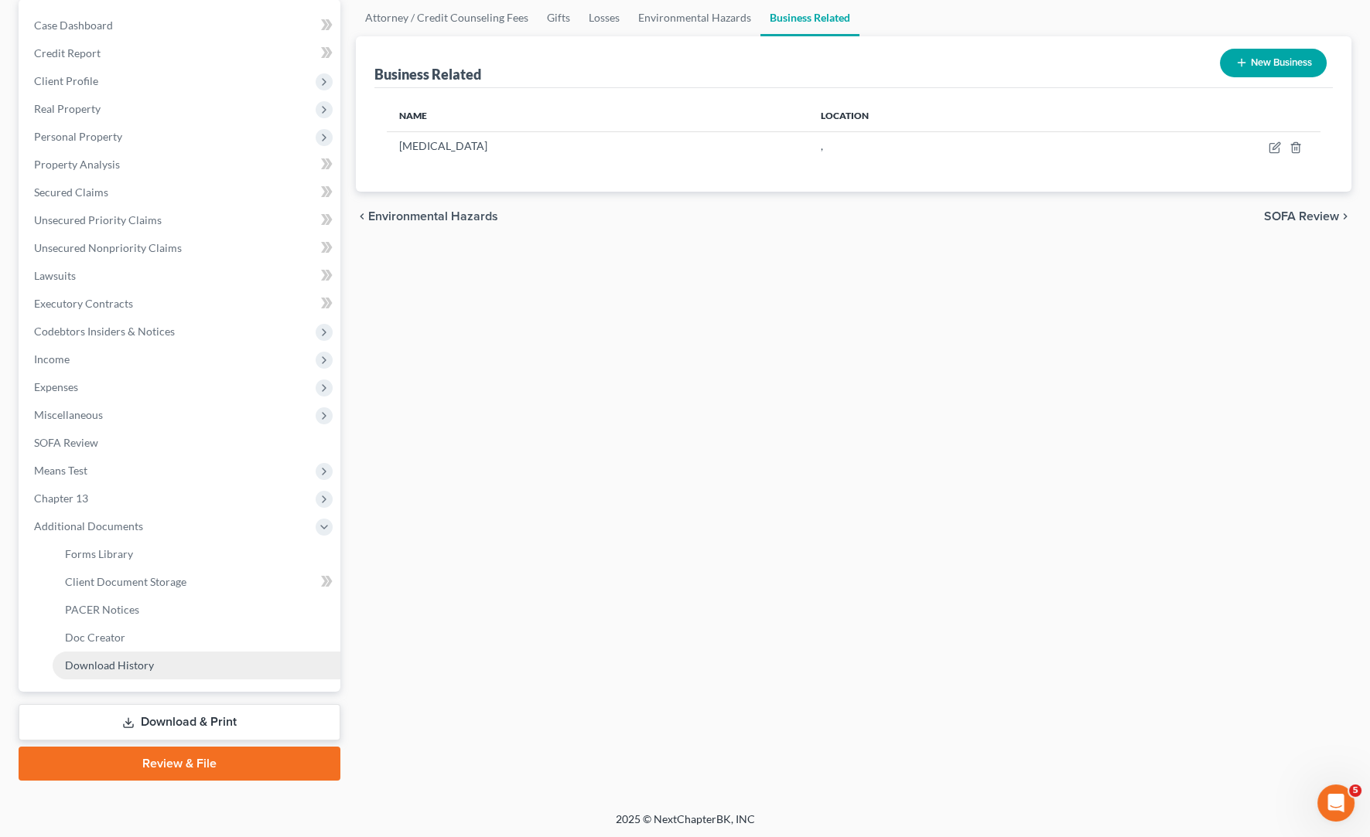
drag, startPoint x: 181, startPoint y: 726, endPoint x: 220, endPoint y: 661, distance: 76.0
click at [181, 726] on link "Download & Print" at bounding box center [180, 722] width 322 height 36
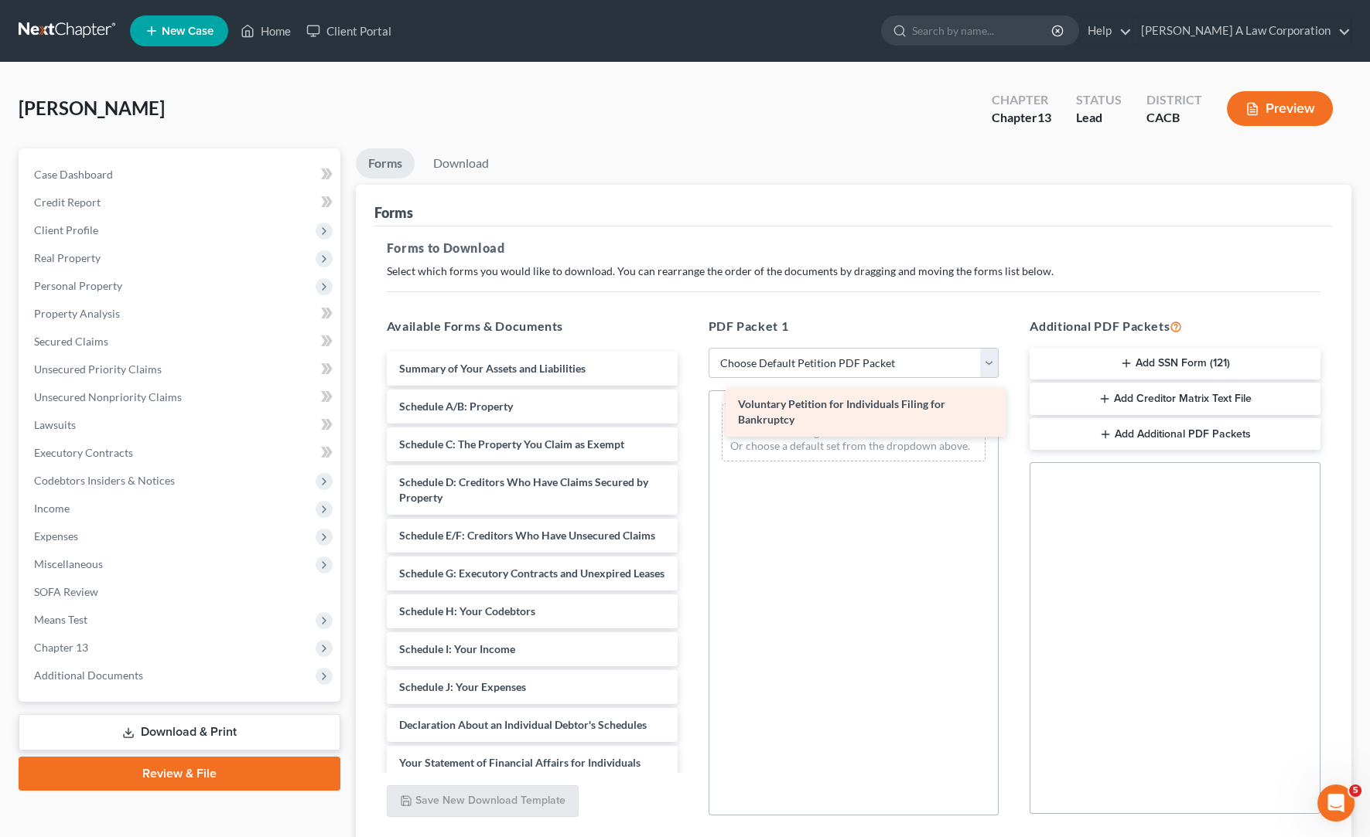
drag, startPoint x: 531, startPoint y: 363, endPoint x: 831, endPoint y: 408, distance: 302.5
click at [690, 410] on div "Voluntary Petition for Individuals Filing for Bankruptcy Voluntary Petition for…" at bounding box center [532, 676] width 316 height 649
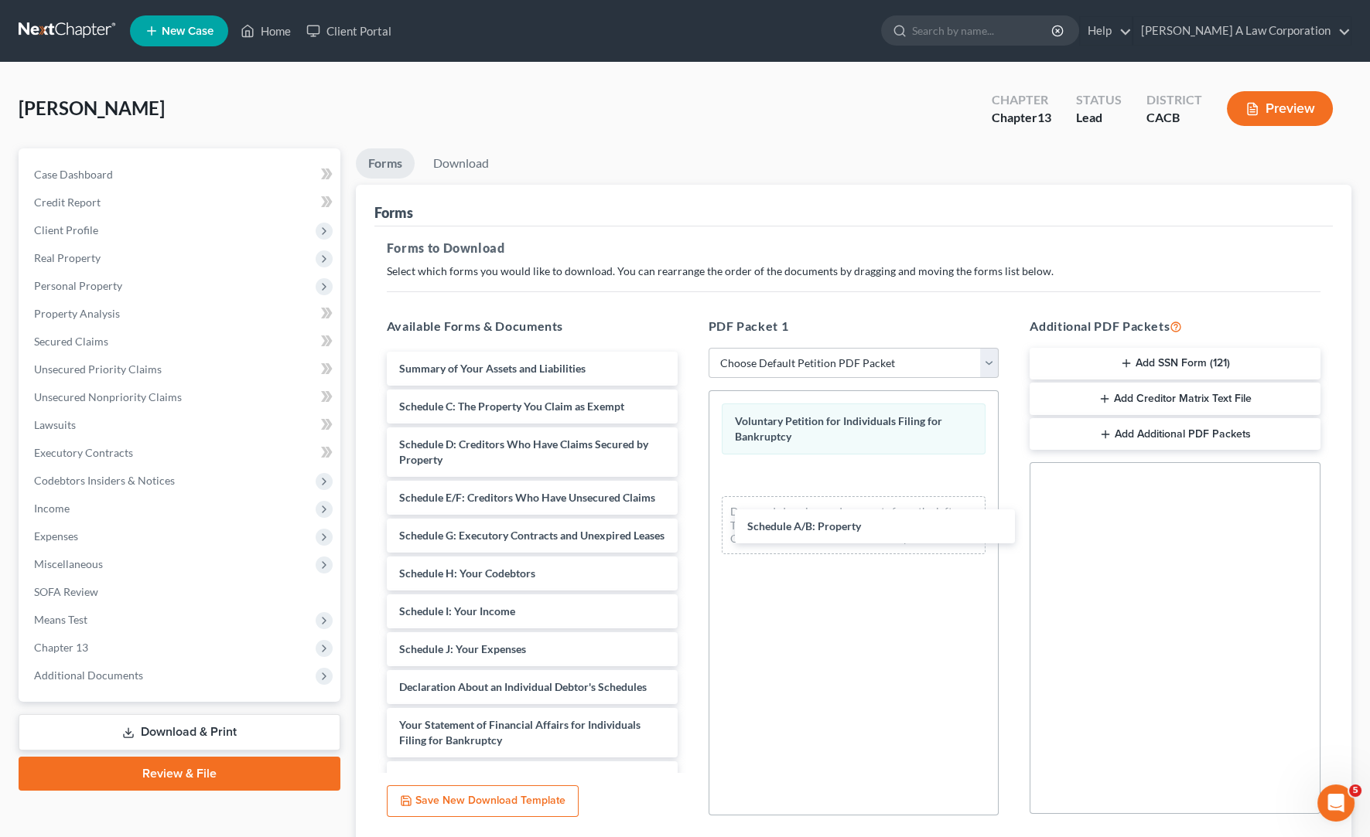
drag, startPoint x: 599, startPoint y: 462, endPoint x: 750, endPoint y: 487, distance: 152.9
click at [690, 512] on div "Schedule A/B: Property Summary of Your Assets and Liabilities Schedule A/B: Pro…" at bounding box center [532, 657] width 316 height 611
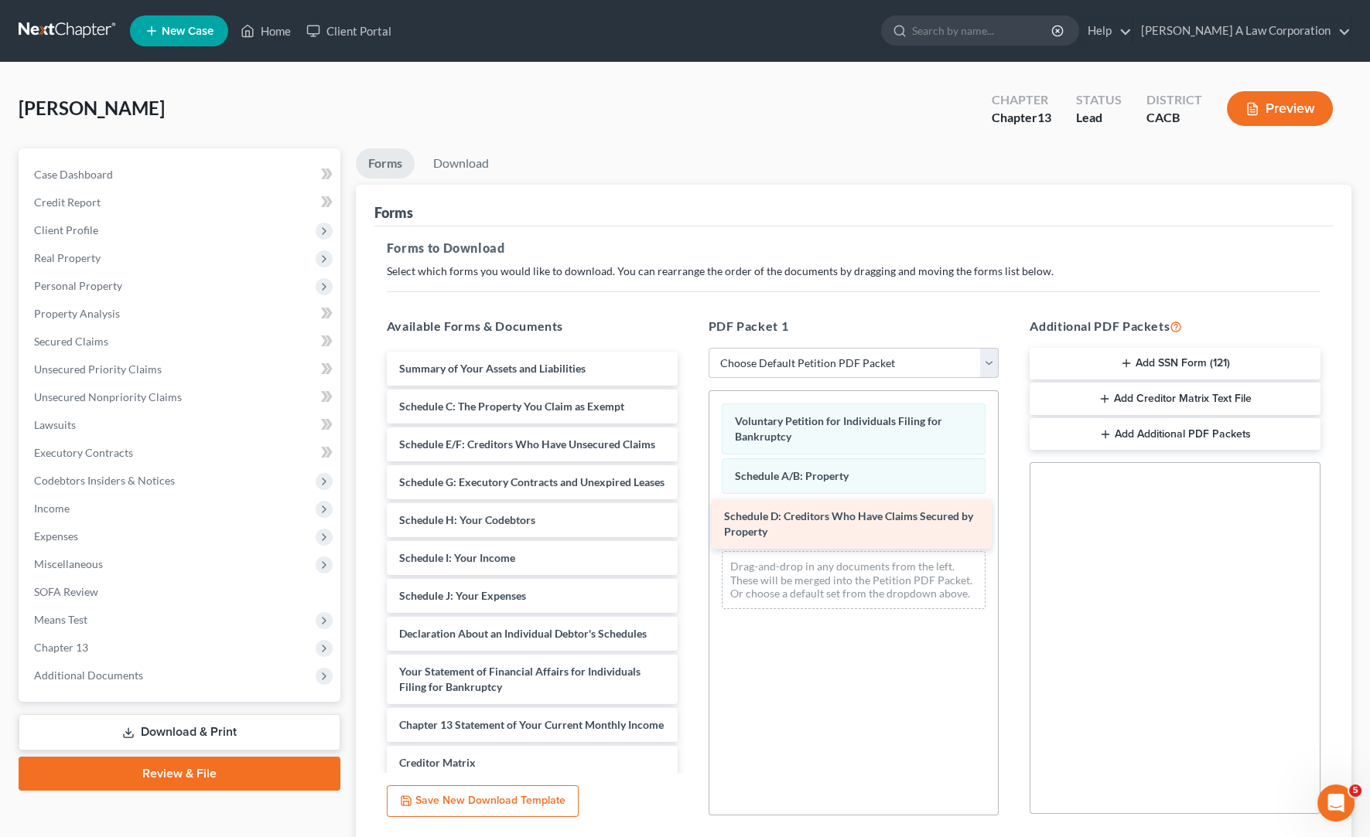
drag, startPoint x: 480, startPoint y: 438, endPoint x: 777, endPoint y: 498, distance: 303.0
click at [690, 509] on div "Schedule D: Creditors Who Have Claims Secured by Property Summary of Your Asset…" at bounding box center [532, 631] width 316 height 558
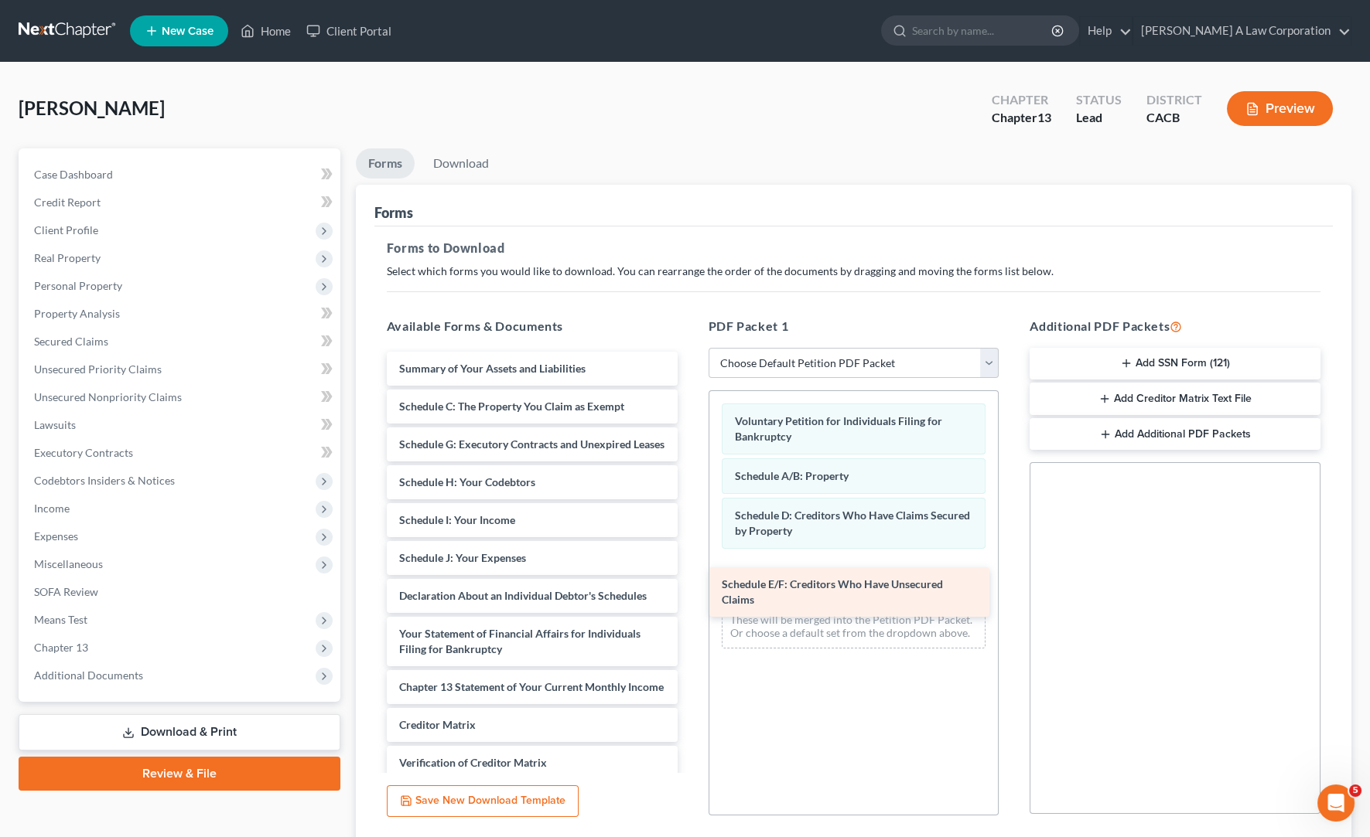
drag, startPoint x: 520, startPoint y: 444, endPoint x: 843, endPoint y: 585, distance: 352.2
click at [690, 585] on div "Schedule E/F: Creditors Who Have Unsecured Claims Summary of Your Assets and Li…" at bounding box center [532, 612] width 316 height 520
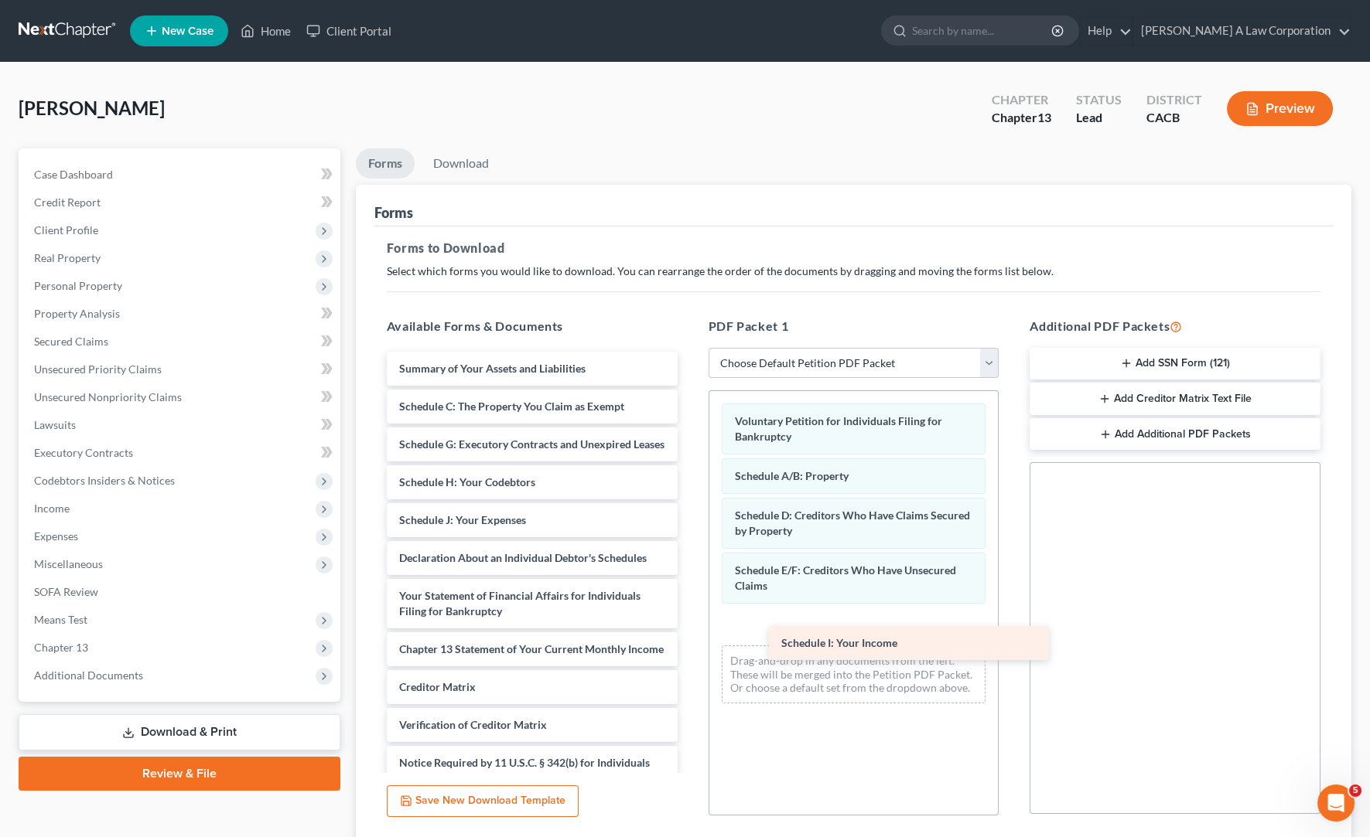
drag, startPoint x: 479, startPoint y: 534, endPoint x: 761, endPoint y: 622, distance: 295.0
click at [690, 637] on div "Schedule I: Your Income Summary of Your Assets and Liabilities Schedule C: The …" at bounding box center [532, 593] width 316 height 482
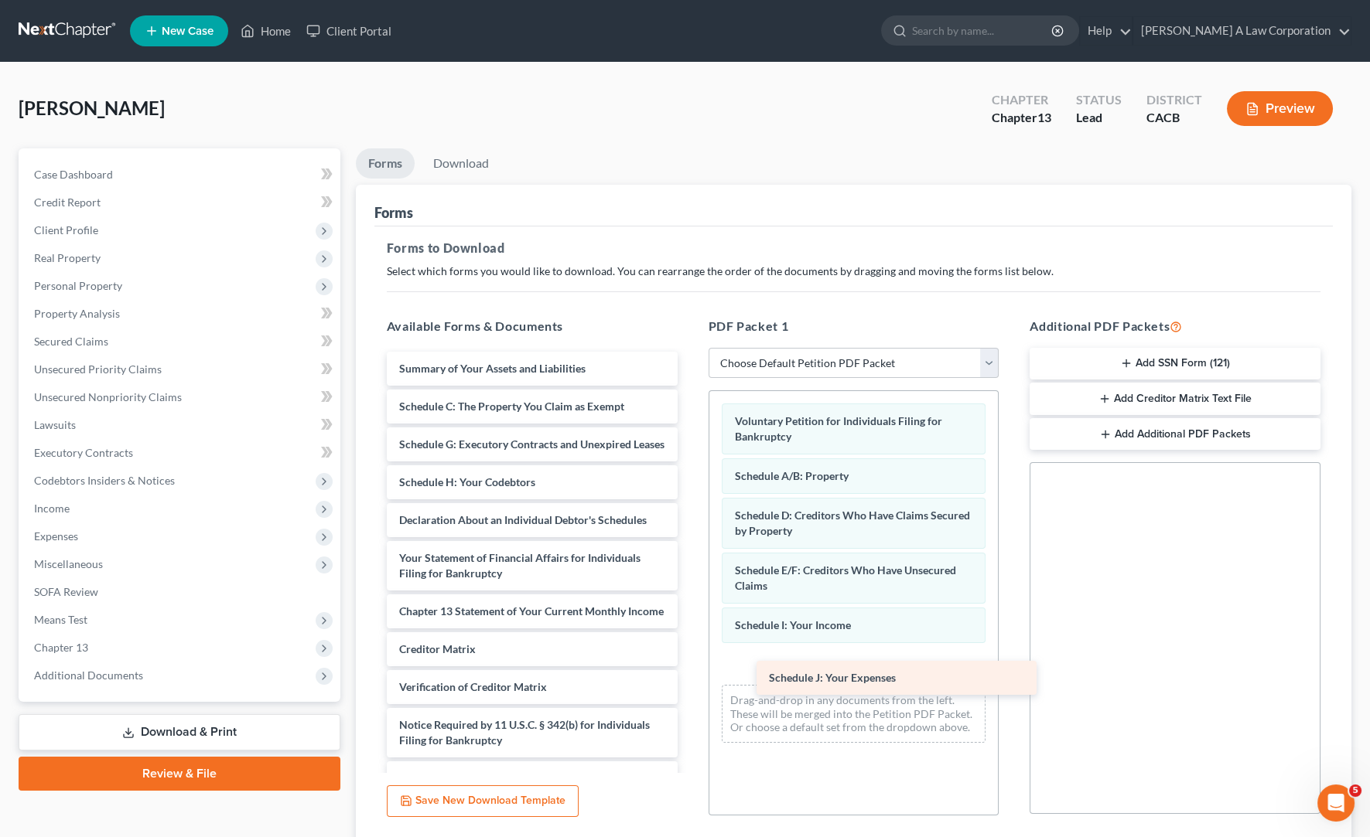
drag, startPoint x: 474, startPoint y: 530, endPoint x: 776, endPoint y: 664, distance: 330.6
click at [690, 674] on div "Schedule J: Your Expenses Summary of Your Assets and Liabilities Schedule C: Th…" at bounding box center [532, 574] width 316 height 444
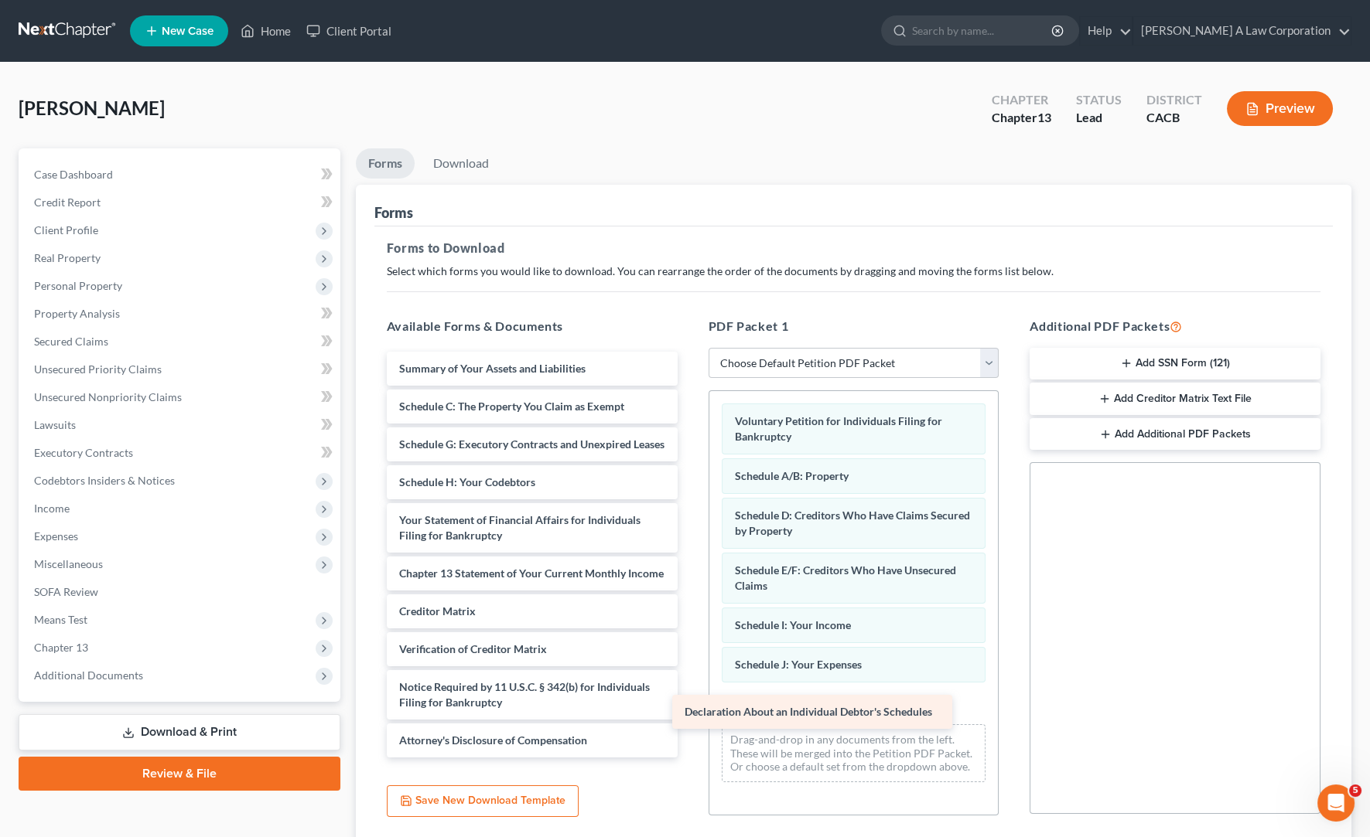
drag, startPoint x: 520, startPoint y: 535, endPoint x: 805, endPoint y: 713, distance: 336.2
click at [690, 713] on div "Declaration About an Individual Debtor's Schedules Summary of Your Assets and L…" at bounding box center [532, 555] width 316 height 406
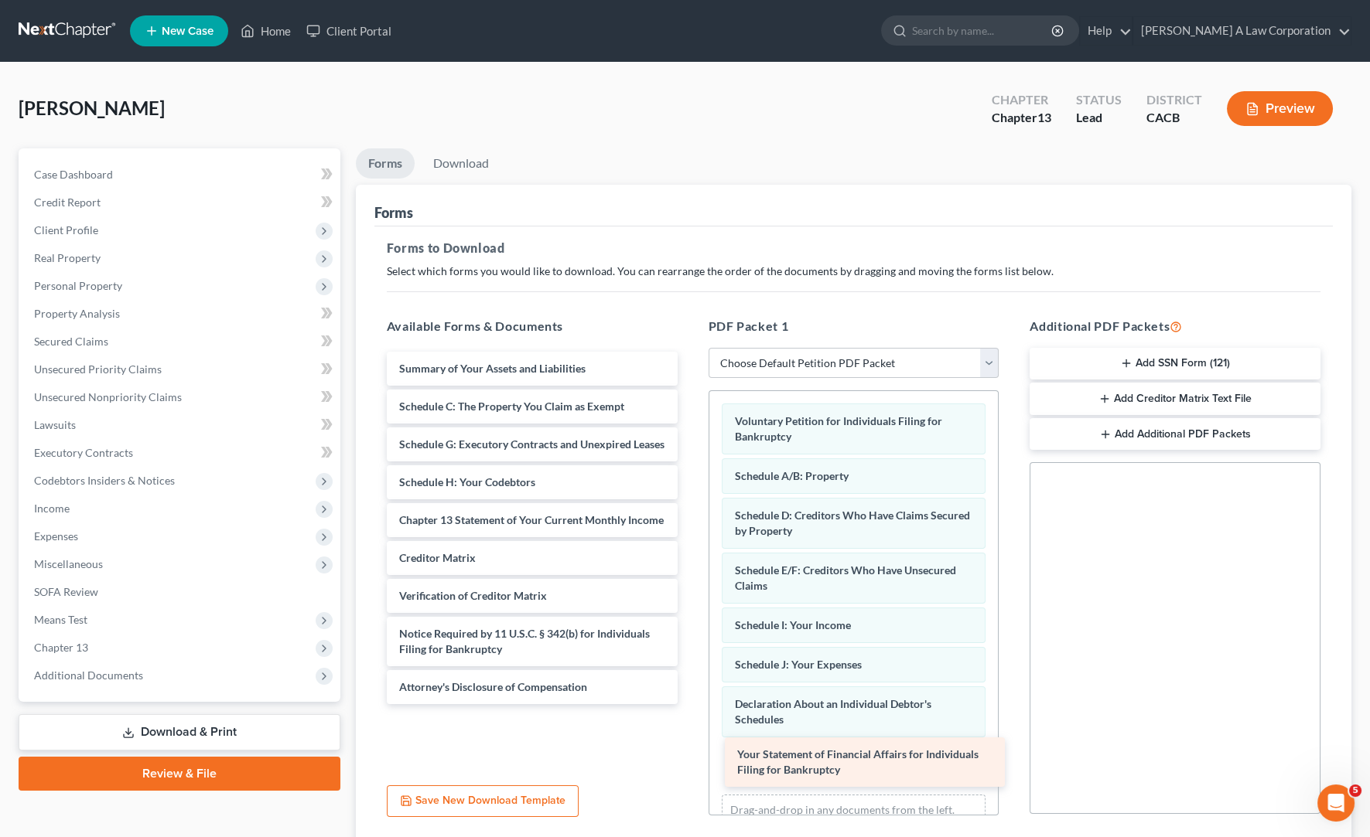
drag, startPoint x: 441, startPoint y: 555, endPoint x: 779, endPoint y: 776, distance: 403.4
click at [690, 704] on div "Your Statement of Financial Affairs for Individuals Filing for Bankruptcy Summa…" at bounding box center [532, 528] width 316 height 353
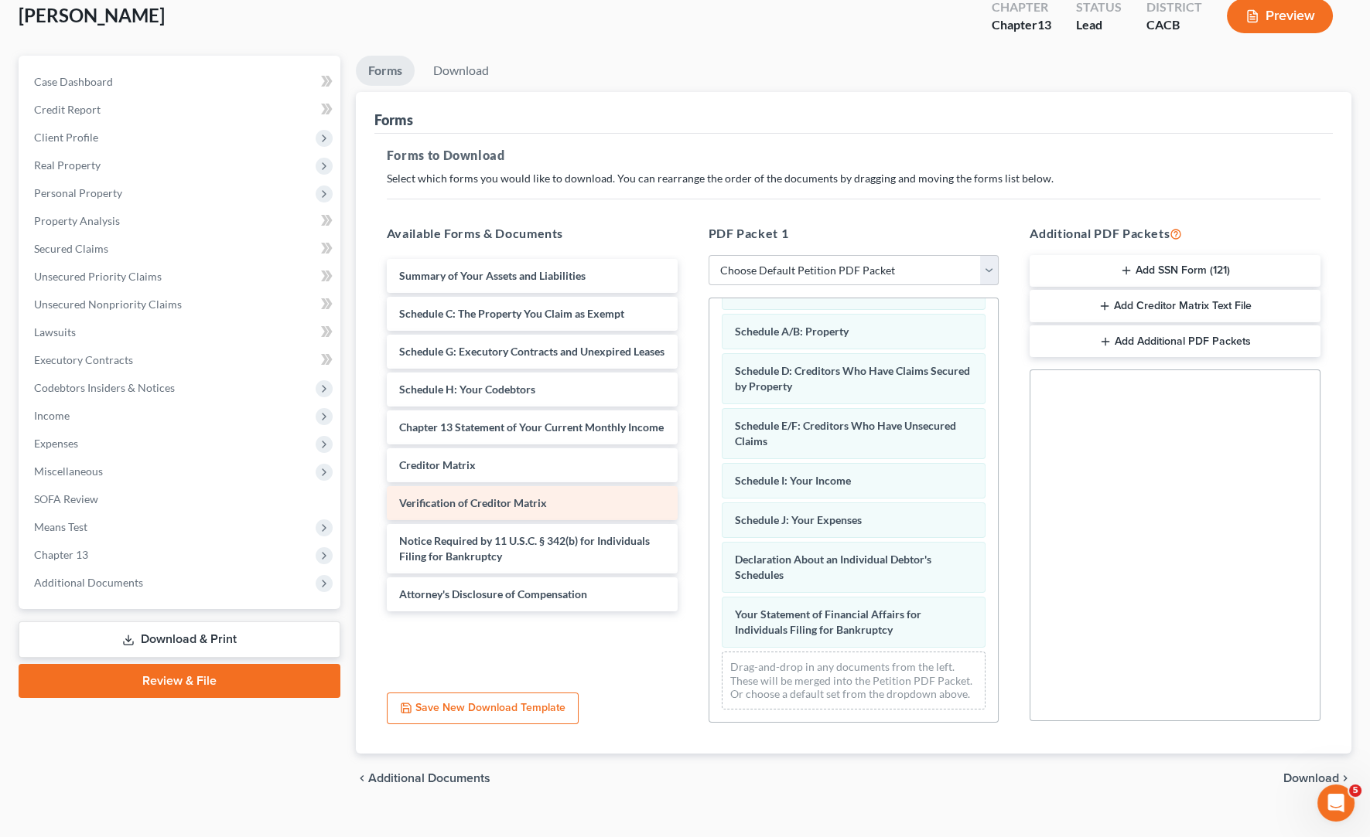
scroll to position [116, 0]
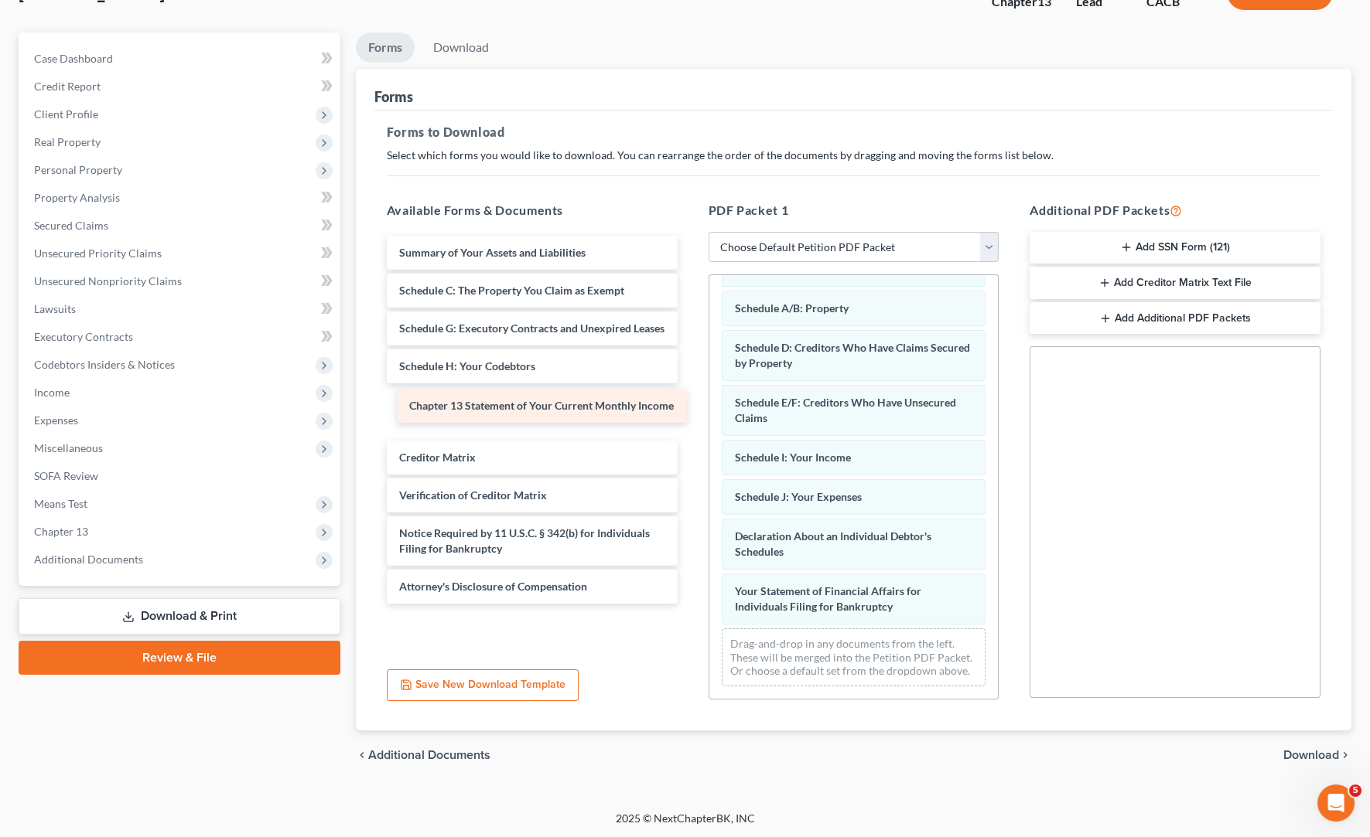
drag, startPoint x: 530, startPoint y: 406, endPoint x: 541, endPoint y: 410, distance: 10.8
click at [541, 410] on div "Chapter 13 Statement of Your Current Monthly Income Summary of Your Assets and …" at bounding box center [532, 420] width 316 height 368
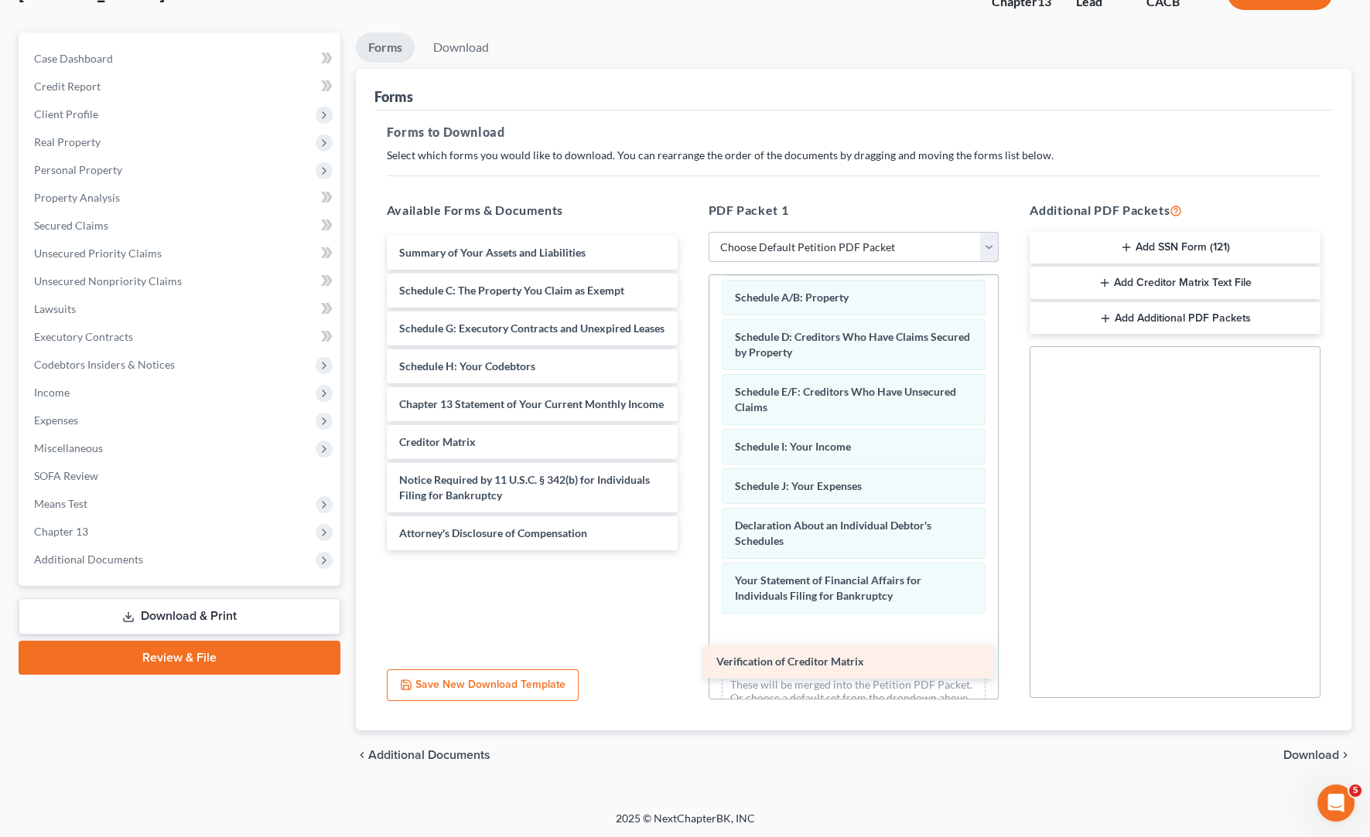
drag, startPoint x: 457, startPoint y: 496, endPoint x: 774, endPoint y: 665, distance: 359.1
click at [690, 551] on div "Verification of Creditor Matrix Summary of Your Assets and Liabilities Schedule…" at bounding box center [532, 393] width 316 height 315
click at [1194, 252] on button "Add SSN Form (121)" at bounding box center [1174, 248] width 291 height 32
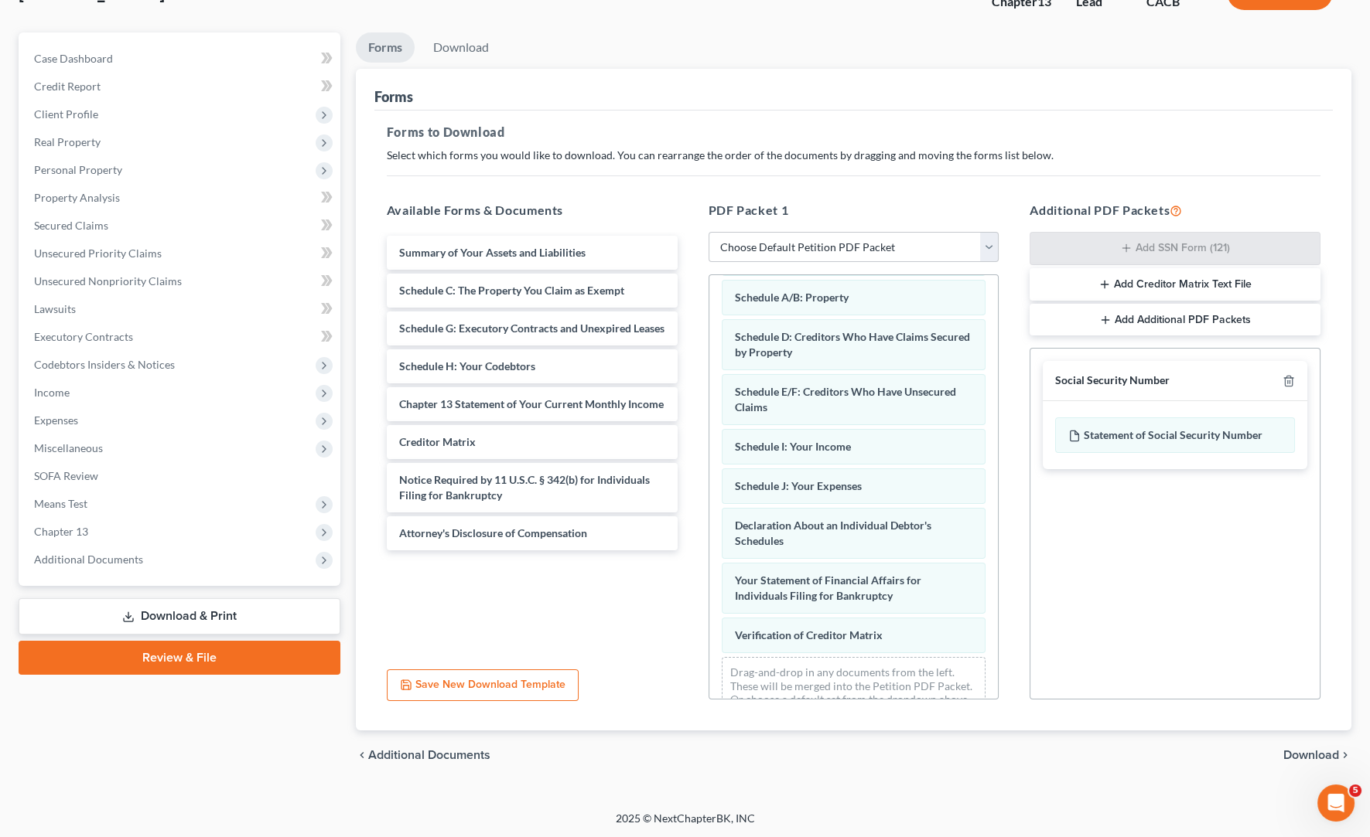
click at [1240, 754] on span "Download" at bounding box center [1311, 755] width 56 height 12
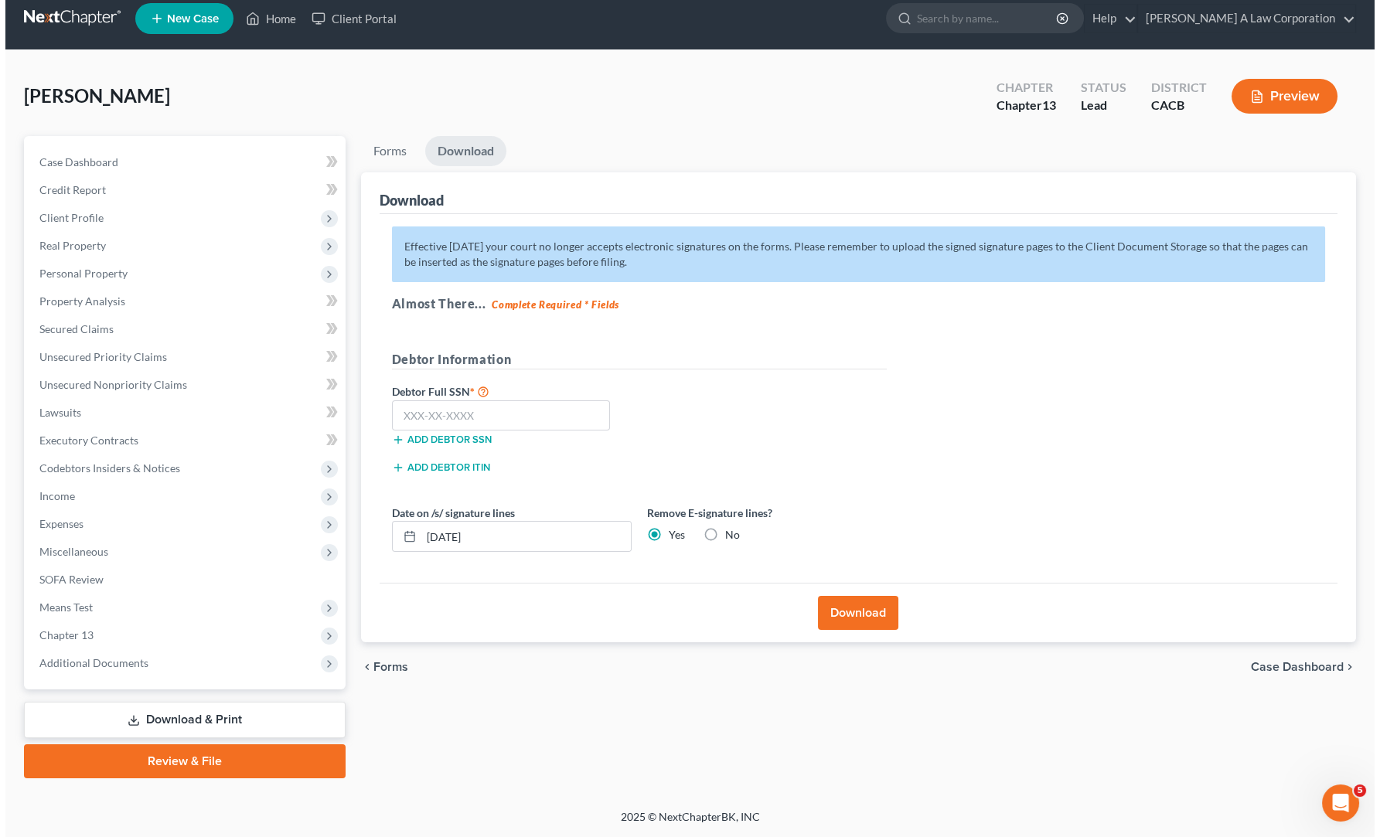
scroll to position [10, 0]
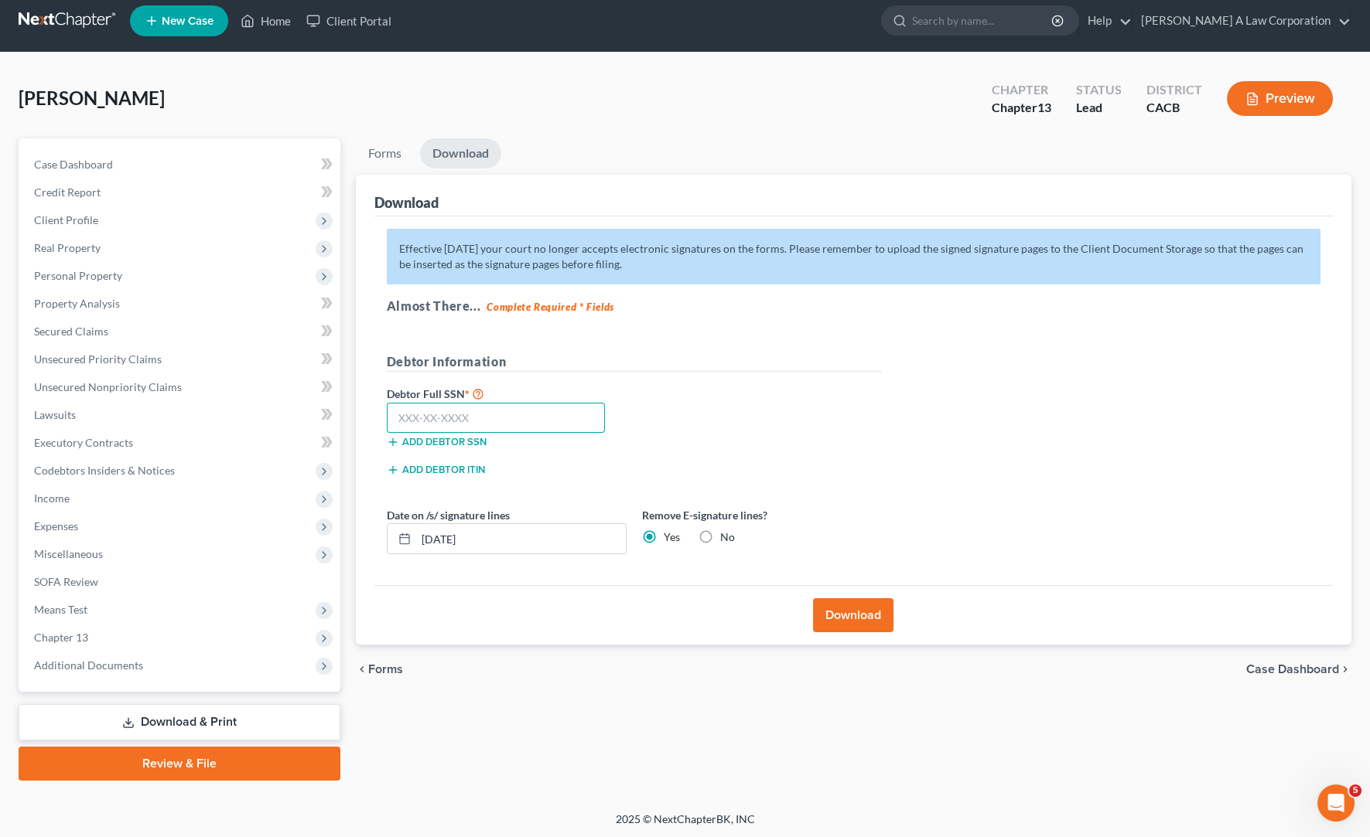
click at [390, 410] on input "text" at bounding box center [496, 418] width 219 height 31
type input "606-42-6369"
click at [841, 599] on button "Download" at bounding box center [853, 616] width 80 height 34
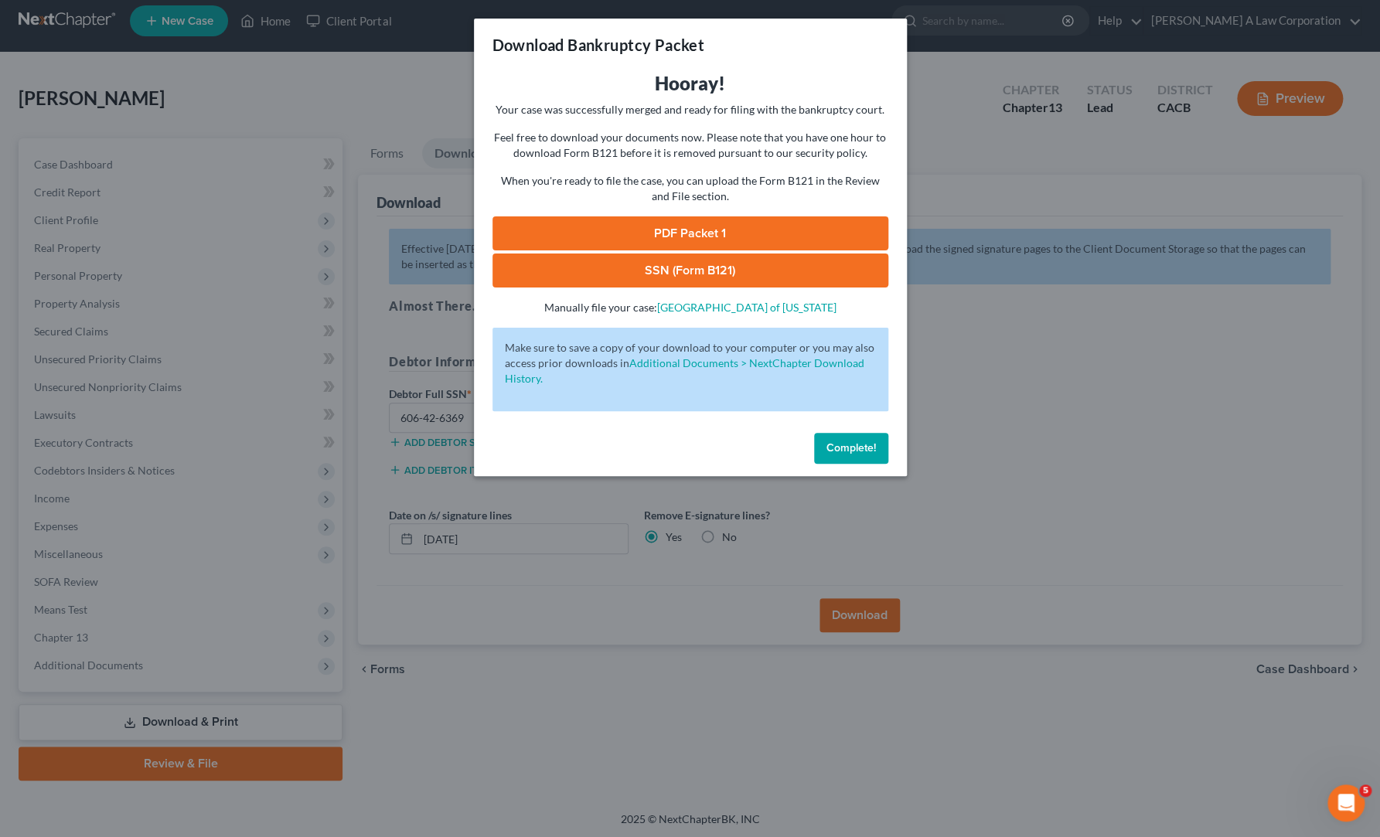
click at [720, 229] on link "PDF Packet 1" at bounding box center [691, 234] width 396 height 34
click at [769, 268] on link "SSN (Form B121)" at bounding box center [691, 271] width 396 height 34
